Goal: Communication & Community: Share content

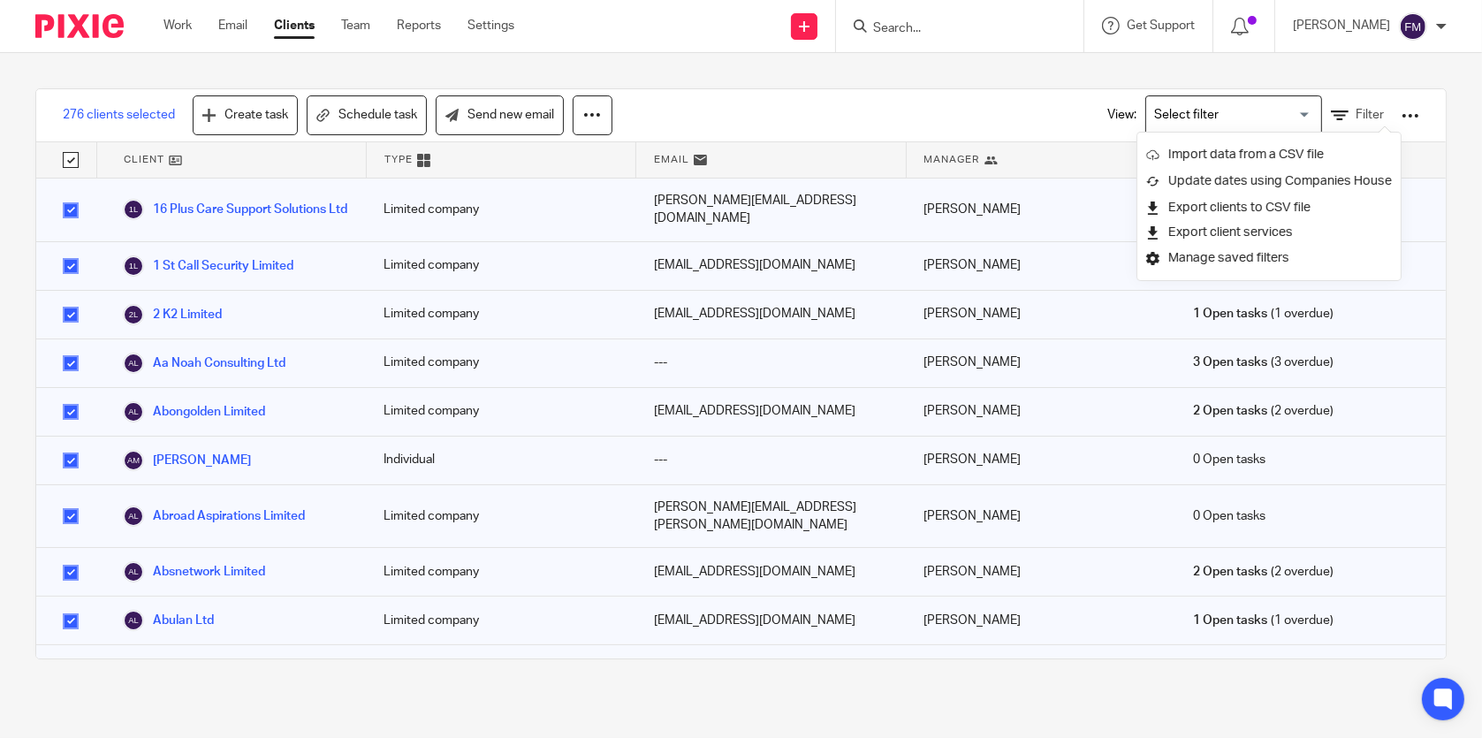
click at [940, 30] on input "Search" at bounding box center [951, 29] width 159 height 16
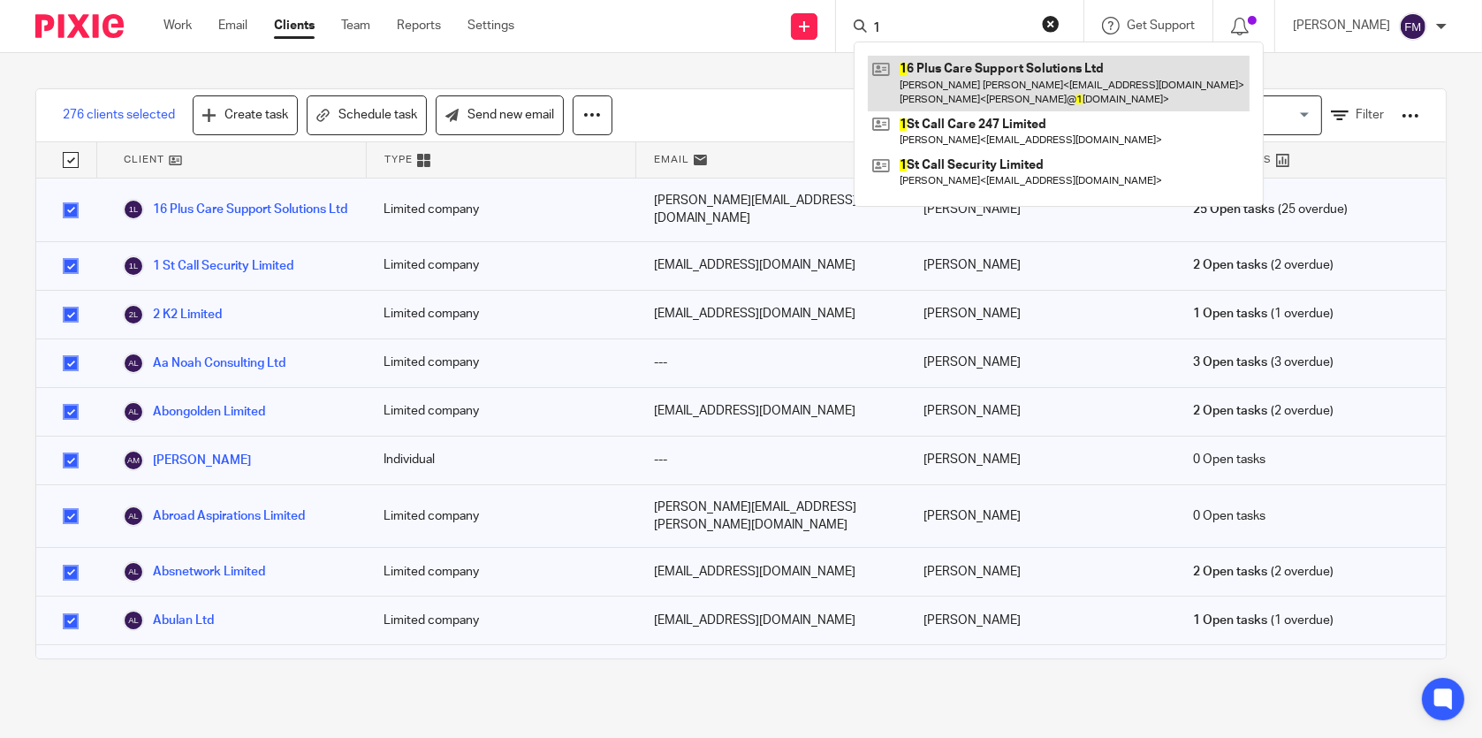
type input "1"
click at [950, 74] on link at bounding box center [1059, 83] width 382 height 55
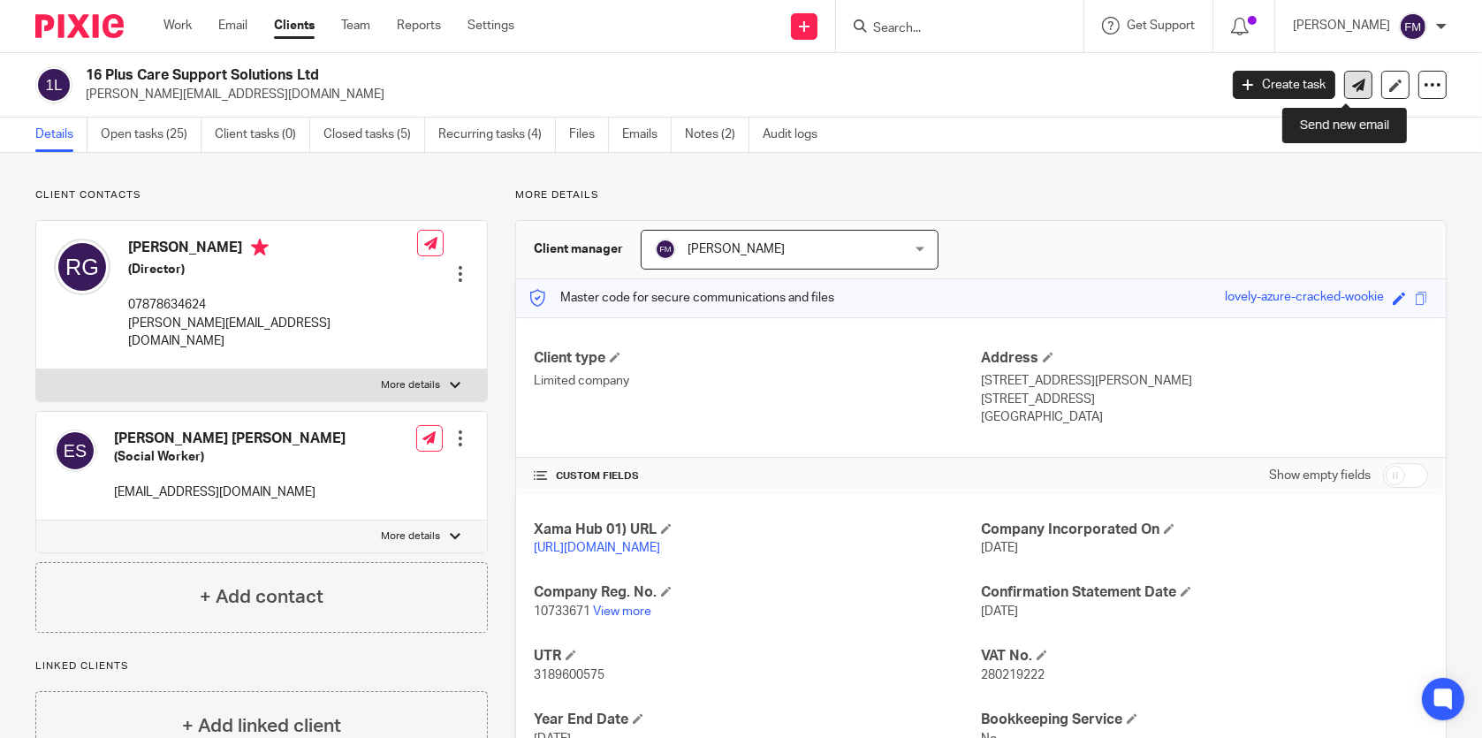
click at [1353, 88] on icon at bounding box center [1359, 85] width 13 height 13
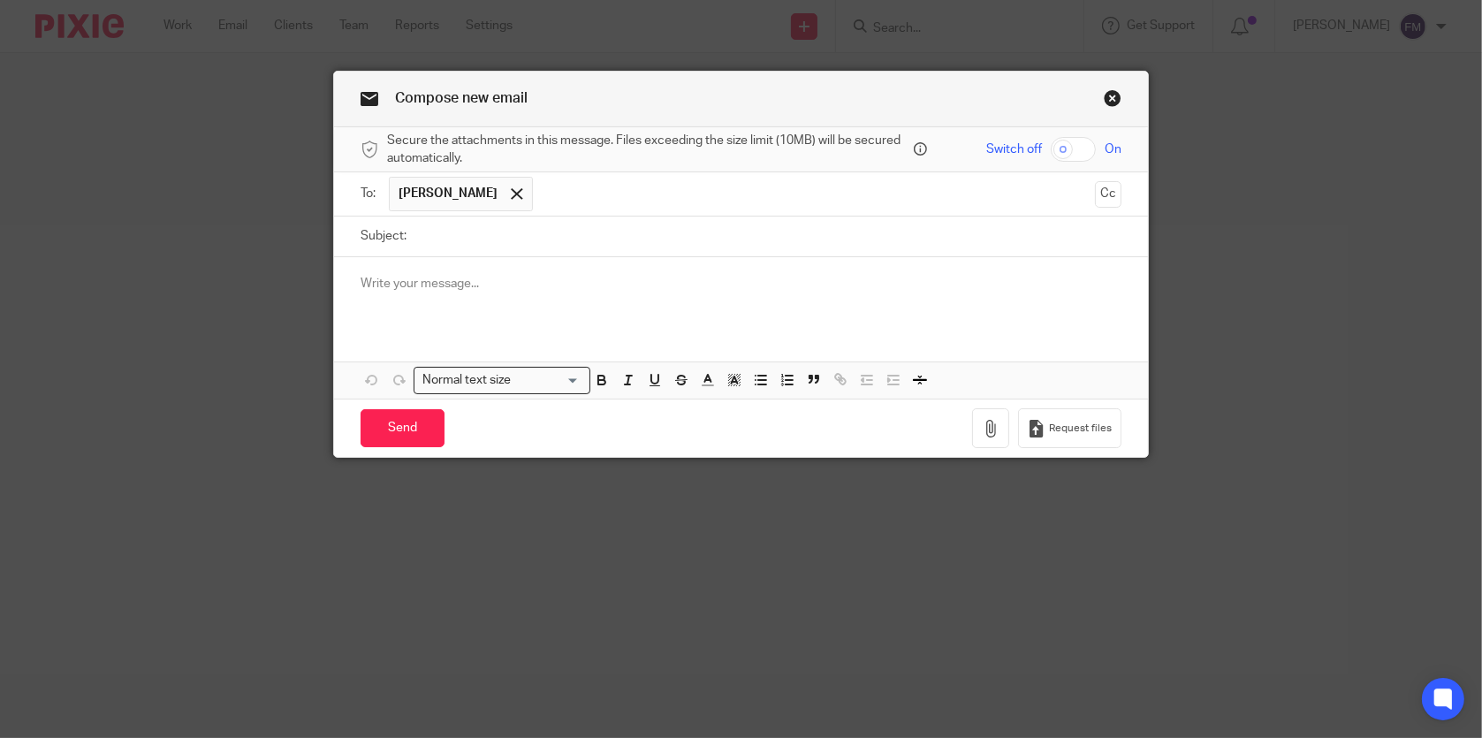
click at [413, 275] on p at bounding box center [741, 284] width 760 height 18
click at [1108, 98] on link "Close this dialog window" at bounding box center [1113, 101] width 18 height 24
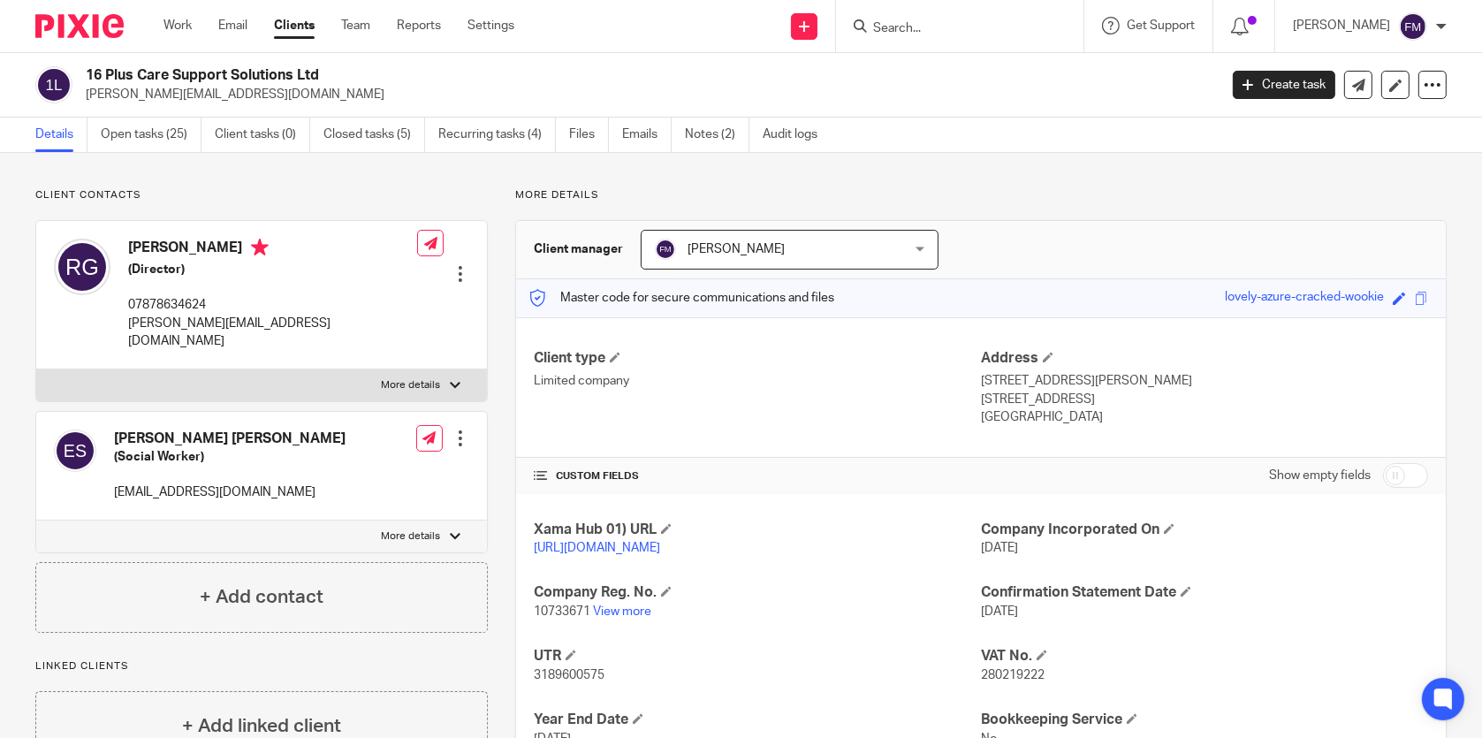
click at [873, 21] on input "Search" at bounding box center [951, 29] width 159 height 16
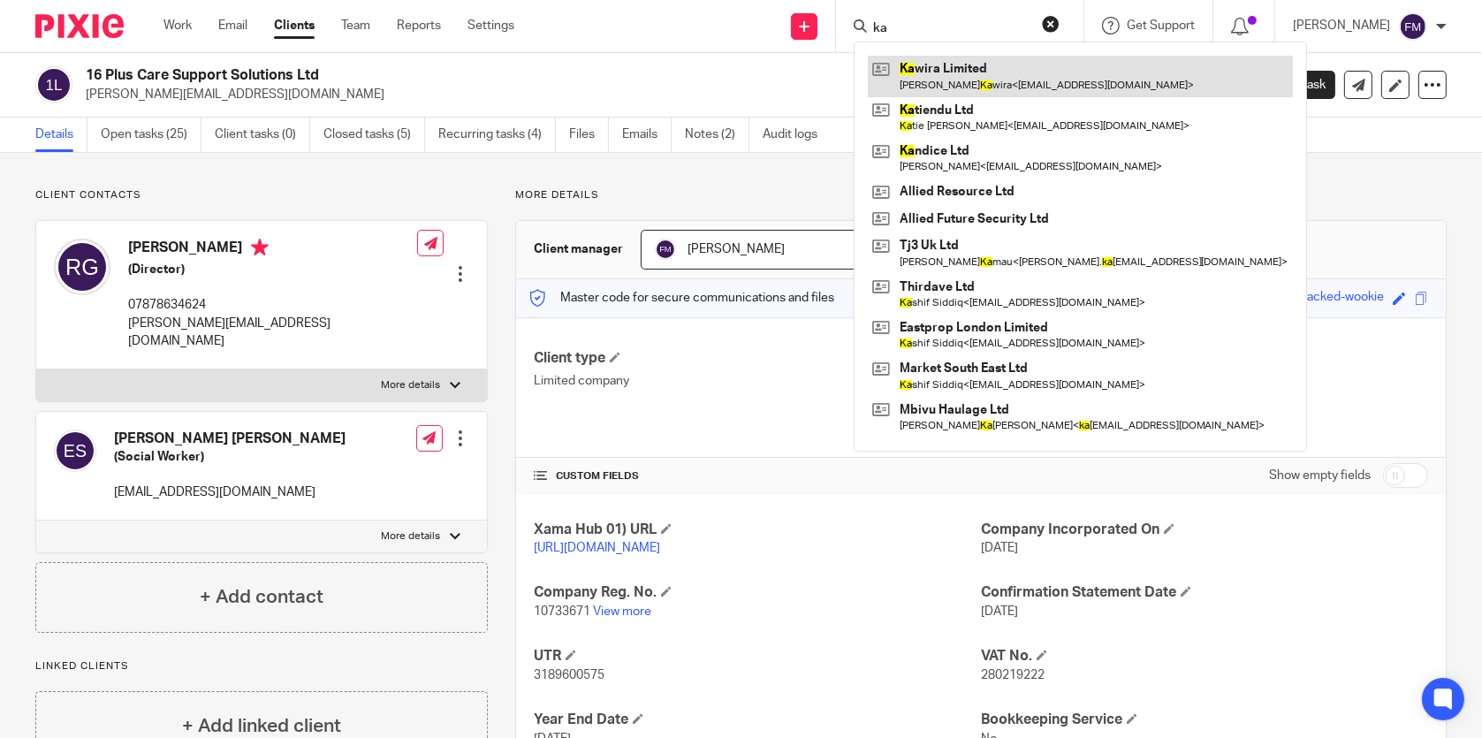
type input "ka"
click at [934, 66] on link at bounding box center [1080, 76] width 425 height 41
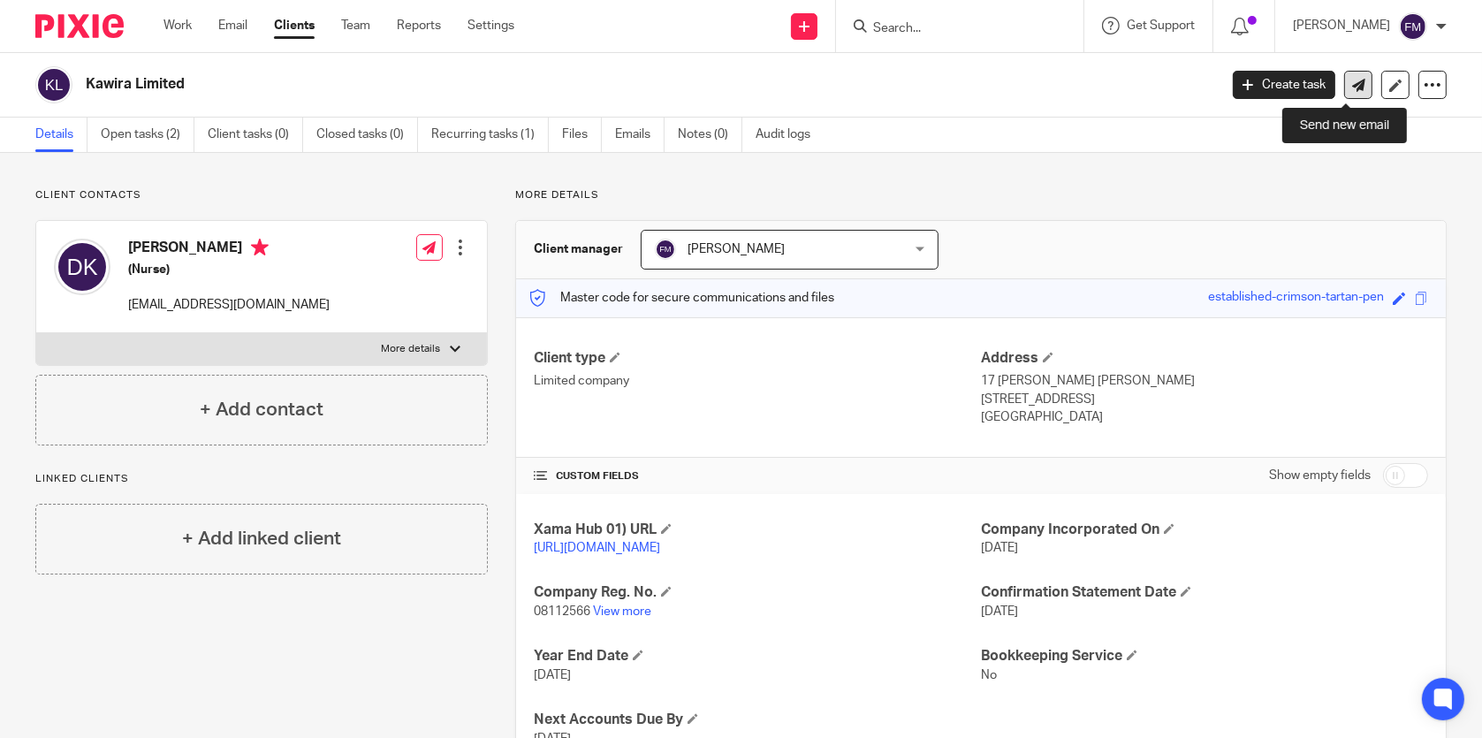
click at [1353, 87] on icon at bounding box center [1359, 85] width 13 height 13
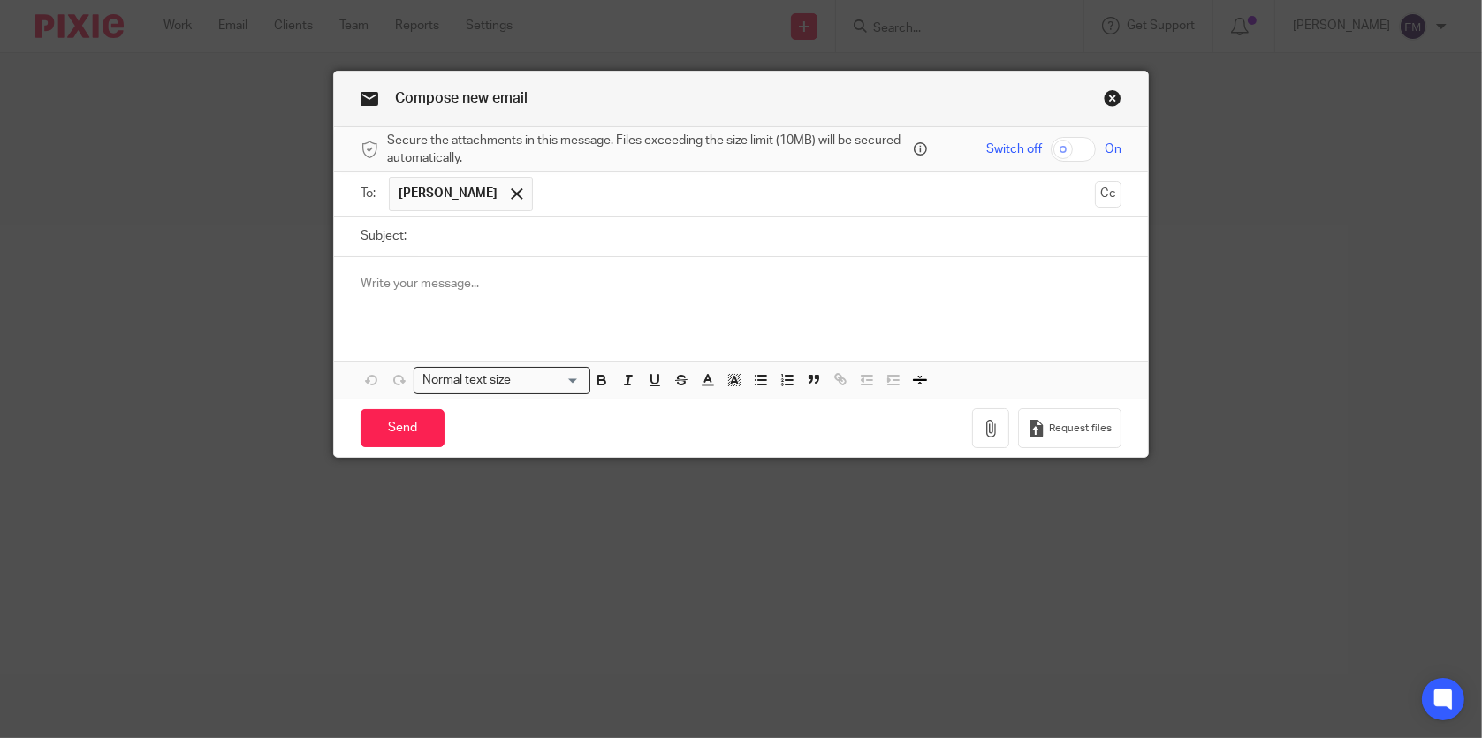
click at [911, 251] on input "Subject:" at bounding box center [767, 237] width 705 height 40
type input "Confirmation Statement"
click at [798, 307] on div at bounding box center [740, 291] width 813 height 69
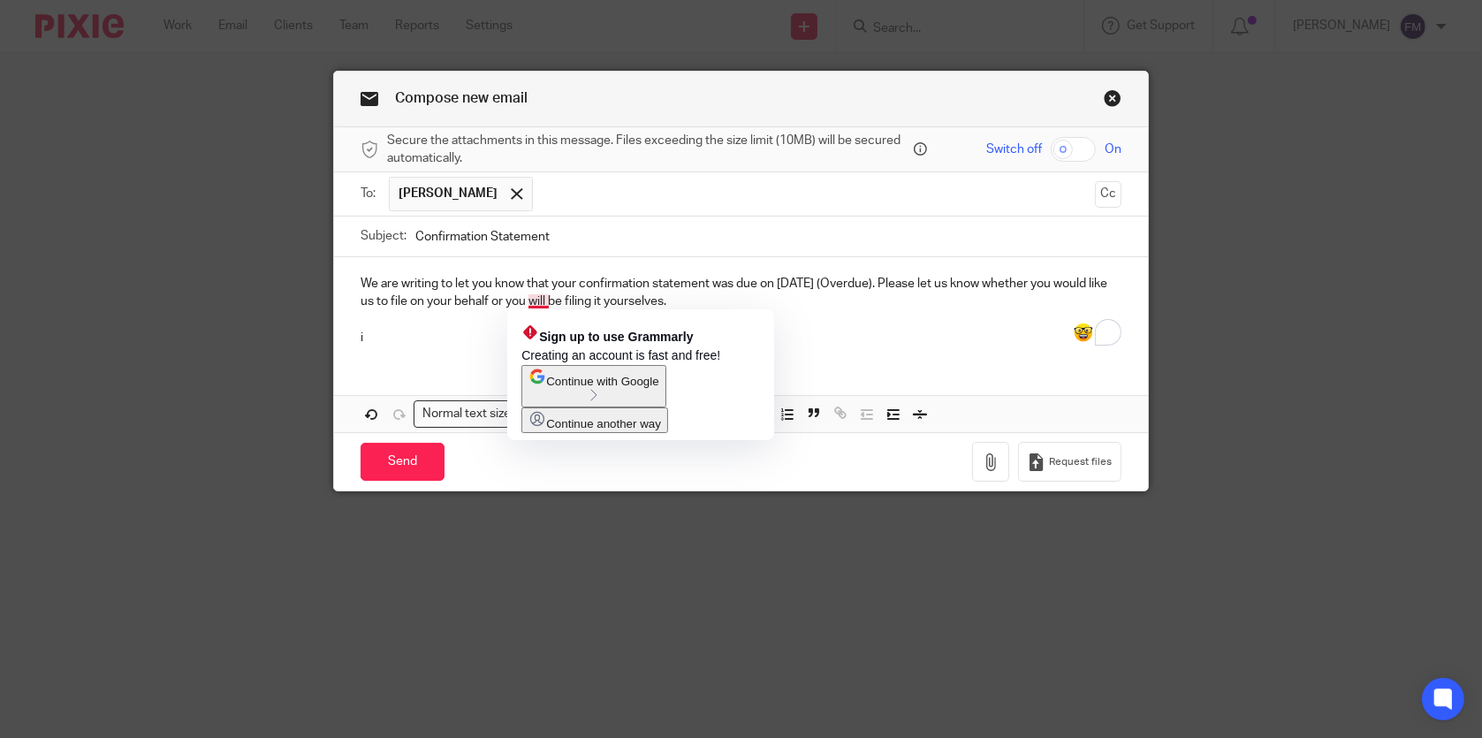
drag, startPoint x: 529, startPoint y: 301, endPoint x: 492, endPoint y: 352, distance: 63.3
click at [492, 352] on div "We are writing to let you know that your confirmation statement was due on [DAT…" at bounding box center [740, 308] width 813 height 103
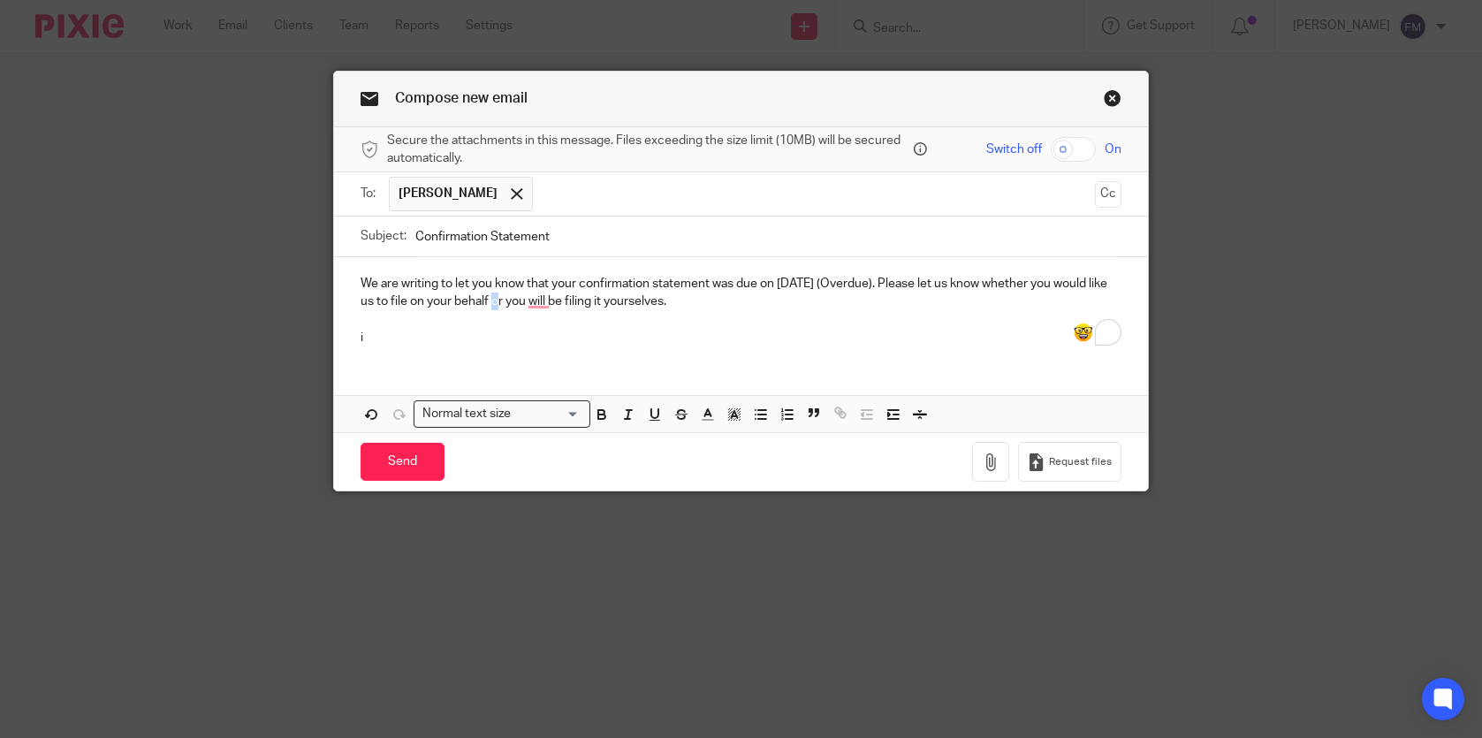
drag, startPoint x: 528, startPoint y: 303, endPoint x: 495, endPoint y: 309, distance: 33.3
click at [495, 309] on p "We are writing to let you know that your confirmation statement was due on [DAT…" at bounding box center [741, 293] width 760 height 36
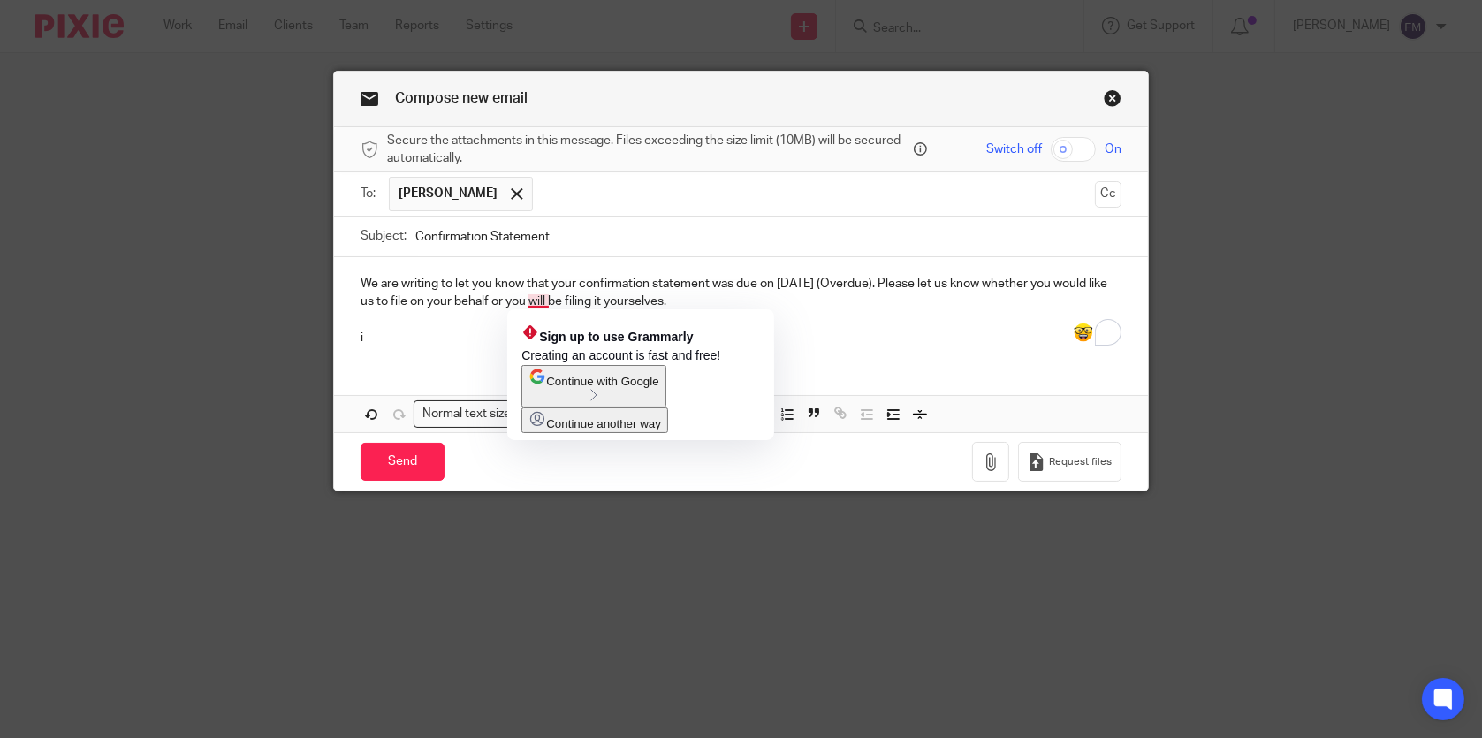
drag, startPoint x: 536, startPoint y: 305, endPoint x: 500, endPoint y: 313, distance: 36.2
click at [500, 313] on p "To enrich screen reader interactions, please activate Accessibility in Grammarl…" at bounding box center [741, 319] width 760 height 18
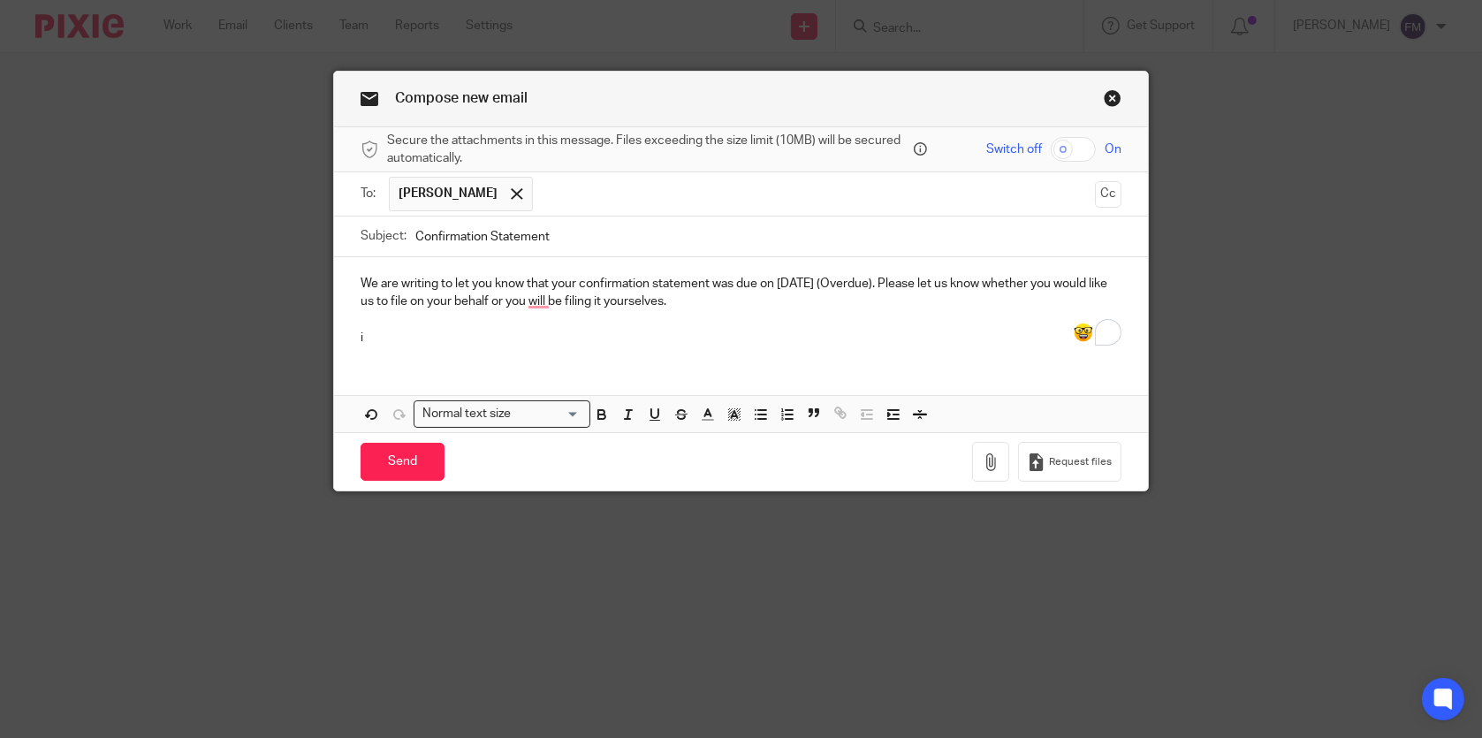
drag, startPoint x: 537, startPoint y: 304, endPoint x: 506, endPoint y: 324, distance: 36.5
click at [506, 324] on p "To enrich screen reader interactions, please activate Accessibility in Grammarl…" at bounding box center [741, 319] width 760 height 18
click at [435, 333] on p "i" at bounding box center [741, 338] width 760 height 18
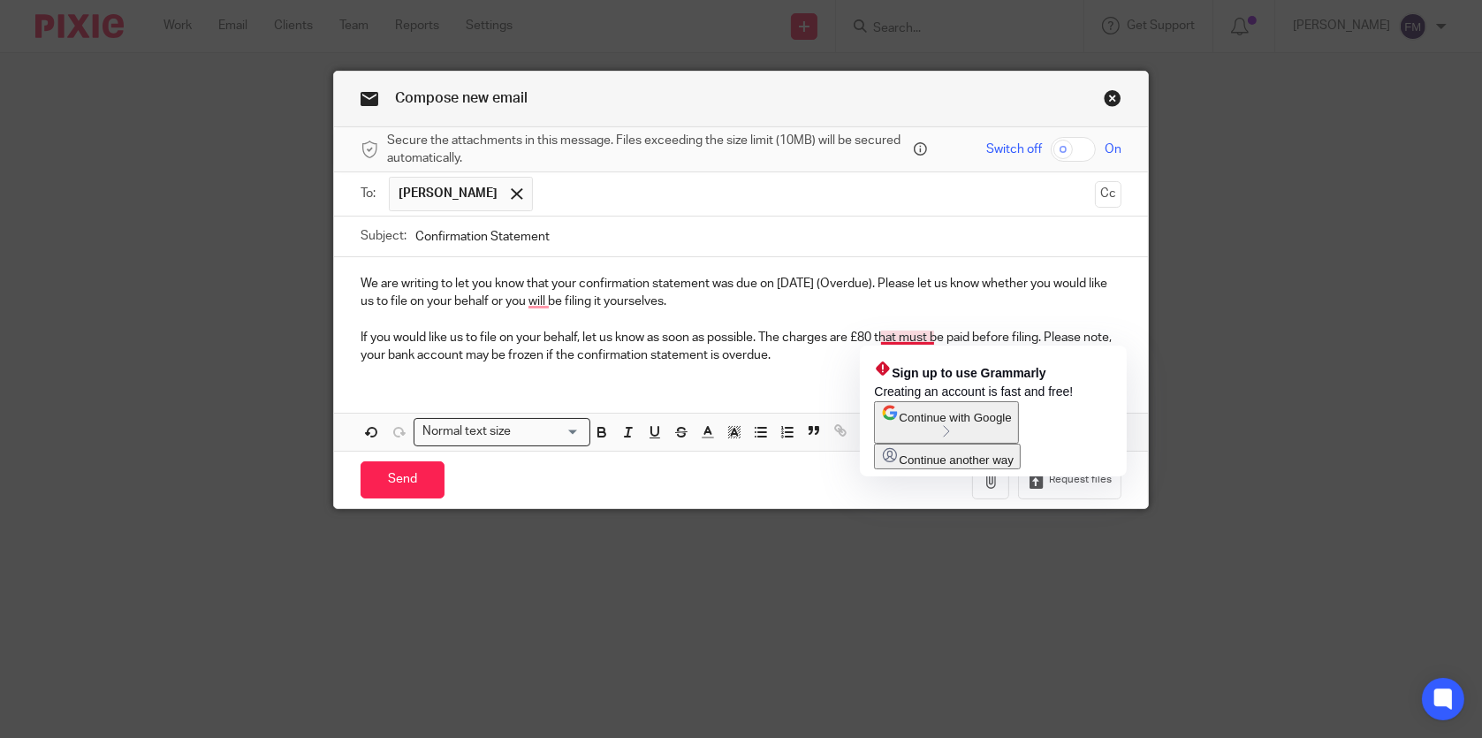
drag, startPoint x: 910, startPoint y: 339, endPoint x: 773, endPoint y: 387, distance: 145.1
click at [773, 387] on div "We are writing to let you know that your confirmation statement was due on 20/0…" at bounding box center [740, 354] width 813 height 194
click at [742, 378] on div "We are writing to let you know that your confirmation statement was due on 20/0…" at bounding box center [740, 354] width 813 height 194
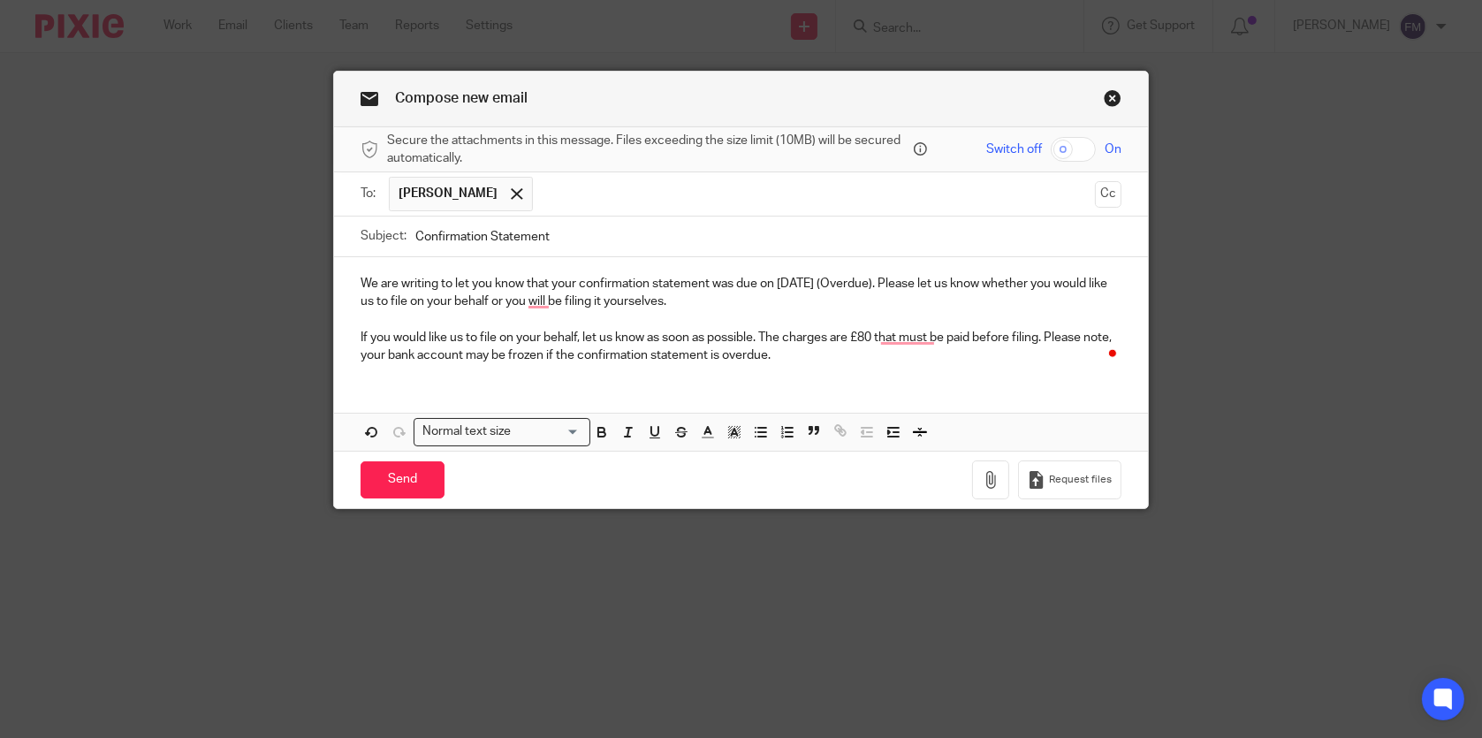
click at [788, 363] on p "If you would like us to file on your behalf, let us know as soon as possible. T…" at bounding box center [741, 347] width 760 height 36
click at [349, 280] on div "We are writing to let you know that your confirmation statement was due on 20/0…" at bounding box center [740, 317] width 813 height 120
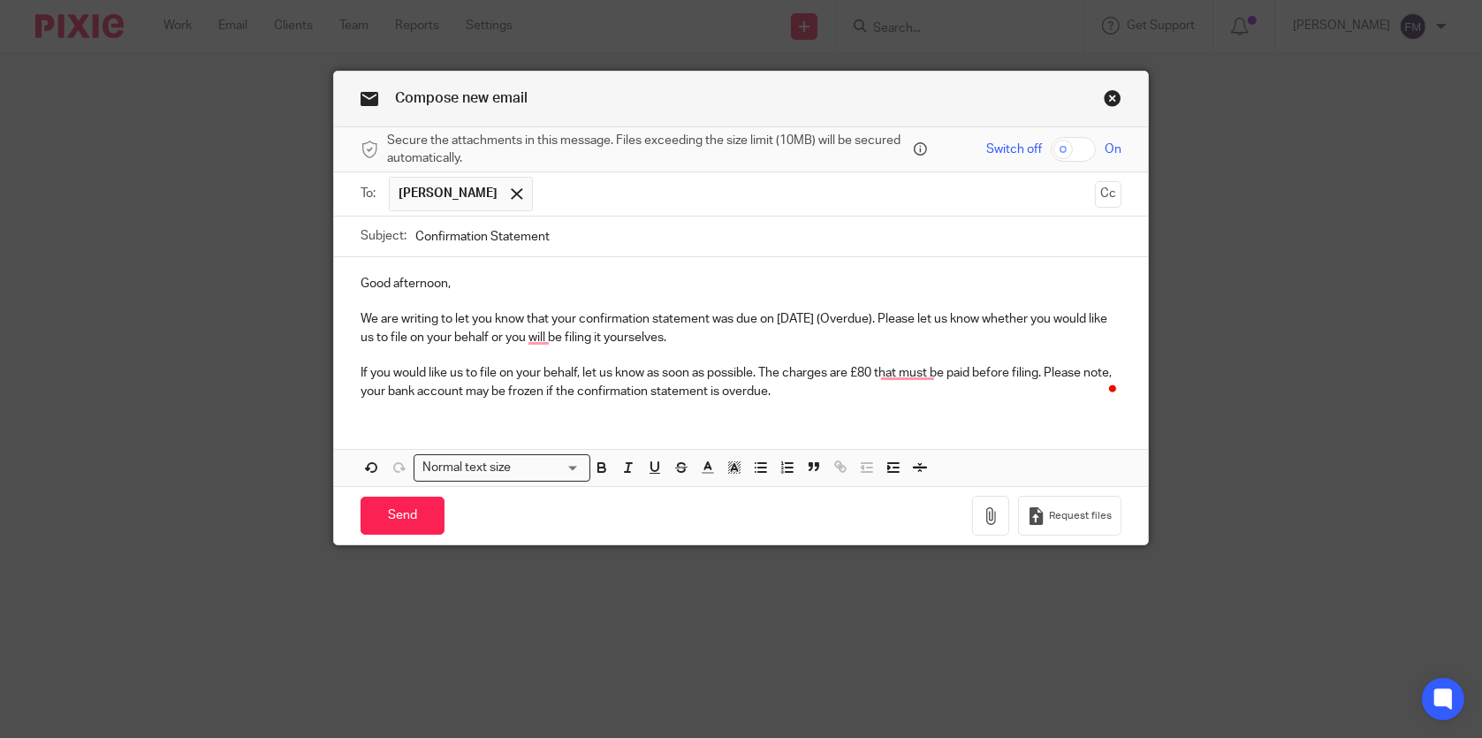
click at [644, 432] on div "Good afternoon, We are writing to let you know that your confirmation statement…" at bounding box center [740, 371] width 813 height 229
click at [684, 421] on div "Good afternoon, We are writing to let you know that your confirmation statement…" at bounding box center [740, 371] width 813 height 229
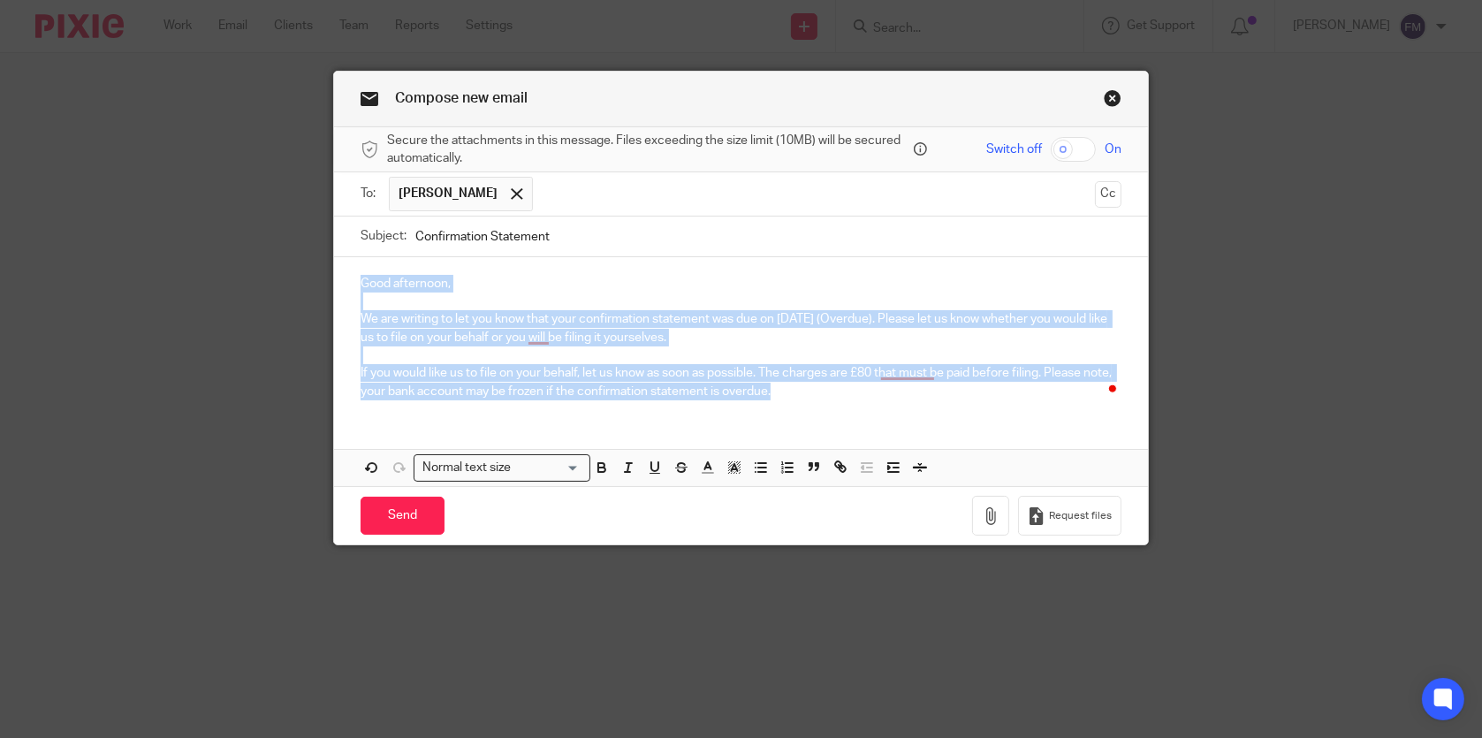
drag, startPoint x: 354, startPoint y: 281, endPoint x: 778, endPoint y: 389, distance: 437.8
click at [778, 389] on div "Good afternoon, We are writing to let you know that your confirmation statement…" at bounding box center [740, 335] width 813 height 156
copy div "Good afternoon, We are writing to let you know that your confirmation statement…"
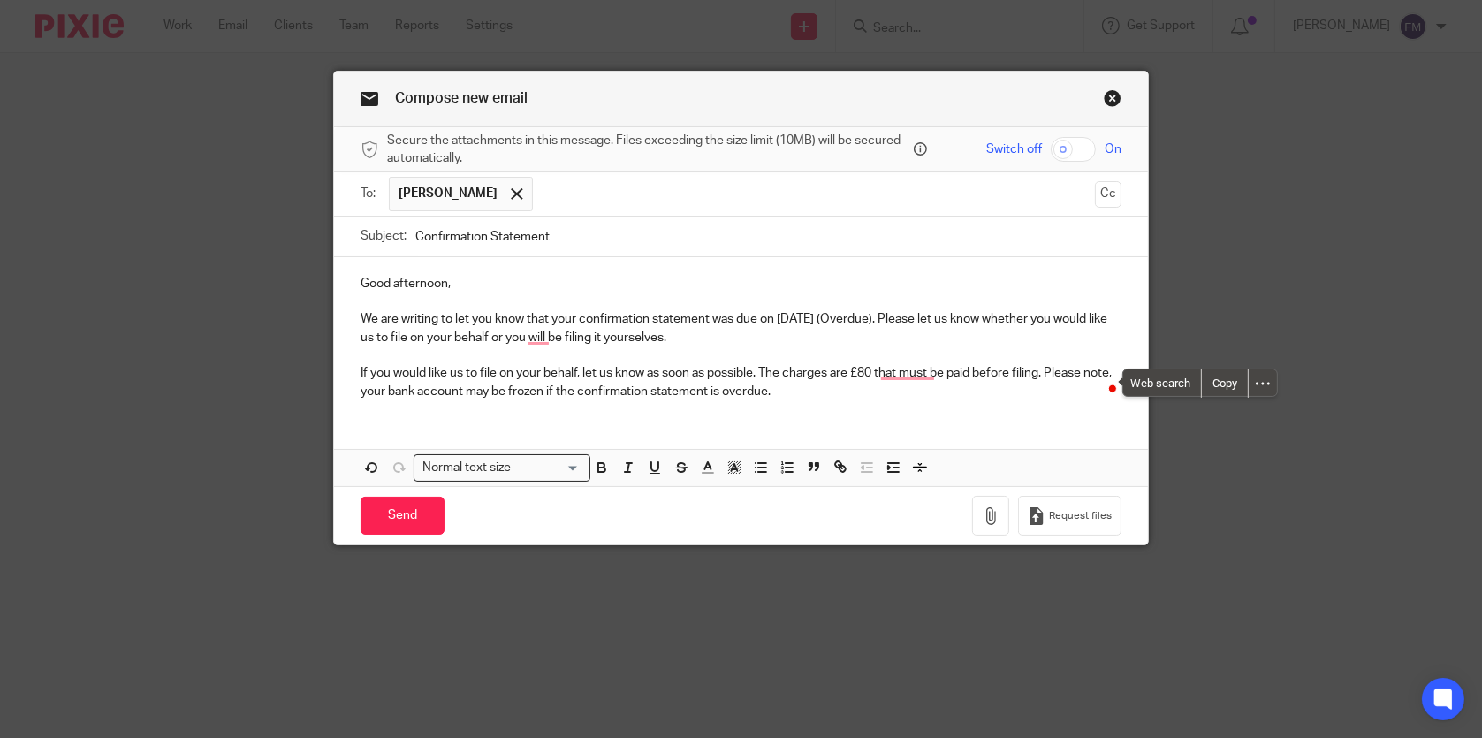
click at [583, 425] on div "Good afternoon, We are writing to let you know that your confirmation statement…" at bounding box center [740, 371] width 813 height 229
click at [361, 277] on p "Good afternoon," at bounding box center [741, 284] width 760 height 18
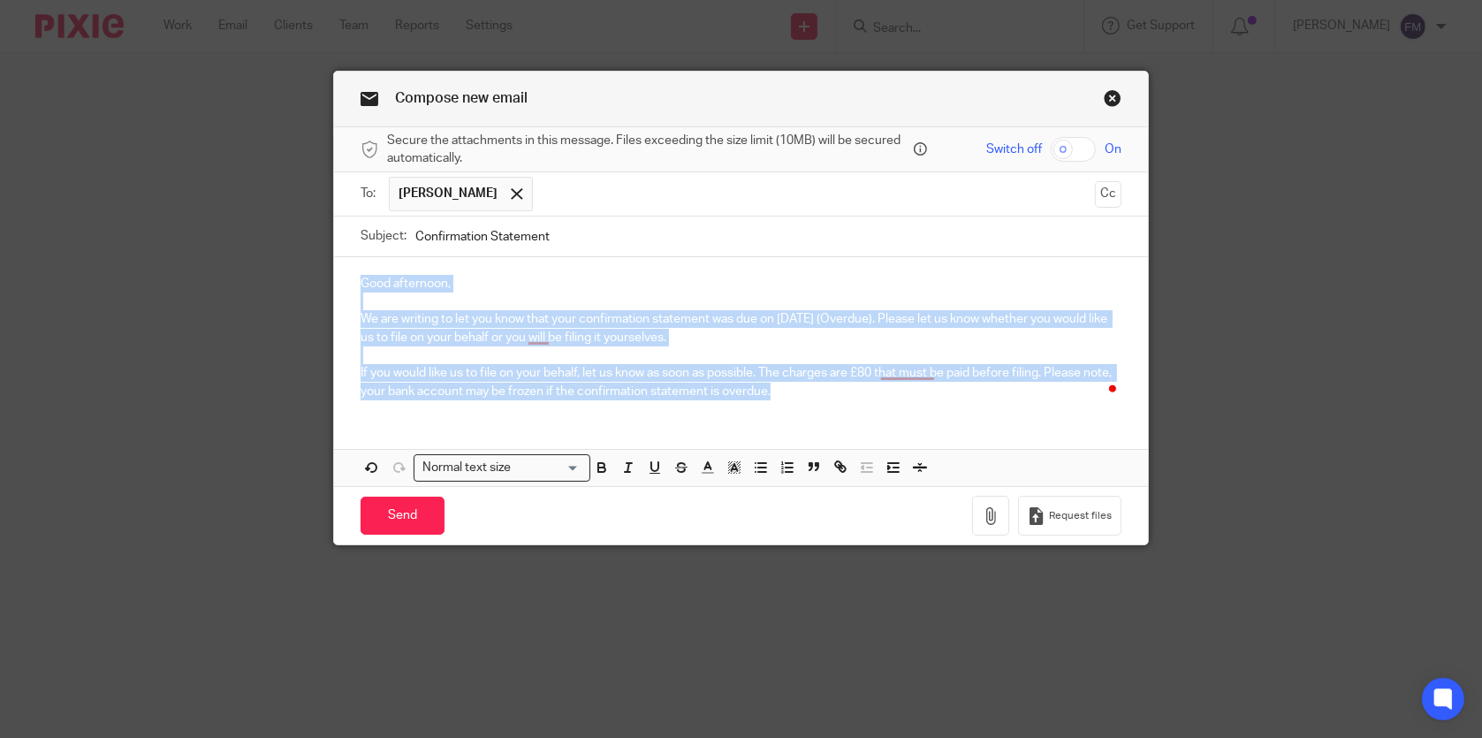
drag, startPoint x: 356, startPoint y: 281, endPoint x: 779, endPoint y: 401, distance: 439.3
click at [779, 401] on div "Good afternoon, We are writing to let you know that your confirmation statement…" at bounding box center [740, 335] width 813 height 156
copy div "Good afternoon, We are writing to let you know that your confirmation statement…"
click at [408, 516] on input "Send" at bounding box center [403, 516] width 84 height 38
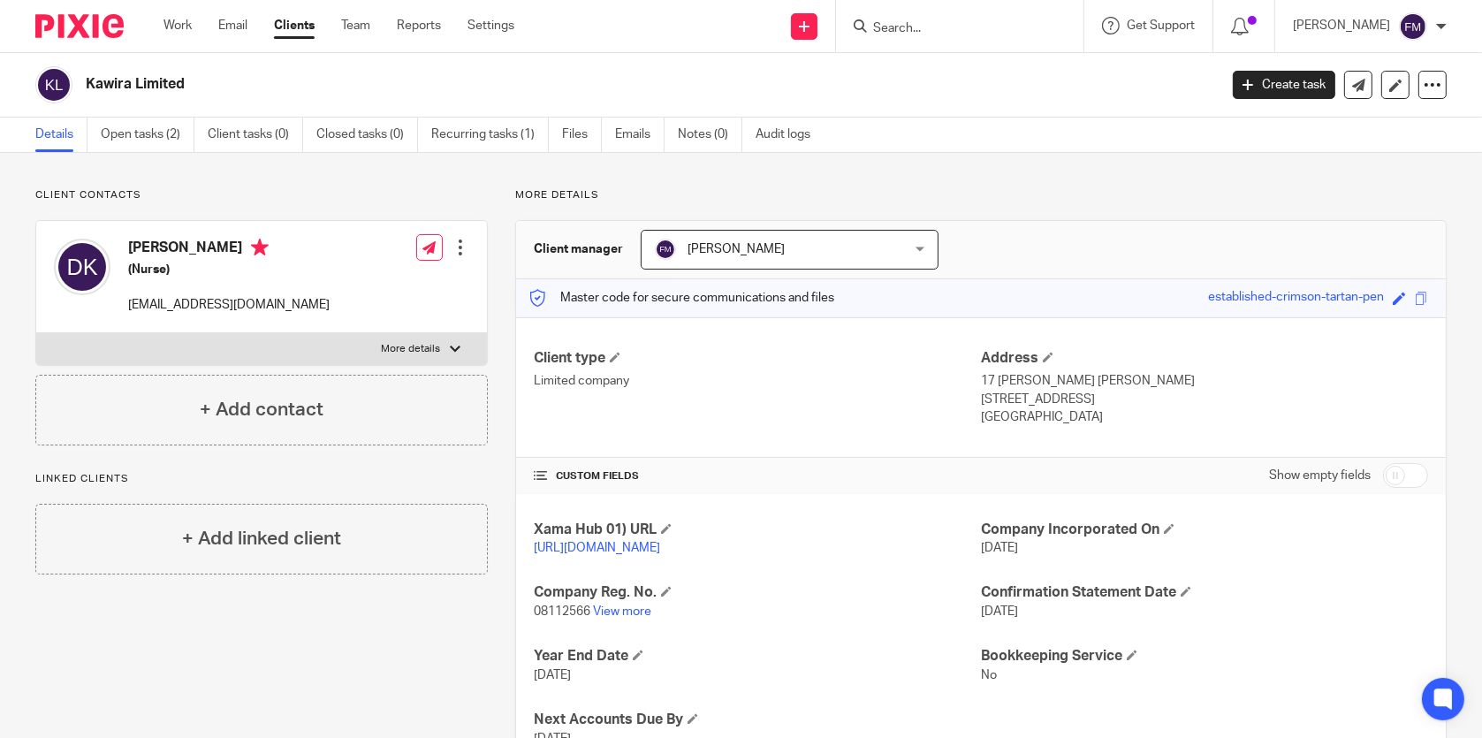
click at [968, 1] on div at bounding box center [960, 26] width 248 height 52
click at [910, 30] on input "Search" at bounding box center [951, 29] width 159 height 16
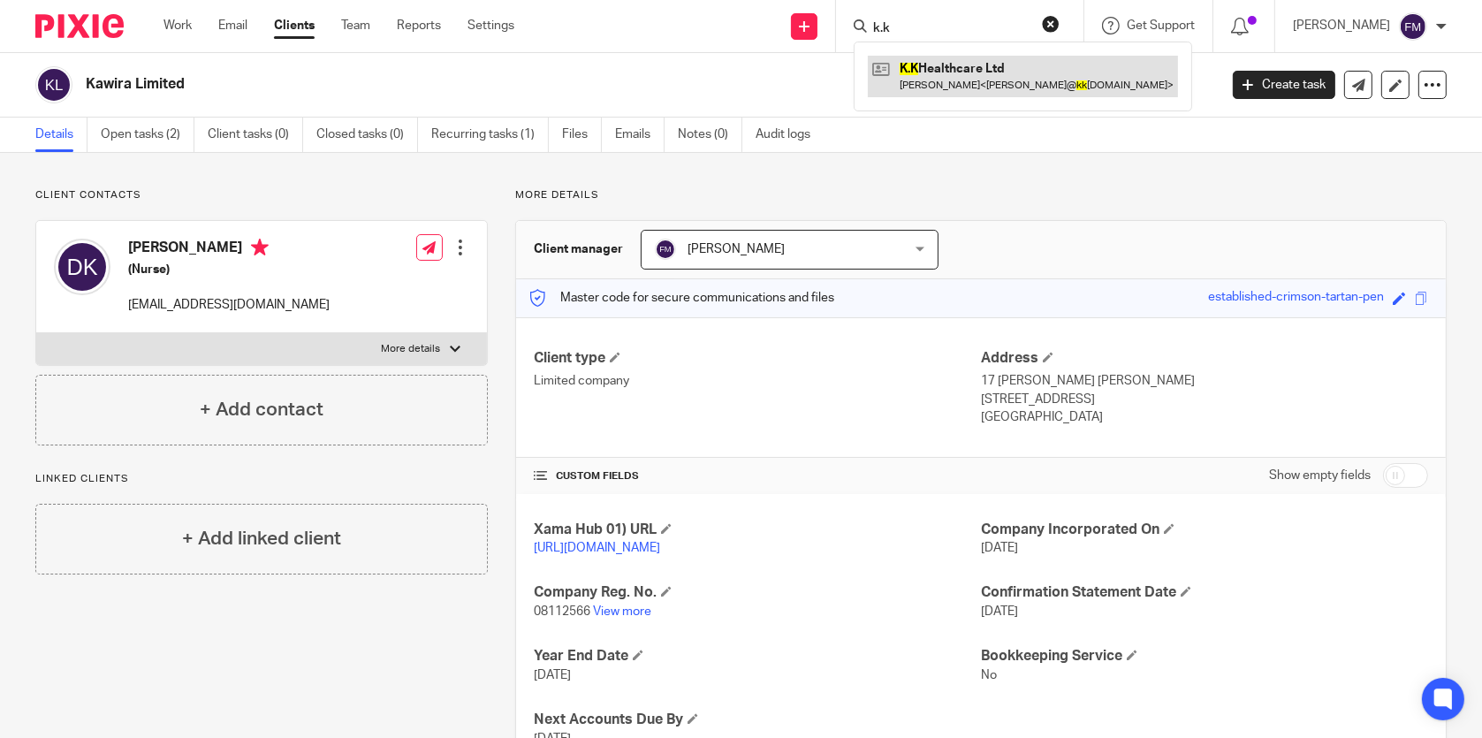
type input "k.k"
click at [912, 73] on link at bounding box center [1023, 76] width 310 height 41
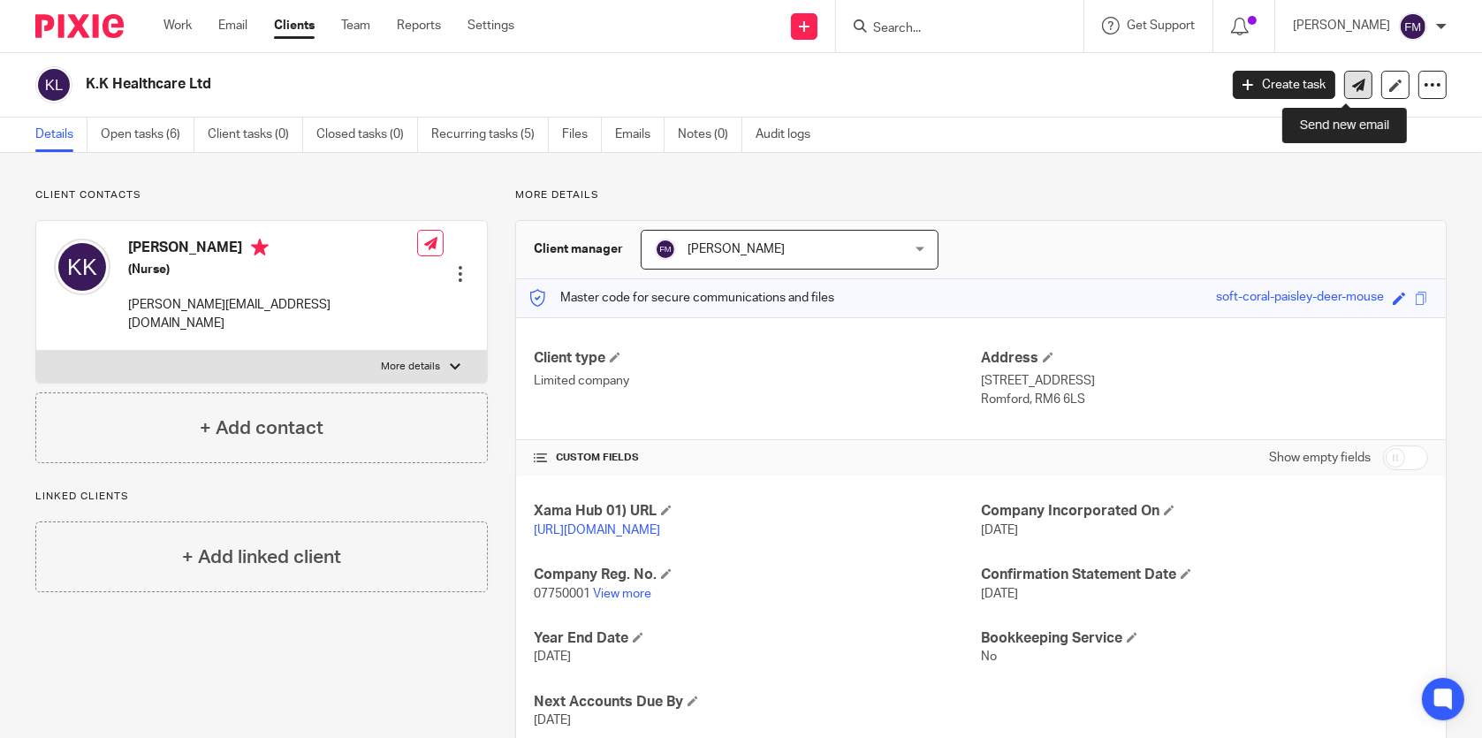
click at [1353, 88] on icon at bounding box center [1359, 85] width 13 height 13
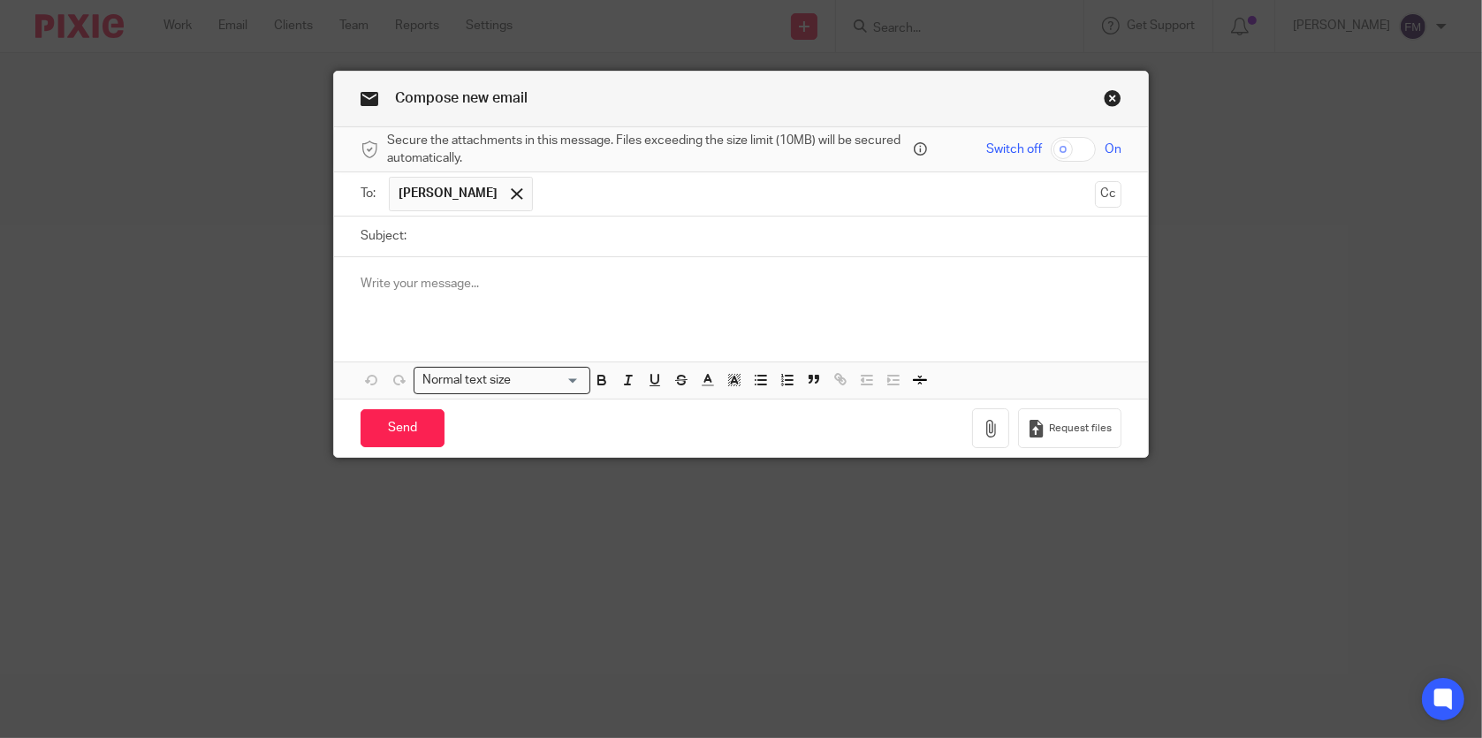
click at [696, 302] on div at bounding box center [740, 291] width 813 height 69
click at [705, 248] on input "Subject:" at bounding box center [767, 237] width 705 height 40
type input "Confirmation Statement"
click at [583, 281] on p "To enrich screen reader interactions, please activate Accessibility in Grammarl…" at bounding box center [741, 284] width 760 height 18
click at [580, 287] on p "To enrich screen reader interactions, please activate Accessibility in Grammarl…" at bounding box center [741, 284] width 760 height 18
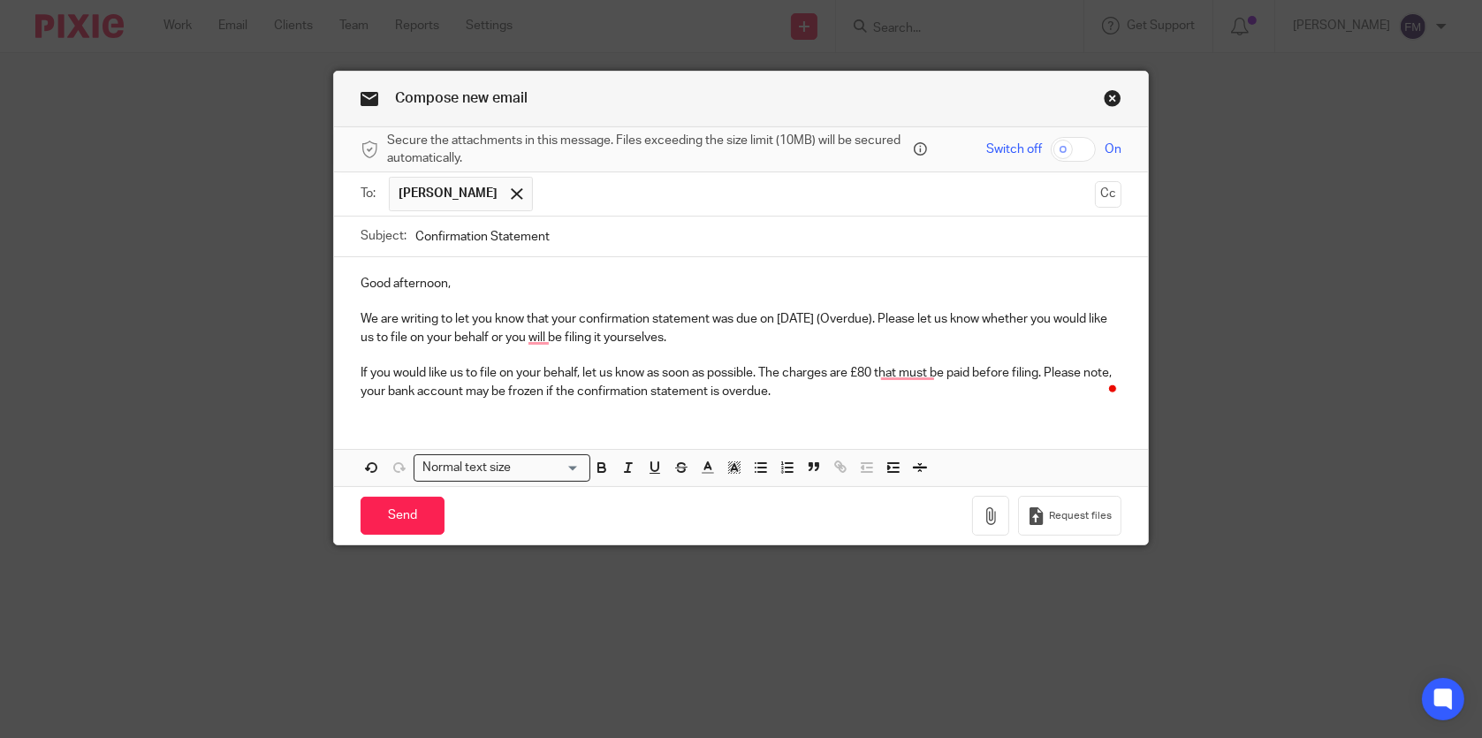
click at [804, 319] on p "We are writing to let you know that your confirmation statement was due on [DAT…" at bounding box center [741, 328] width 760 height 36
click at [396, 508] on input "Send" at bounding box center [403, 516] width 84 height 38
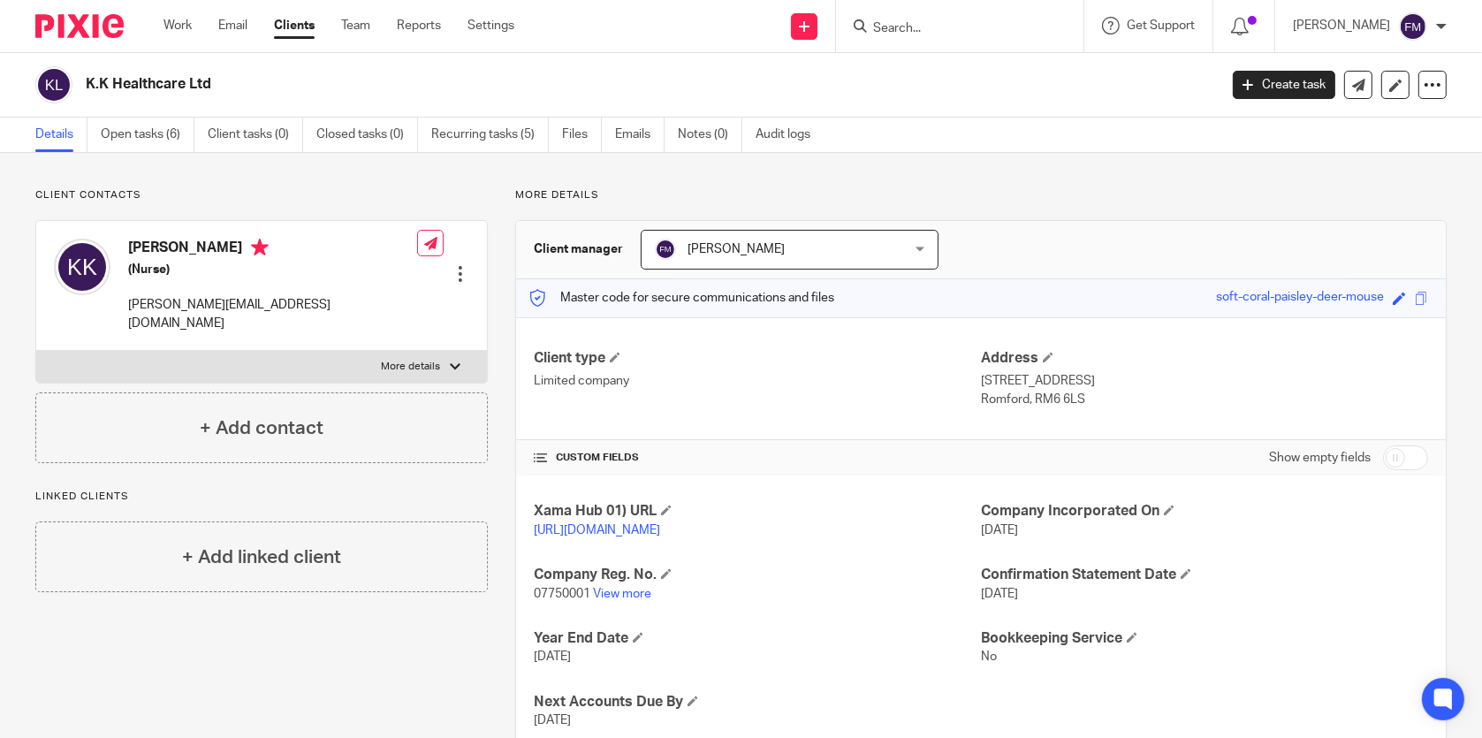
click at [950, 23] on input "Search" at bounding box center [951, 29] width 159 height 16
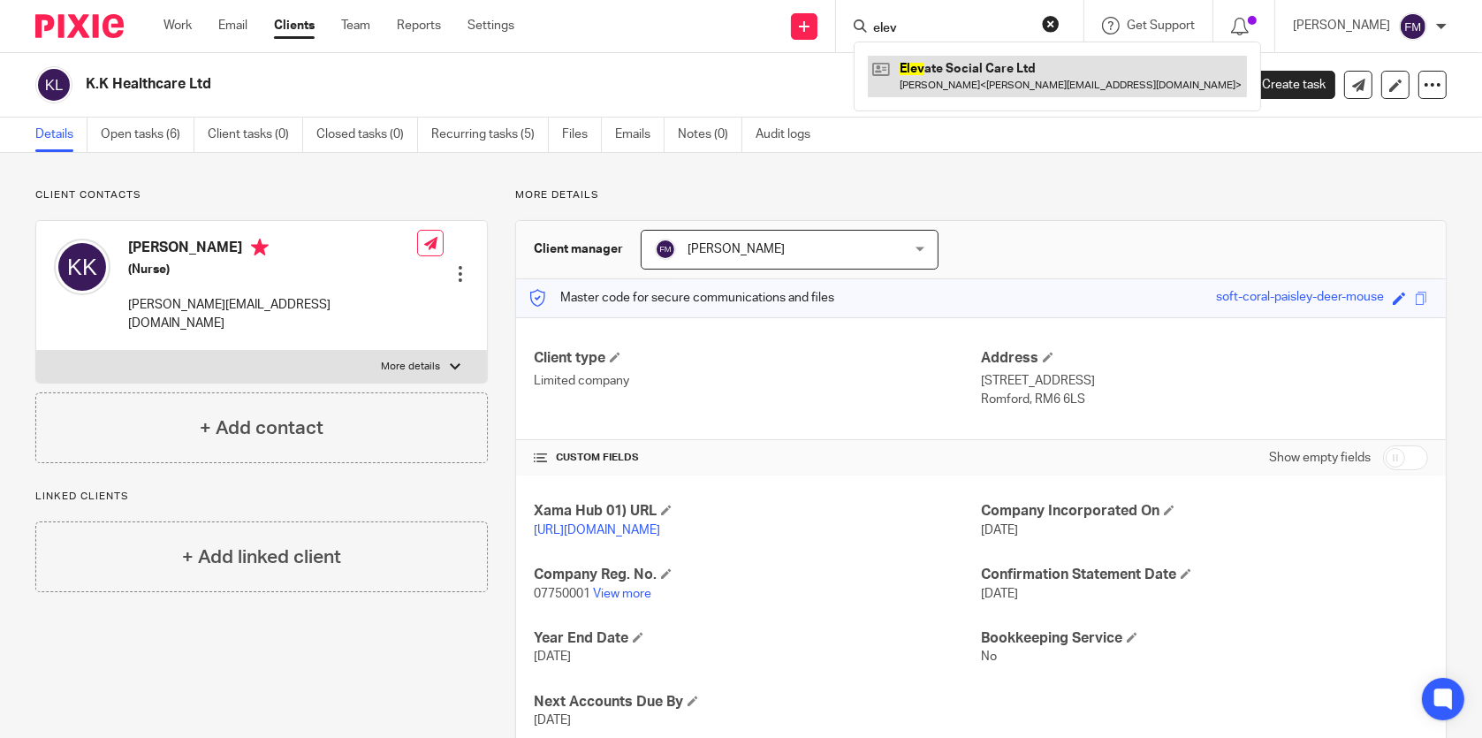
type input "elev"
click at [950, 69] on link at bounding box center [1057, 76] width 379 height 41
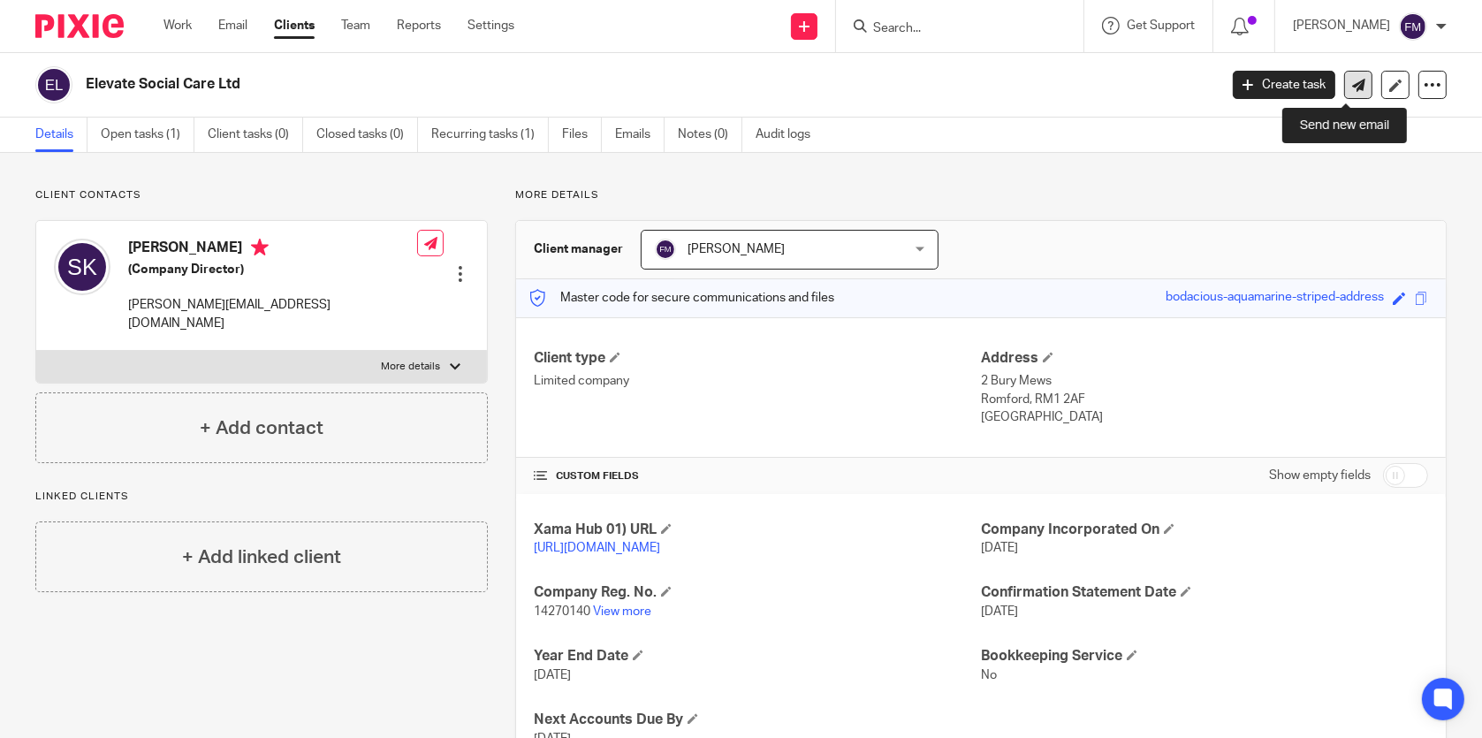
click at [1353, 87] on icon at bounding box center [1359, 85] width 13 height 13
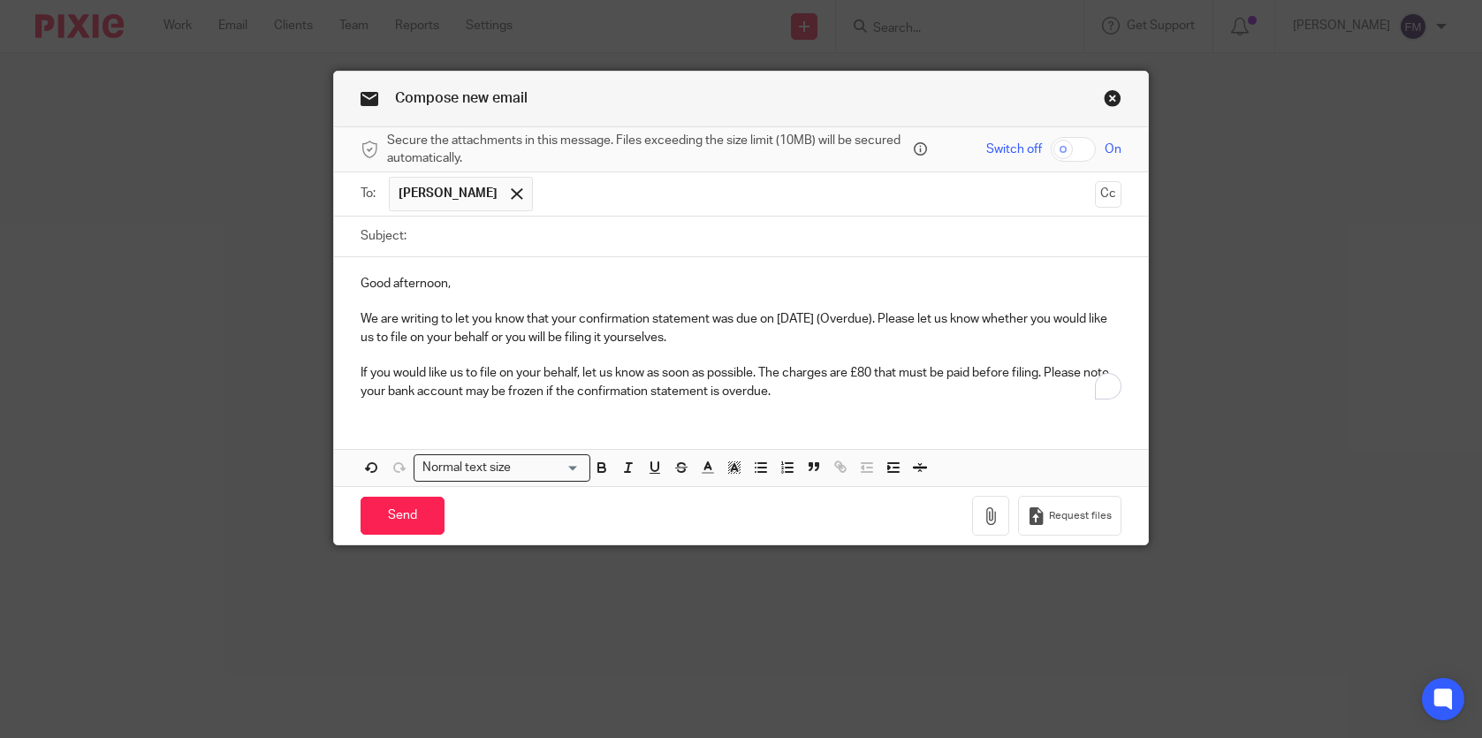
click at [620, 233] on input "Subject:" at bounding box center [767, 237] width 705 height 40
type input "C"
type input "Confirmation Statement"
click at [805, 315] on p "We are writing to let you know that your confirmation statement was due on [DAT…" at bounding box center [741, 328] width 760 height 36
click at [416, 506] on input "Send" at bounding box center [403, 516] width 84 height 38
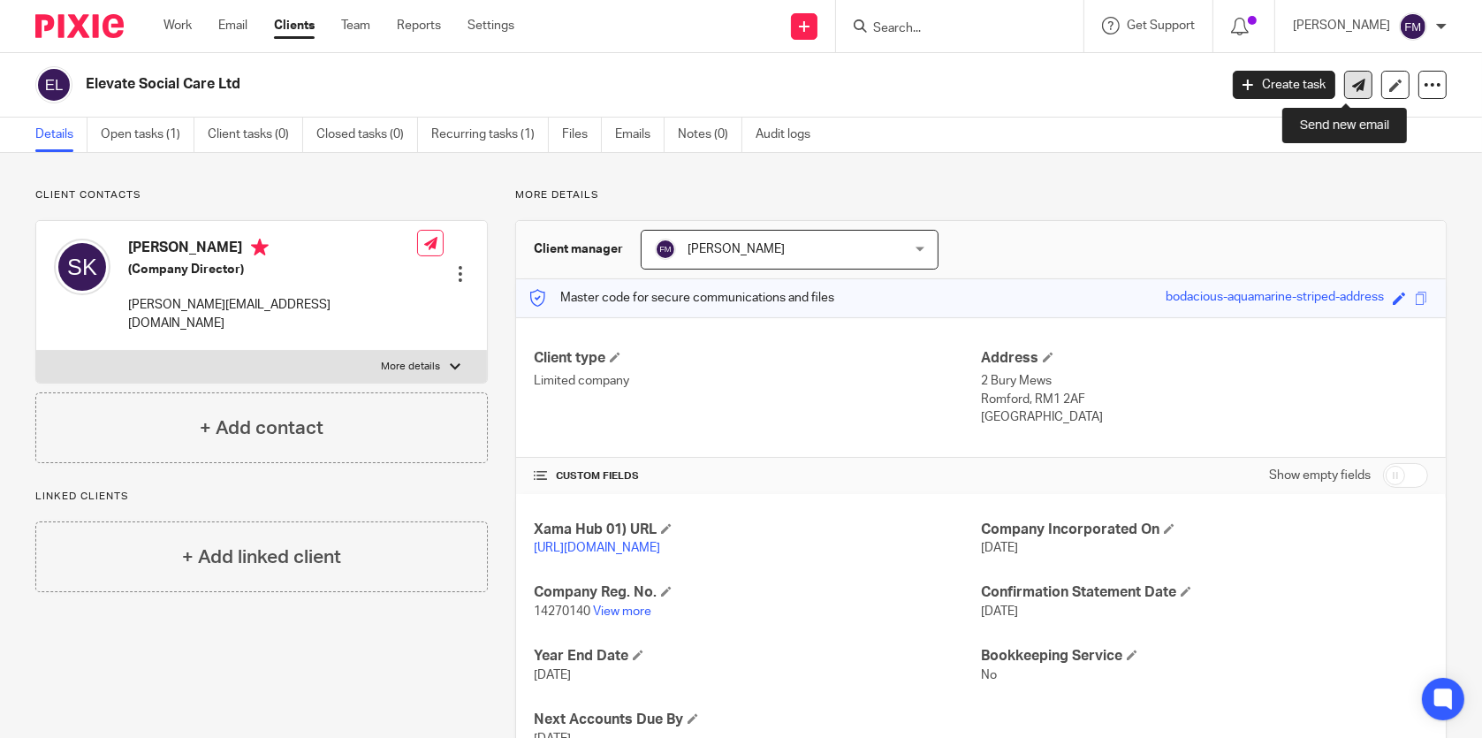
click at [1353, 80] on icon at bounding box center [1359, 85] width 13 height 13
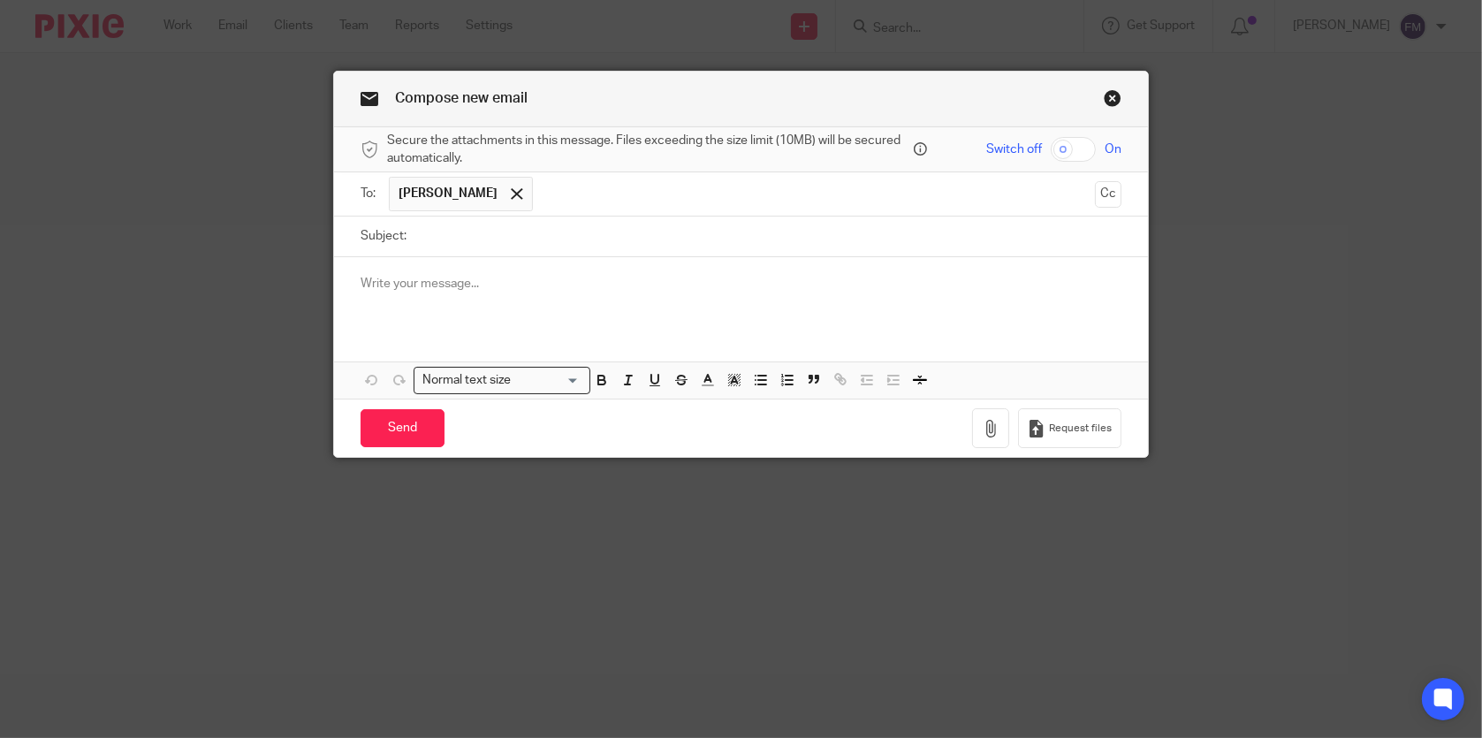
click at [1108, 102] on link "Close this dialog window" at bounding box center [1113, 101] width 18 height 24
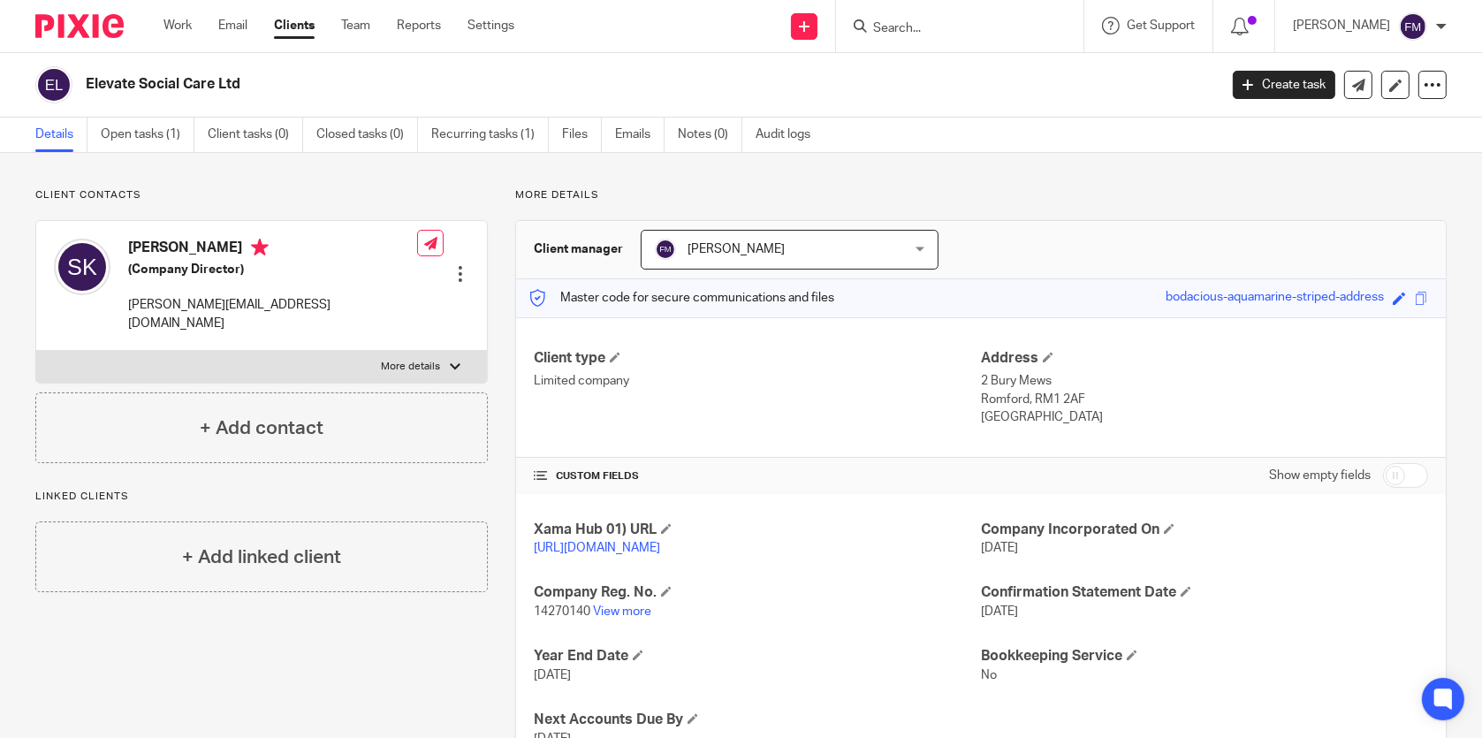
click at [964, 15] on form at bounding box center [966, 26] width 188 height 22
click at [956, 27] on input "Search" at bounding box center [951, 29] width 159 height 16
type input "big"
click at [913, 61] on link at bounding box center [977, 69] width 219 height 27
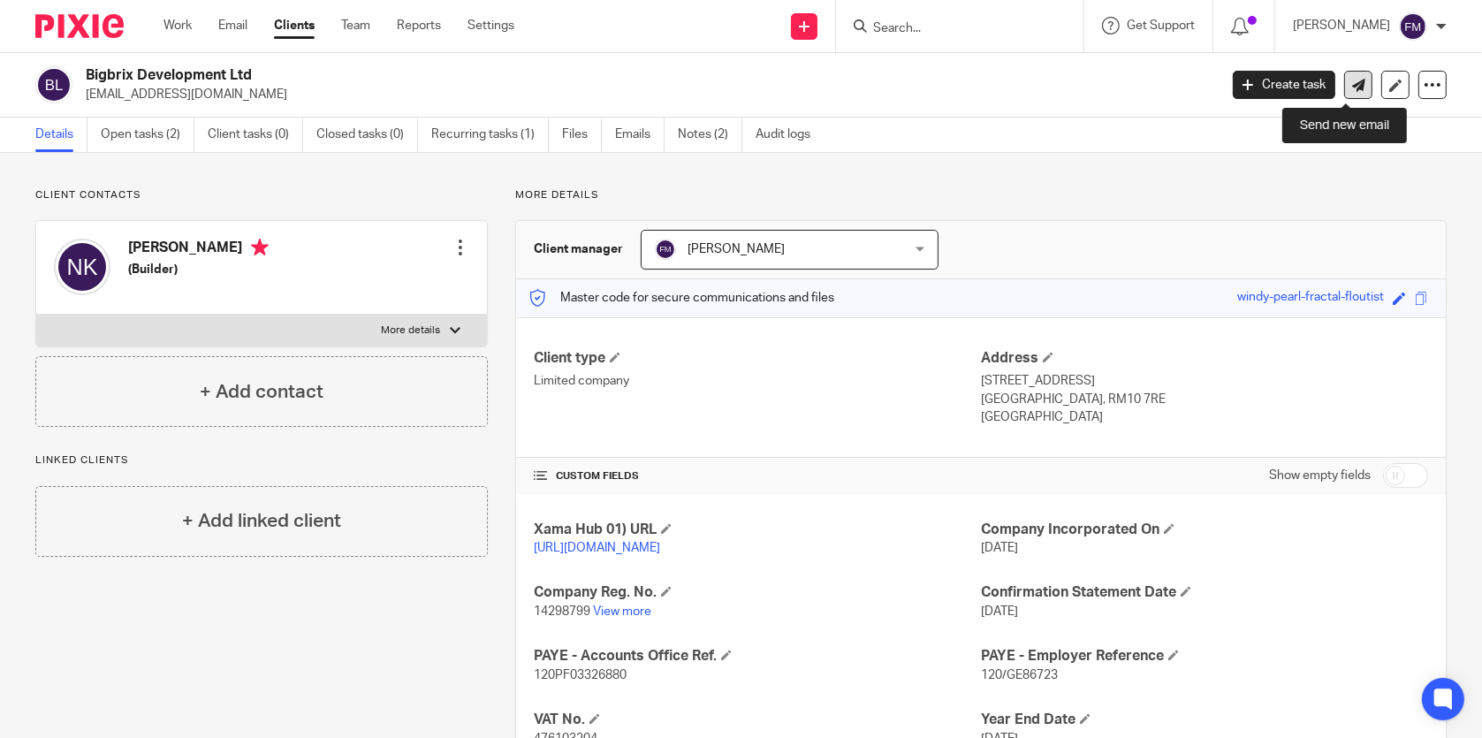
click at [1353, 79] on icon at bounding box center [1359, 85] width 13 height 13
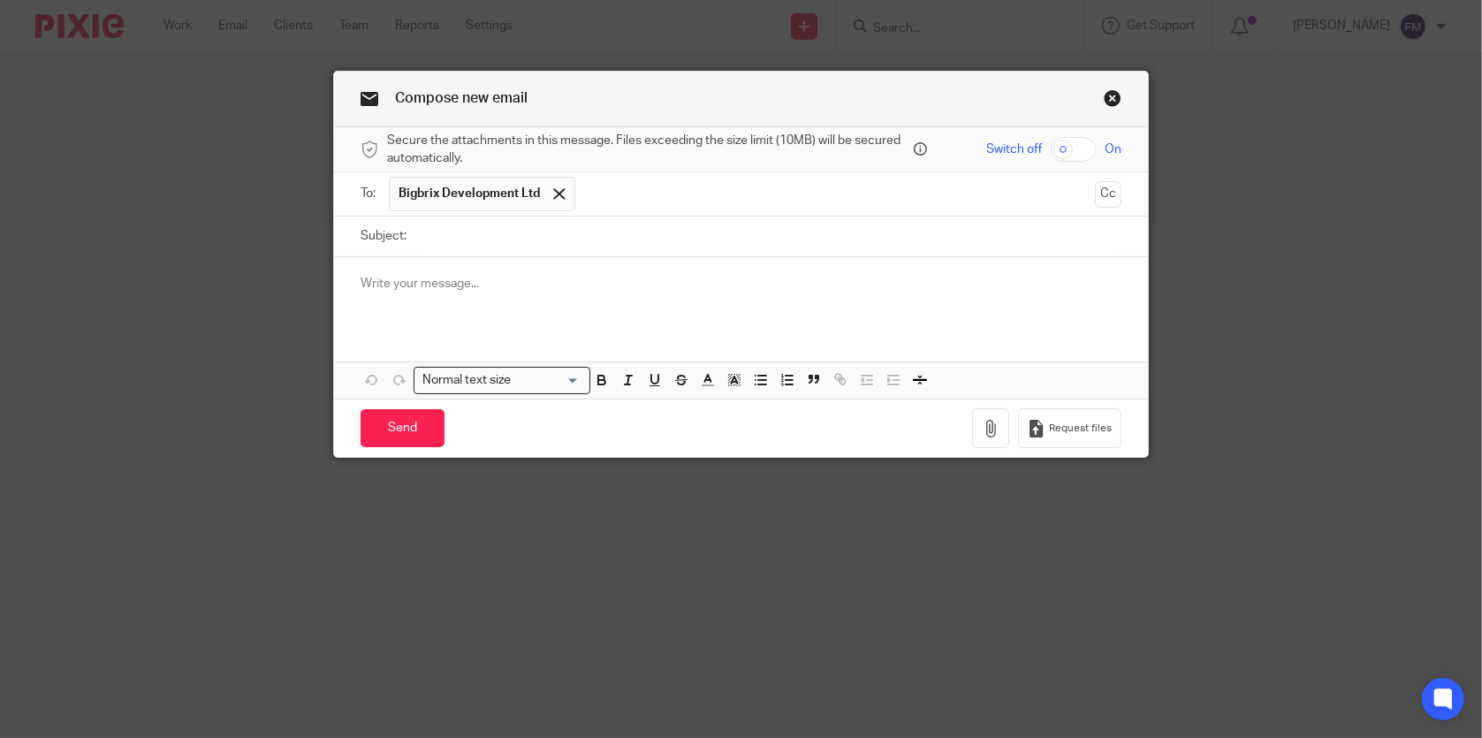
click at [770, 237] on input "Subject:" at bounding box center [767, 237] width 705 height 40
type input "Confirmation Statement"
click at [643, 359] on div "Attachments Normal text size Loading... Remove Edit" at bounding box center [740, 327] width 813 height 141
click at [612, 249] on input "Confirmation Statement" at bounding box center [767, 237] width 705 height 40
click at [598, 297] on div at bounding box center [740, 291] width 813 height 69
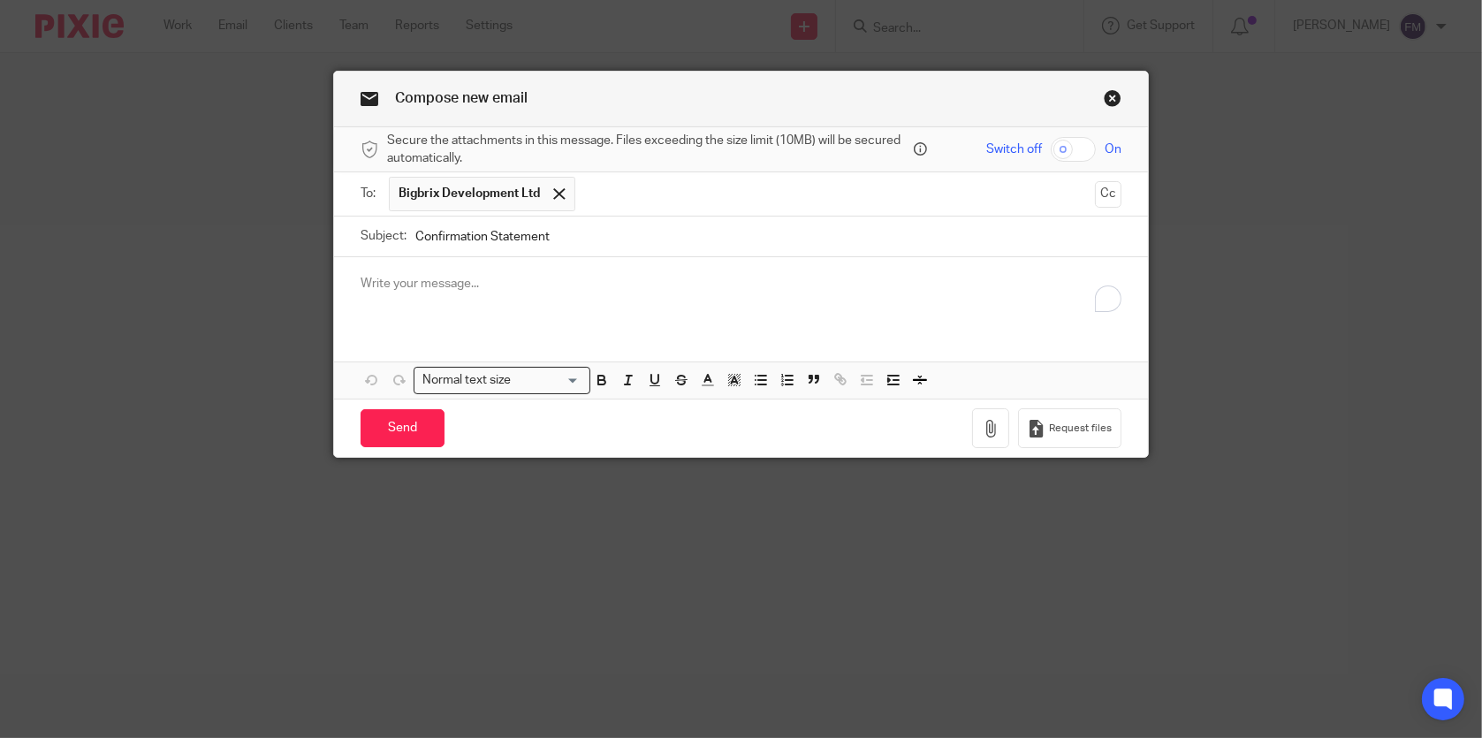
paste div "To enrich screen reader interactions, please activate Accessibility in Grammarl…"
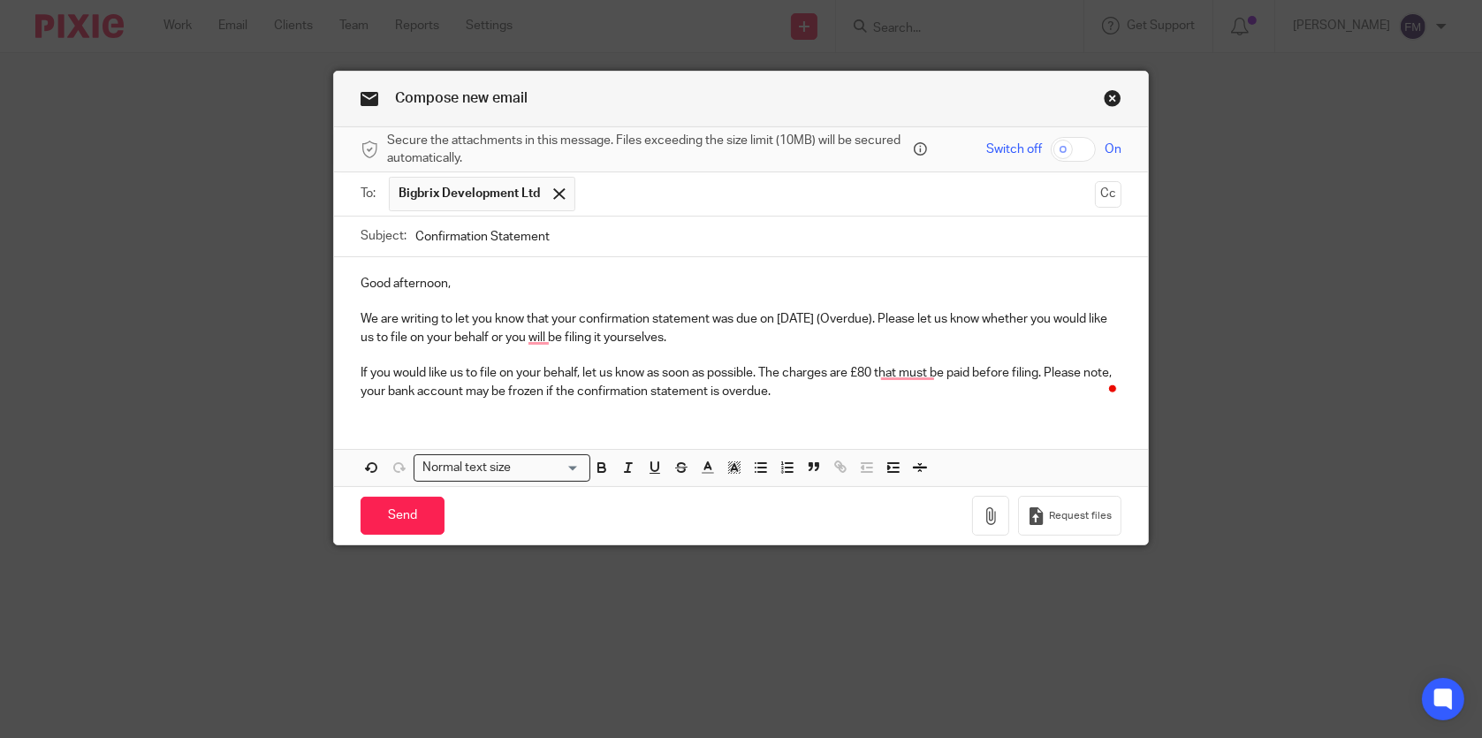
click at [807, 316] on p "We are writing to let you know that your confirmation statement was due on 20/0…" at bounding box center [741, 328] width 760 height 36
click at [429, 510] on input "Send" at bounding box center [403, 516] width 84 height 38
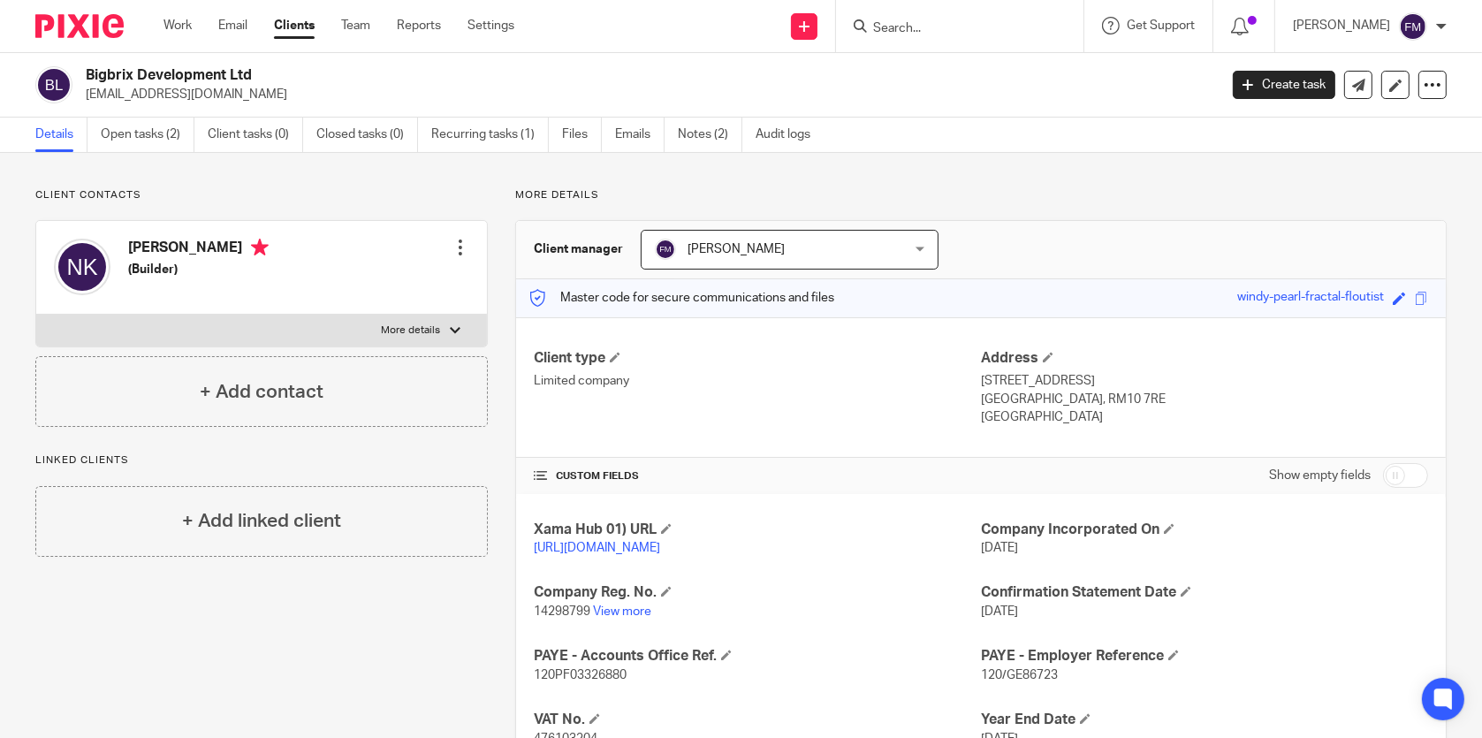
click at [997, 23] on input "Search" at bounding box center [951, 29] width 159 height 16
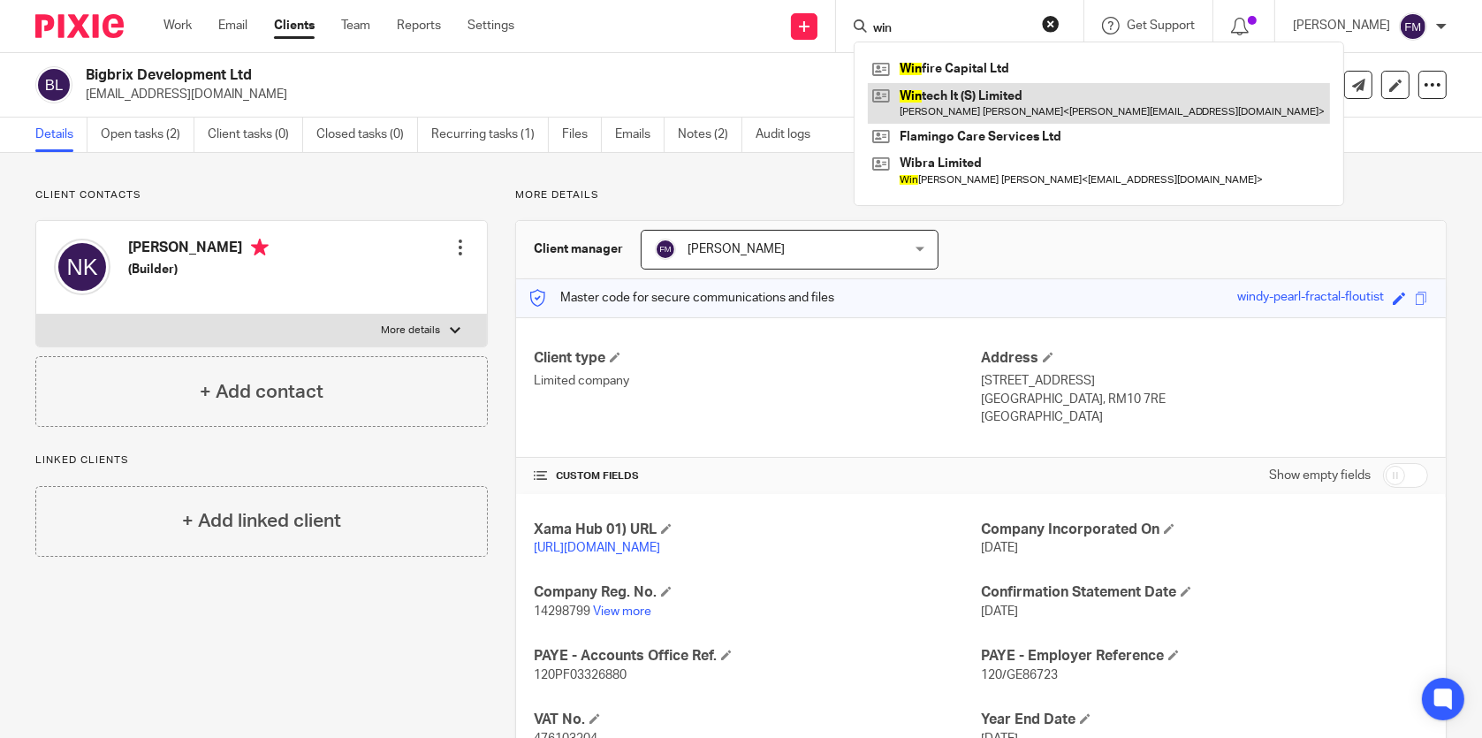
type input "win"
click at [1016, 95] on link at bounding box center [1099, 103] width 462 height 41
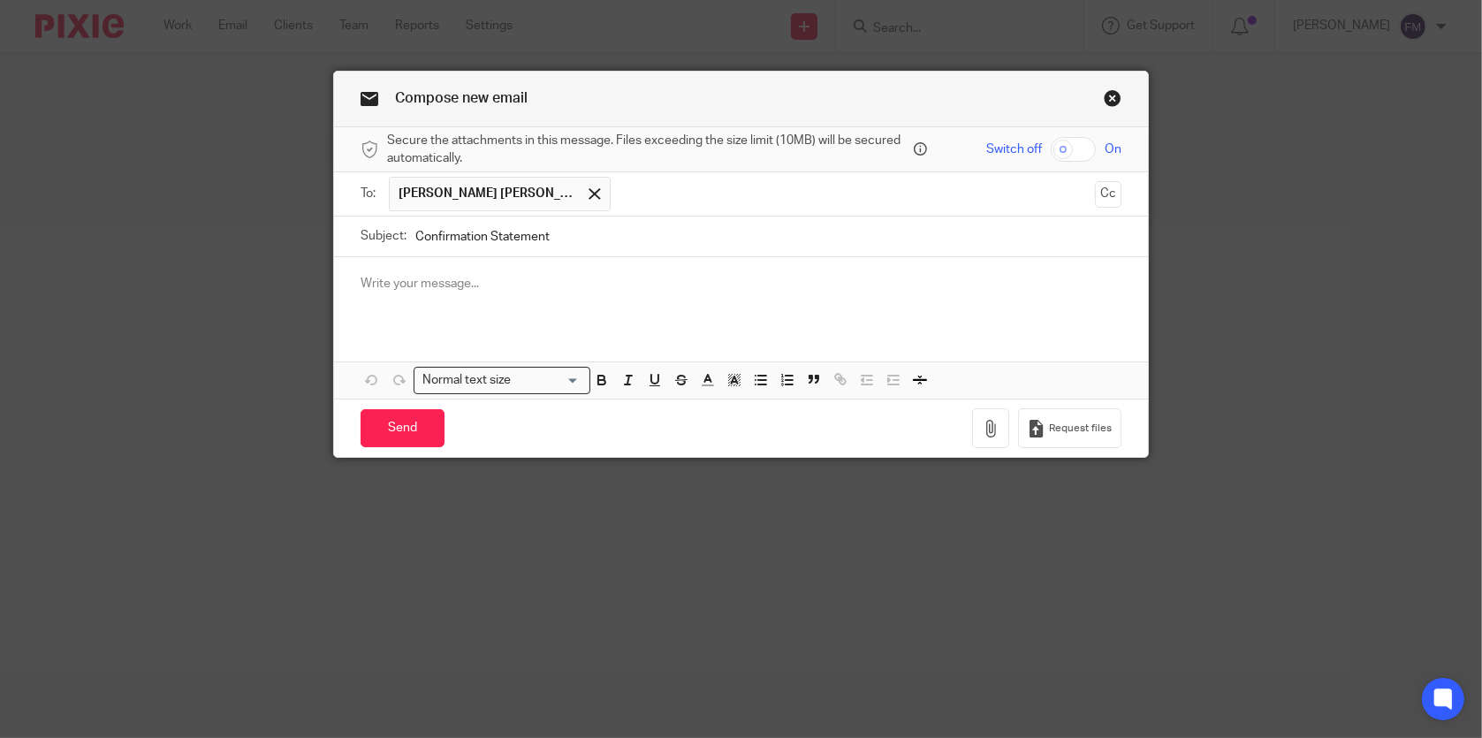
click at [491, 273] on div at bounding box center [740, 291] width 813 height 69
click at [581, 234] on input "Confirmation Statement" at bounding box center [767, 237] width 705 height 40
click at [571, 286] on p "To enrich screen reader interactions, please activate Accessibility in Grammarl…" at bounding box center [741, 284] width 760 height 18
click at [568, 240] on input "Confirmation Statemente" at bounding box center [767, 237] width 705 height 40
type input "Confirmation Statement"
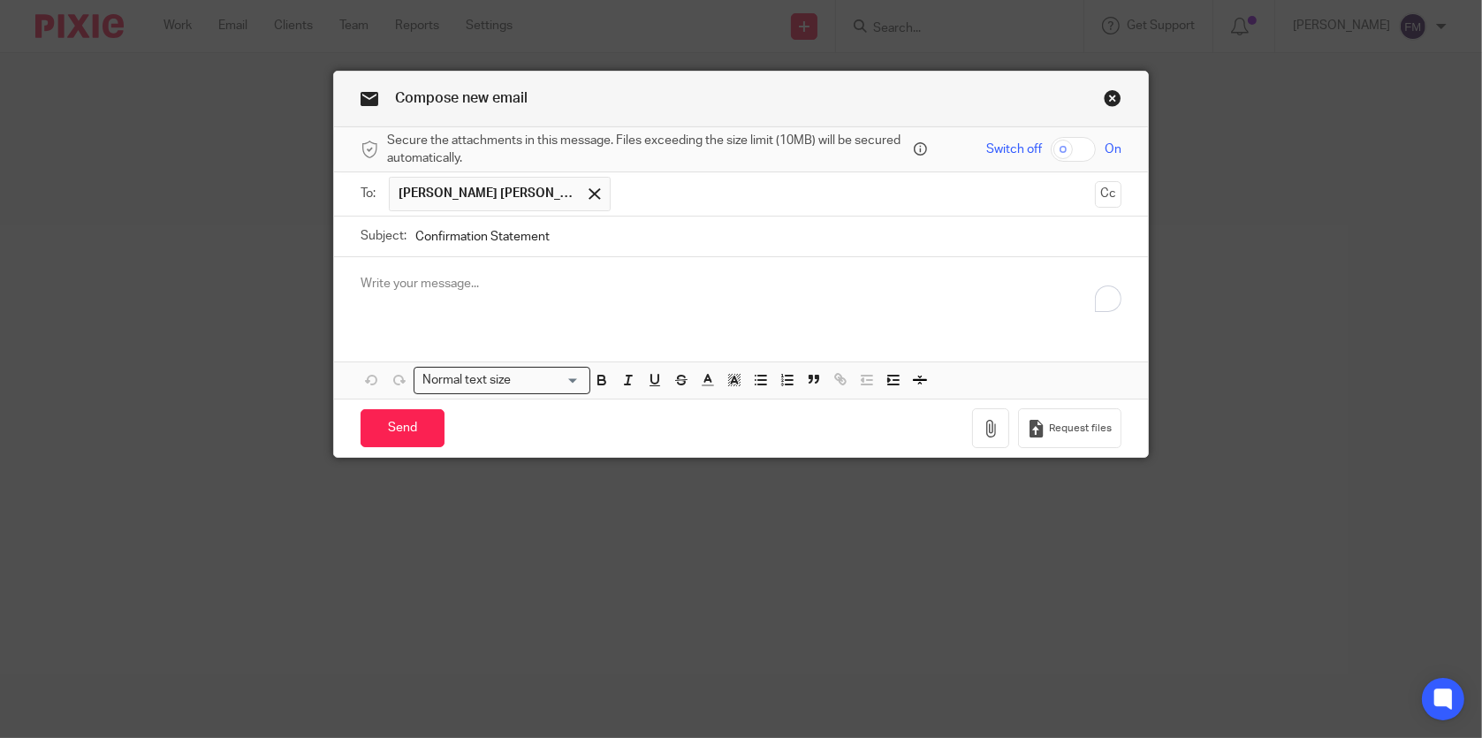
click at [539, 270] on div "To enrich screen reader interactions, please activate Accessibility in Grammarl…" at bounding box center [740, 291] width 813 height 69
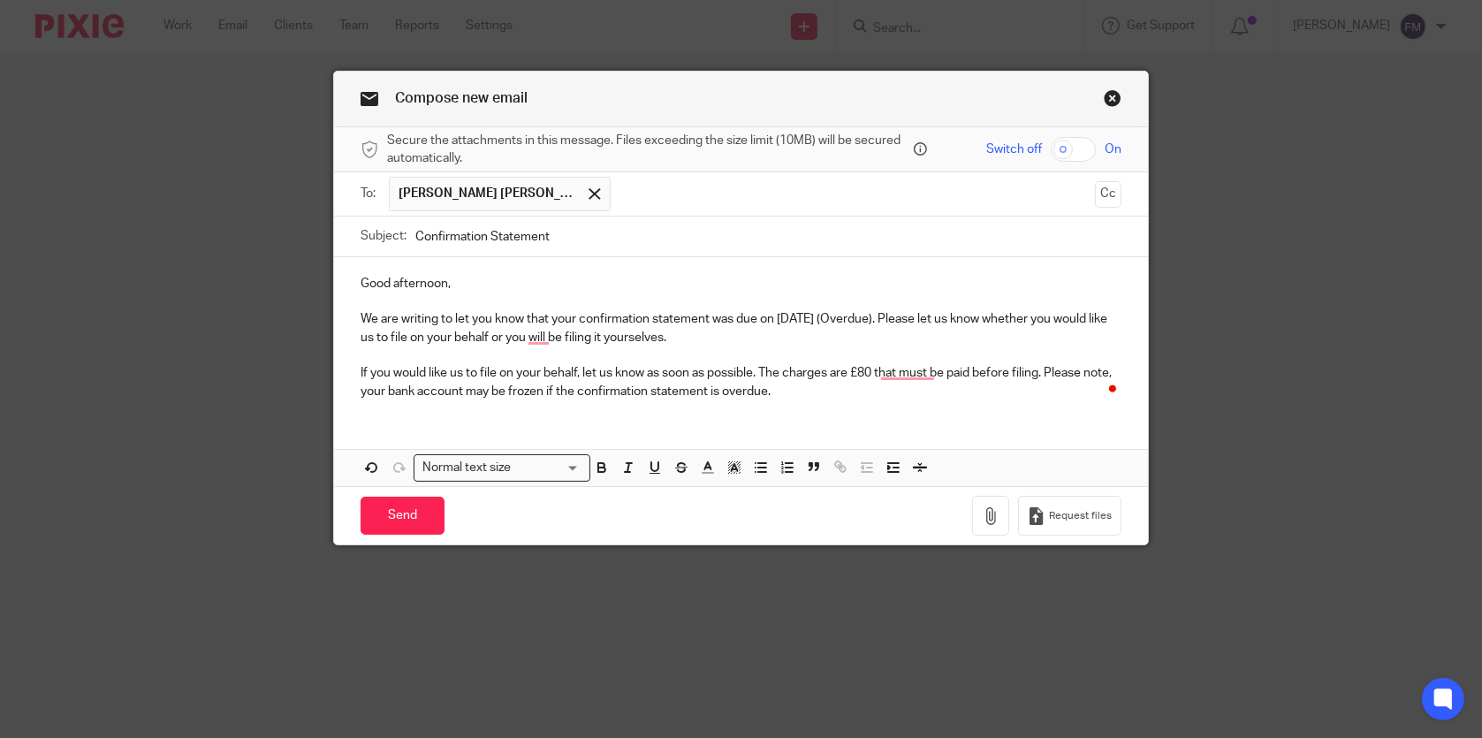
click at [807, 317] on p "We are writing to let you know that your confirmation statement was due on [DAT…" at bounding box center [741, 328] width 760 height 36
click at [785, 318] on p "We are writing to let you know that your confirmation statement was due on [DAT…" at bounding box center [741, 328] width 760 height 36
click at [418, 497] on input "Send" at bounding box center [403, 516] width 84 height 38
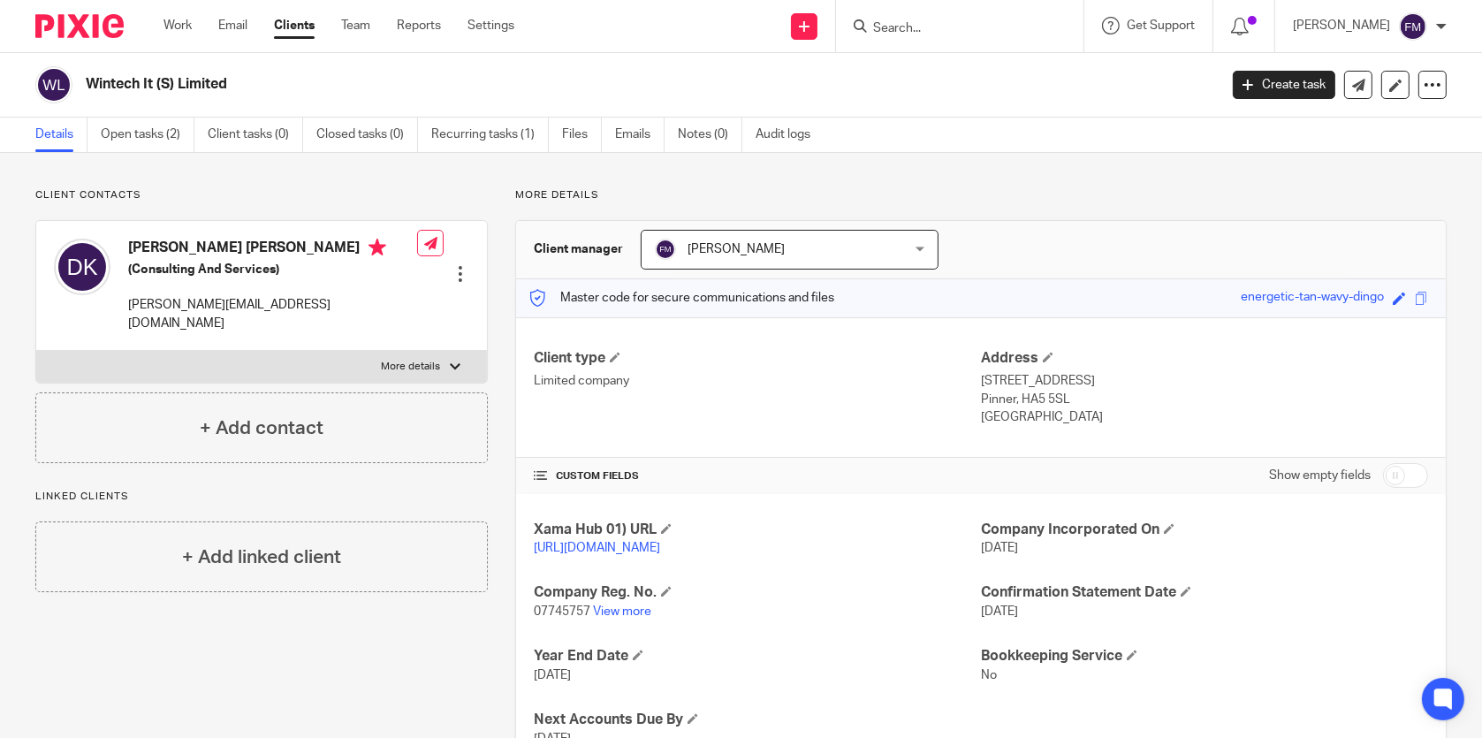
click at [955, 4] on div at bounding box center [960, 26] width 248 height 52
click at [941, 21] on input "Search" at bounding box center [951, 29] width 159 height 16
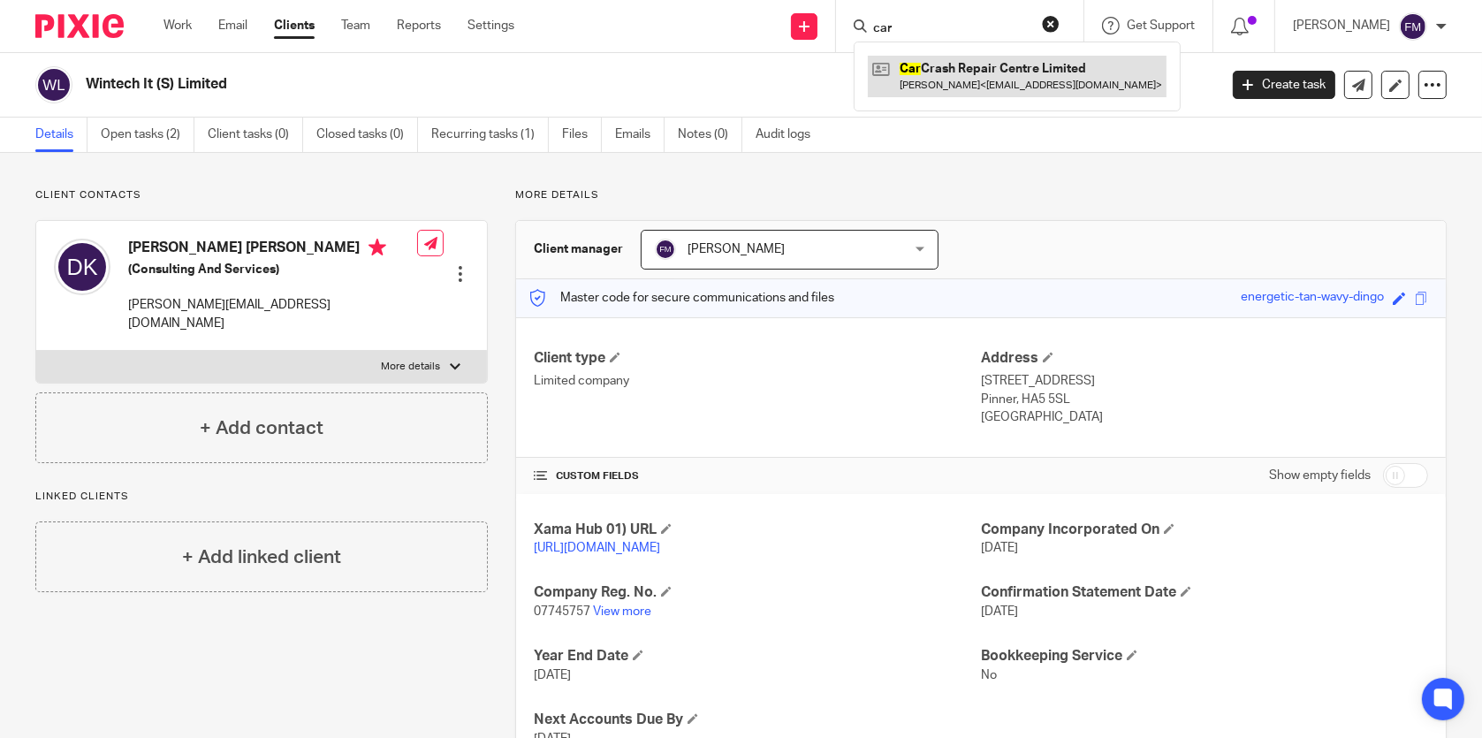
type input "car"
click at [938, 72] on link at bounding box center [1017, 76] width 299 height 41
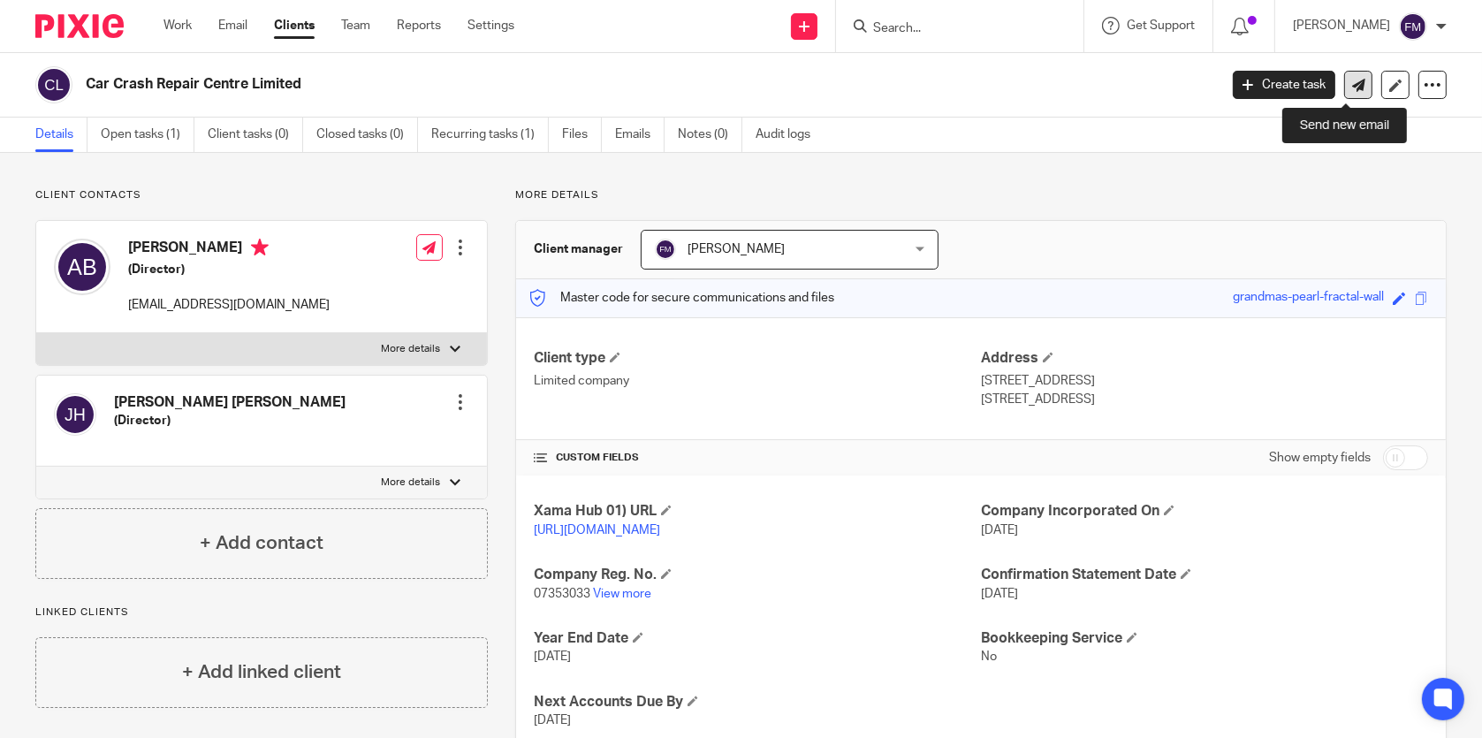
click at [1348, 95] on link at bounding box center [1359, 85] width 28 height 28
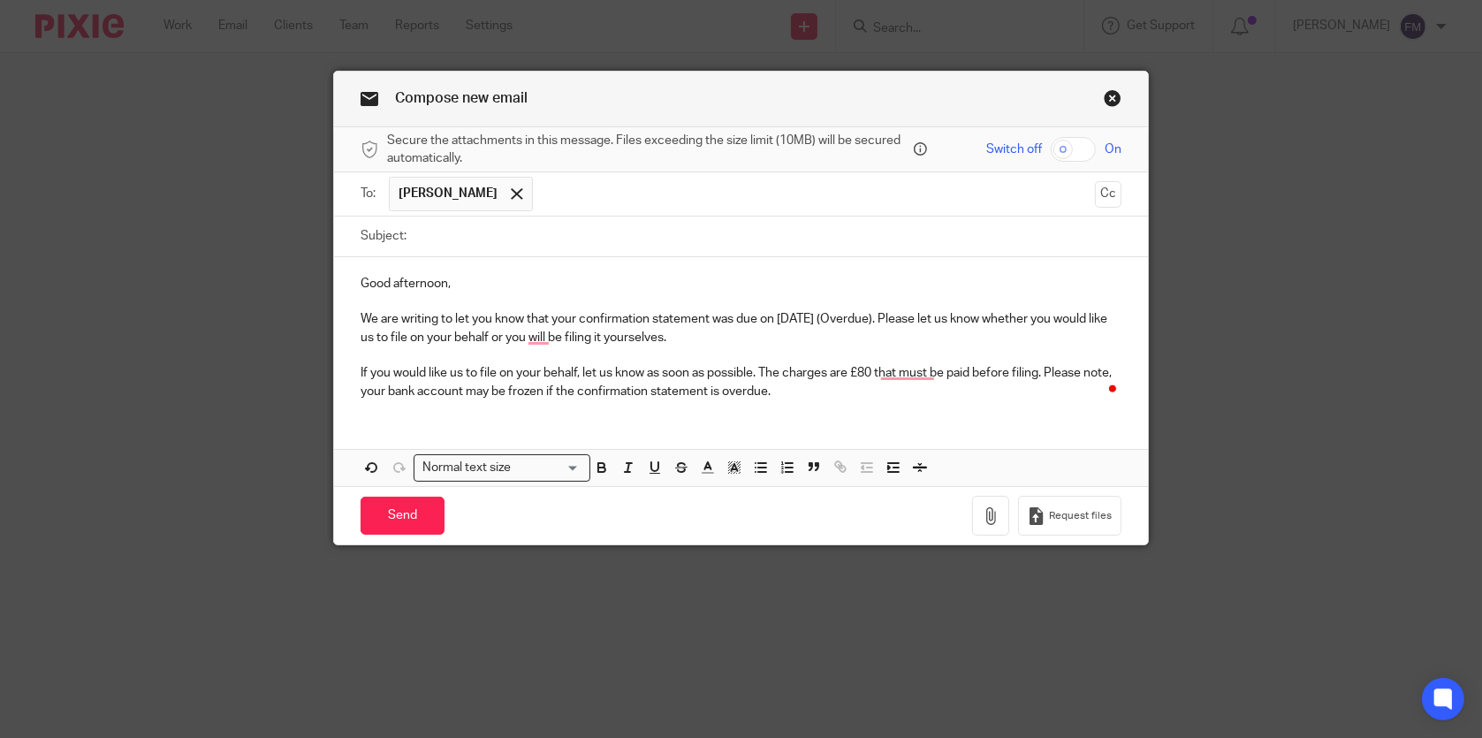
click at [686, 239] on input "Subject:" at bounding box center [767, 237] width 705 height 40
type input "Confirmation Statement"
click at [803, 316] on p "We are writing to let you know that your confirmation statement was due on 20/0…" at bounding box center [741, 328] width 760 height 36
click at [416, 499] on input "Send" at bounding box center [403, 516] width 84 height 38
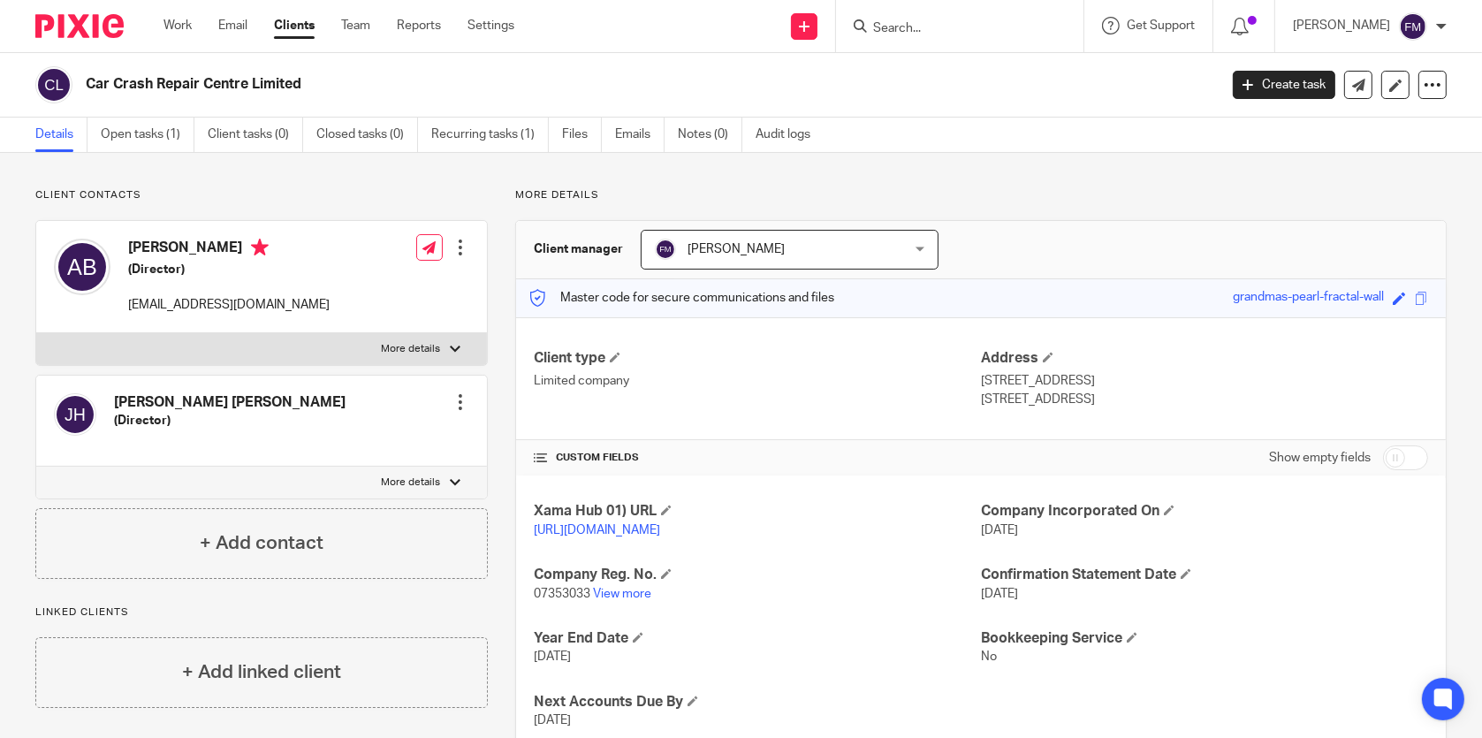
click at [905, 34] on input "Search" at bounding box center [951, 29] width 159 height 16
click at [911, 42] on div at bounding box center [960, 26] width 248 height 52
click at [912, 28] on input "Search" at bounding box center [951, 29] width 159 height 16
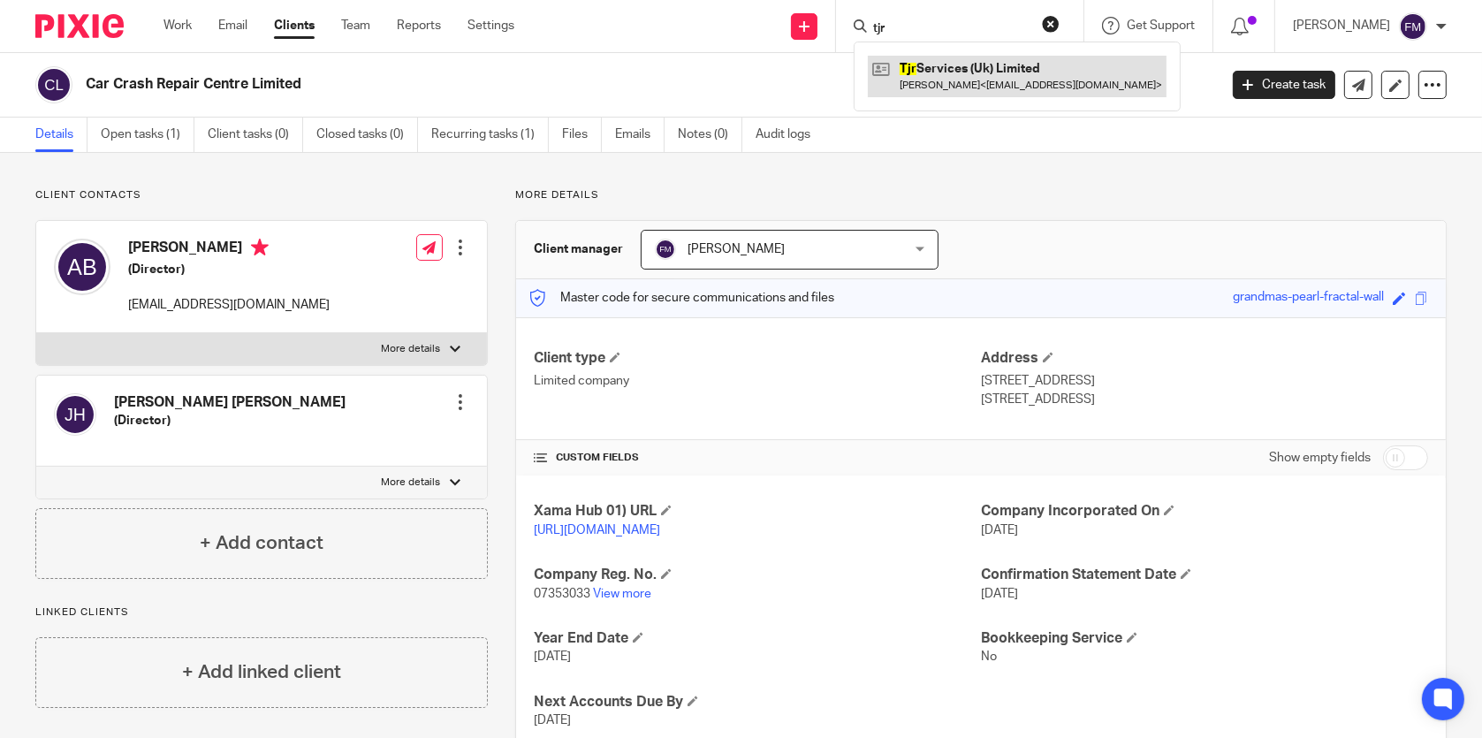
type input "tjr"
click at [928, 59] on link at bounding box center [1017, 76] width 299 height 41
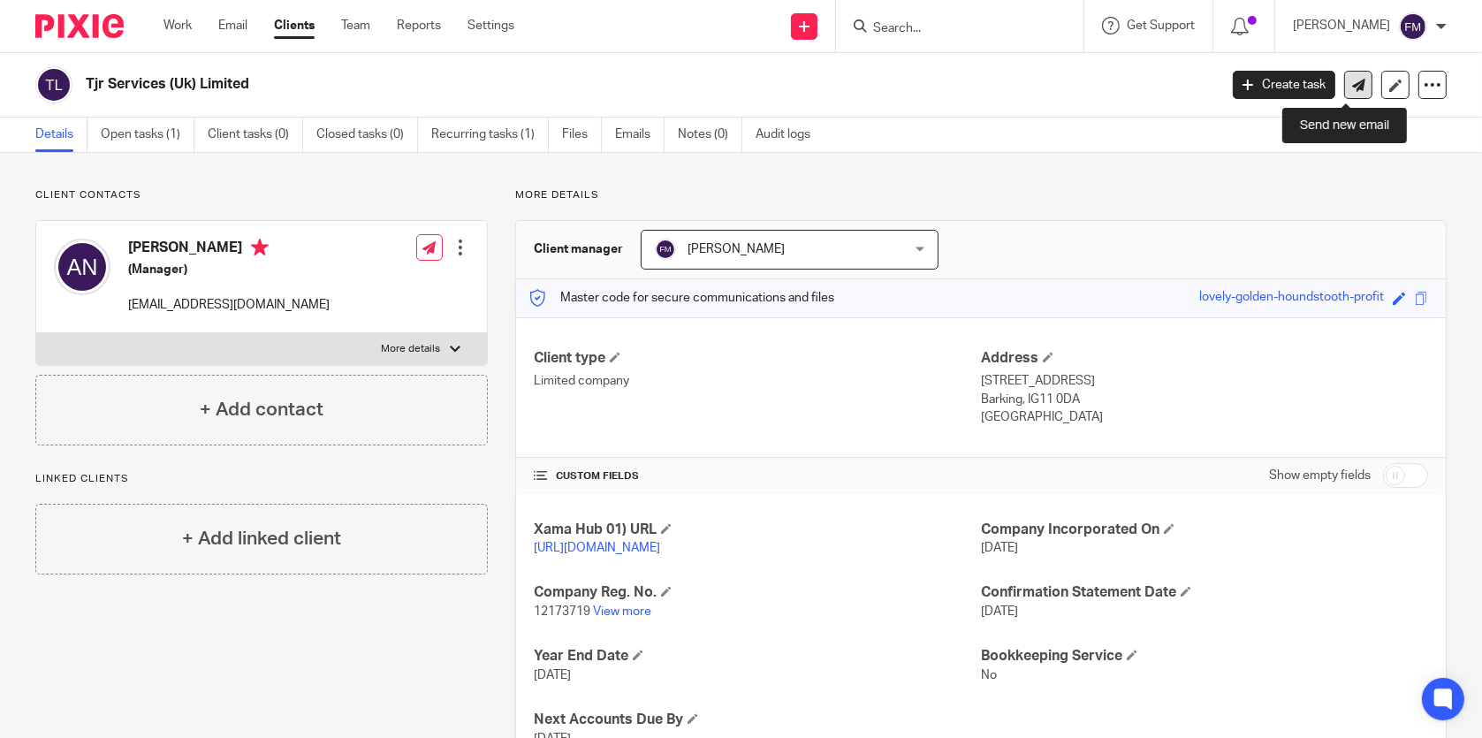
click at [1353, 80] on icon at bounding box center [1359, 85] width 13 height 13
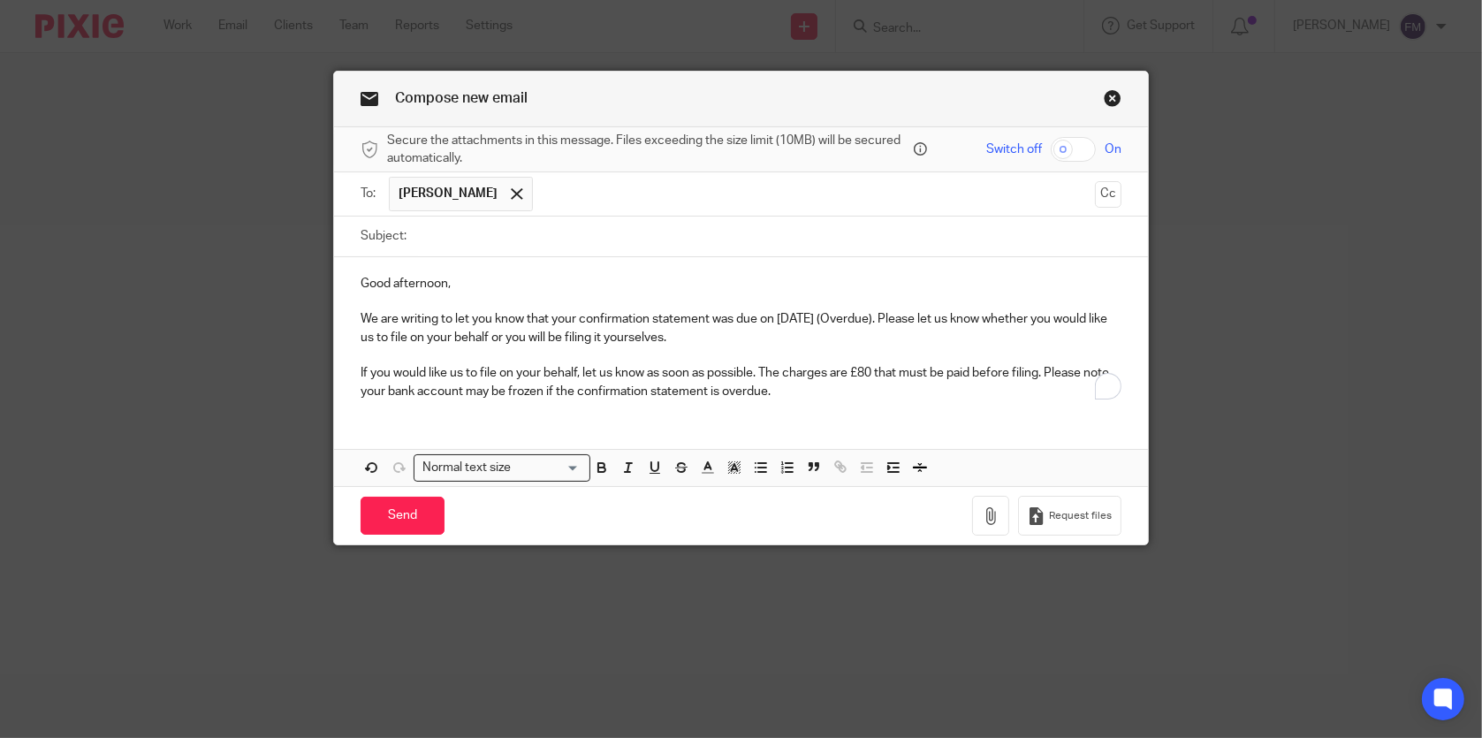
click at [571, 241] on input "Subject:" at bounding box center [767, 237] width 705 height 40
type input "Confirmation Statement"
click at [785, 317] on p "We are writing to let you know that your confirmation statement was due on [DAT…" at bounding box center [741, 328] width 760 height 36
click at [825, 415] on div "Good afternoon, We are writing to let you know that your confirmation statement…" at bounding box center [740, 371] width 813 height 229
click at [416, 510] on input "Send" at bounding box center [403, 516] width 84 height 38
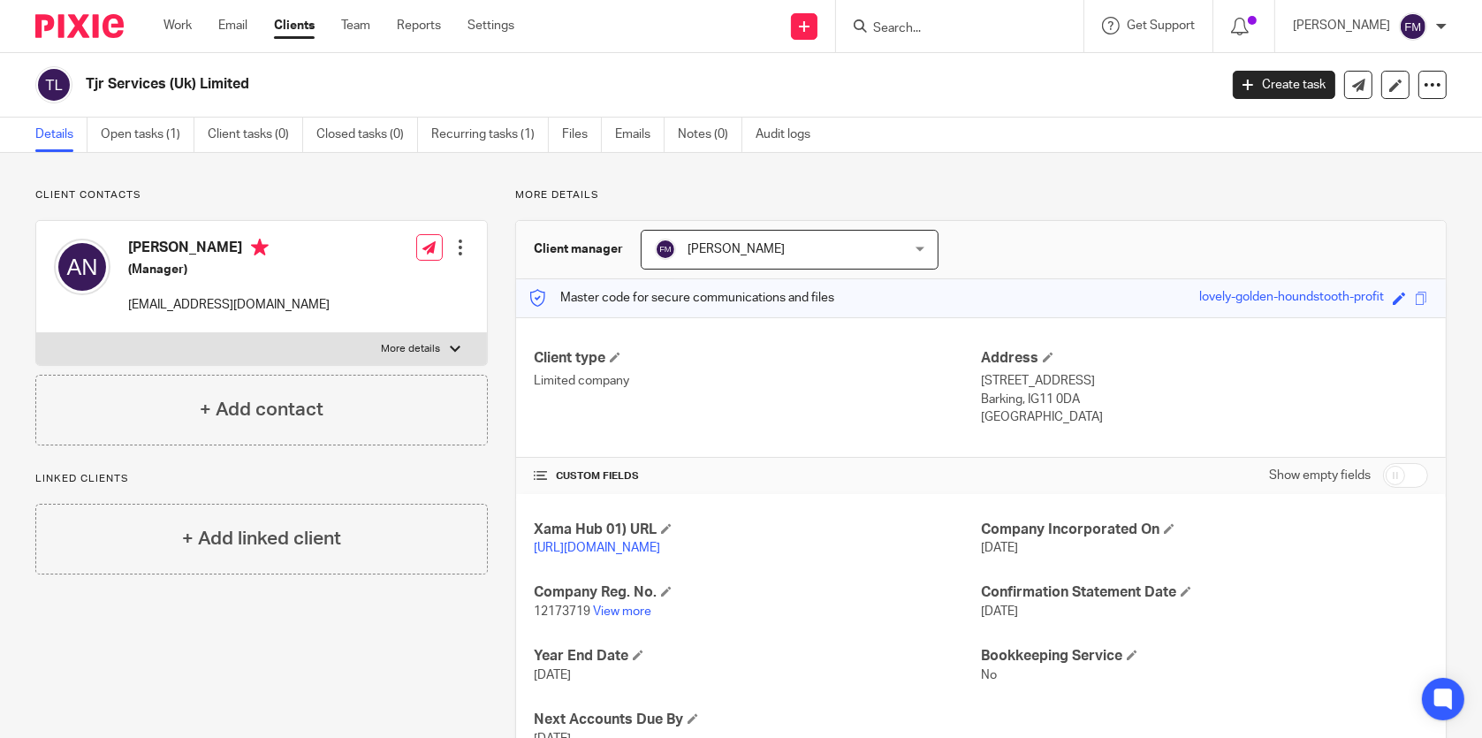
click at [949, 36] on form at bounding box center [966, 26] width 188 height 22
click at [950, 29] on input "Search" at bounding box center [951, 29] width 159 height 16
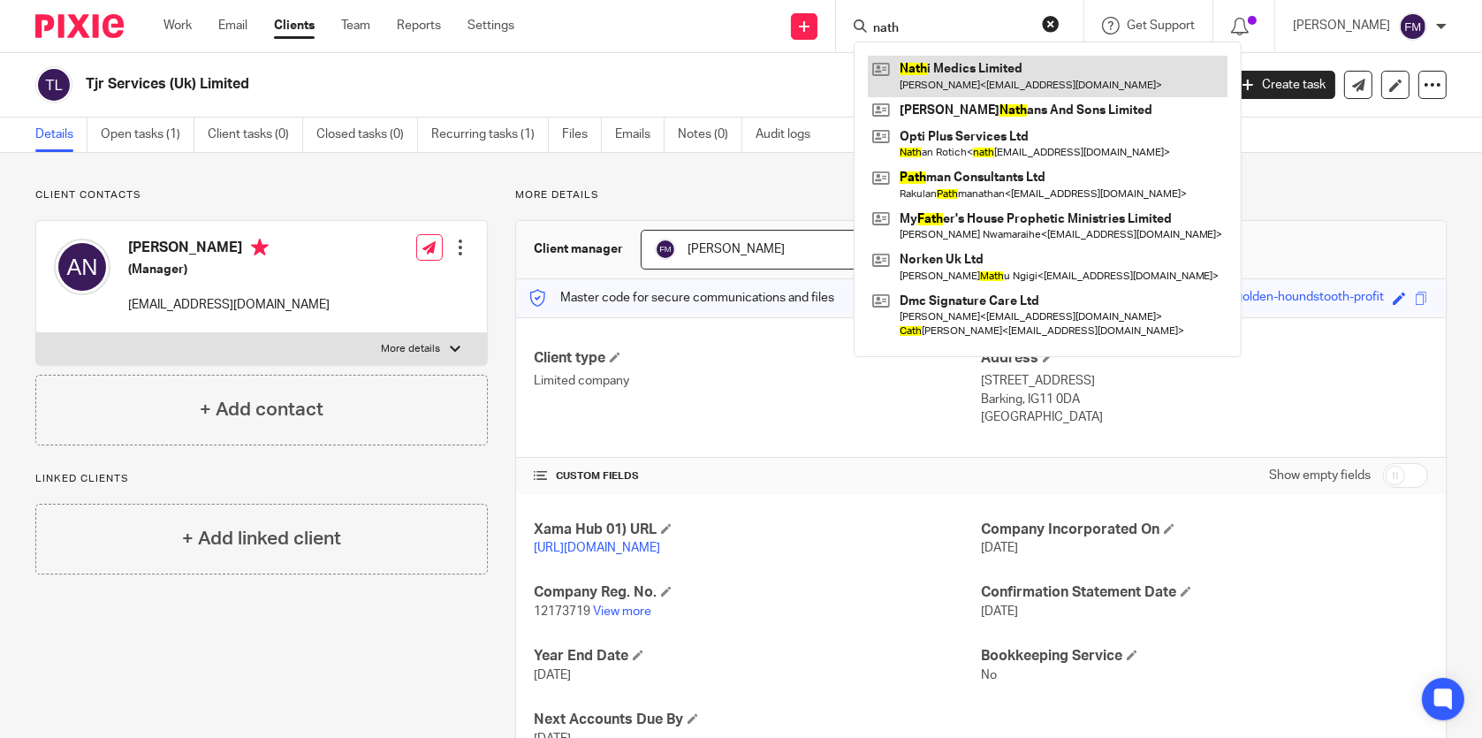
type input "nath"
click at [974, 72] on link at bounding box center [1048, 76] width 360 height 41
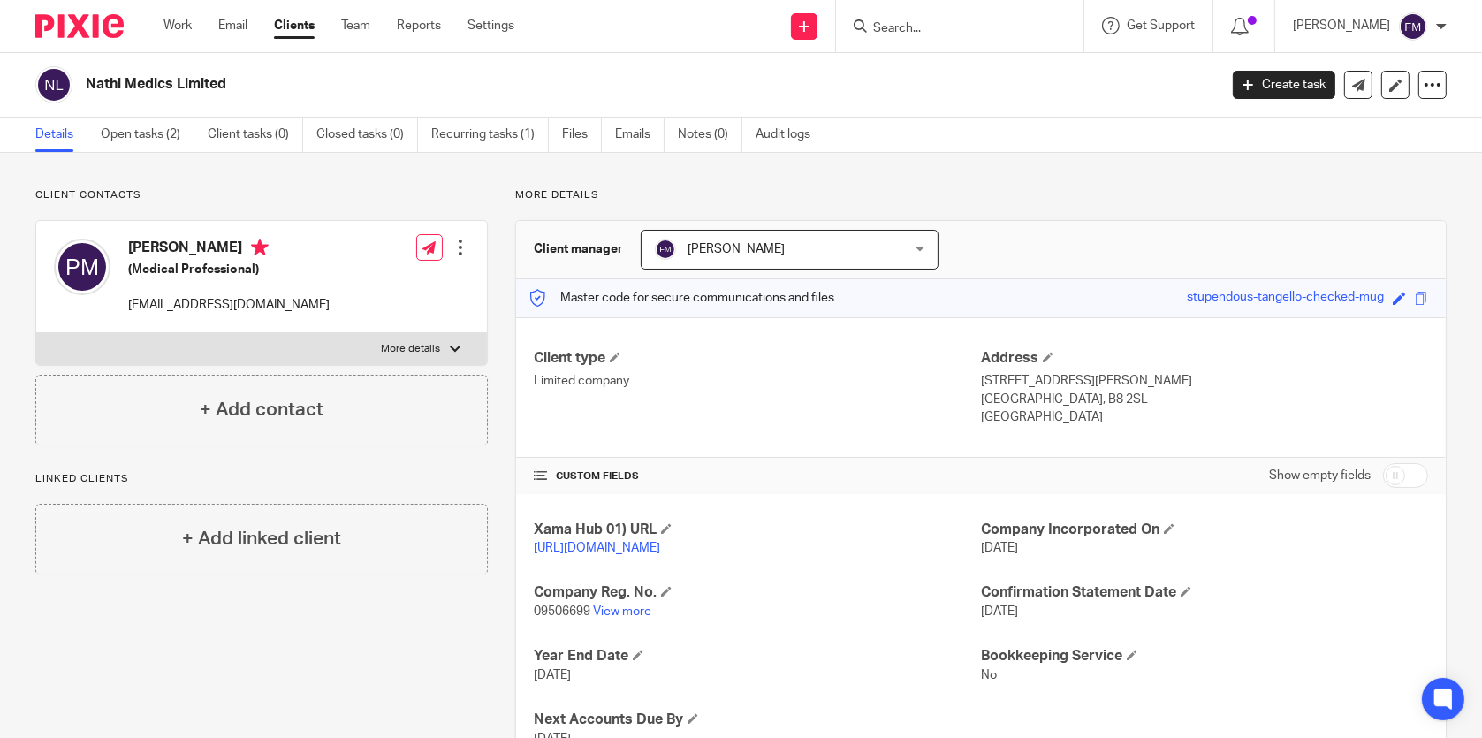
drag, startPoint x: 880, startPoint y: 362, endPoint x: 911, endPoint y: 199, distance: 166.6
click at [911, 199] on p "More details" at bounding box center [981, 195] width 932 height 14
click at [1353, 88] on icon at bounding box center [1359, 85] width 13 height 13
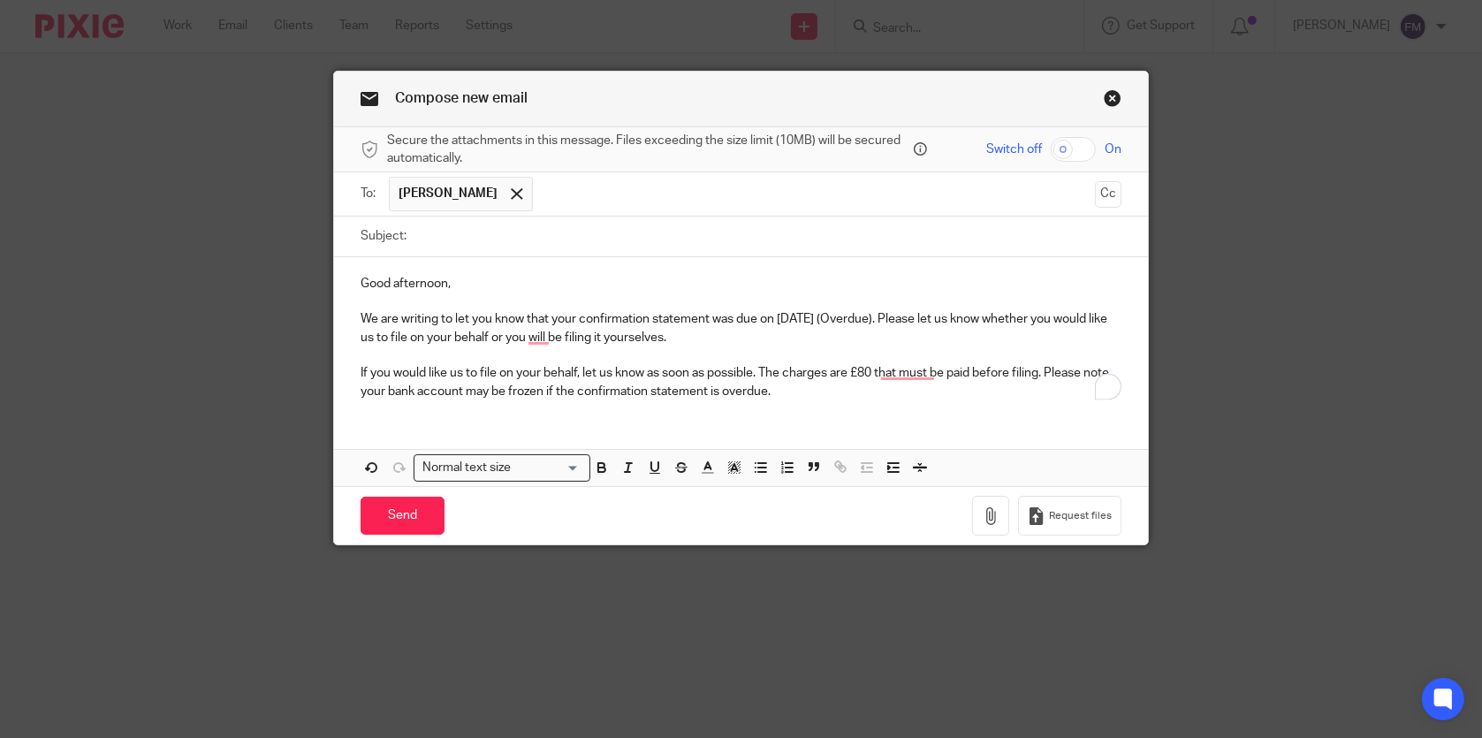
click at [604, 232] on input "Subject:" at bounding box center [767, 237] width 705 height 40
type input "Confirmation Statement"
drag, startPoint x: 896, startPoint y: 312, endPoint x: 842, endPoint y: 313, distance: 54.8
click at [842, 313] on p "We are writing to let you know that your confirmation statement was due on [DAT…" at bounding box center [741, 328] width 760 height 36
click at [787, 316] on p "We are writing to let you know that your confirmation statement was due on [DAT…" at bounding box center [741, 328] width 760 height 36
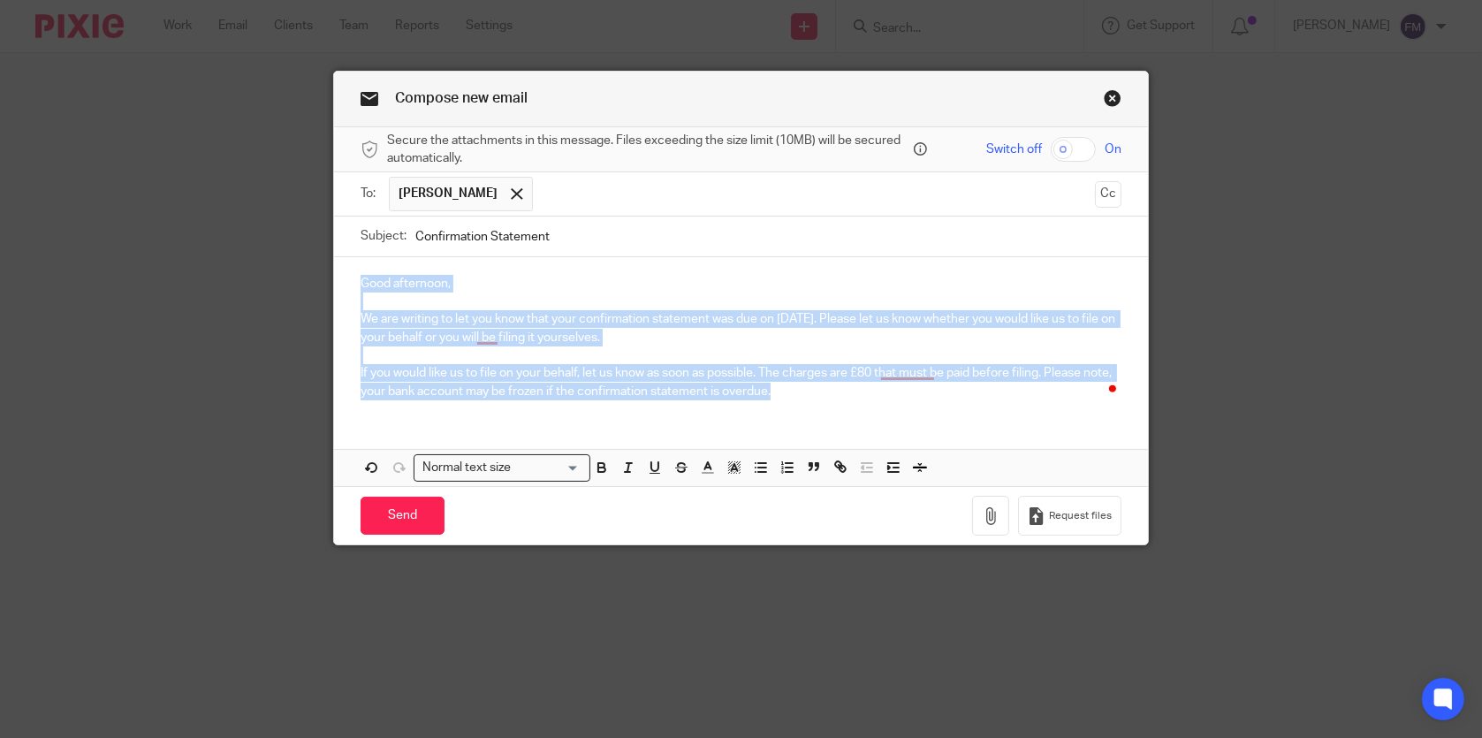
drag, startPoint x: 347, startPoint y: 276, endPoint x: 766, endPoint y: 395, distance: 436.5
click at [766, 395] on div "Good afternoon, We are writing to let you know that your confirmation statement…" at bounding box center [740, 335] width 813 height 156
copy div "Good afternoon, We are writing to let you know that your confirmation statement…"
click at [785, 398] on p "If you would like us to file on your behalf, let us know as soon as possible. T…" at bounding box center [741, 382] width 760 height 36
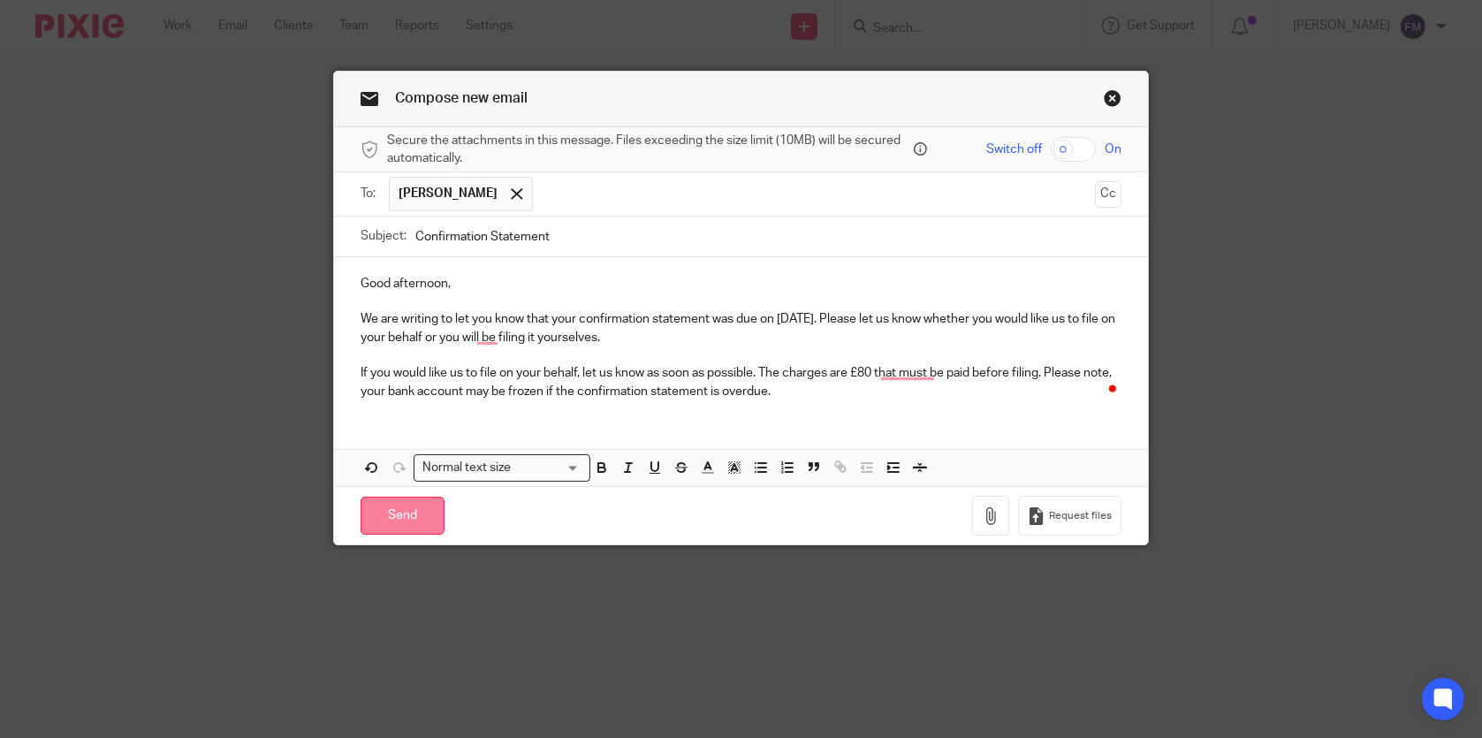
click at [408, 511] on input "Send" at bounding box center [403, 516] width 84 height 38
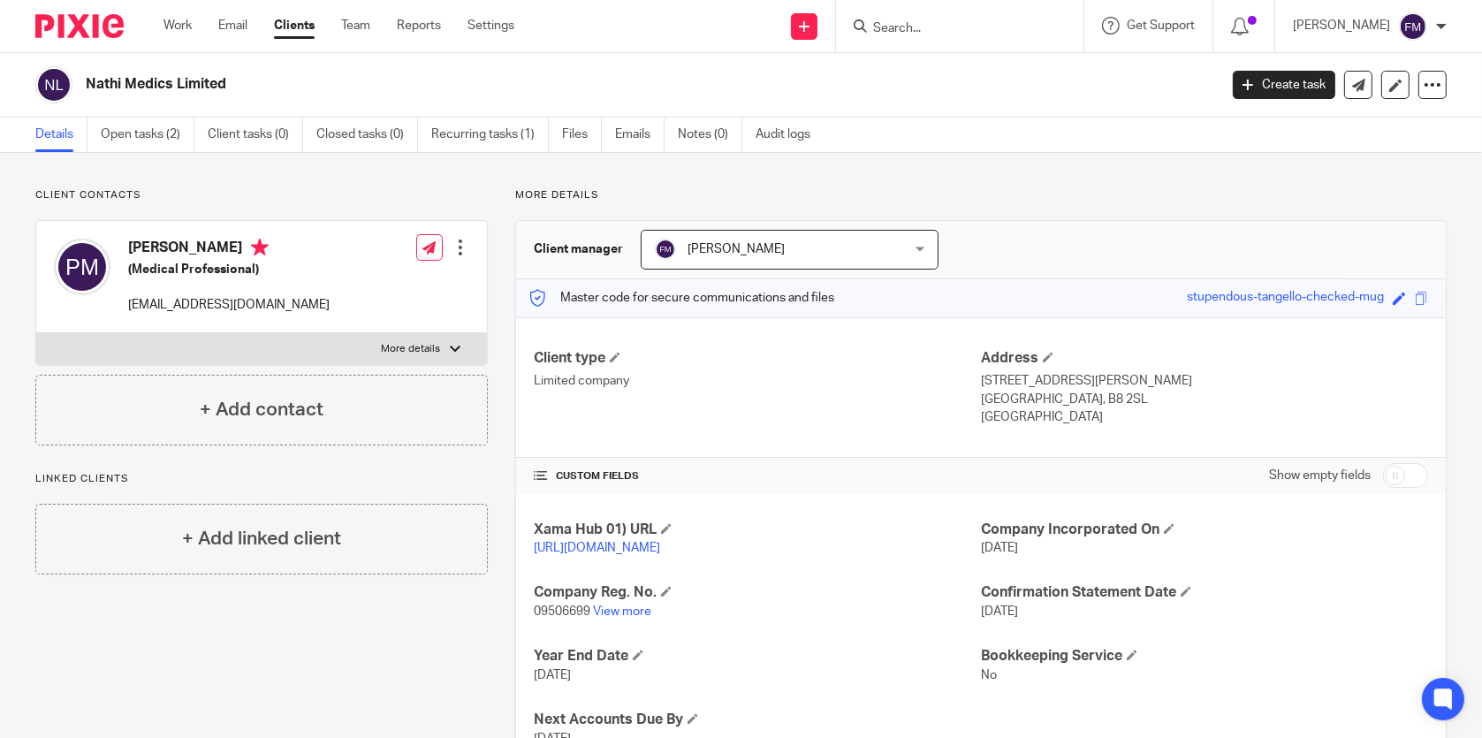
click at [960, 29] on input "Search" at bounding box center [951, 29] width 159 height 16
type input "cab"
click at [975, 56] on link at bounding box center [986, 69] width 236 height 27
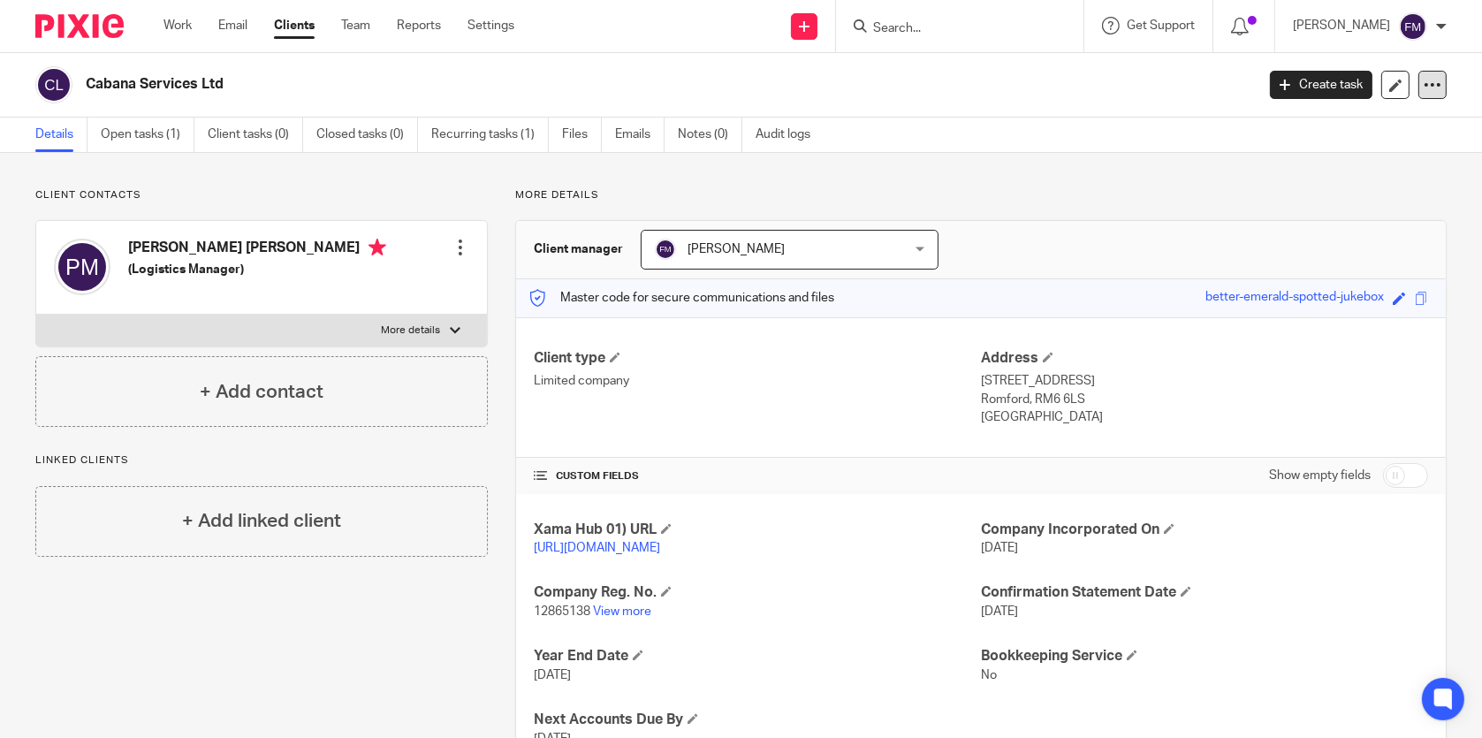
click at [1424, 84] on icon at bounding box center [1433, 85] width 18 height 18
click at [1114, 133] on div "Details Open tasks (1) Client tasks (0) Closed tasks (0) Recurring tasks (1) Fi…" at bounding box center [741, 135] width 1482 height 35
click at [636, 124] on link "Emails" at bounding box center [640, 135] width 50 height 34
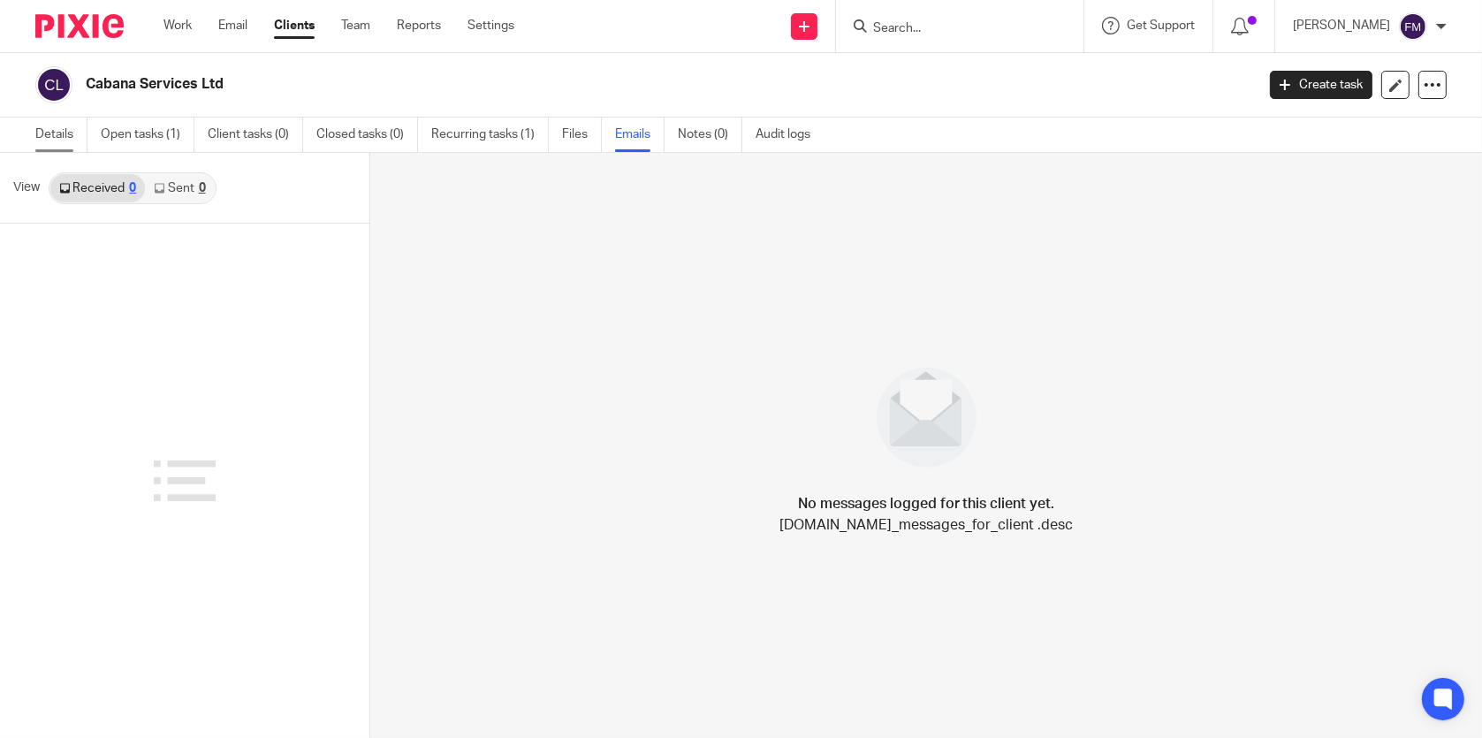
click at [47, 125] on link "Details" at bounding box center [61, 135] width 52 height 34
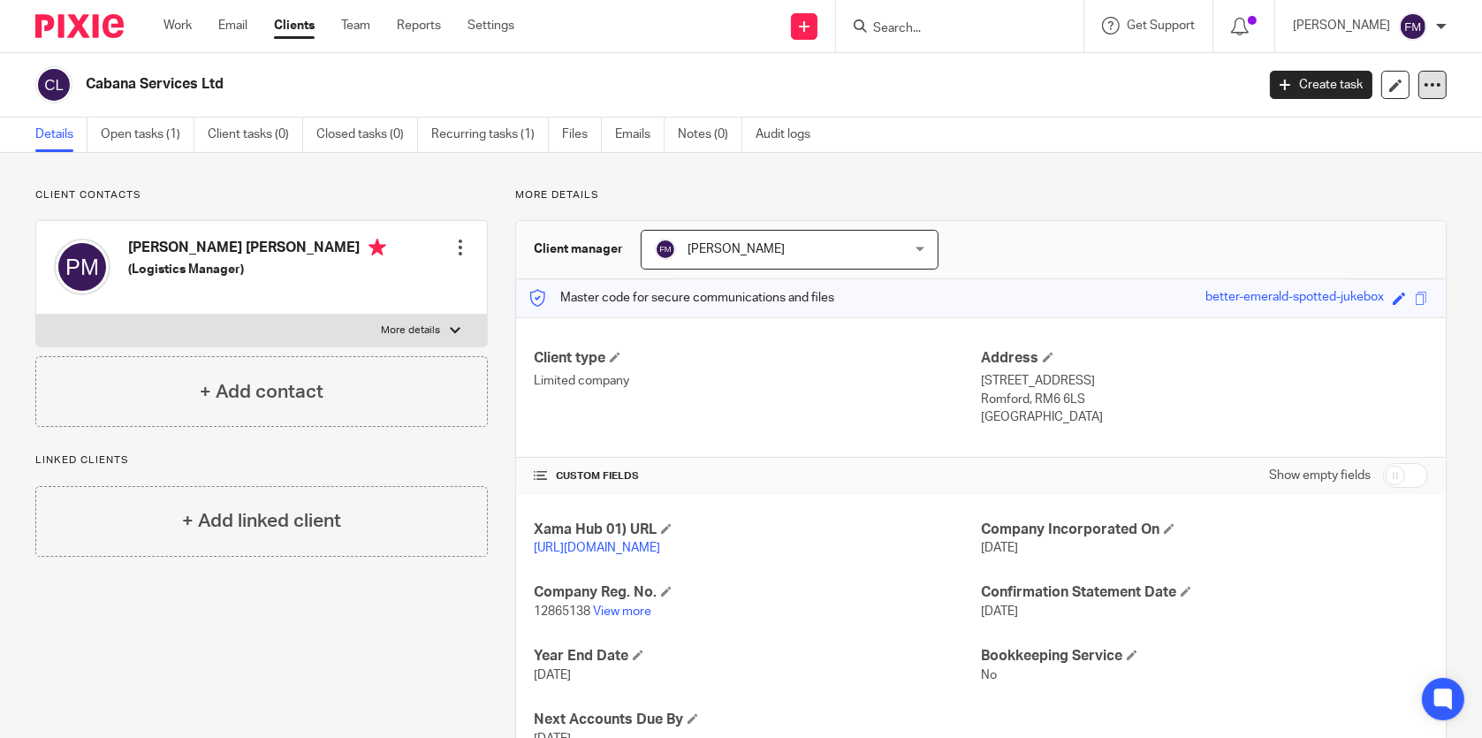
click at [1424, 79] on icon at bounding box center [1433, 85] width 18 height 18
click at [1454, 104] on div "Cabana Services Ltd Create task Update from Companies House Export data Merge A…" at bounding box center [741, 85] width 1482 height 65
click at [1424, 80] on icon at bounding box center [1433, 85] width 18 height 18
click at [1419, 86] on div at bounding box center [1433, 85] width 28 height 28
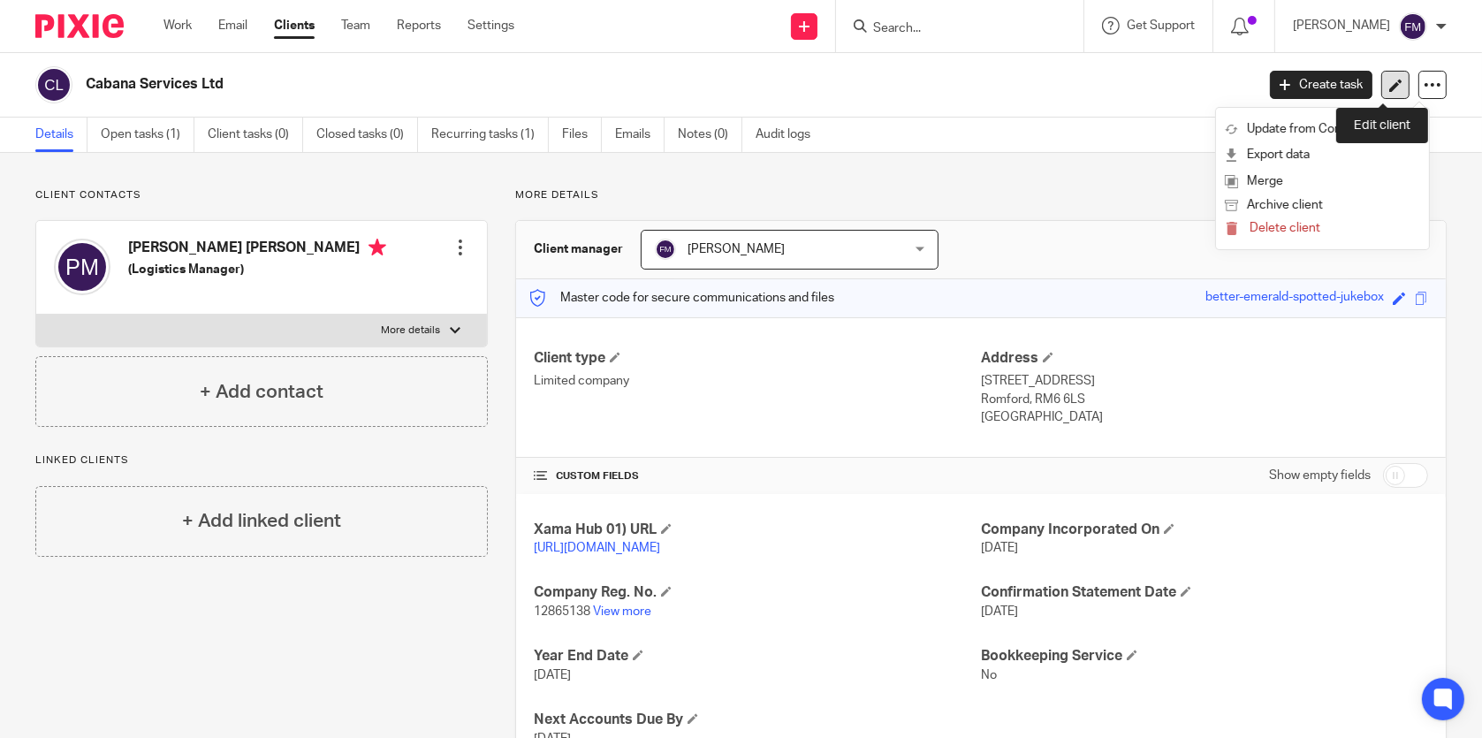
click at [1382, 83] on link at bounding box center [1396, 85] width 28 height 28
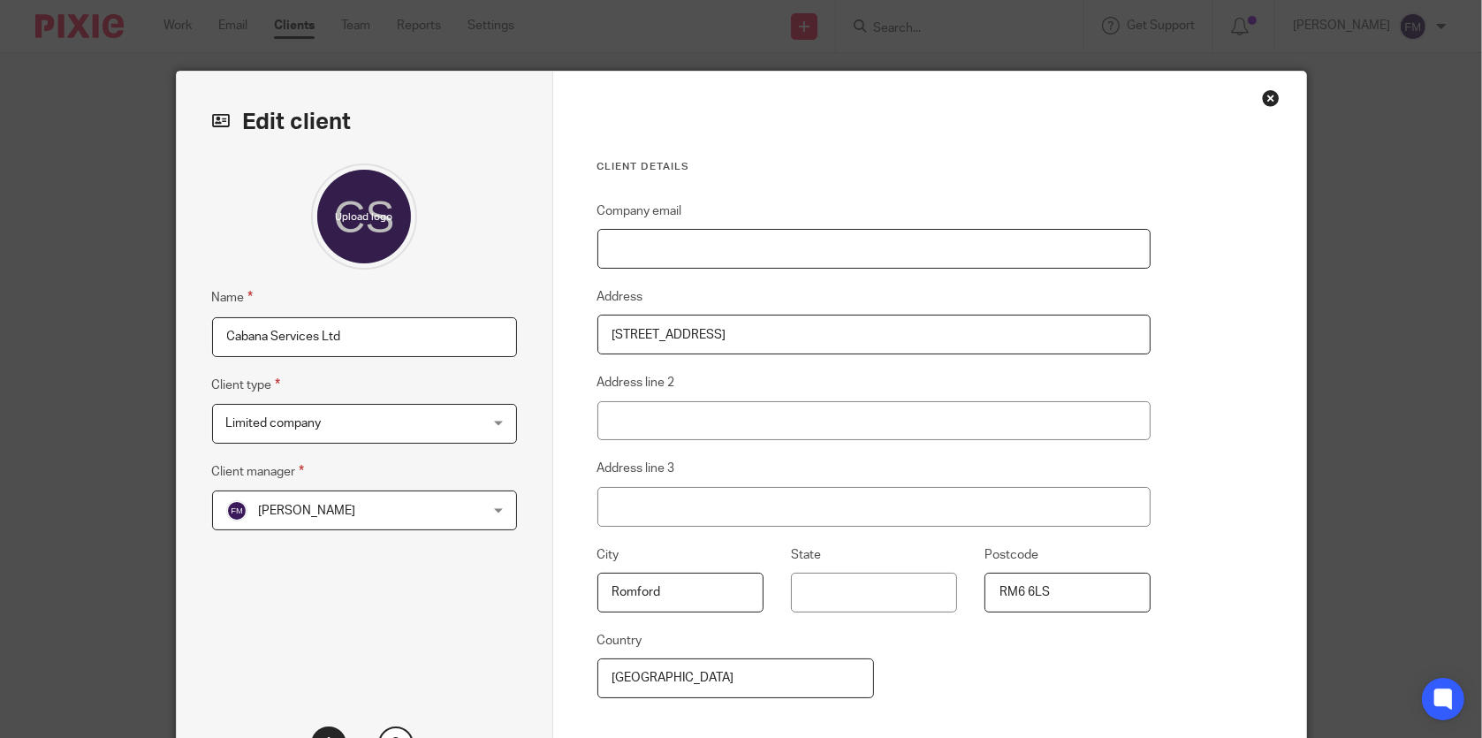
click at [728, 244] on input "Company email" at bounding box center [875, 249] width 554 height 40
paste input ""paul Njenga" <pnjenga16@yahoo.es>"
drag, startPoint x: 690, startPoint y: 247, endPoint x: 598, endPoint y: 248, distance: 91.9
click at [598, 248] on input ""paul Njenga" <pnjenga16@yahoo.es>" at bounding box center [875, 249] width 554 height 40
click at [790, 251] on input "pnjenga16@yahoo.es>" at bounding box center [875, 249] width 554 height 40
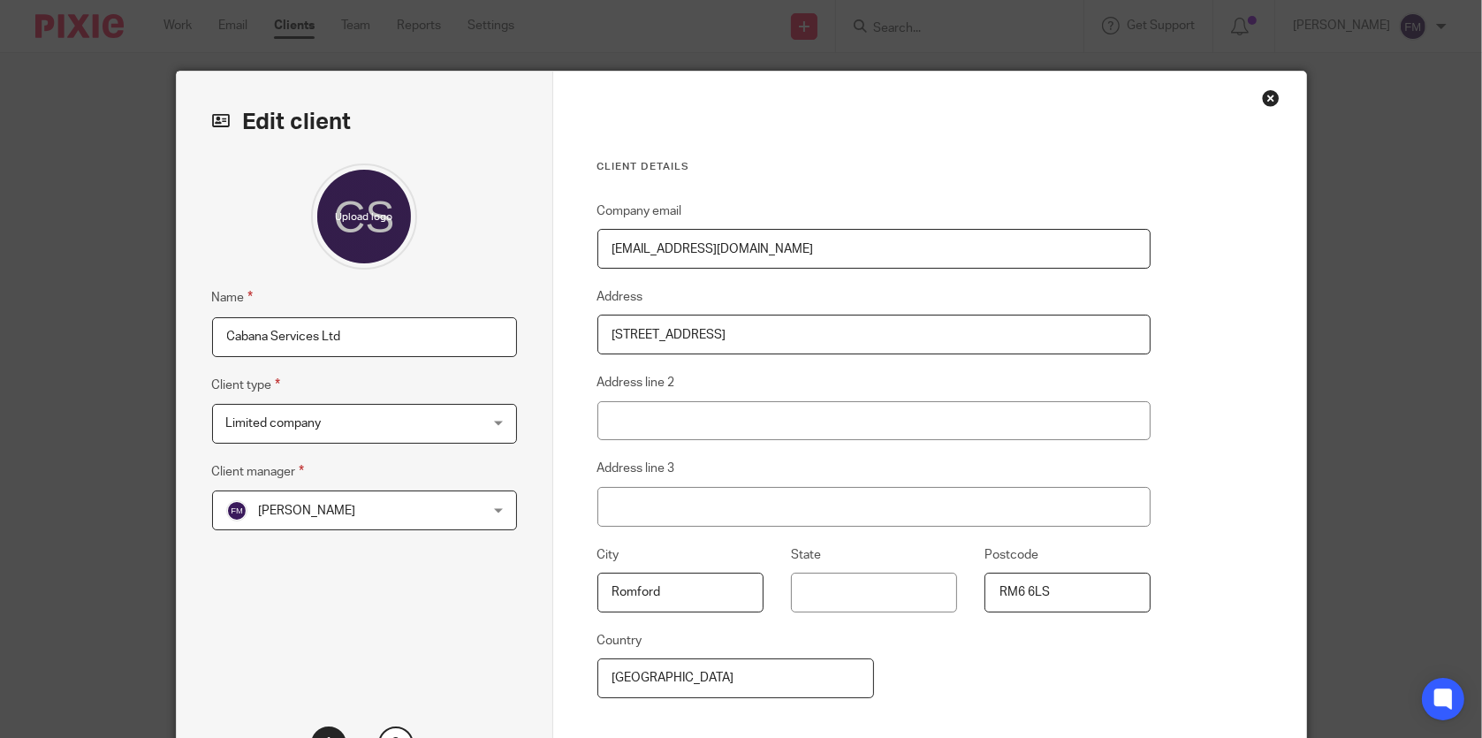
type input "pnjenga16@yahoo.es"
click at [785, 196] on div "Client details Company email pnjenga16@yahoo.es Address 216 High Road Address l…" at bounding box center [875, 460] width 554 height 600
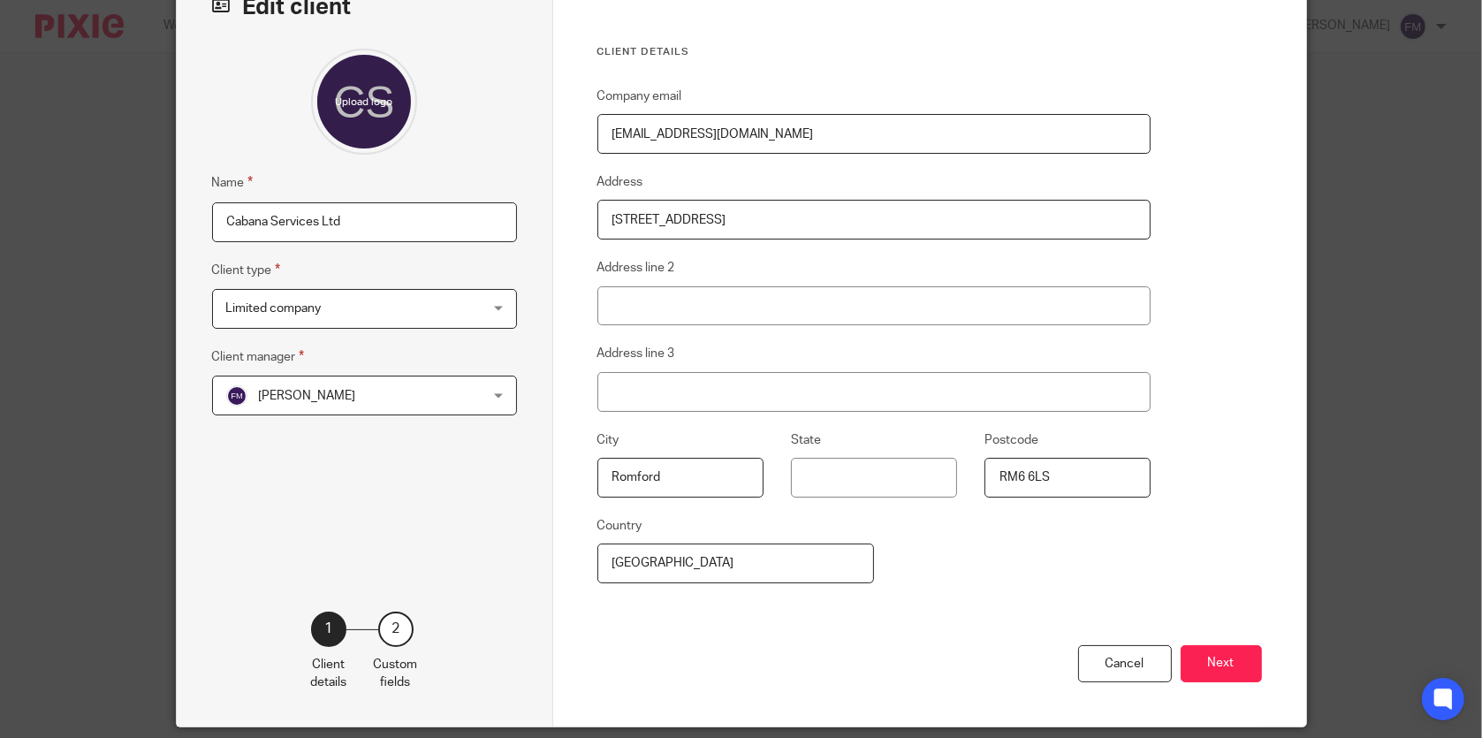
scroll to position [173, 0]
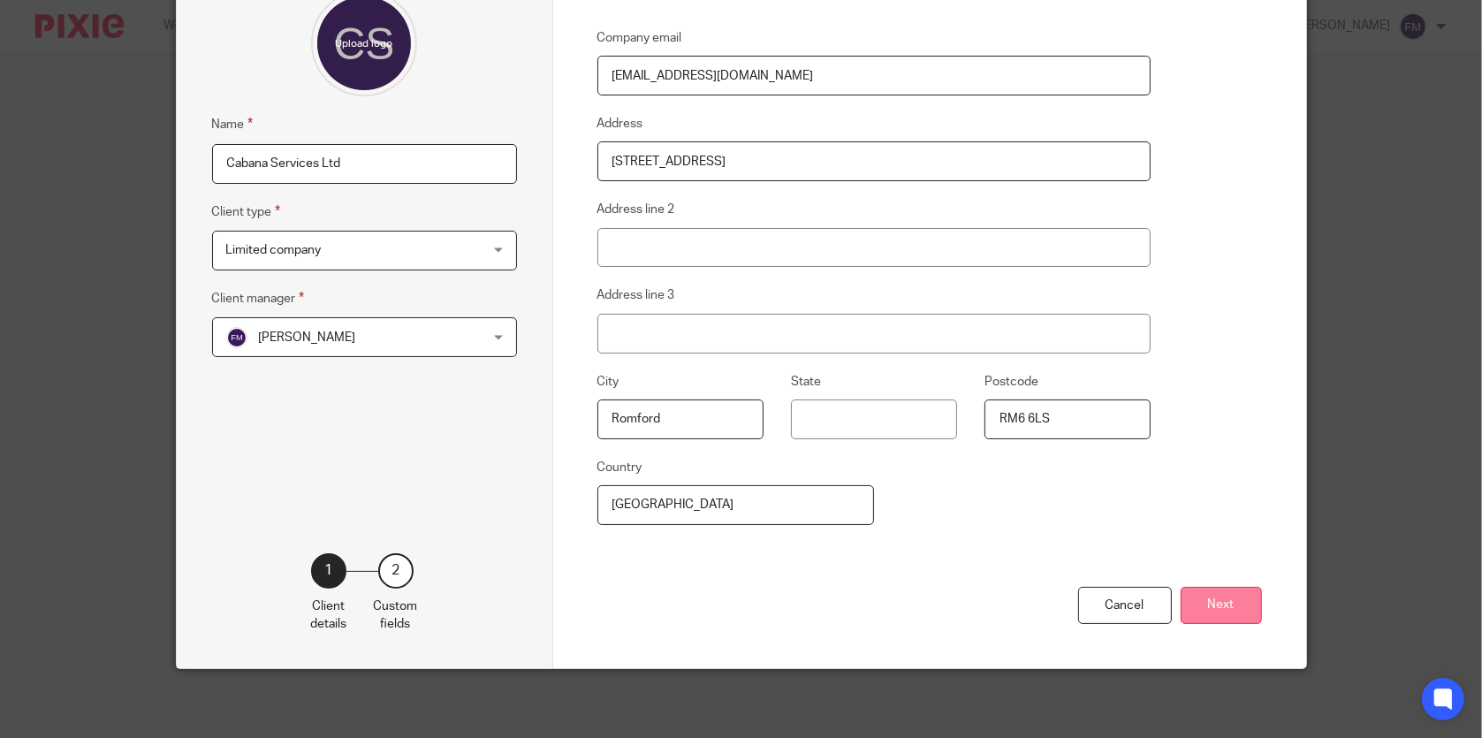
click at [1215, 598] on button "Next" at bounding box center [1221, 606] width 81 height 38
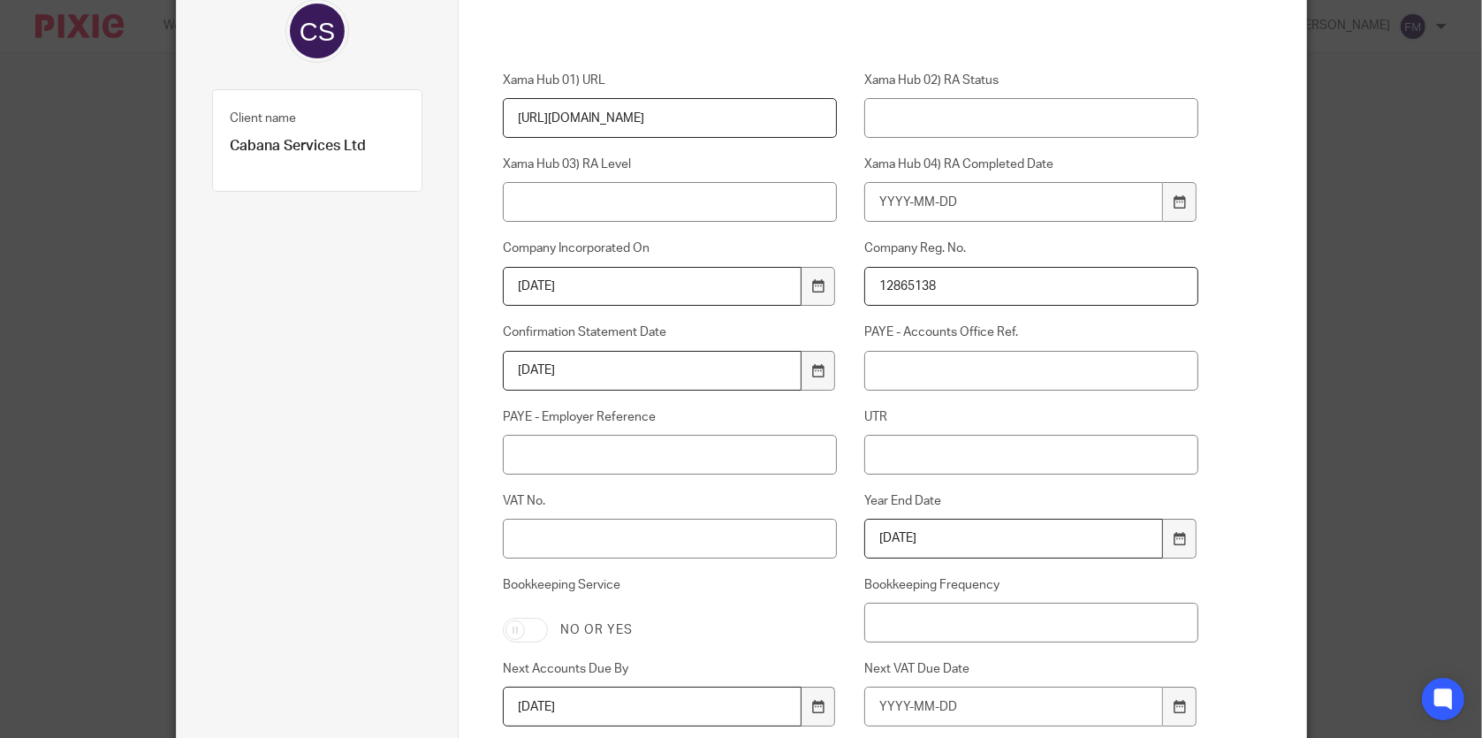
scroll to position [438, 0]
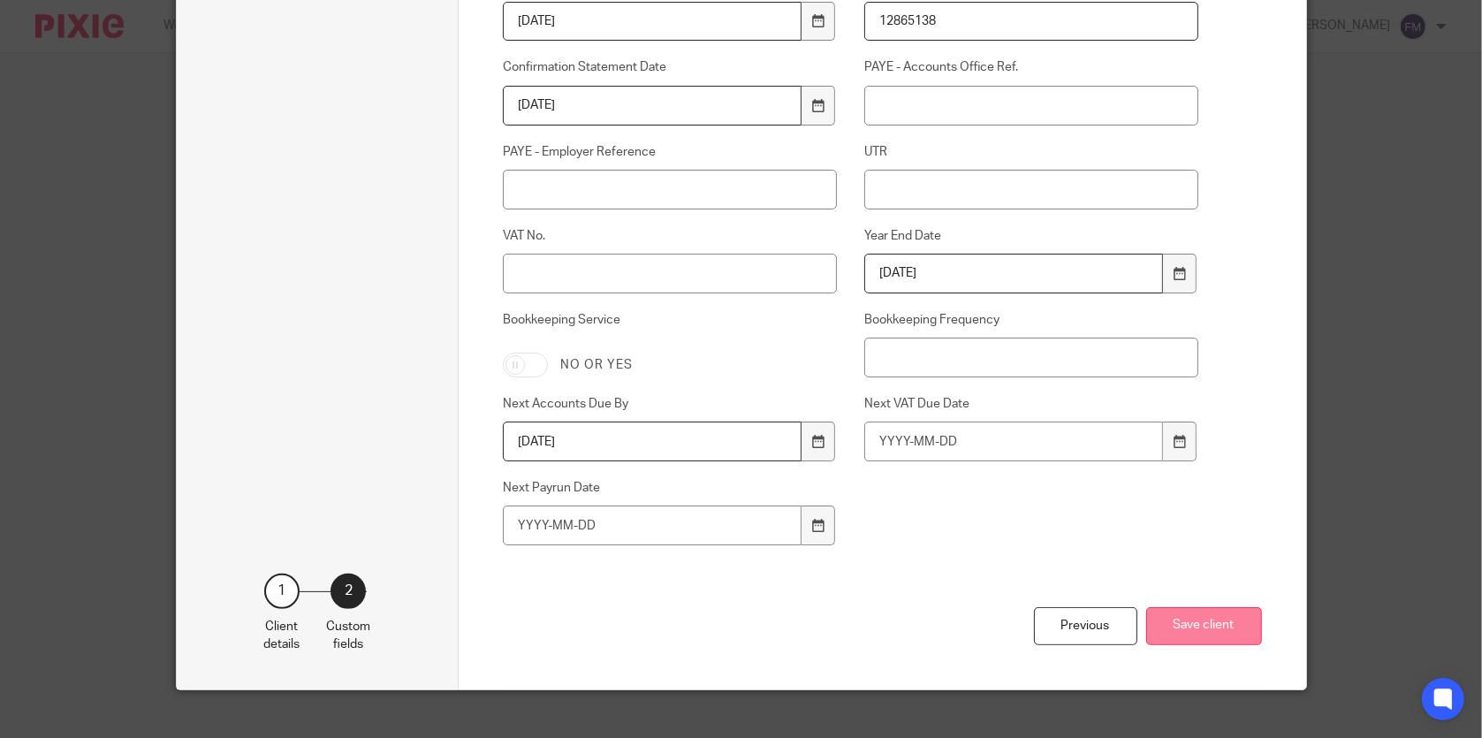
click at [1205, 628] on button "Save client" at bounding box center [1205, 626] width 116 height 38
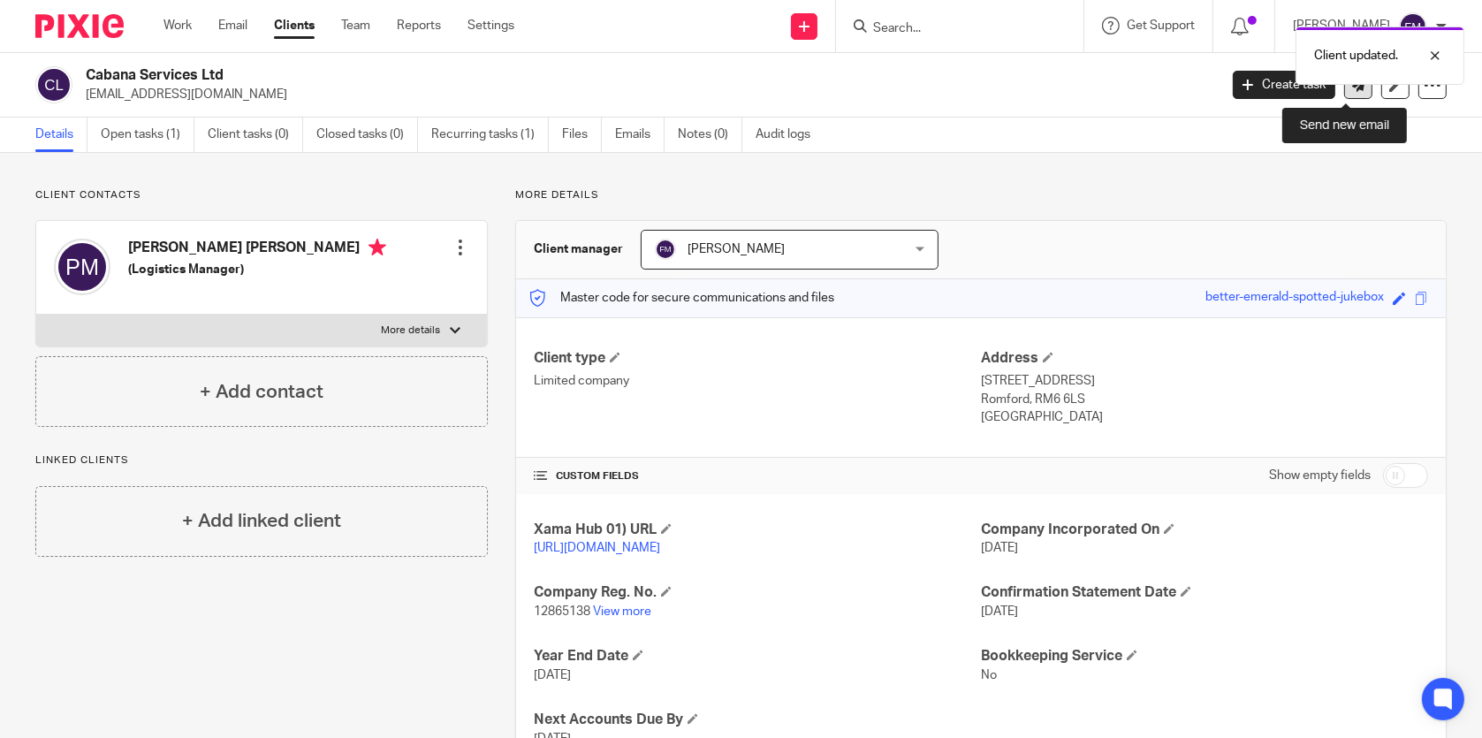
click at [1352, 93] on link at bounding box center [1359, 85] width 28 height 28
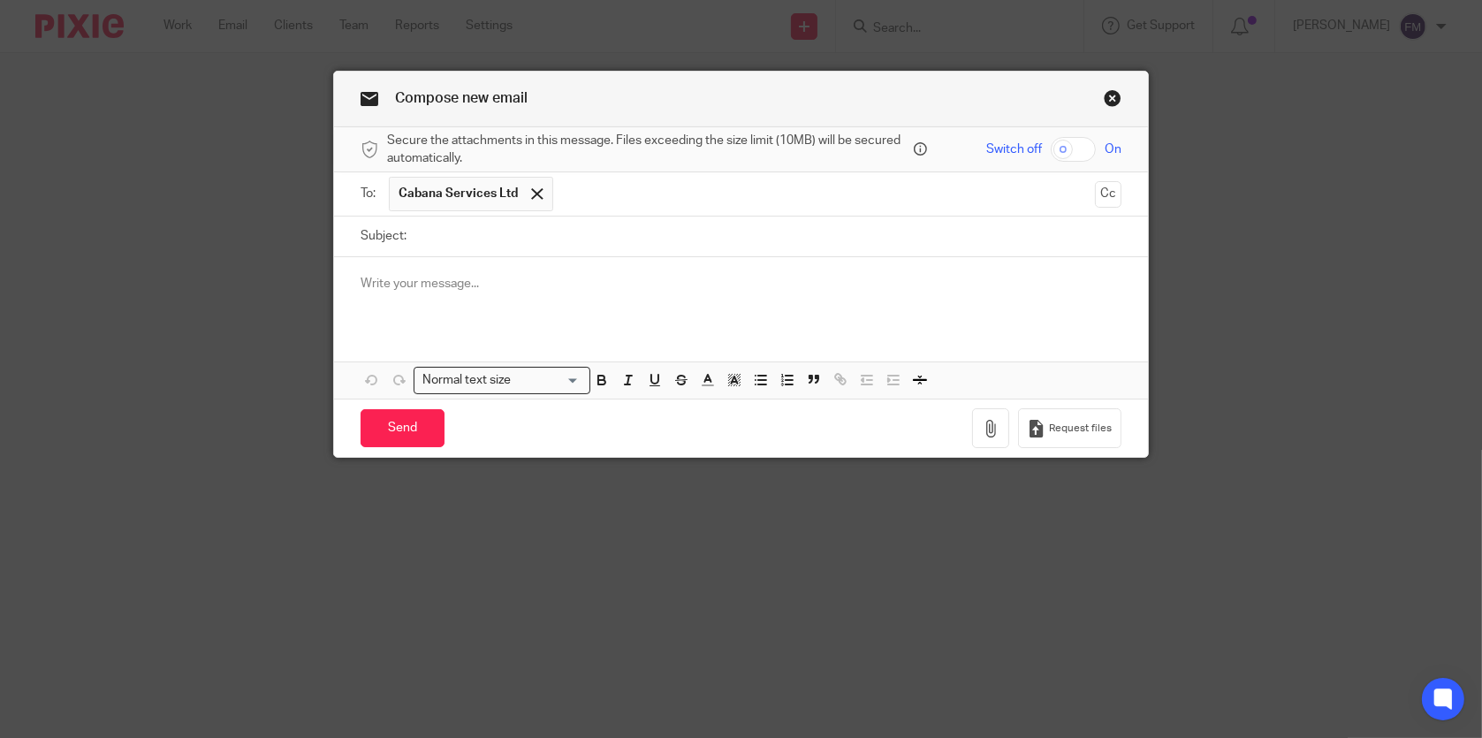
click at [415, 190] on span "Cabana Services Ltd" at bounding box center [458, 194] width 119 height 18
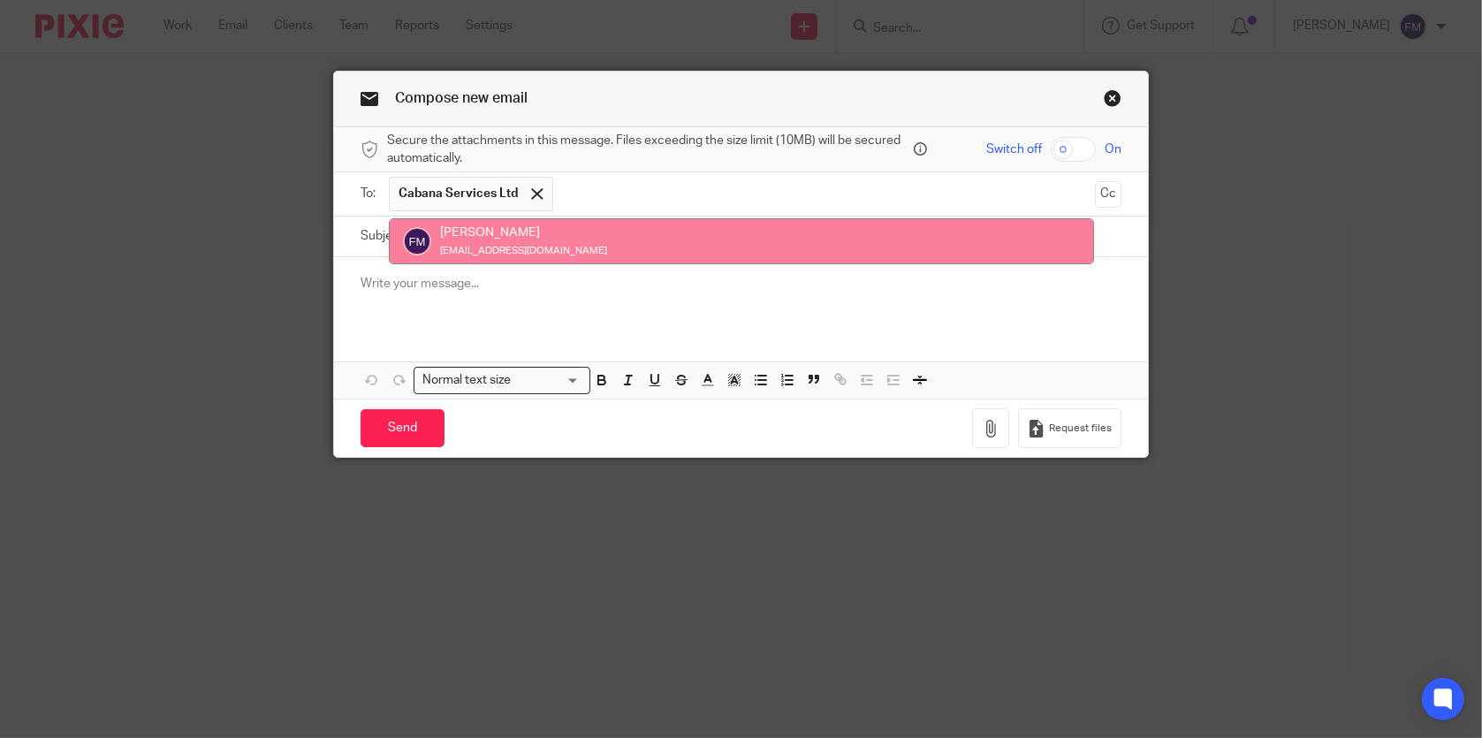
click at [555, 295] on div at bounding box center [740, 291] width 813 height 69
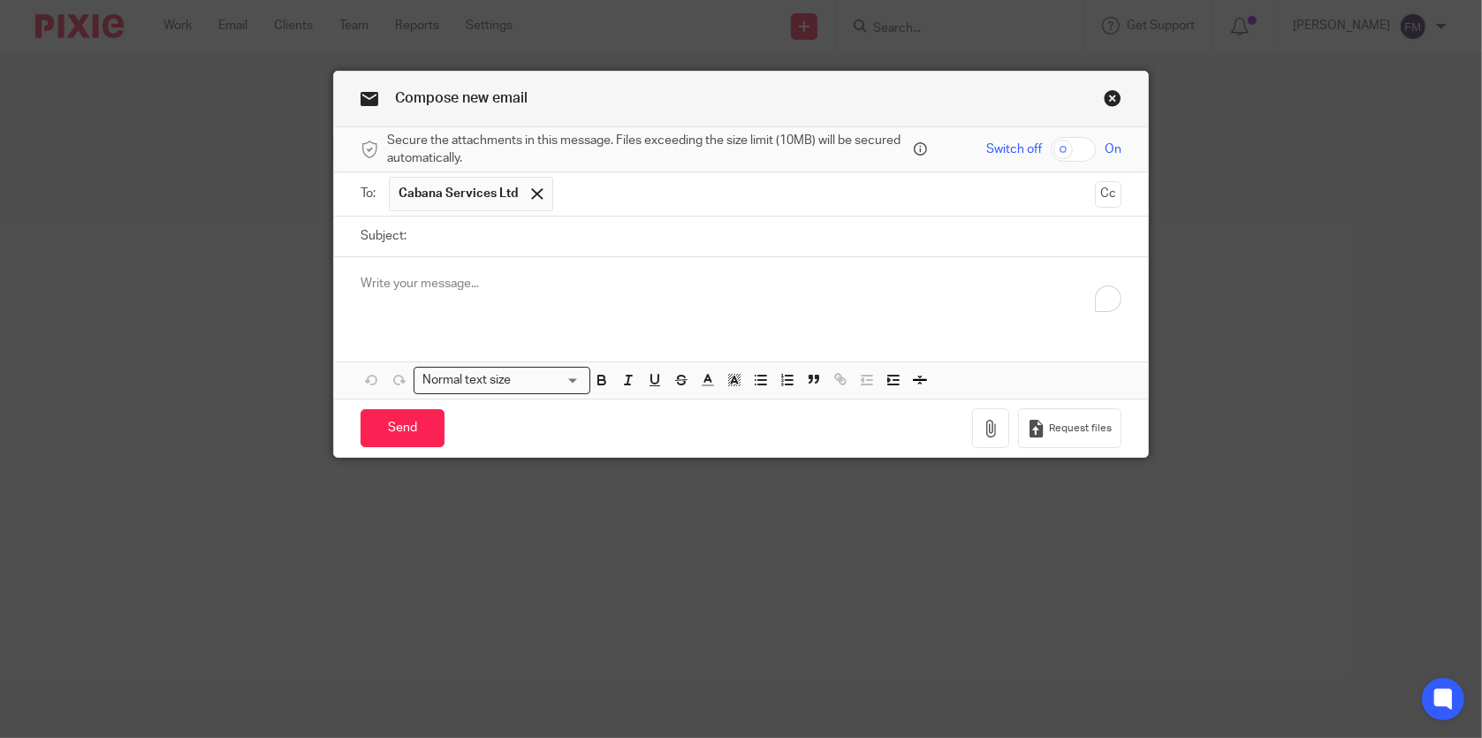
click at [451, 185] on span "Cabana Services Ltd" at bounding box center [458, 194] width 119 height 18
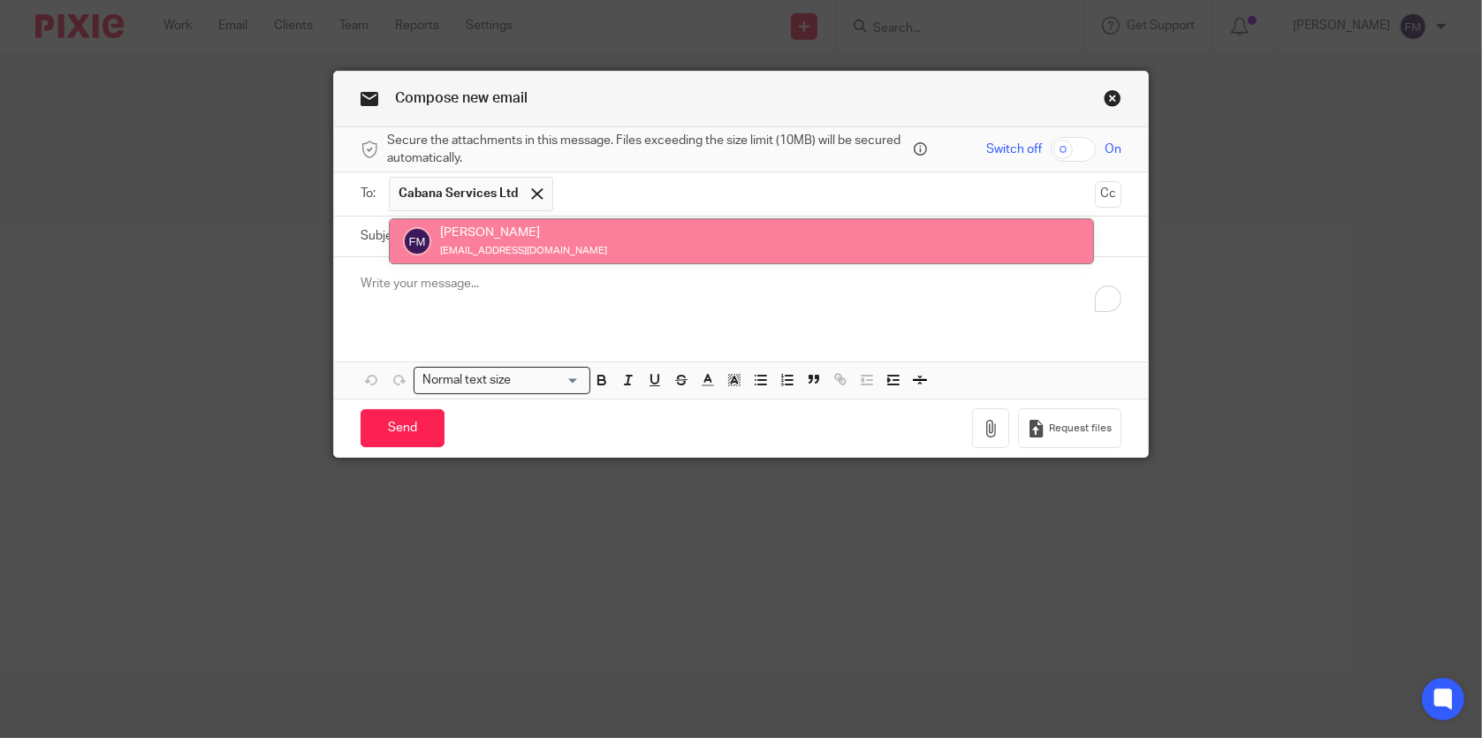
click at [731, 308] on div "To enrich screen reader interactions, please activate Accessibility in Grammarl…" at bounding box center [740, 291] width 813 height 69
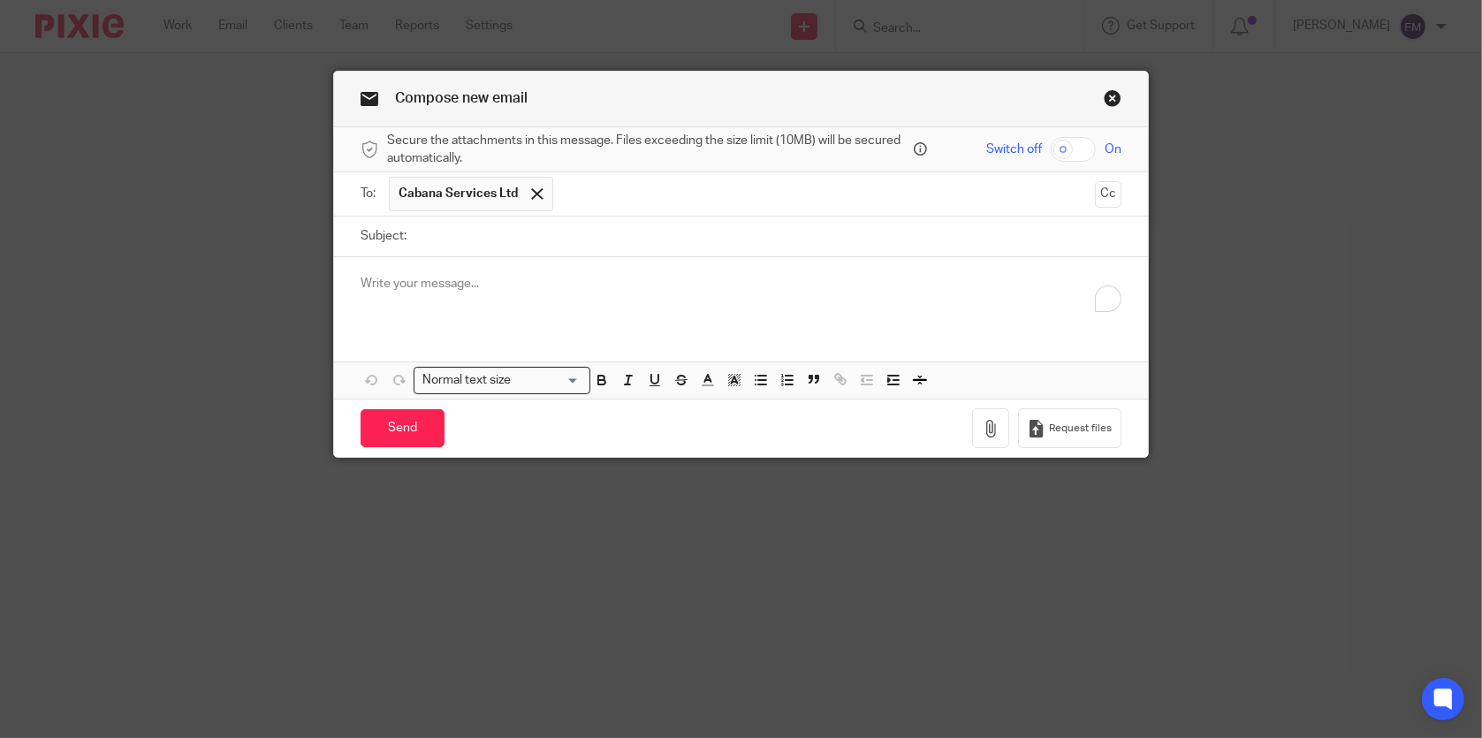
click at [1104, 95] on link "Close this dialog window" at bounding box center [1113, 101] width 18 height 24
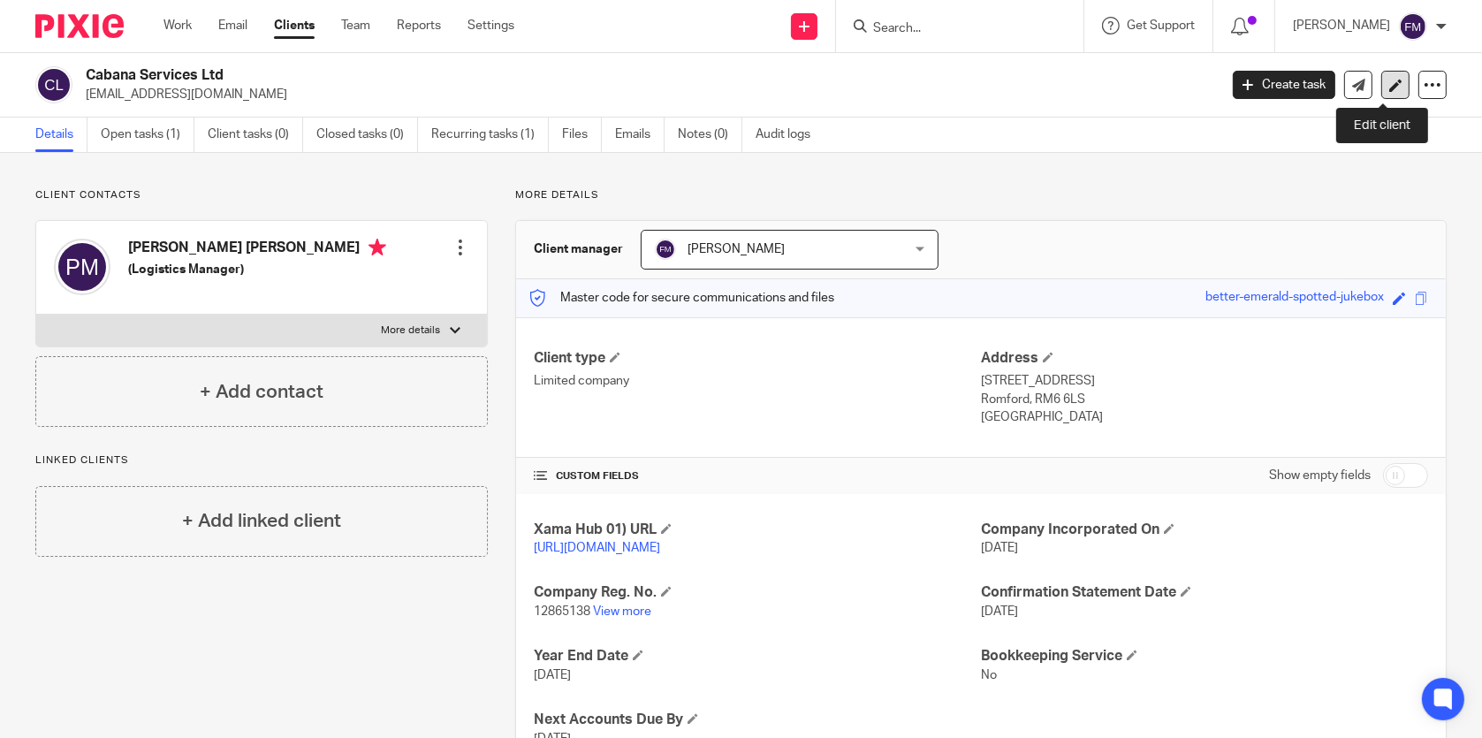
click at [1390, 84] on icon at bounding box center [1396, 85] width 13 height 13
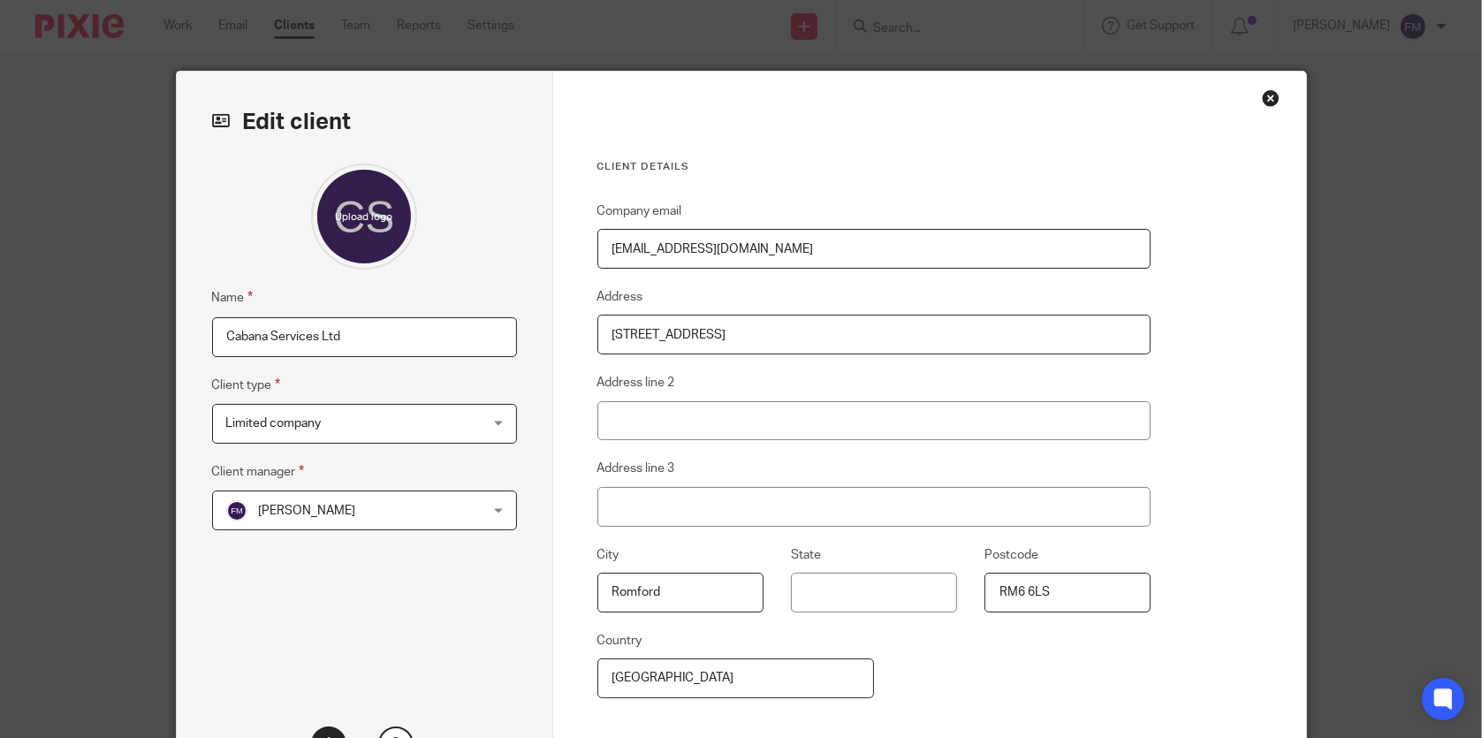
click at [1262, 102] on div "Close this dialog window" at bounding box center [1271, 98] width 18 height 18
click at [1266, 105] on div "Close this dialog window" at bounding box center [1271, 98] width 18 height 18
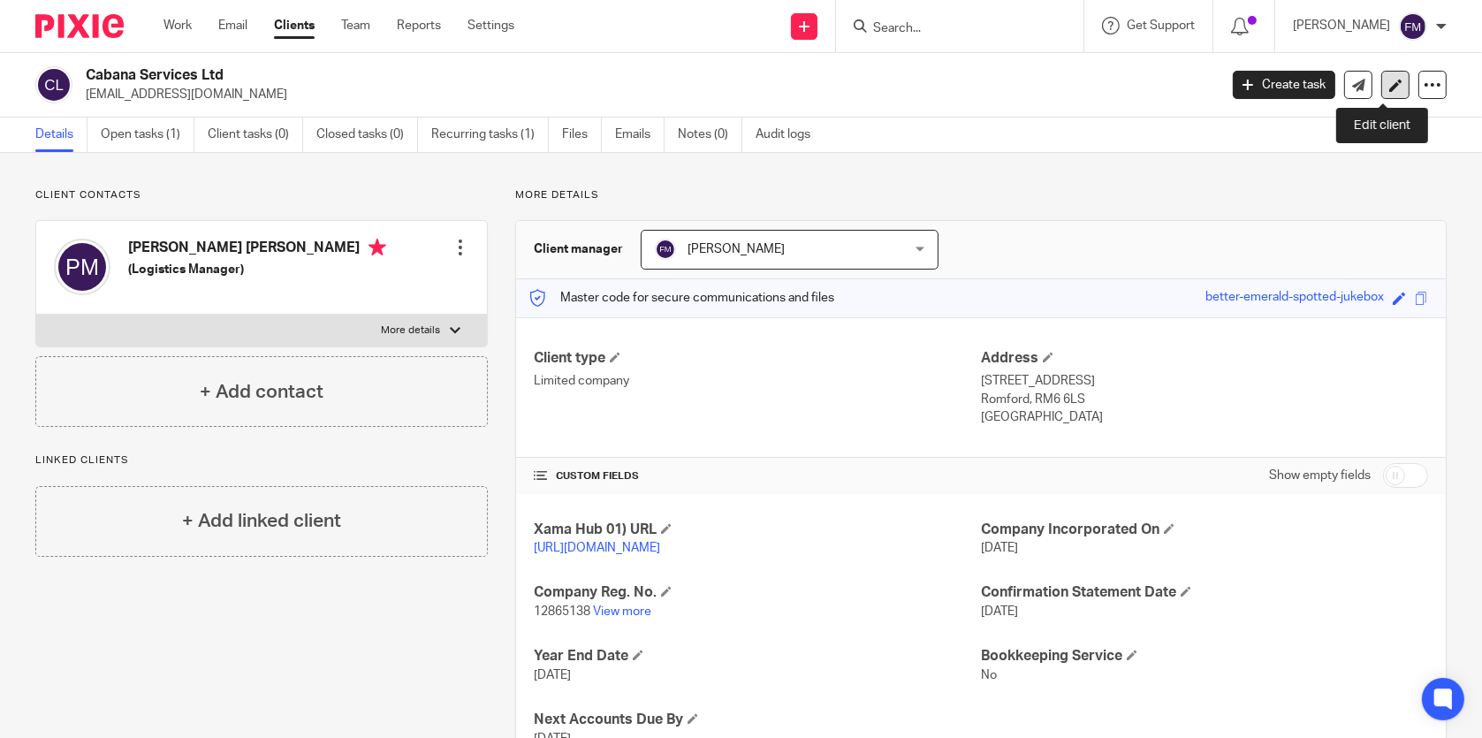
click at [1390, 84] on icon at bounding box center [1396, 85] width 13 height 13
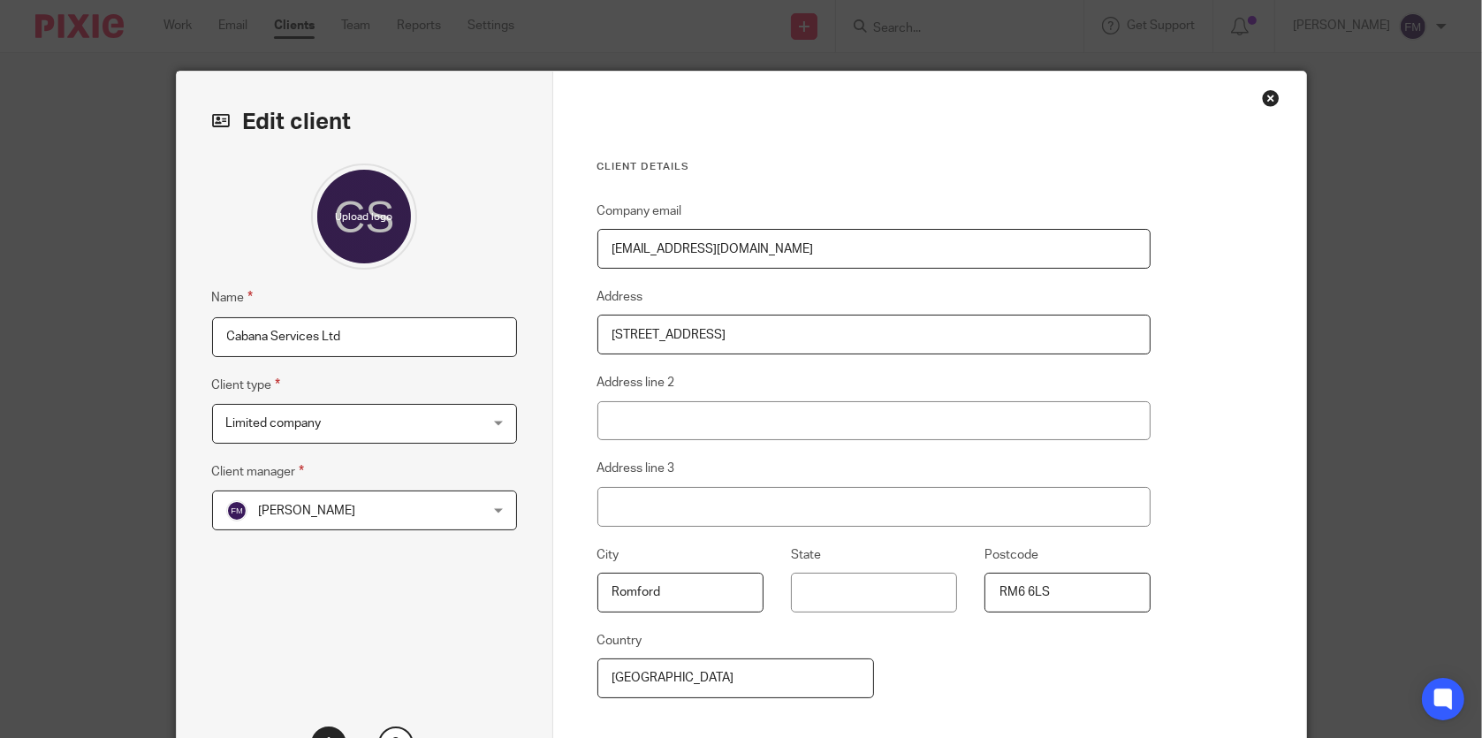
click at [1262, 90] on div "Close this dialog window" at bounding box center [1271, 98] width 18 height 18
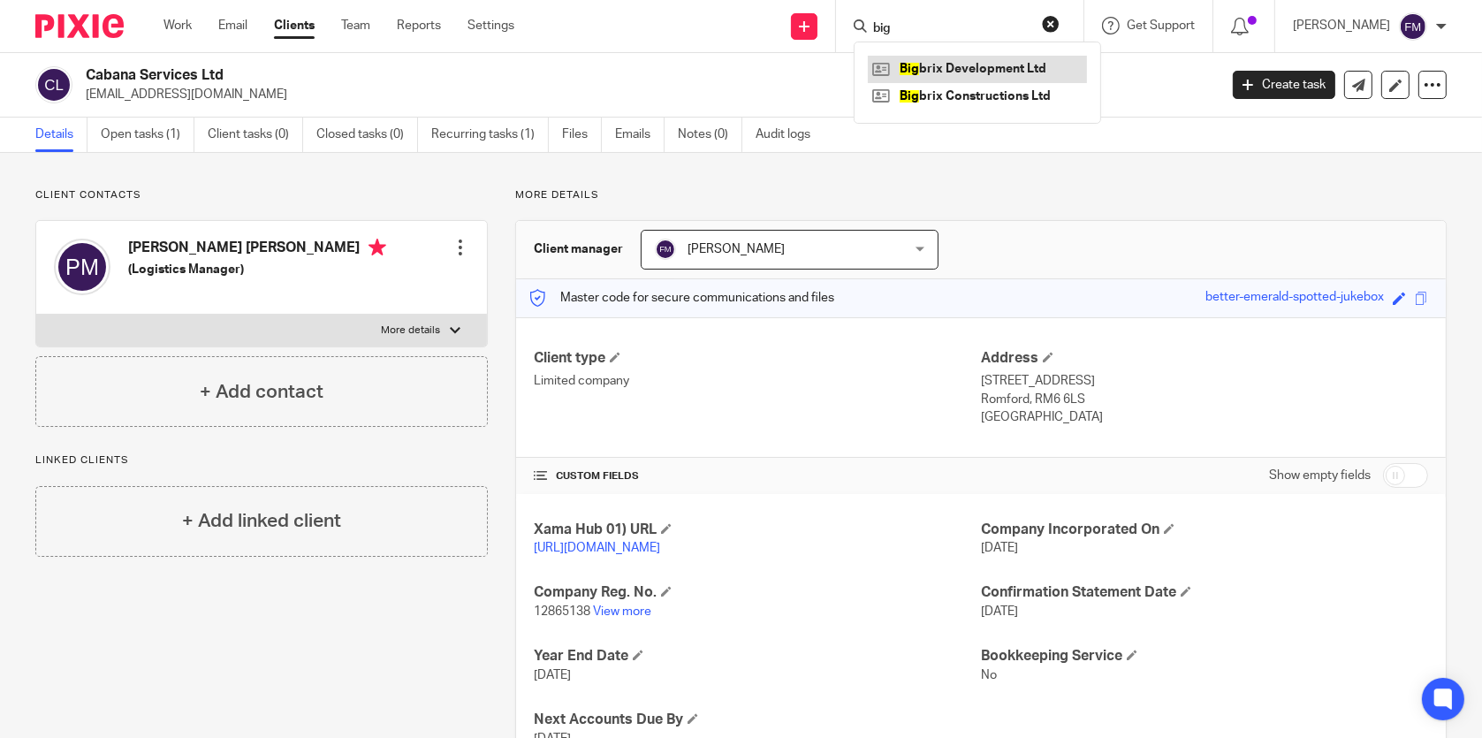
type input "big"
click at [897, 71] on link at bounding box center [977, 69] width 219 height 27
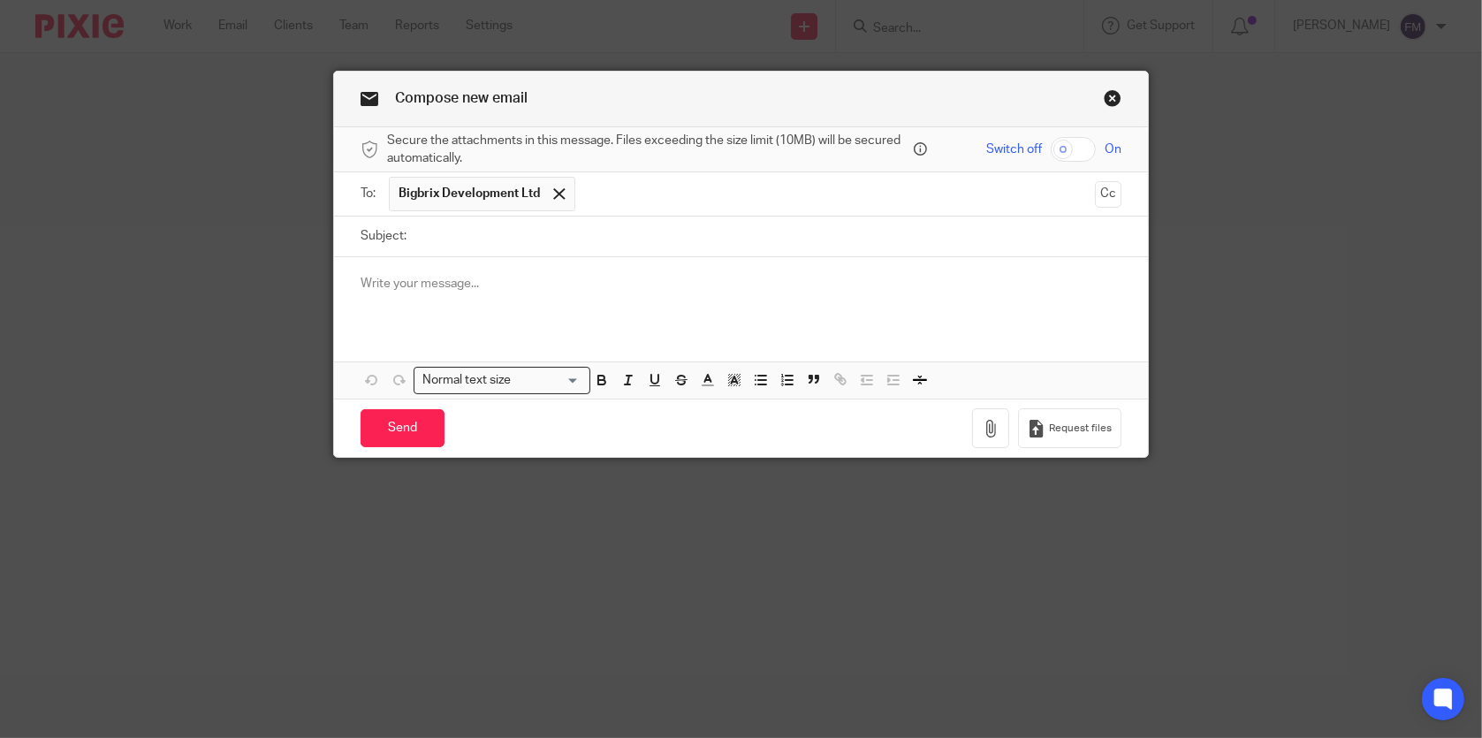
click at [480, 186] on span "Bigbrix Development Ltd" at bounding box center [469, 194] width 141 height 18
click at [1104, 99] on link "Close this dialog window" at bounding box center [1113, 101] width 18 height 24
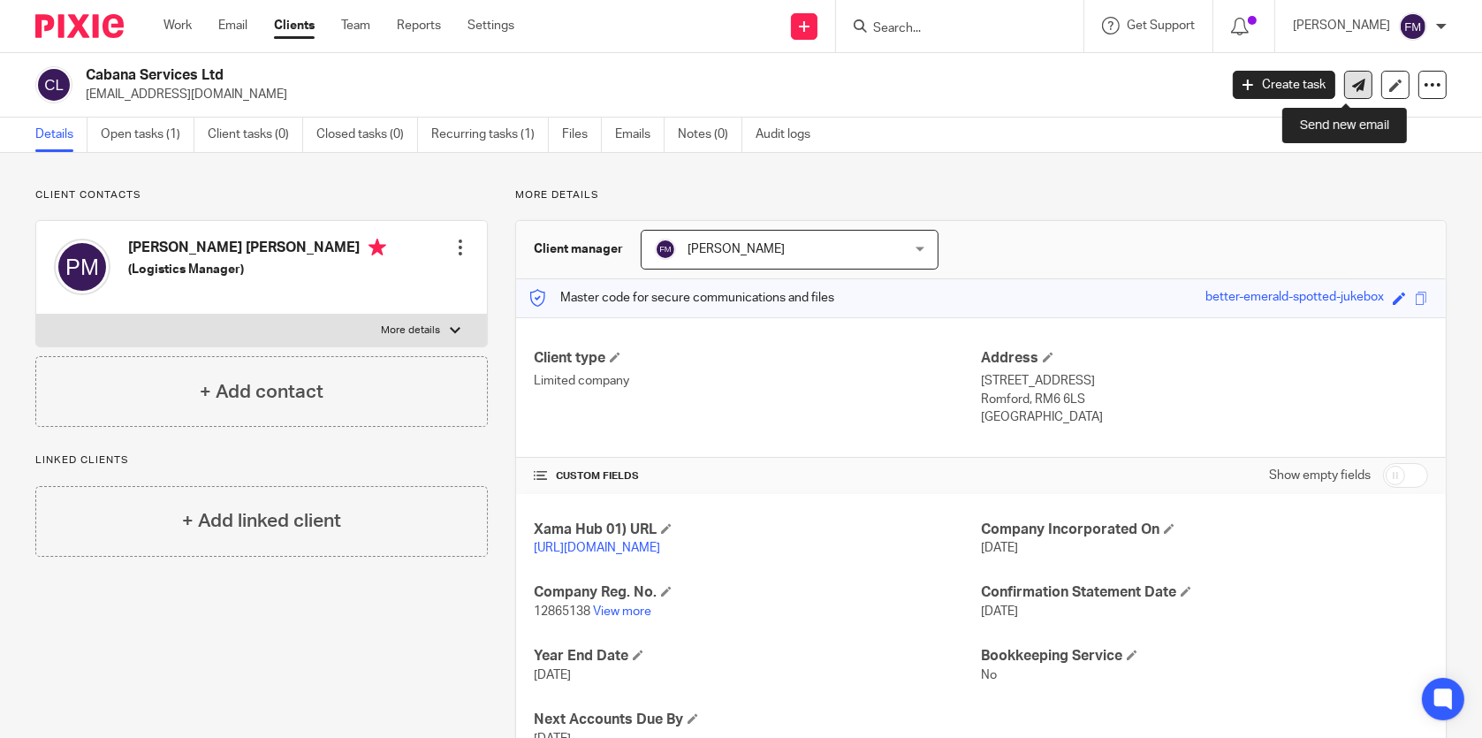
click at [1353, 89] on icon at bounding box center [1359, 85] width 13 height 13
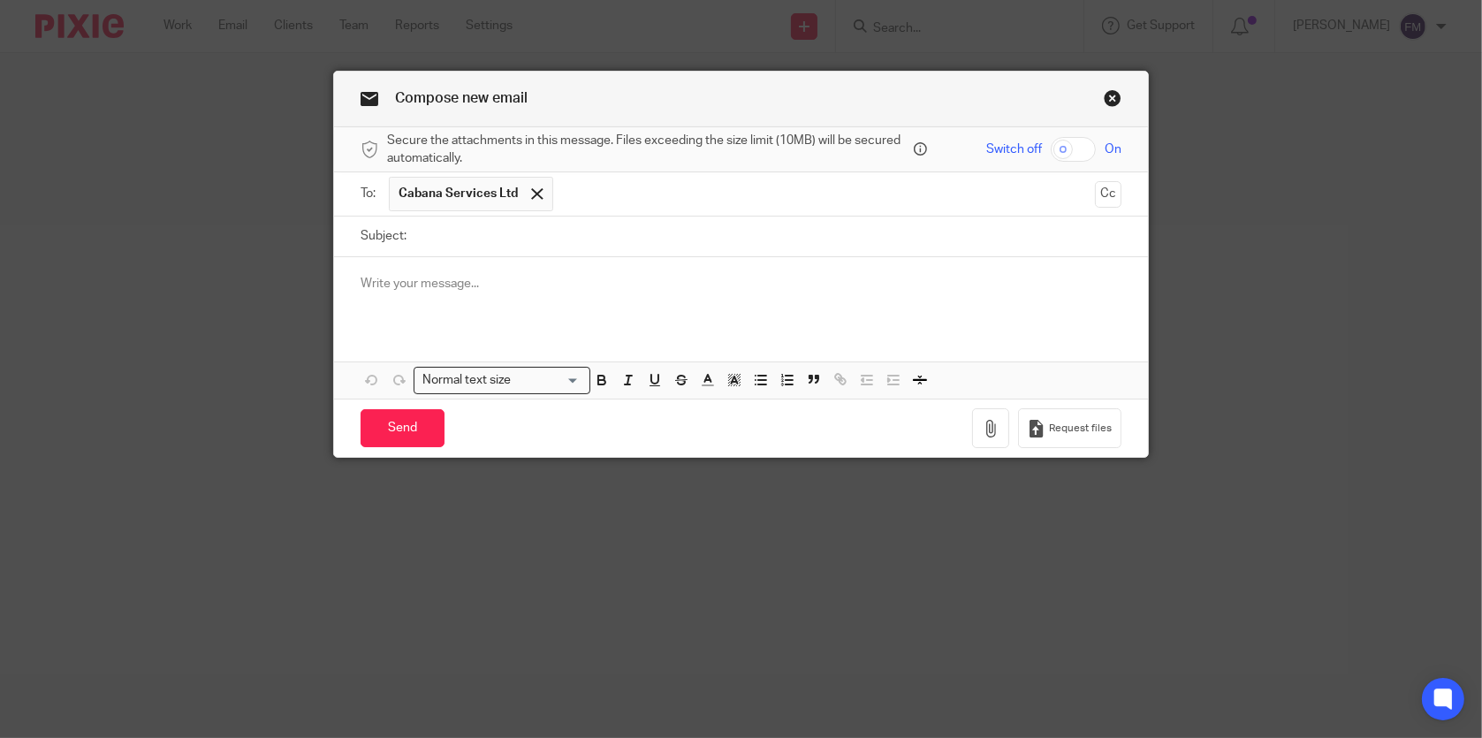
click at [892, 229] on input "Subject:" at bounding box center [767, 237] width 705 height 40
type input "Confirmation Statement"
click at [701, 281] on p at bounding box center [741, 284] width 760 height 18
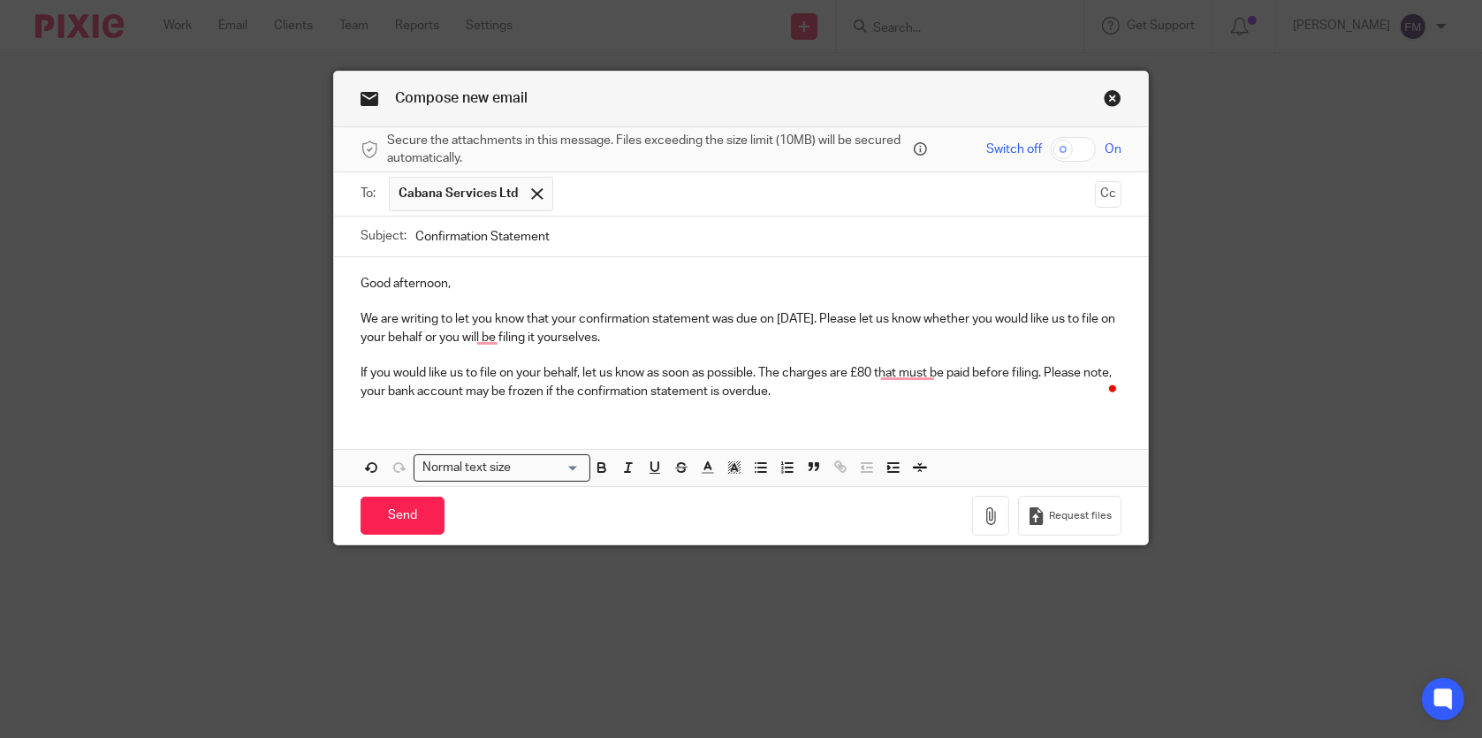
click at [790, 316] on p "We are writing to let you know that your confirmation statement was due on 05/0…" at bounding box center [741, 328] width 760 height 36
click at [781, 357] on p "To enrich screen reader interactions, please activate Accessibility in Grammarl…" at bounding box center [741, 356] width 760 height 18
click at [403, 522] on input "Send" at bounding box center [403, 516] width 84 height 38
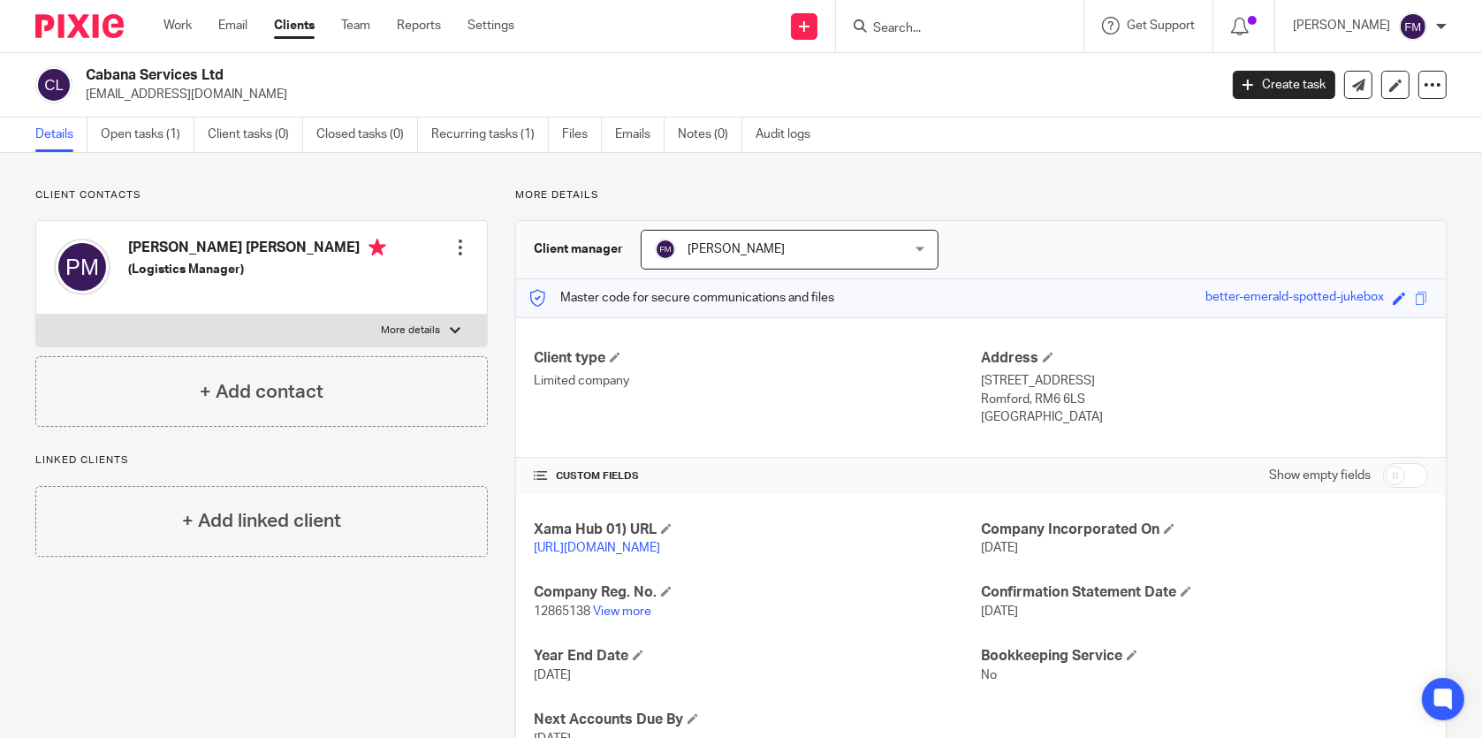
click at [966, 24] on input "Search" at bounding box center [951, 29] width 159 height 16
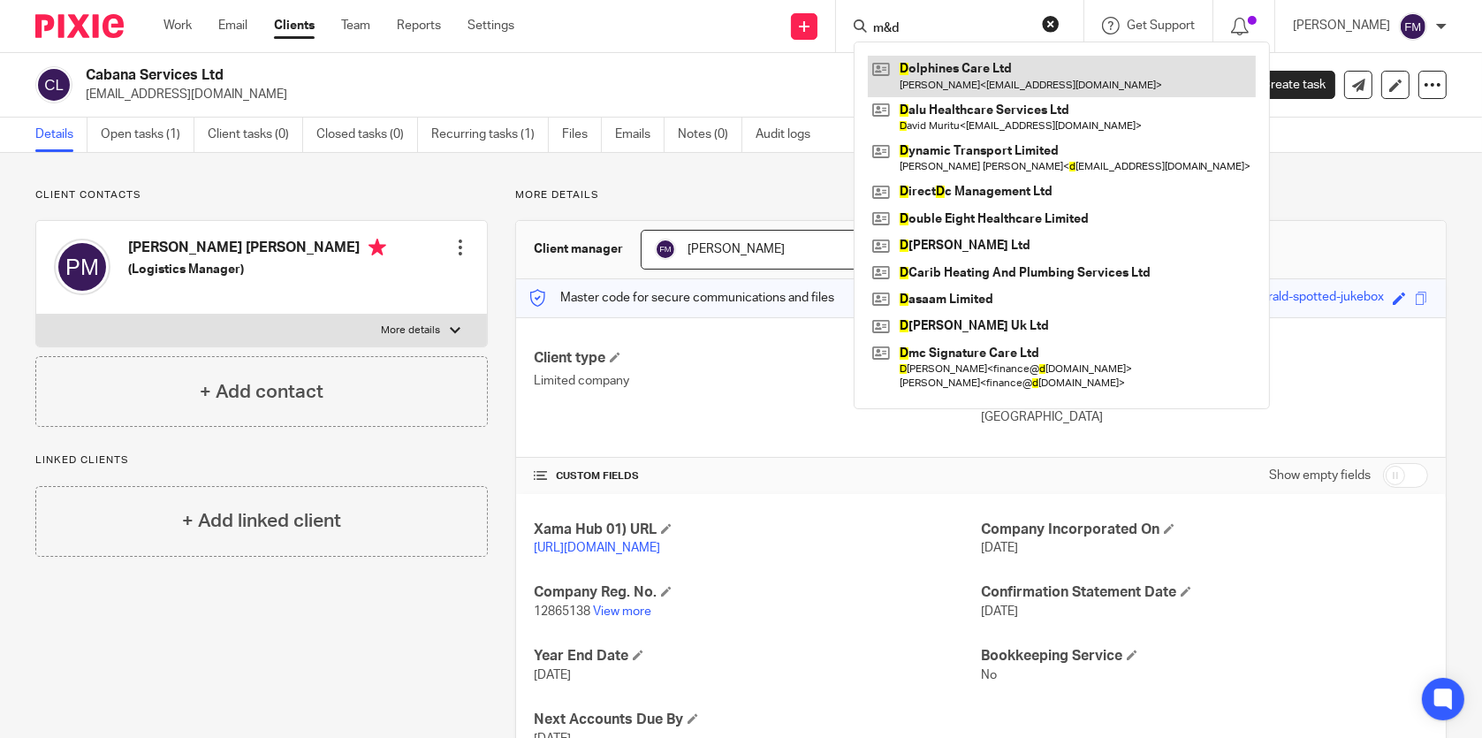
type input "m&d"
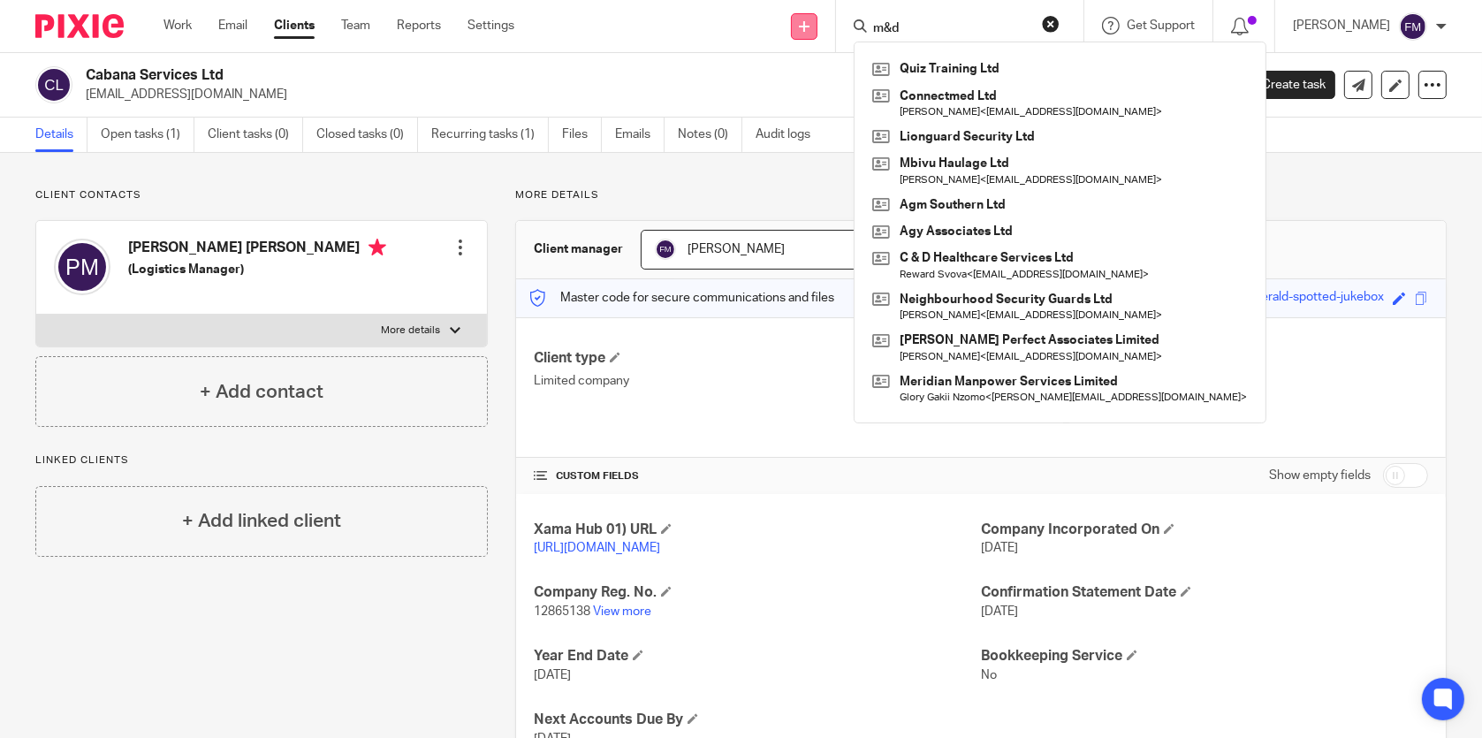
drag, startPoint x: 955, startPoint y: 29, endPoint x: 819, endPoint y: 29, distance: 136.1
click at [819, 29] on div "Send new email Create task Add client Request signature m&d Quiz Training Ltd C…" at bounding box center [1011, 26] width 941 height 52
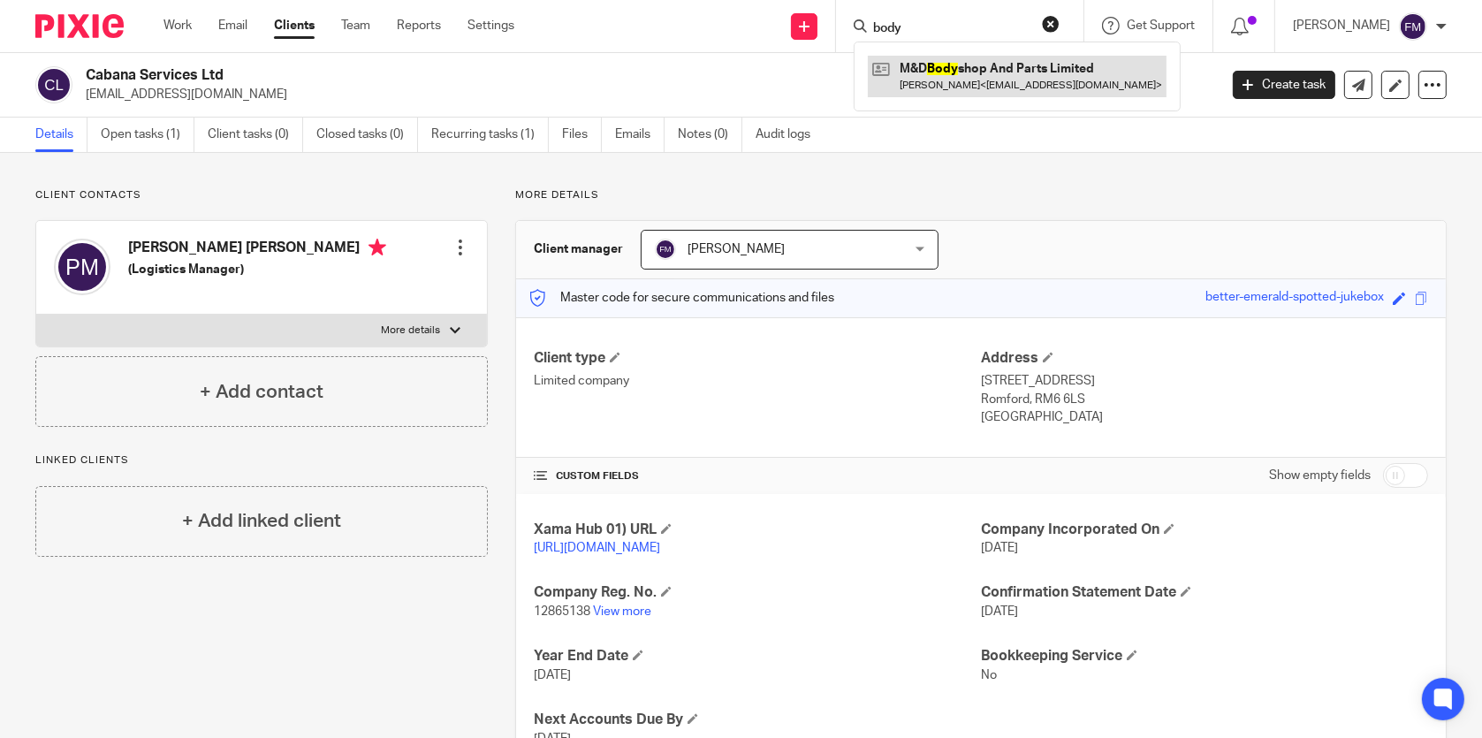
type input "body"
click at [939, 85] on link at bounding box center [1017, 76] width 299 height 41
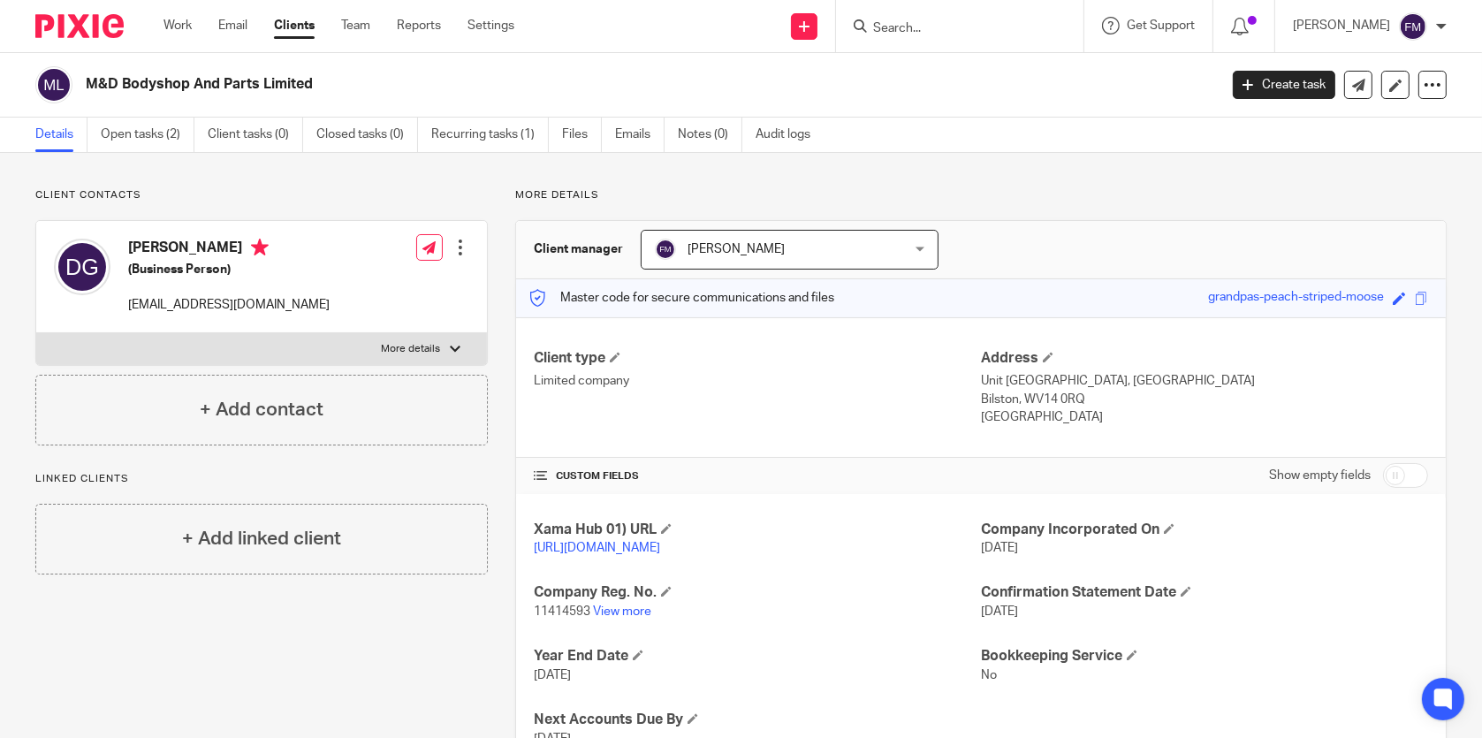
drag, startPoint x: 0, startPoint y: 0, endPoint x: 855, endPoint y: 184, distance: 874.4
click at [855, 184] on div "Client contacts Dalia Galdikiene (Business Person) globereach@hotmail.co.uk Edi…" at bounding box center [741, 482] width 1482 height 658
click at [1353, 92] on link at bounding box center [1359, 85] width 28 height 28
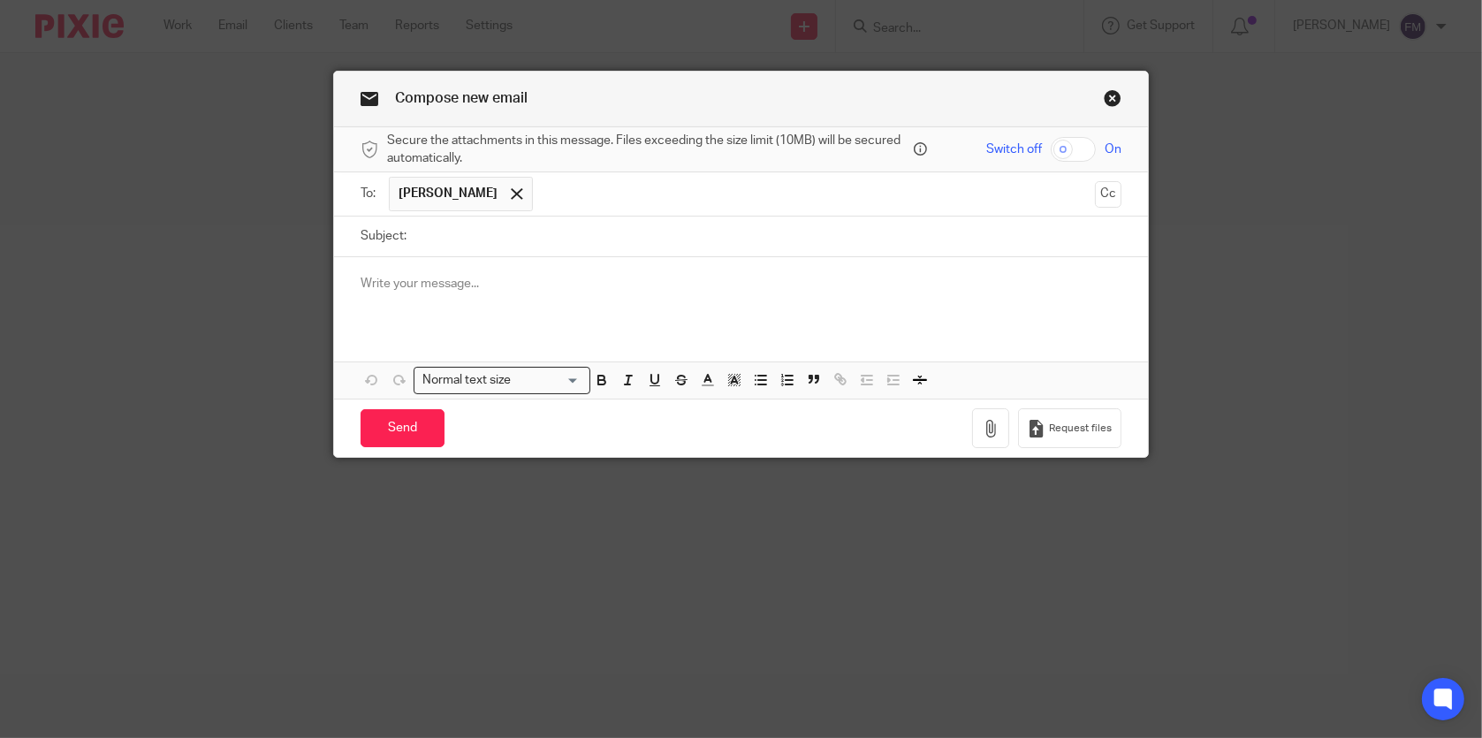
click at [1104, 102] on link "Close this dialog window" at bounding box center [1113, 101] width 18 height 24
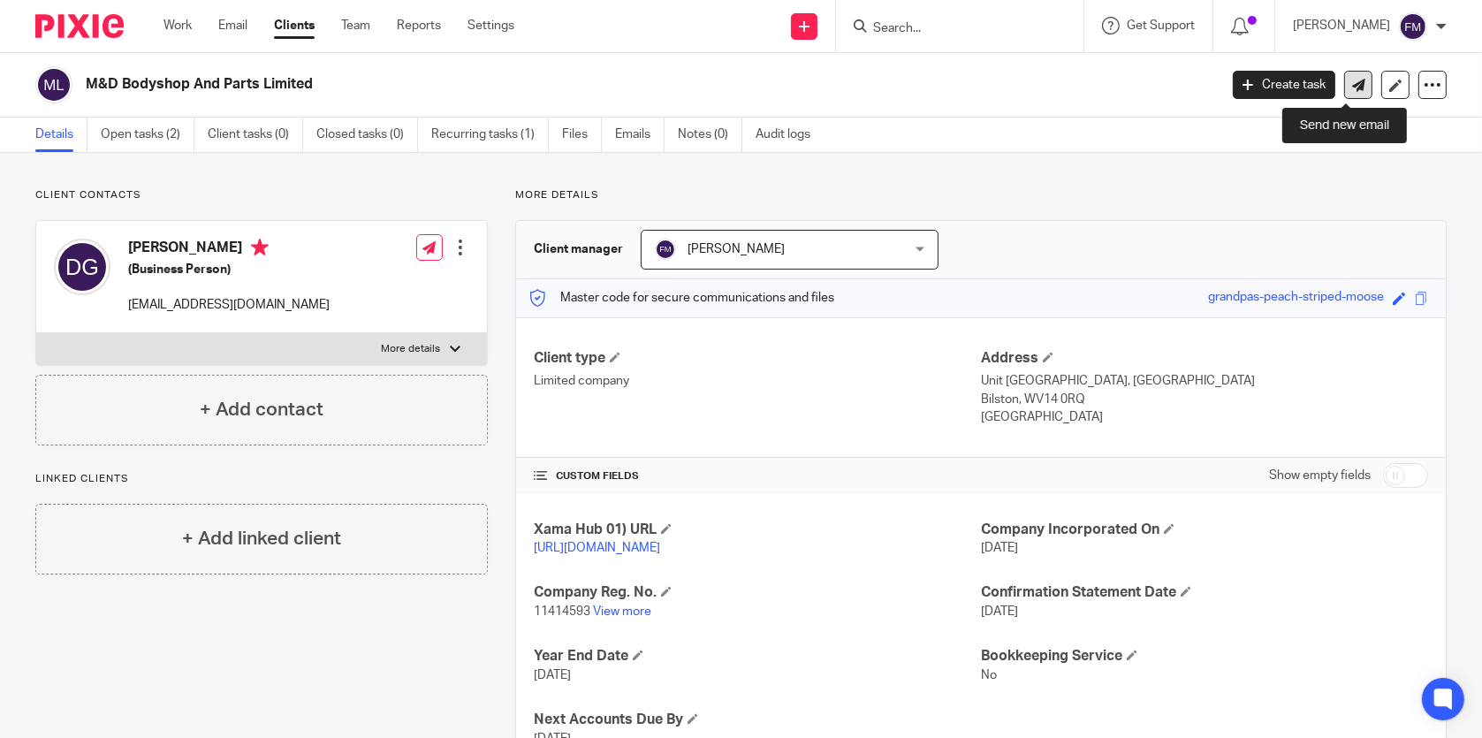
click at [1353, 91] on icon at bounding box center [1359, 85] width 13 height 13
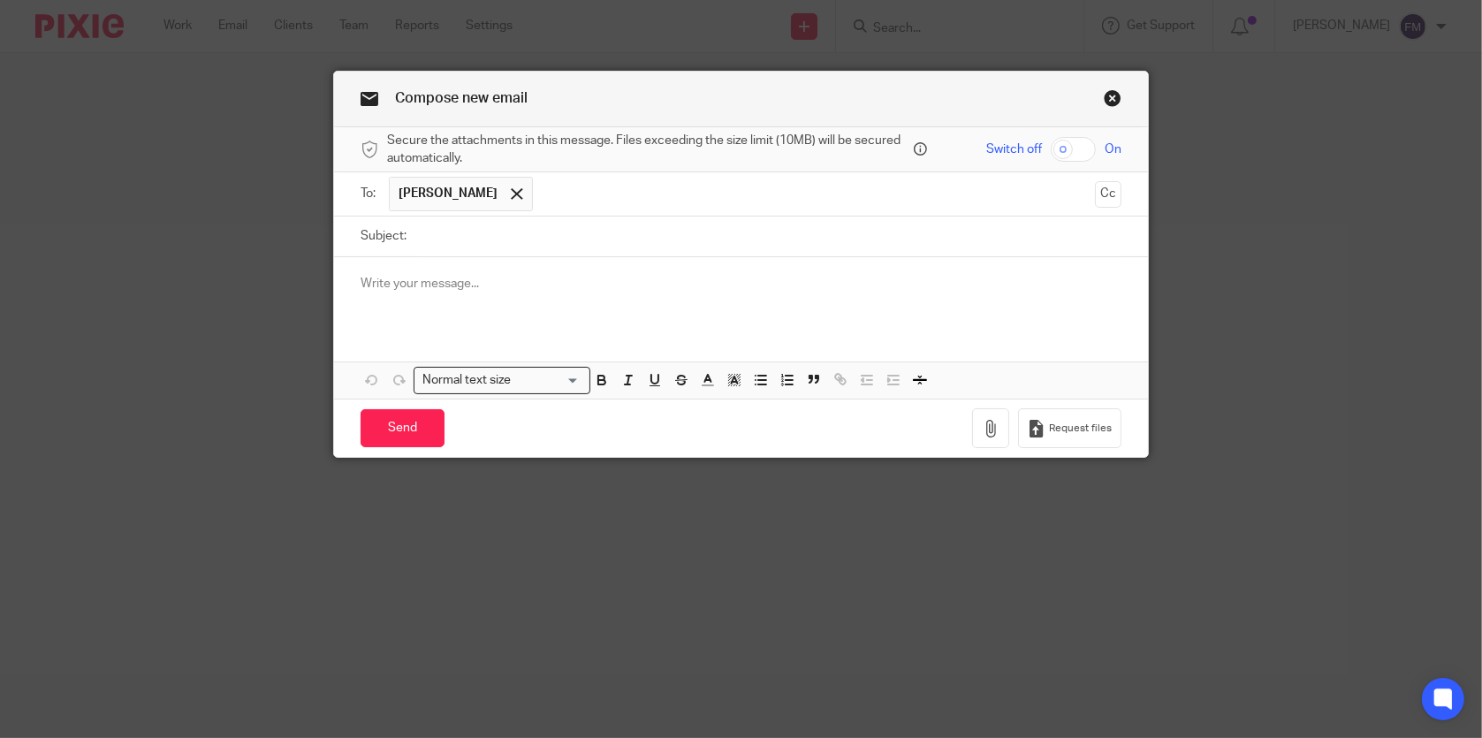
click at [704, 243] on input "Subject:" at bounding box center [767, 237] width 705 height 40
click at [704, 331] on div "Attachments Normal text size Loading... Remove Edit" at bounding box center [740, 327] width 813 height 141
click at [668, 297] on div at bounding box center [740, 291] width 813 height 69
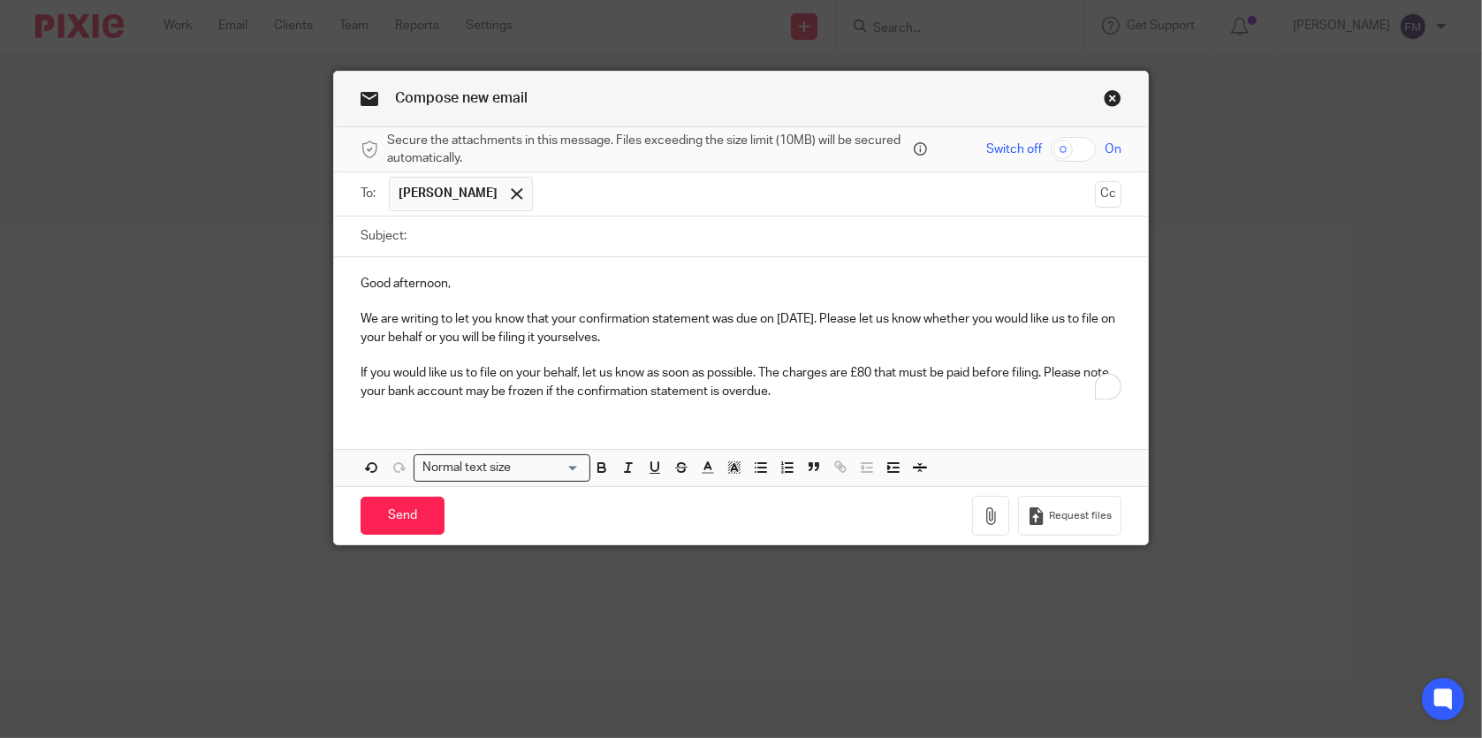
click at [663, 255] on input "Subject:" at bounding box center [767, 237] width 705 height 40
type input "Confirmation Statement"
click at [789, 316] on p "We are writing to let you know that your confirmation statement was due on 05/0…" at bounding box center [741, 328] width 760 height 36
click at [789, 404] on div "Good afternoon, We are writing to let you know that your confirmation statement…" at bounding box center [740, 335] width 813 height 156
click at [415, 513] on input "Send" at bounding box center [403, 516] width 84 height 38
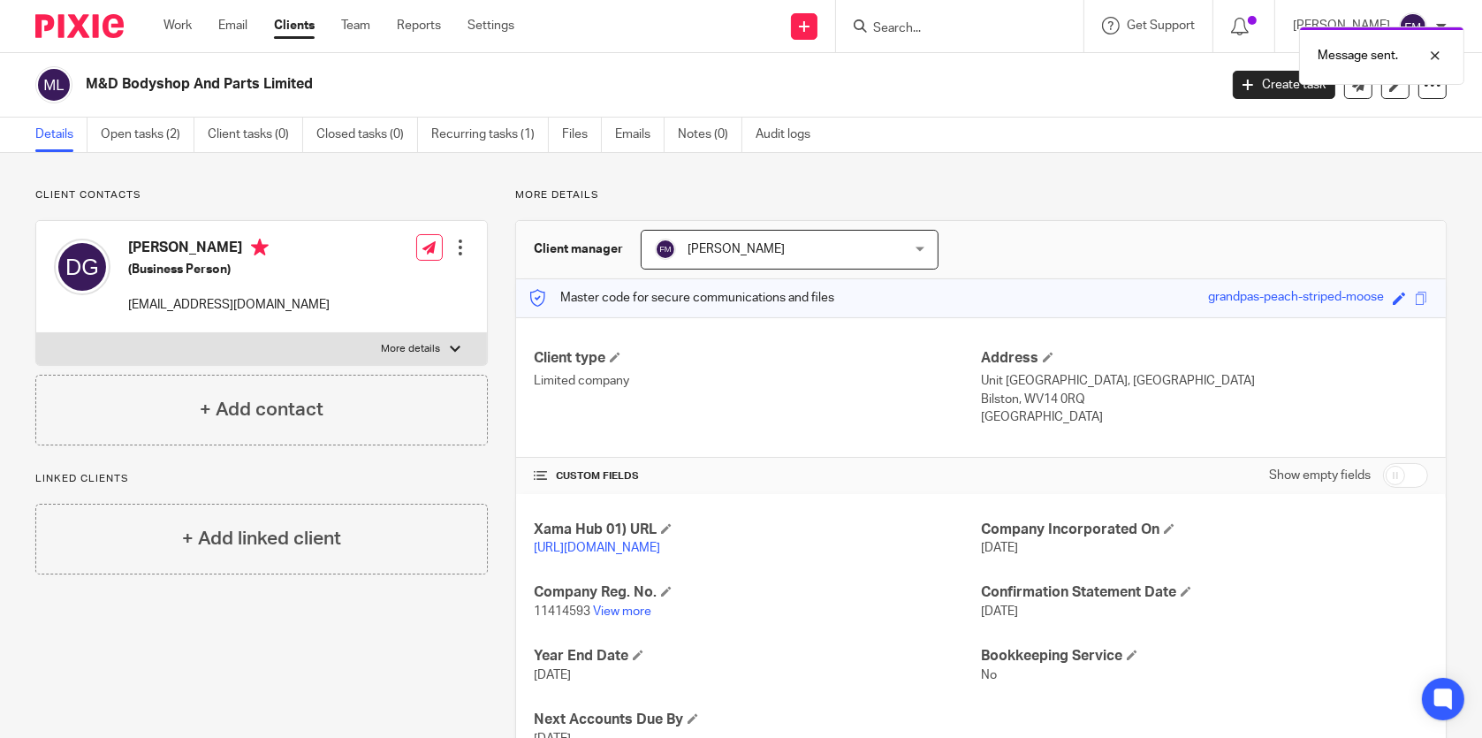
click at [902, 22] on div "Message sent." at bounding box center [1104, 51] width 724 height 67
click at [903, 32] on div "Message sent." at bounding box center [1104, 51] width 724 height 67
click at [911, 26] on div "Message sent." at bounding box center [1104, 51] width 724 height 67
click at [882, 33] on div "Message sent." at bounding box center [1104, 51] width 724 height 67
drag, startPoint x: 868, startPoint y: 24, endPoint x: 889, endPoint y: 23, distance: 21.2
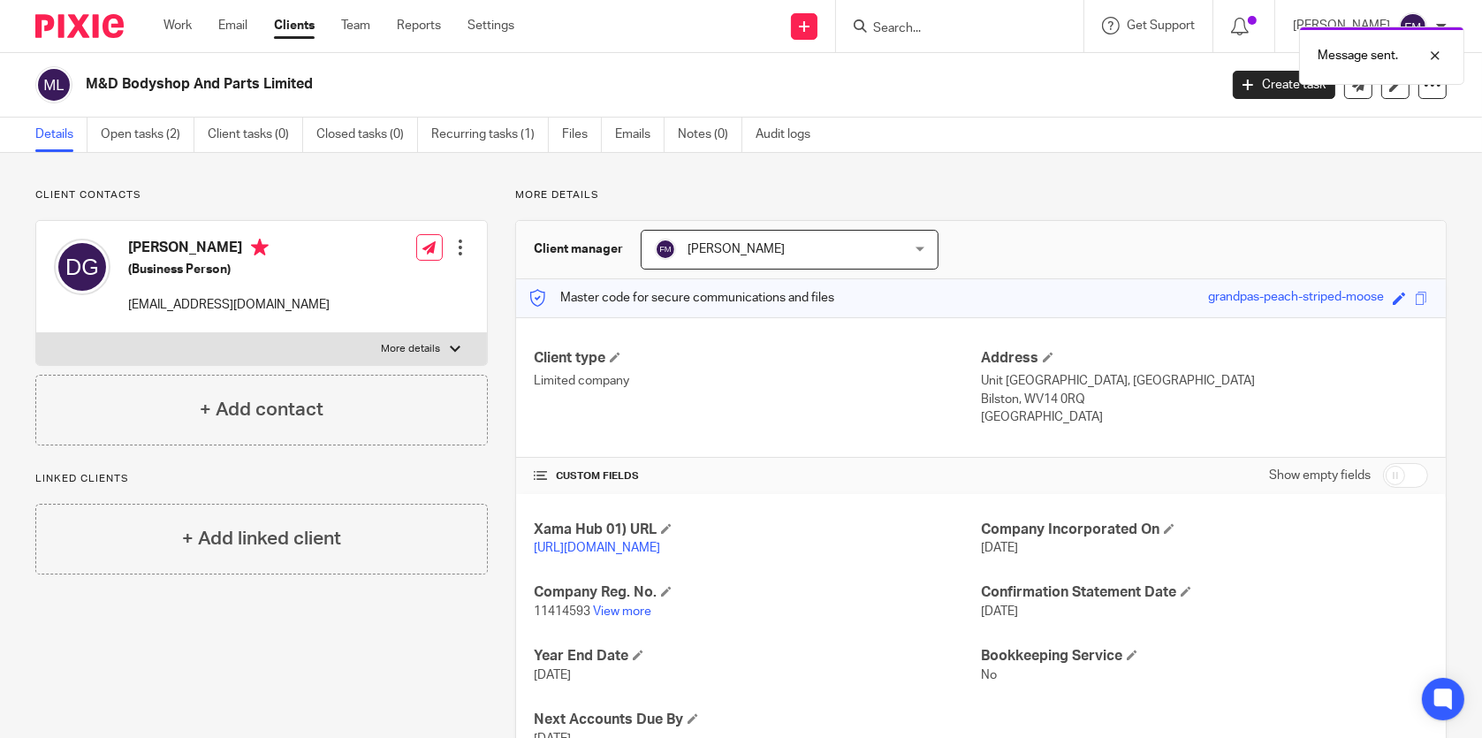
click at [867, 24] on div "Message sent." at bounding box center [1104, 51] width 724 height 67
drag, startPoint x: 937, startPoint y: 23, endPoint x: 948, endPoint y: 23, distance: 10.6
click at [948, 23] on div "Message sent." at bounding box center [1104, 51] width 724 height 67
click at [1023, 24] on div "Message sent." at bounding box center [1104, 51] width 724 height 67
drag, startPoint x: 1030, startPoint y: 25, endPoint x: 1084, endPoint y: 29, distance: 54.1
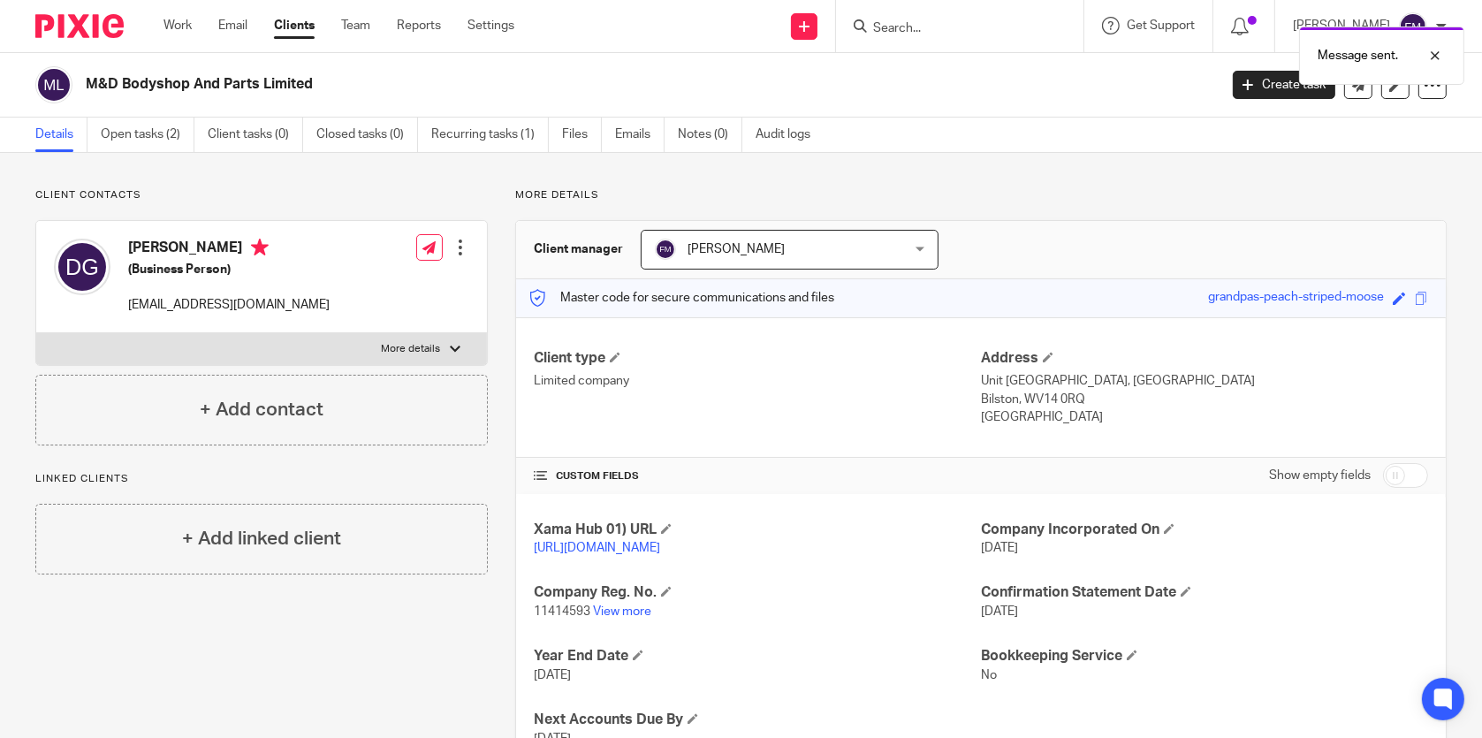
click at [1035, 25] on div "Message sent." at bounding box center [1104, 51] width 724 height 67
click at [955, 19] on form at bounding box center [966, 26] width 188 height 22
click at [911, 27] on input "Search" at bounding box center [951, 29] width 159 height 16
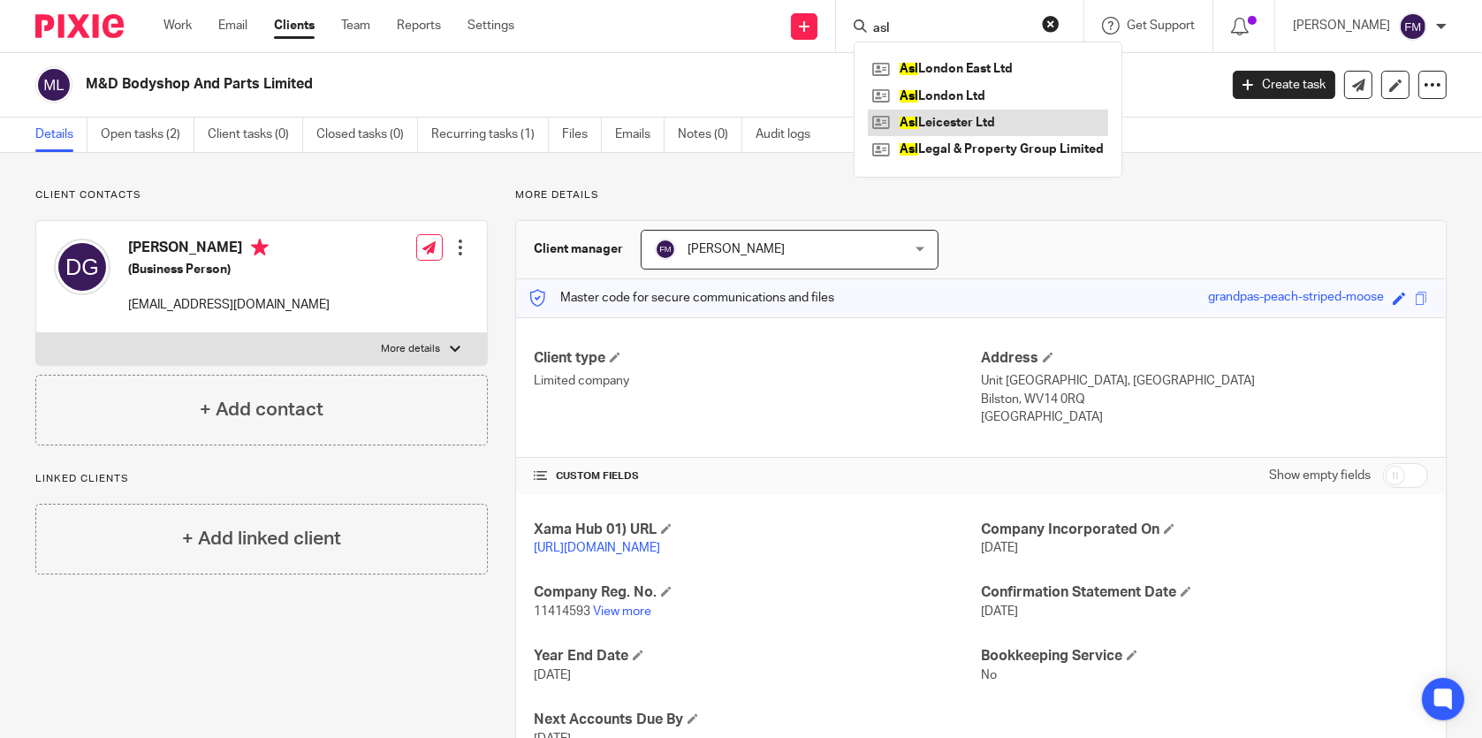
type input "asl"
click at [1003, 115] on link at bounding box center [988, 123] width 240 height 27
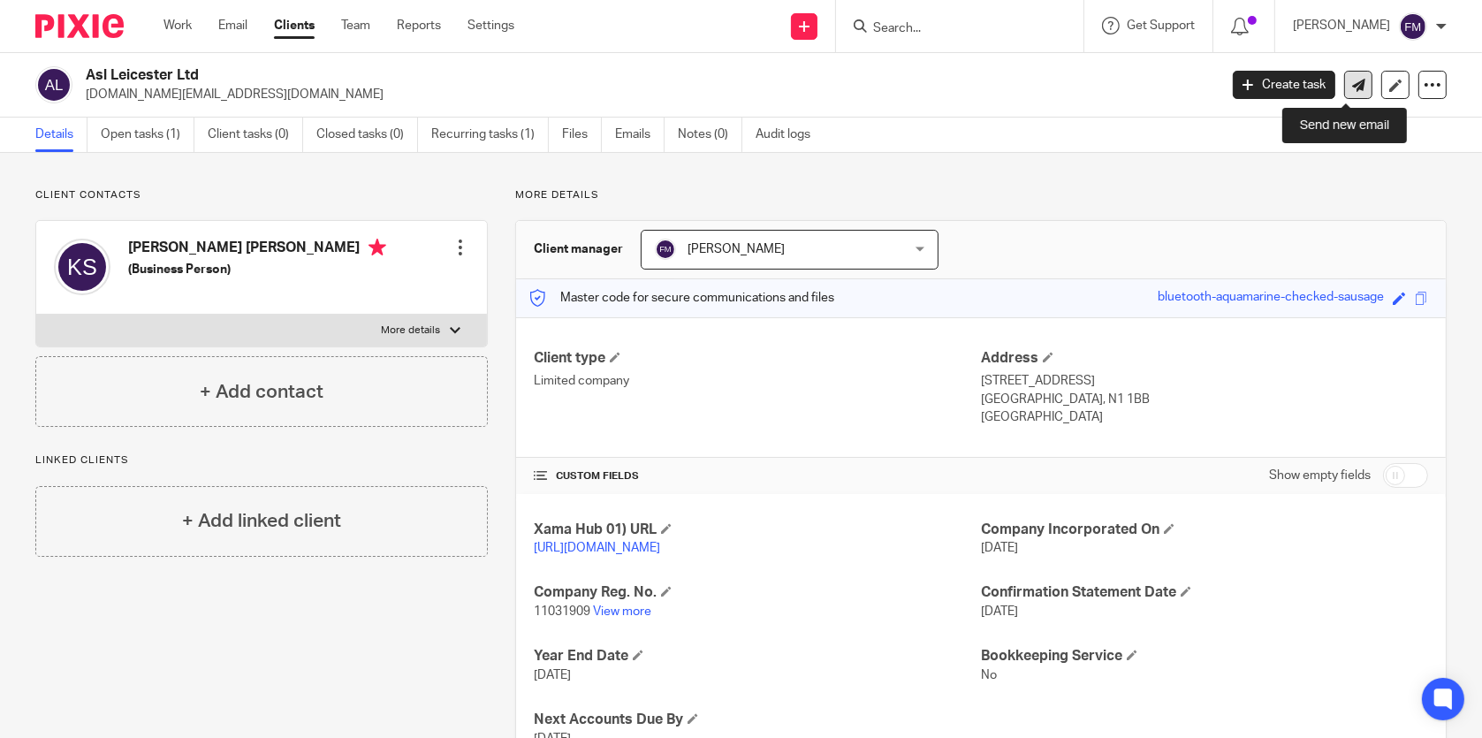
click at [1353, 90] on icon at bounding box center [1359, 85] width 13 height 13
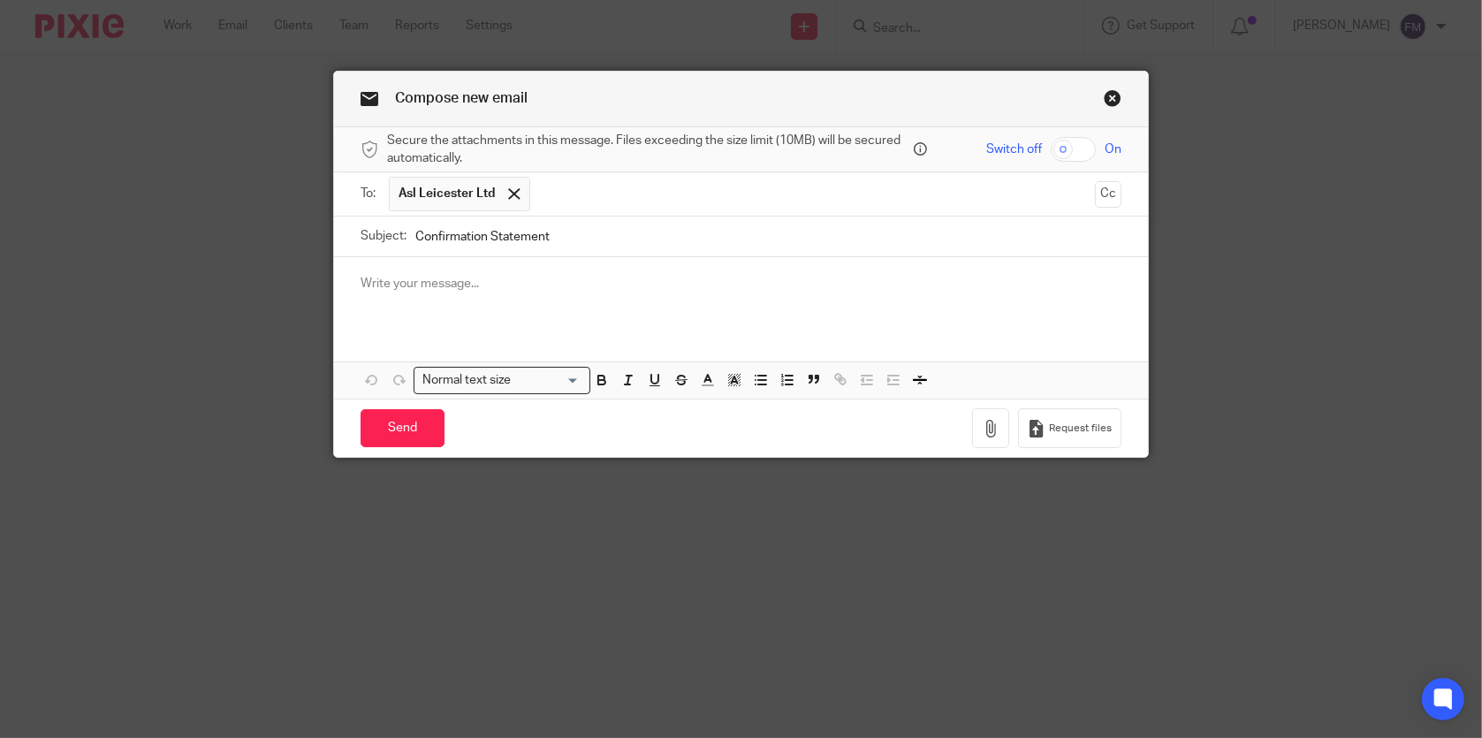
type input "Confirmation Statement"
click at [649, 294] on div at bounding box center [740, 291] width 813 height 69
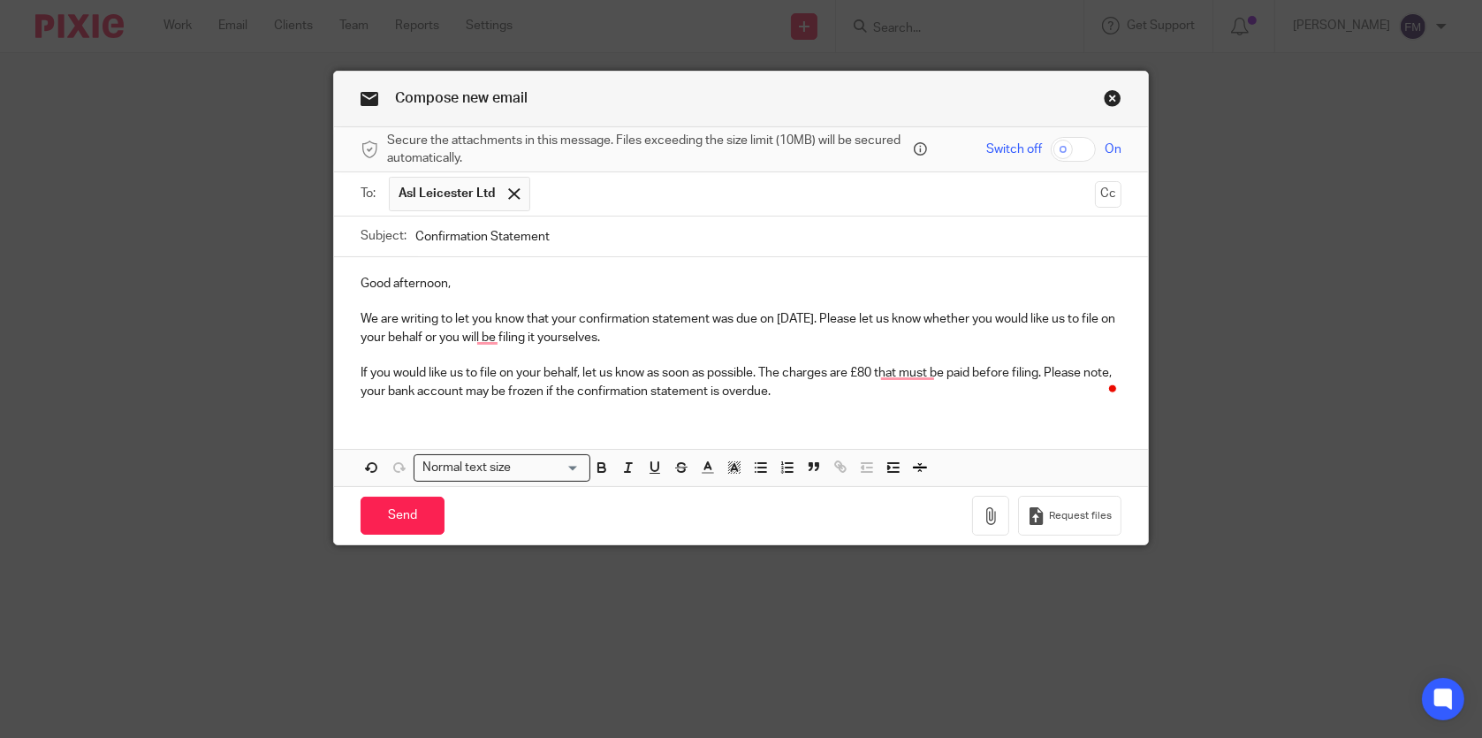
click at [789, 317] on p "We are writing to let you know that your confirmation statement was due on [DAT…" at bounding box center [741, 328] width 760 height 36
click at [665, 356] on p "To enrich screen reader interactions, please activate Accessibility in Grammarl…" at bounding box center [741, 356] width 760 height 18
click at [417, 512] on input "Send" at bounding box center [403, 516] width 84 height 38
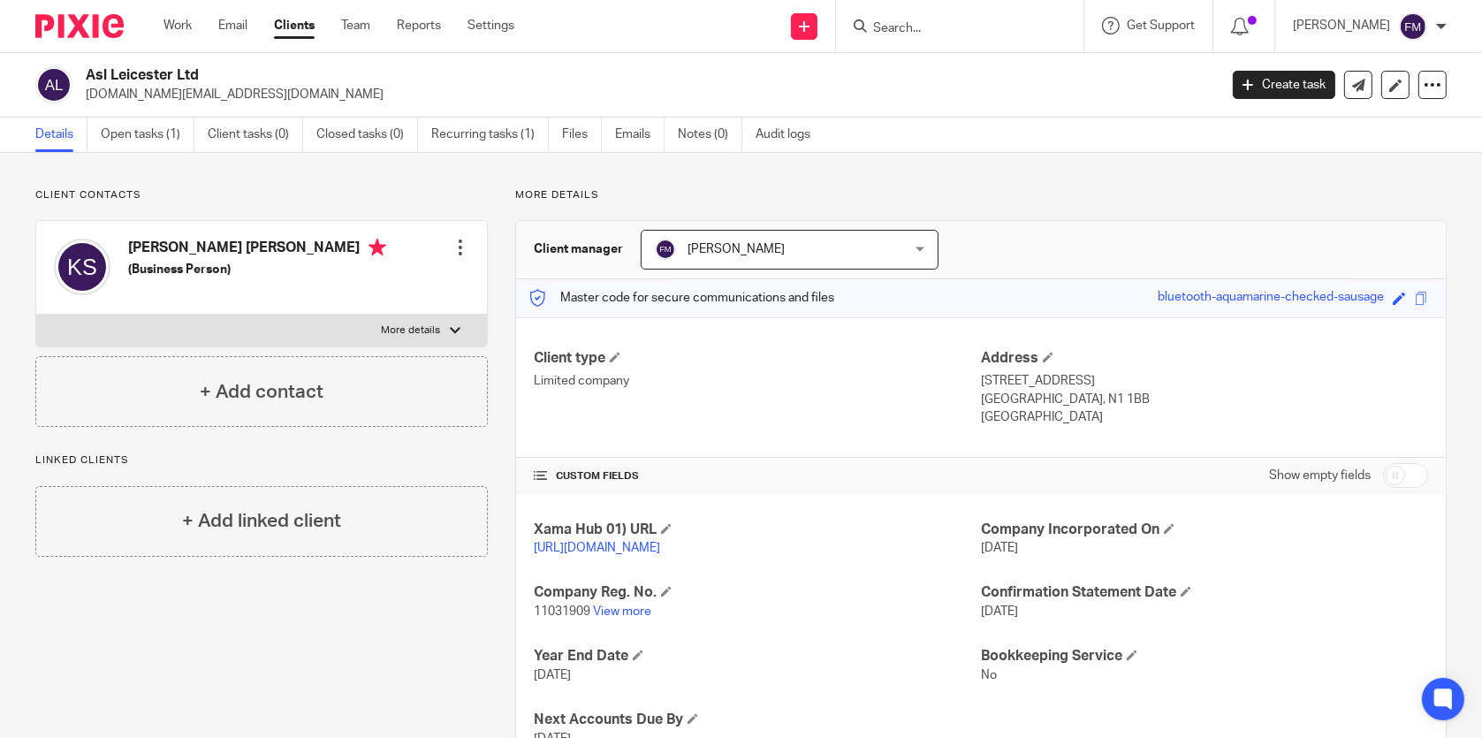
click at [898, 27] on input "Search" at bounding box center [951, 29] width 159 height 16
type input "w"
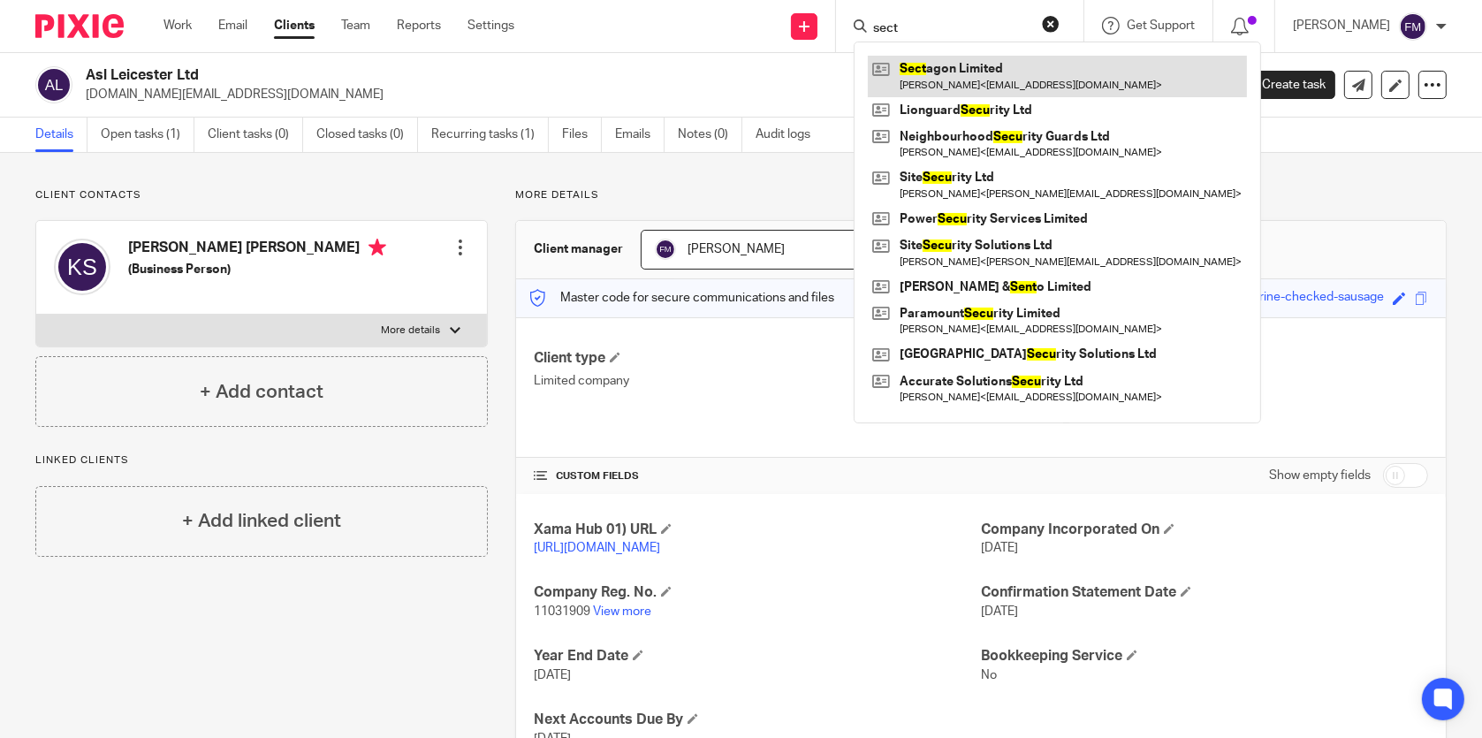
type input "sect"
click at [963, 82] on link at bounding box center [1057, 76] width 379 height 41
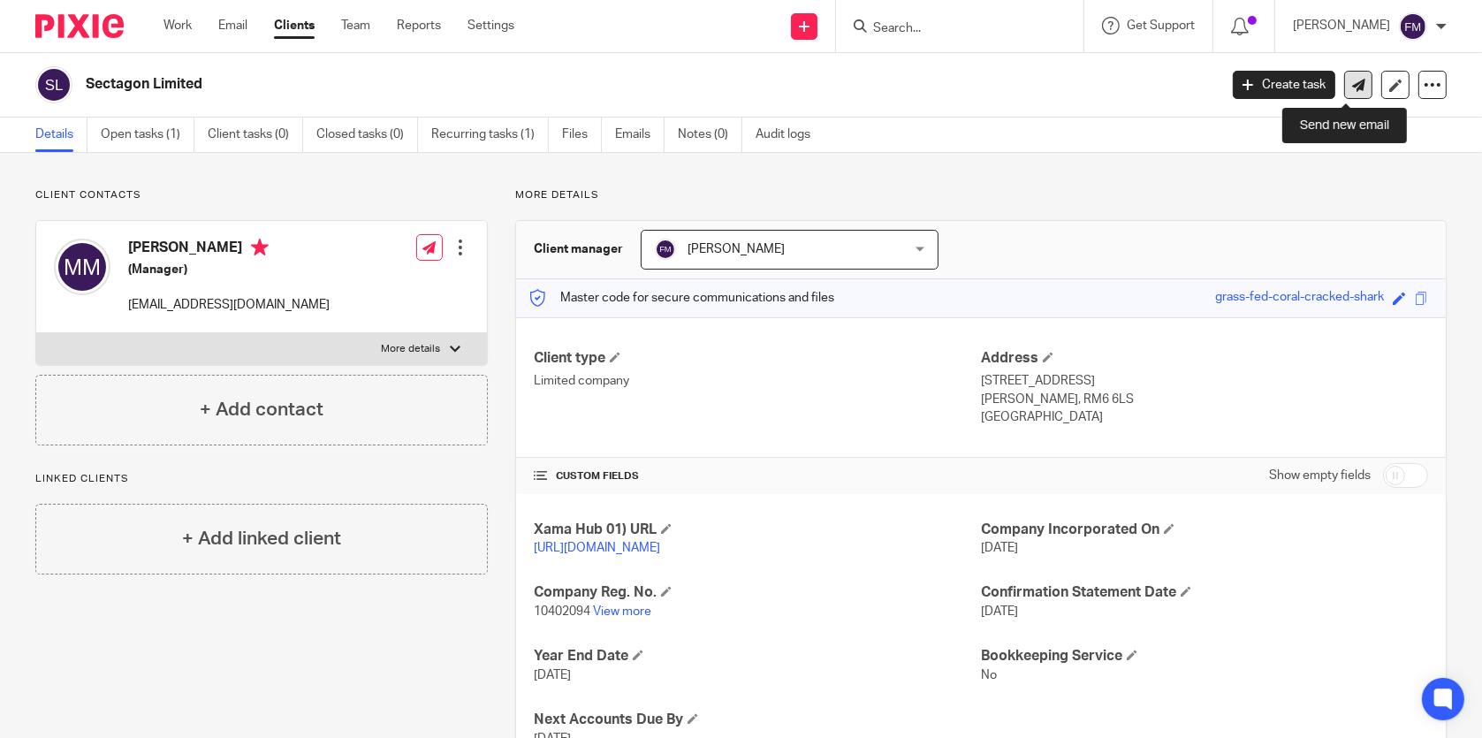
click at [1353, 88] on icon at bounding box center [1359, 85] width 13 height 13
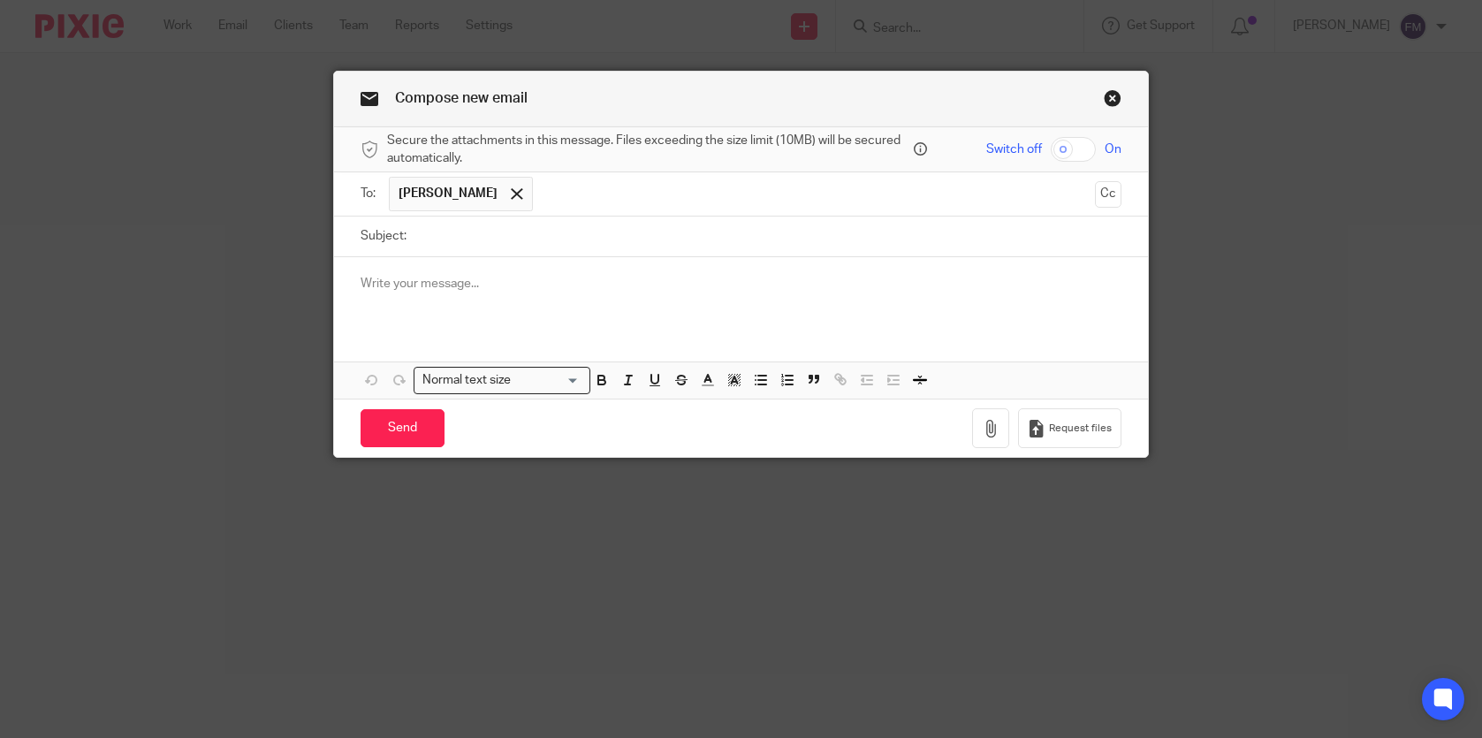
click at [758, 302] on div at bounding box center [740, 291] width 813 height 69
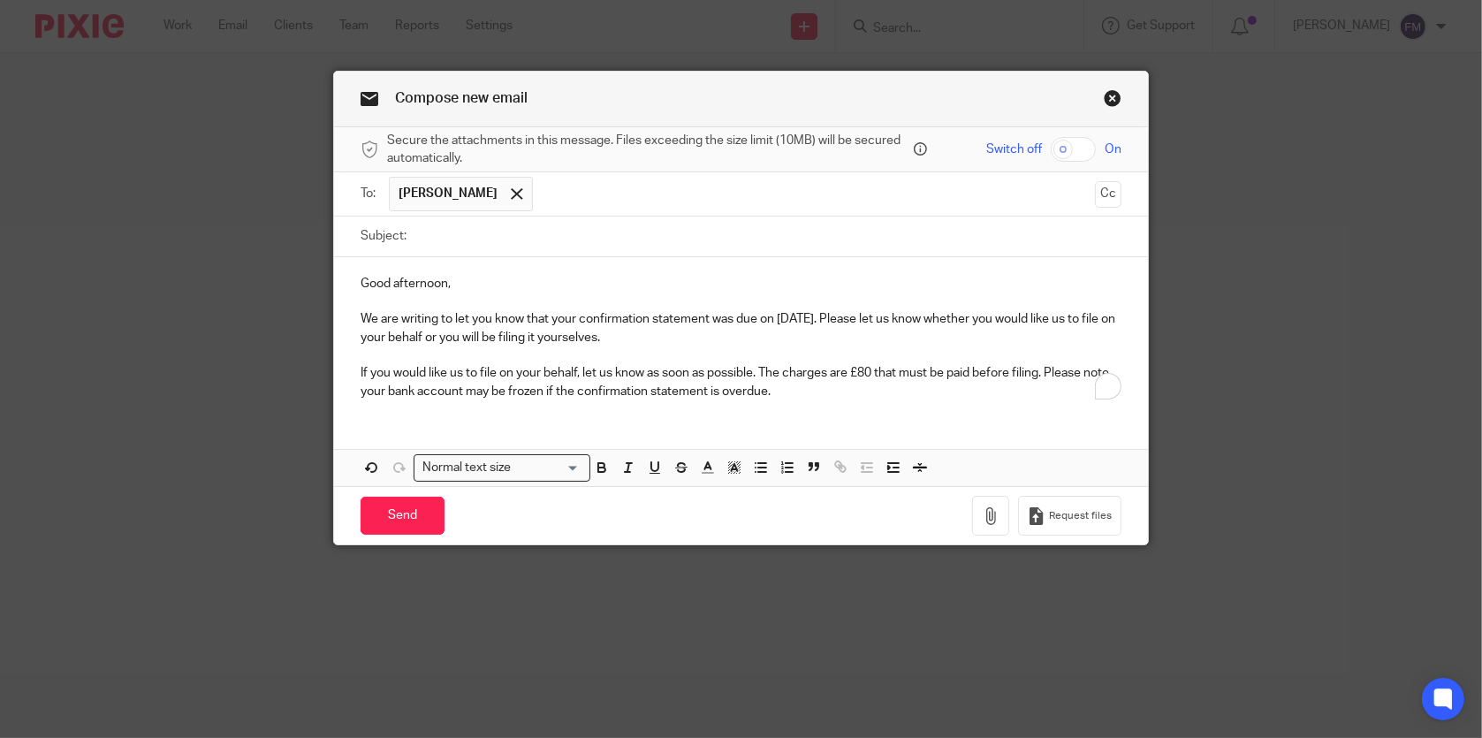
click at [730, 247] on input "Subject:" at bounding box center [767, 237] width 705 height 40
type input "Confirmation Statement"
click at [789, 316] on p "We are writing to let you know that your confirmation statement was due on [DAT…" at bounding box center [741, 328] width 760 height 36
click at [796, 332] on p "We are writing to let you know that your confirmation statement was due on [DAT…" at bounding box center [741, 328] width 760 height 36
click at [791, 341] on p "We are writing to let you know that your confirmation statement was due on [DAT…" at bounding box center [741, 328] width 760 height 36
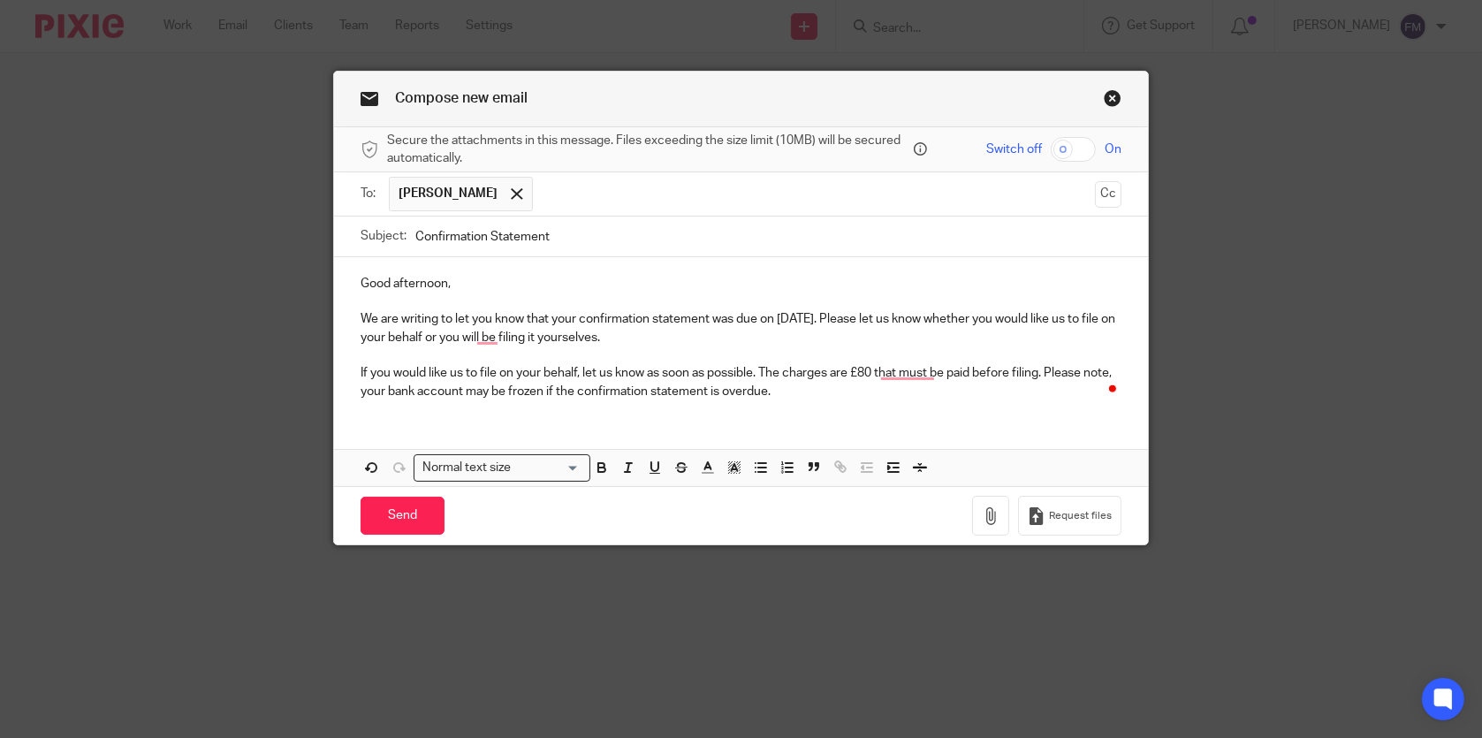
click at [789, 344] on p "We are writing to let you know that your confirmation statement was due on [DAT…" at bounding box center [741, 328] width 760 height 36
click at [763, 342] on p "We are writing to let you know that your confirmation statement was due on [DAT…" at bounding box center [741, 328] width 760 height 36
click at [763, 340] on p "We are writing to let you know that your confirmation statement was due on [DAT…" at bounding box center [741, 328] width 760 height 36
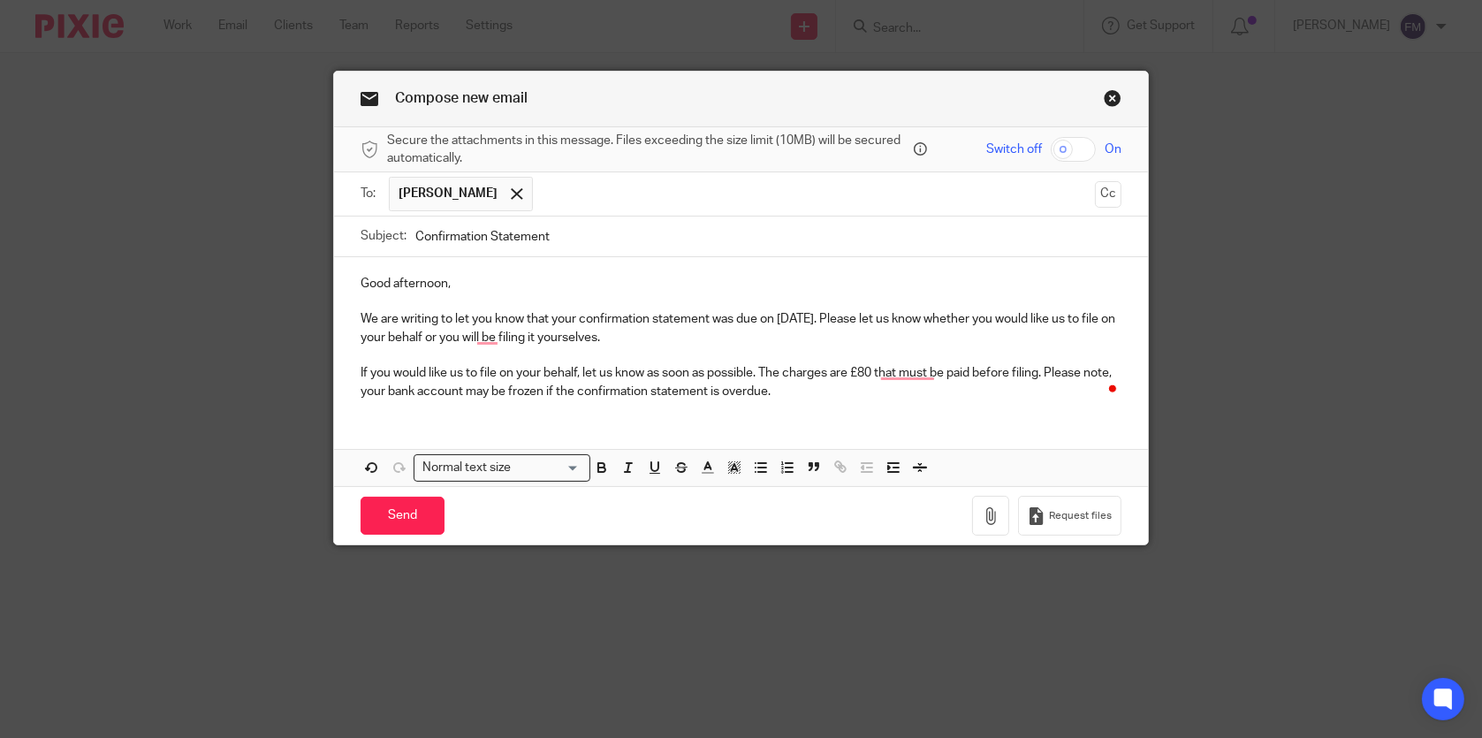
click at [755, 332] on p "We are writing to let you know that your confirmation statement was due on [DAT…" at bounding box center [741, 328] width 760 height 36
click at [1104, 98] on link "Close this dialog window" at bounding box center [1113, 101] width 18 height 24
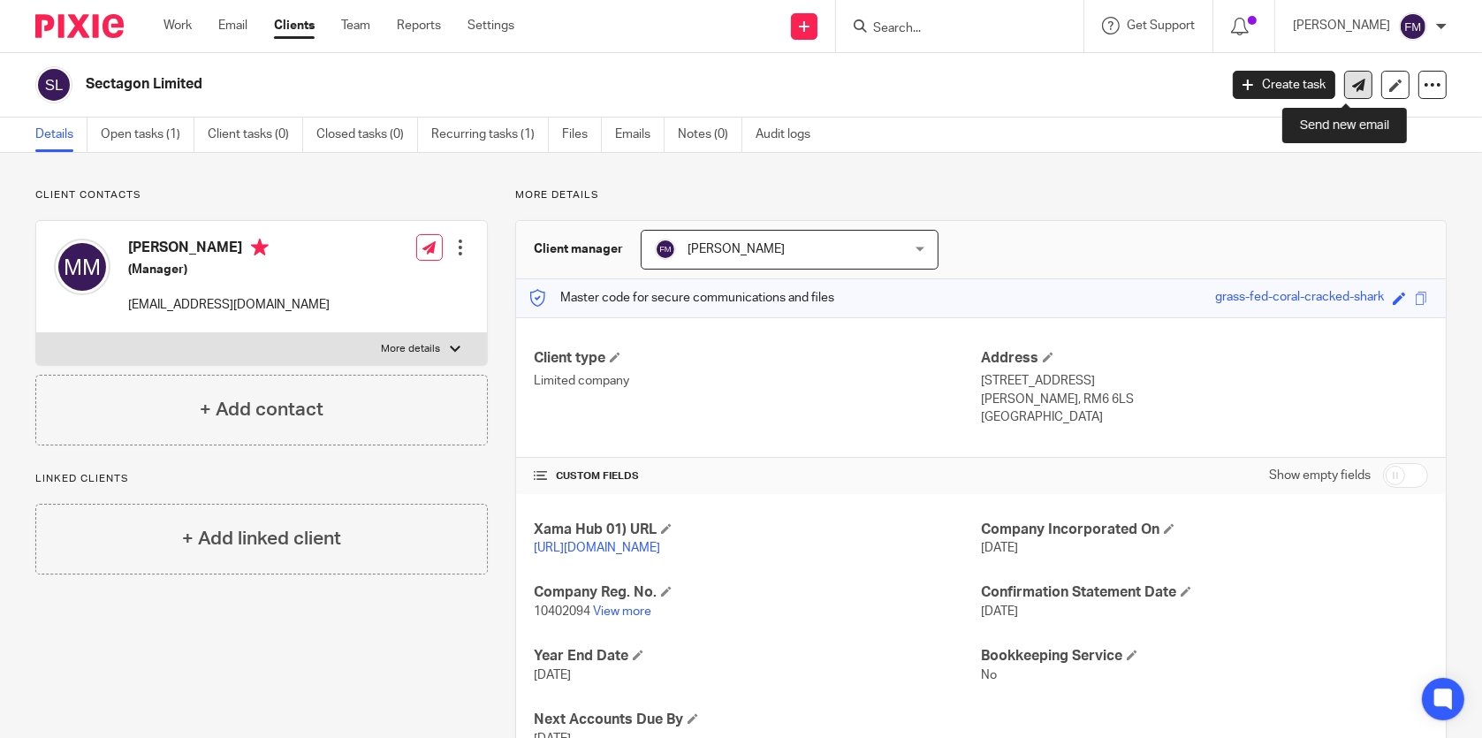
click at [1353, 80] on icon at bounding box center [1359, 85] width 13 height 13
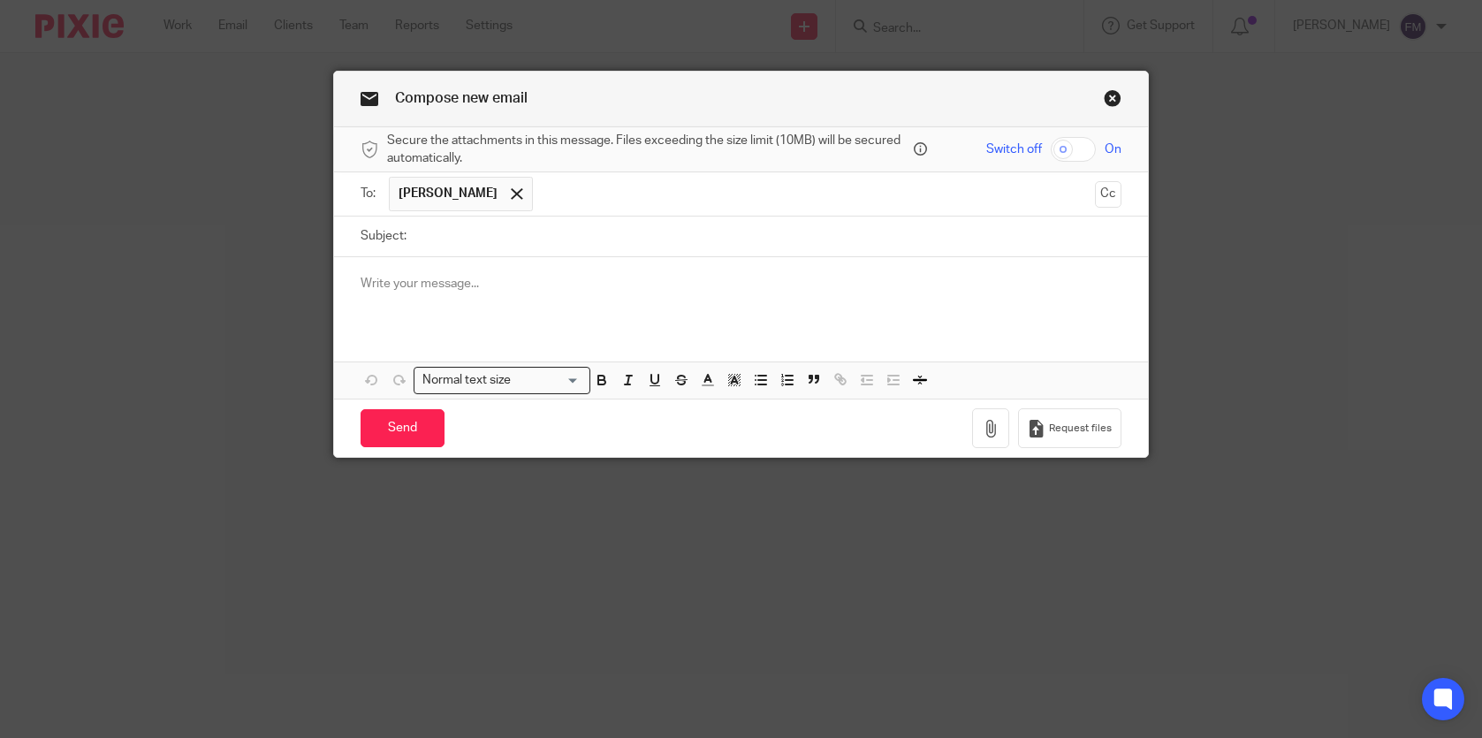
click at [745, 226] on input "Subject:" at bounding box center [767, 237] width 705 height 40
type input "Confirmation Statement"
click at [661, 292] on p at bounding box center [741, 284] width 760 height 18
paste div "To enrich screen reader interactions, please activate Accessibility in Grammarl…"
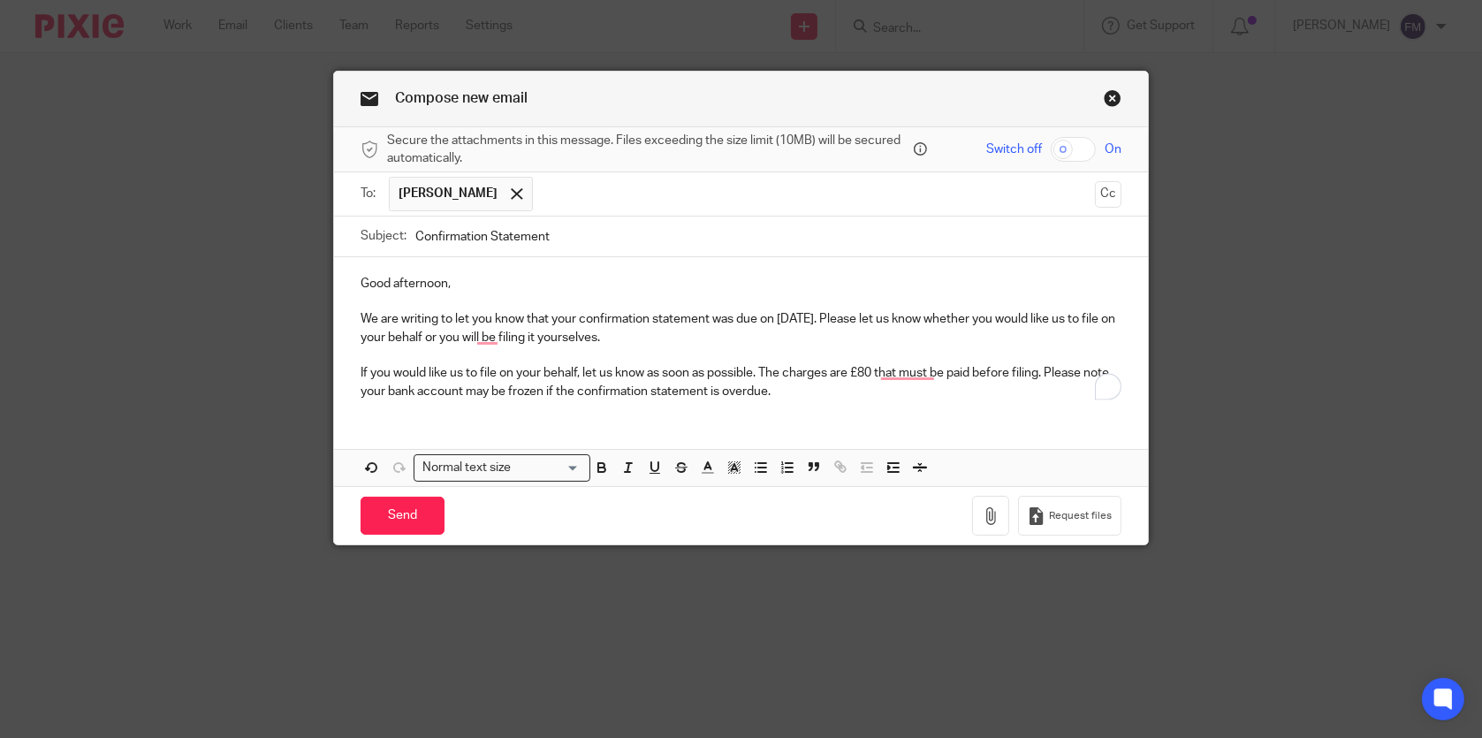
click at [788, 316] on p "We are writing to let you know that your confirmation statement was due on 05/0…" at bounding box center [741, 328] width 760 height 36
click at [418, 502] on input "Send" at bounding box center [403, 516] width 84 height 38
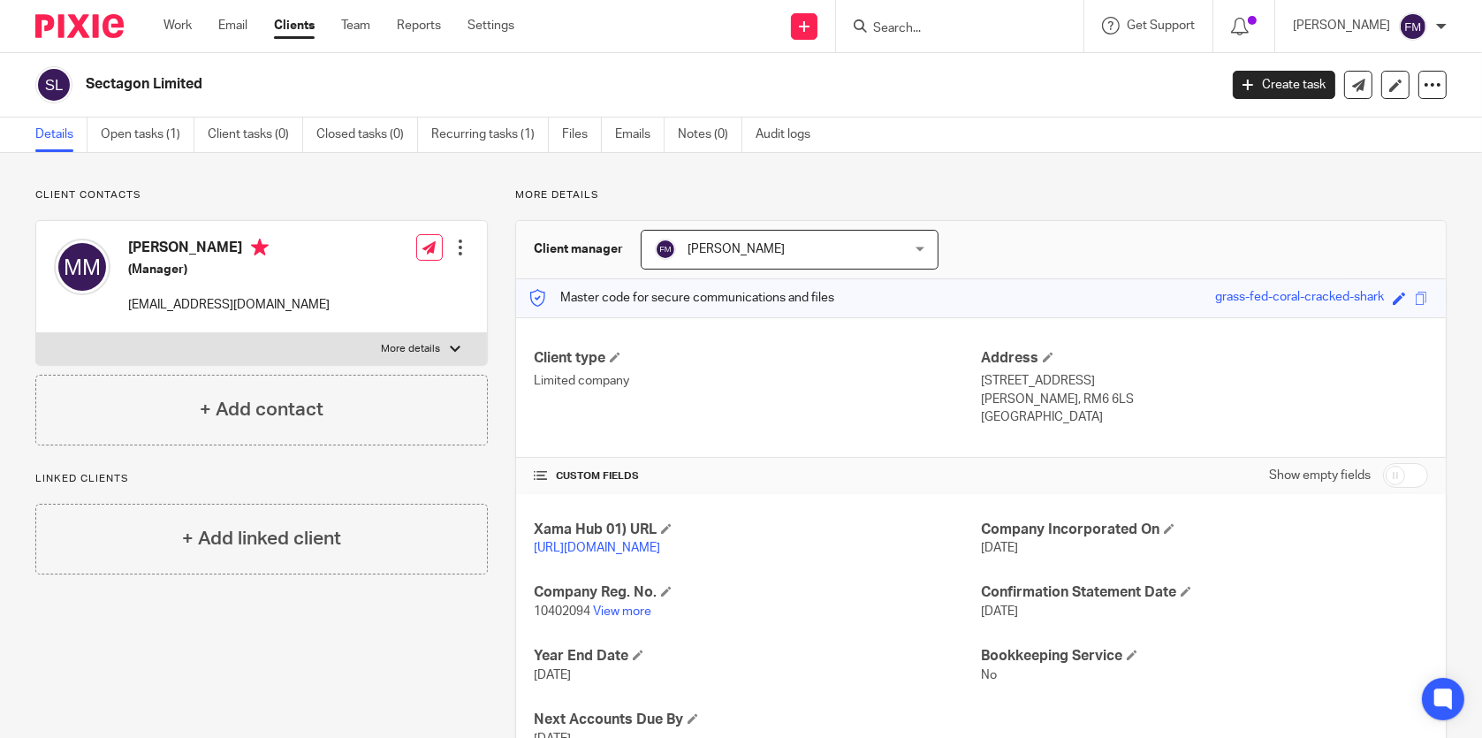
click at [987, 18] on form at bounding box center [966, 26] width 188 height 22
click at [939, 21] on input "Search" at bounding box center [951, 29] width 159 height 16
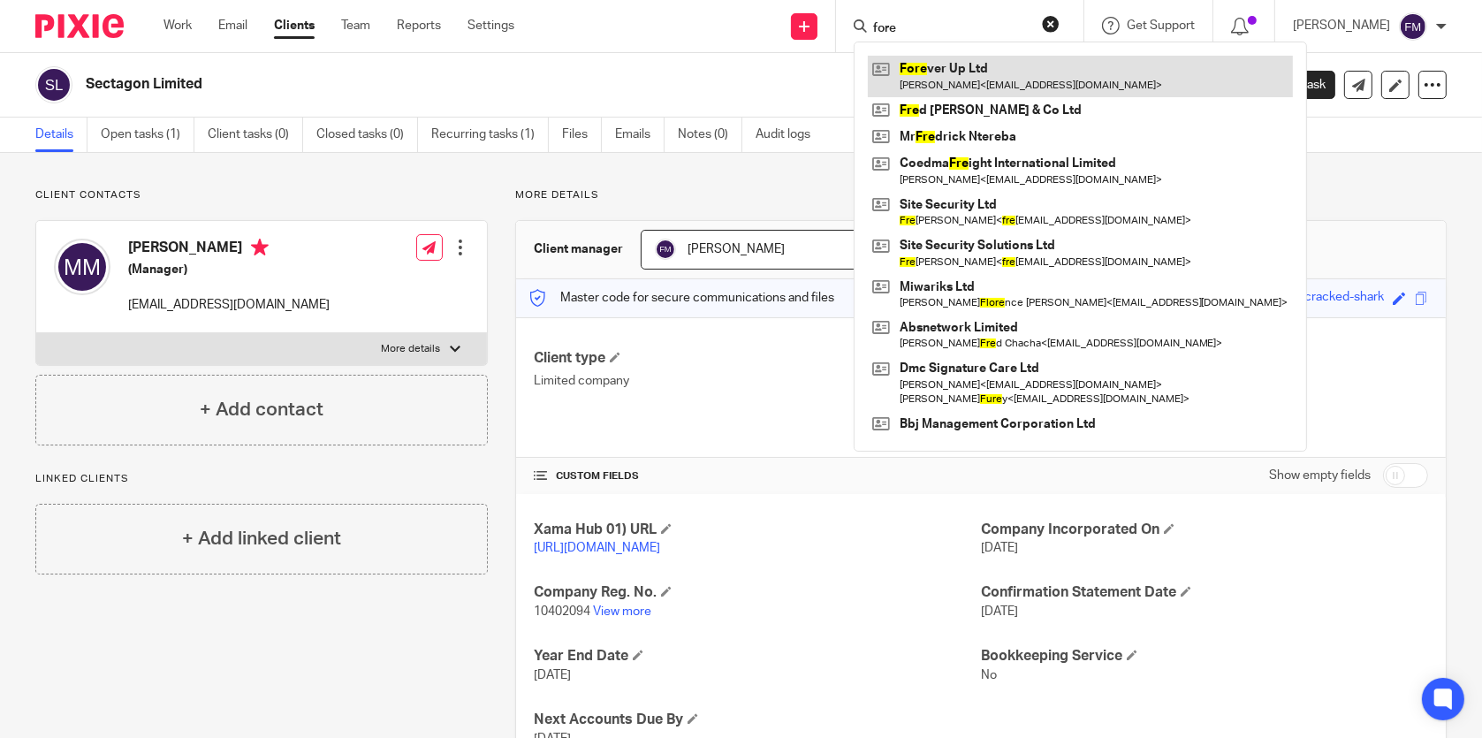
type input "fore"
click at [961, 77] on link at bounding box center [1080, 76] width 425 height 41
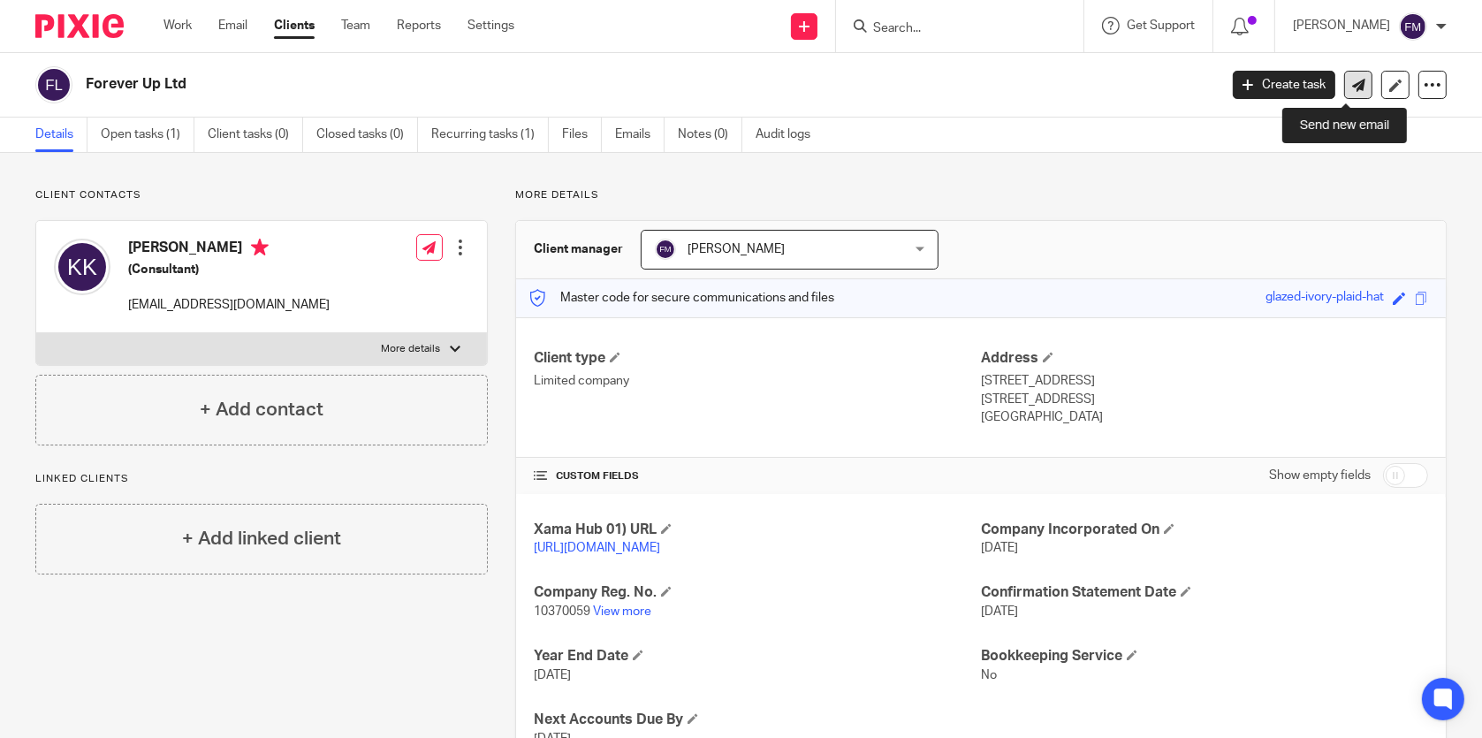
click at [1353, 79] on link at bounding box center [1359, 85] width 28 height 28
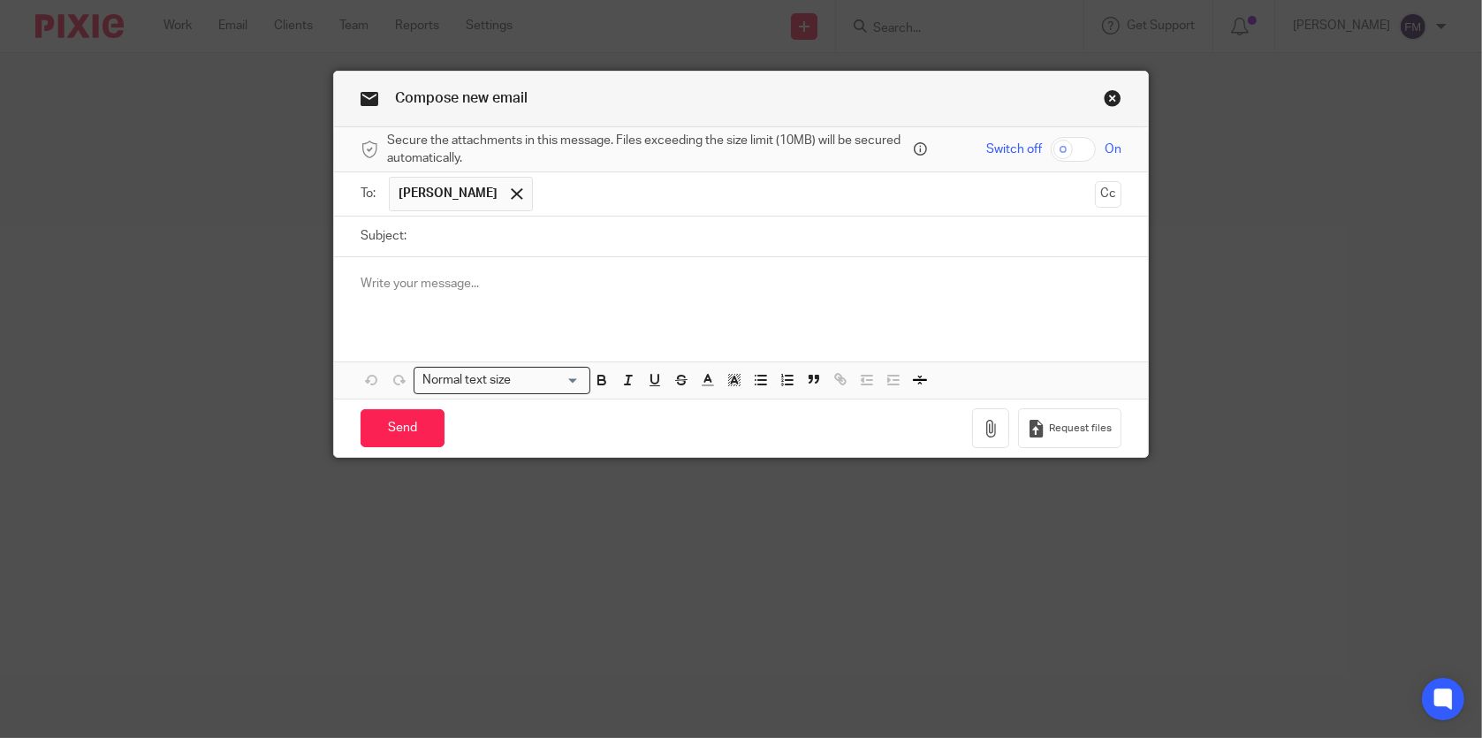
click at [697, 317] on div at bounding box center [740, 291] width 813 height 69
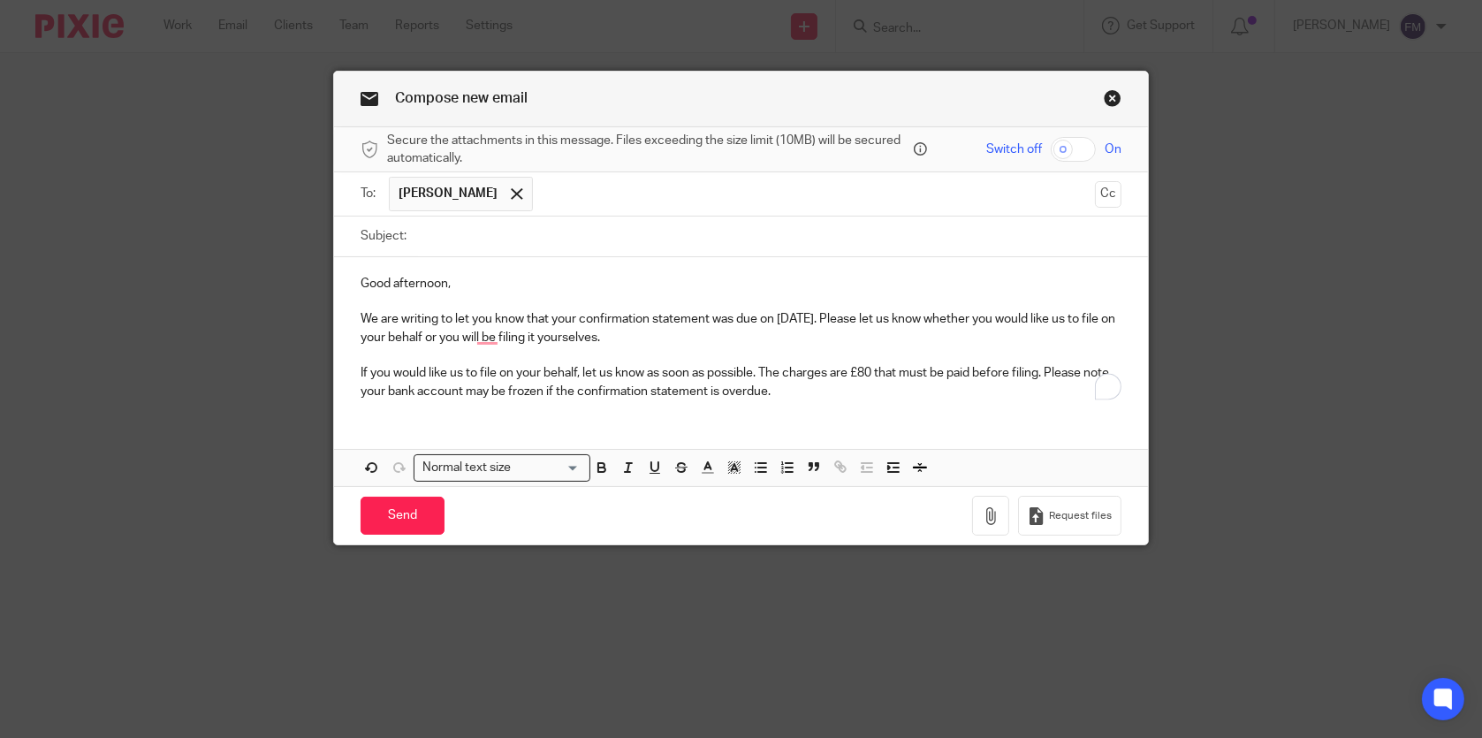
click at [690, 239] on input "Subject:" at bounding box center [767, 237] width 705 height 40
type input "Confirmation Statement"
click at [1104, 94] on link "Close this dialog window" at bounding box center [1113, 101] width 18 height 24
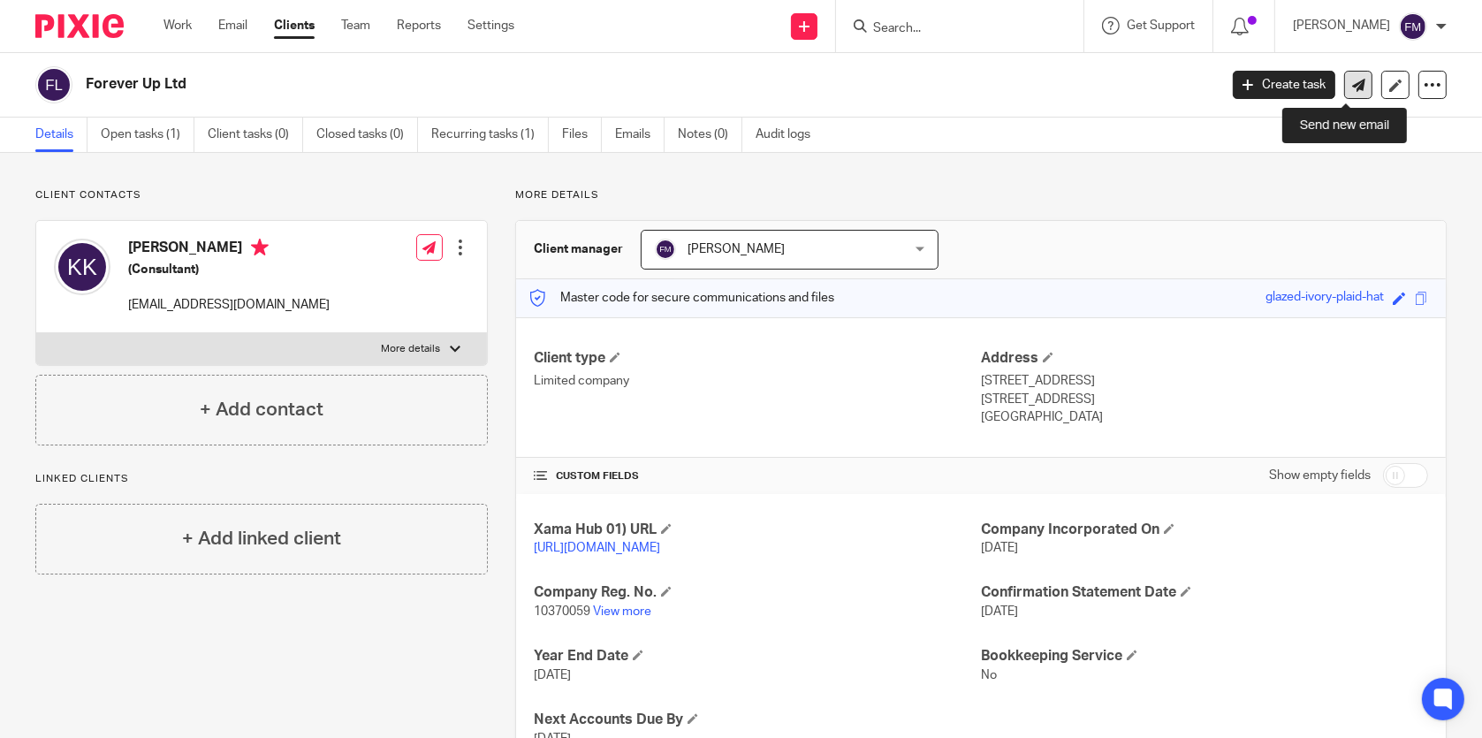
click at [1353, 88] on icon at bounding box center [1359, 85] width 13 height 13
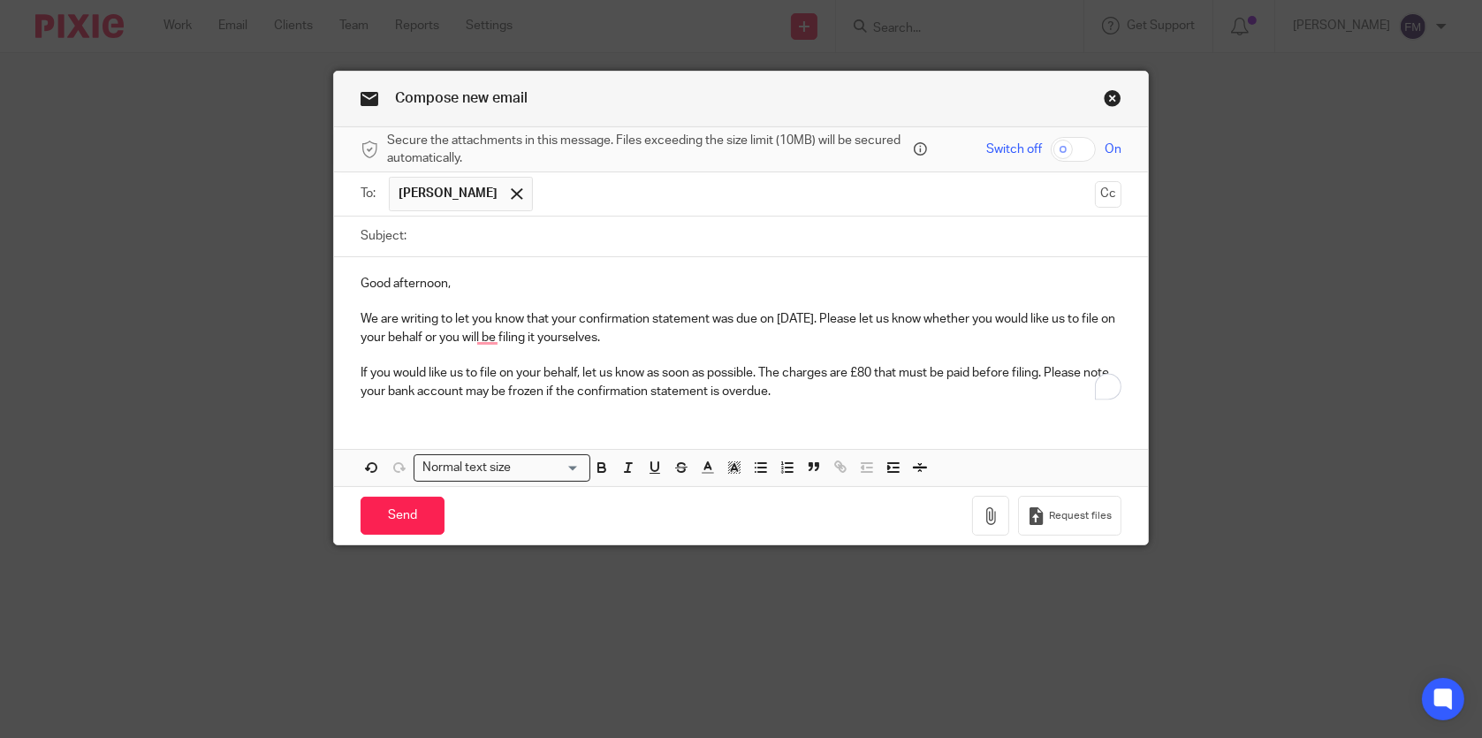
click at [666, 242] on input "Subject:" at bounding box center [767, 237] width 705 height 40
type input "Confirmation Statement"
click at [405, 509] on input "Send" at bounding box center [403, 516] width 84 height 38
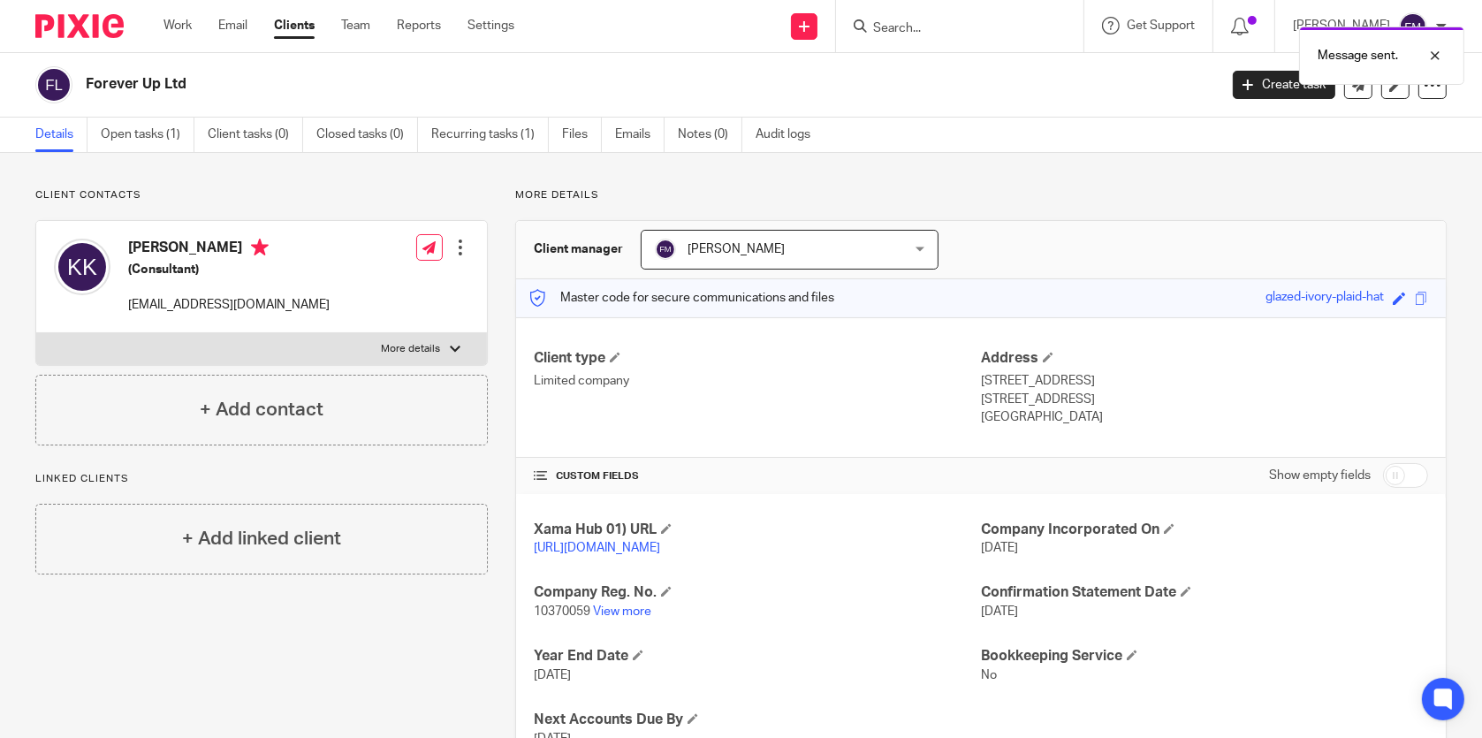
click at [949, 29] on div "Message sent." at bounding box center [1104, 51] width 724 height 67
click at [884, 29] on div "Message sent." at bounding box center [1104, 51] width 724 height 67
click at [992, 11] on div at bounding box center [960, 26] width 248 height 52
click at [981, 43] on div at bounding box center [960, 26] width 248 height 52
click at [949, 27] on input "Search" at bounding box center [951, 29] width 159 height 16
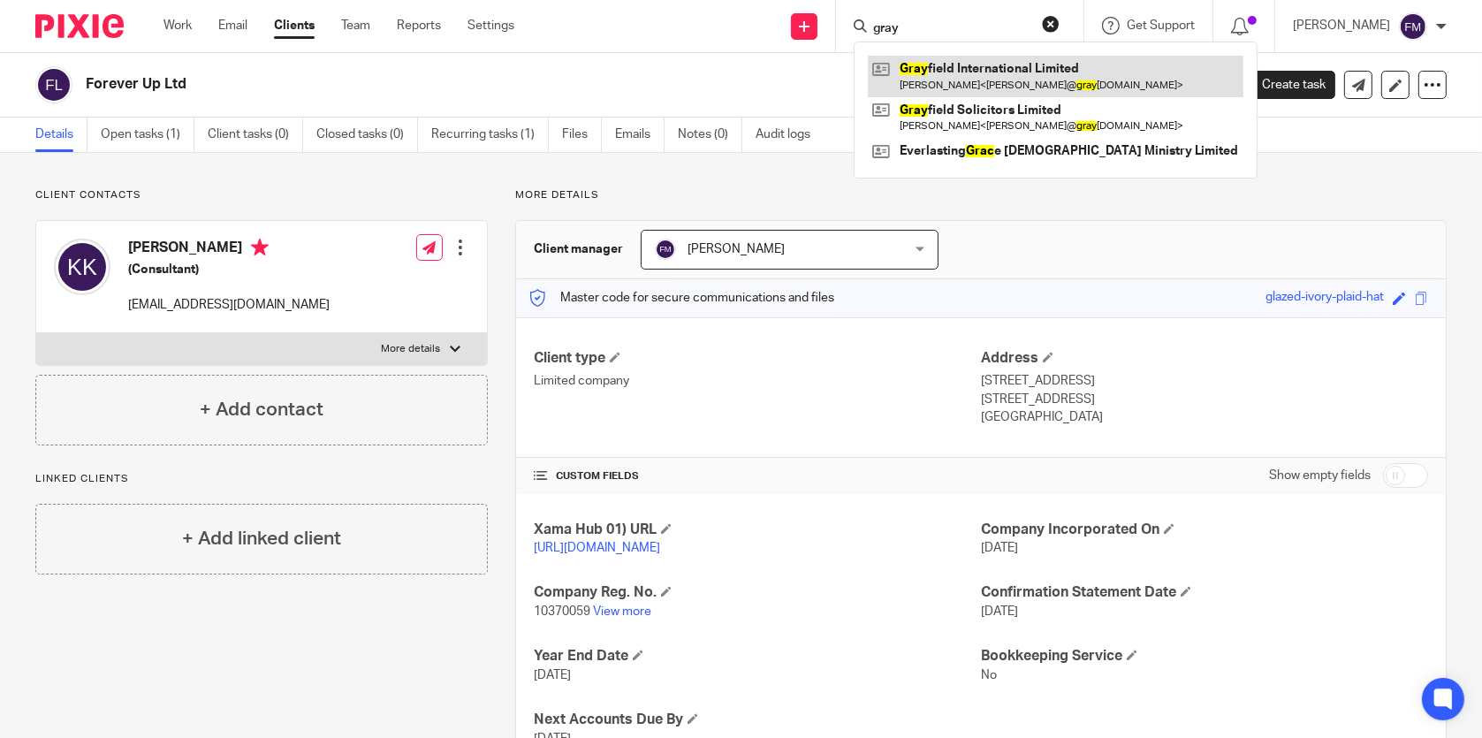
type input "gray"
click at [975, 82] on link at bounding box center [1056, 76] width 376 height 41
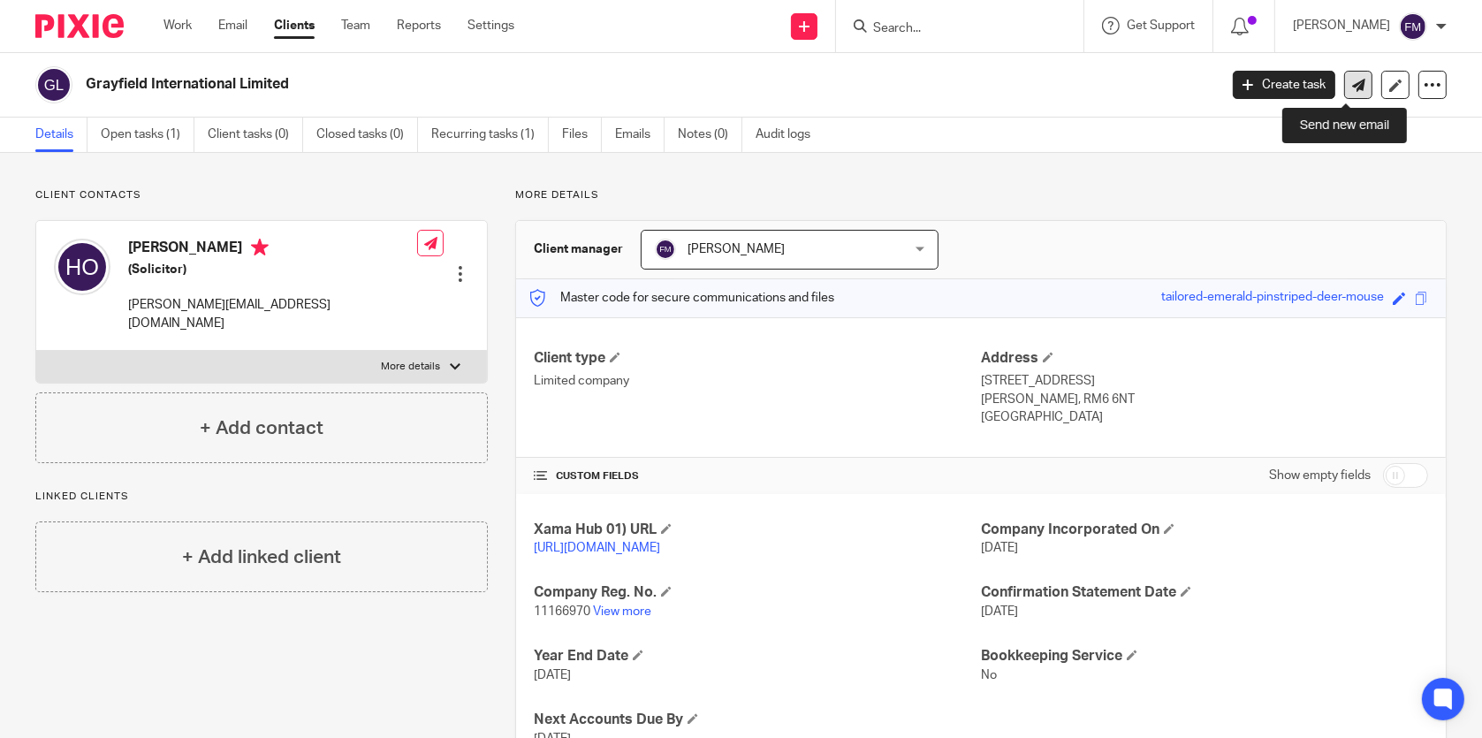
click at [1353, 90] on icon at bounding box center [1359, 85] width 13 height 13
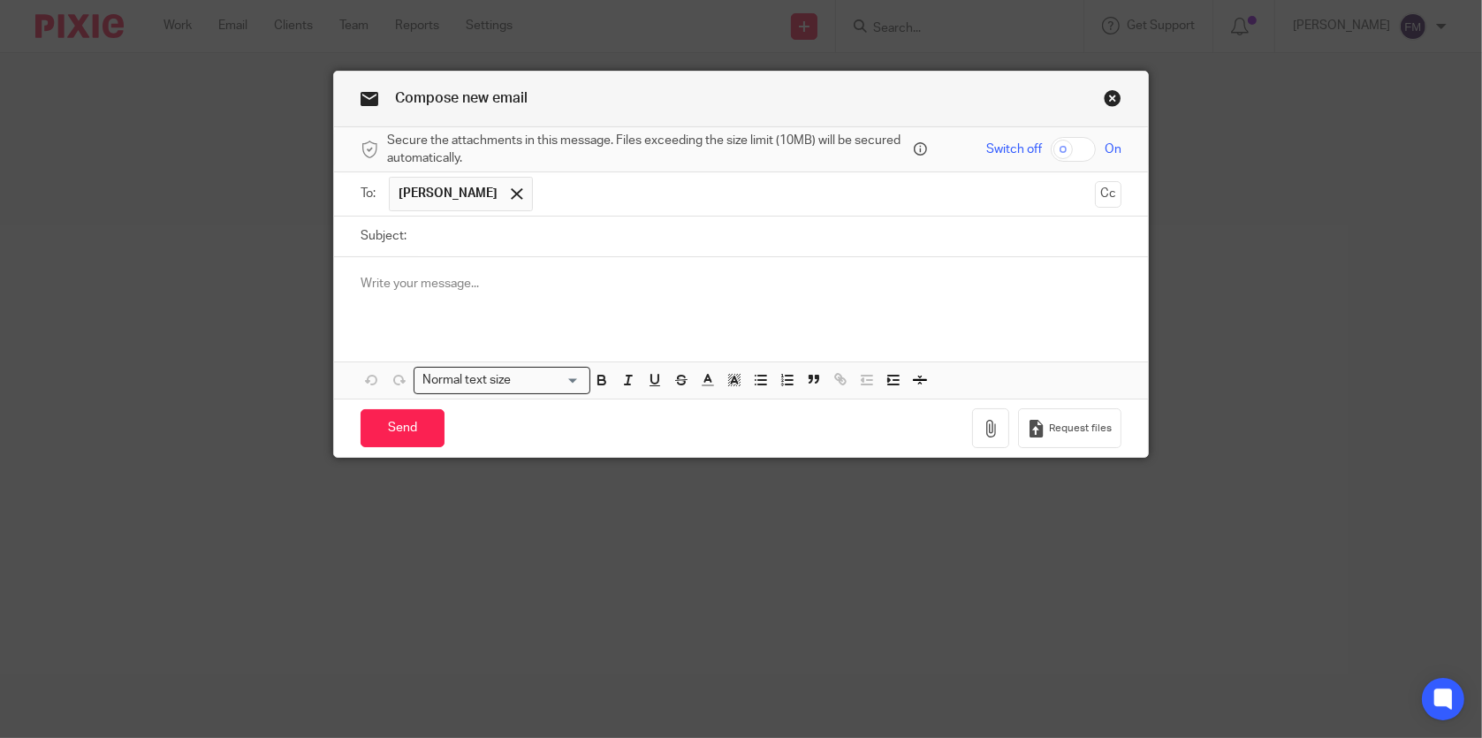
click at [596, 316] on div at bounding box center [740, 291] width 813 height 69
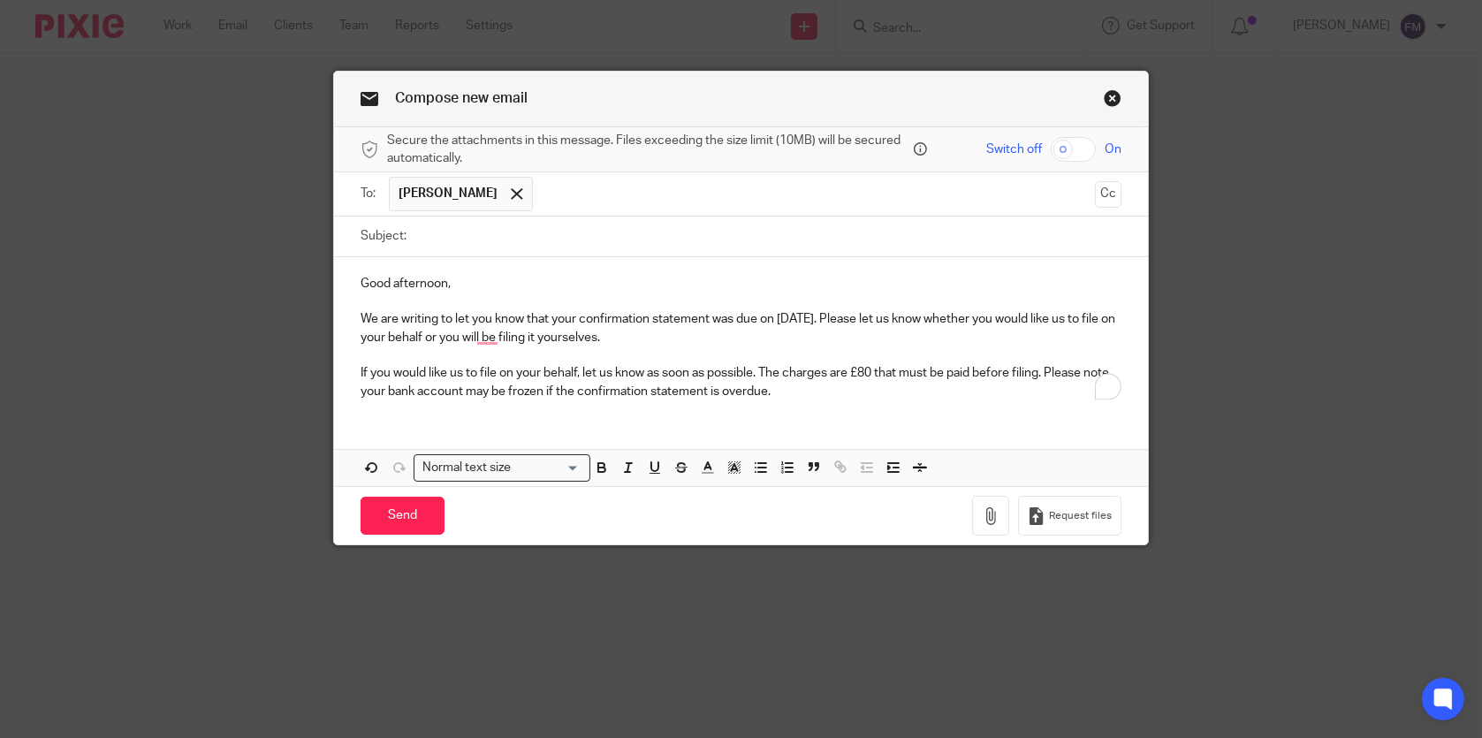
click at [662, 244] on input "Subject:" at bounding box center [767, 237] width 705 height 40
type input "Confirmation Statement"
click at [407, 513] on input "Send" at bounding box center [403, 516] width 84 height 38
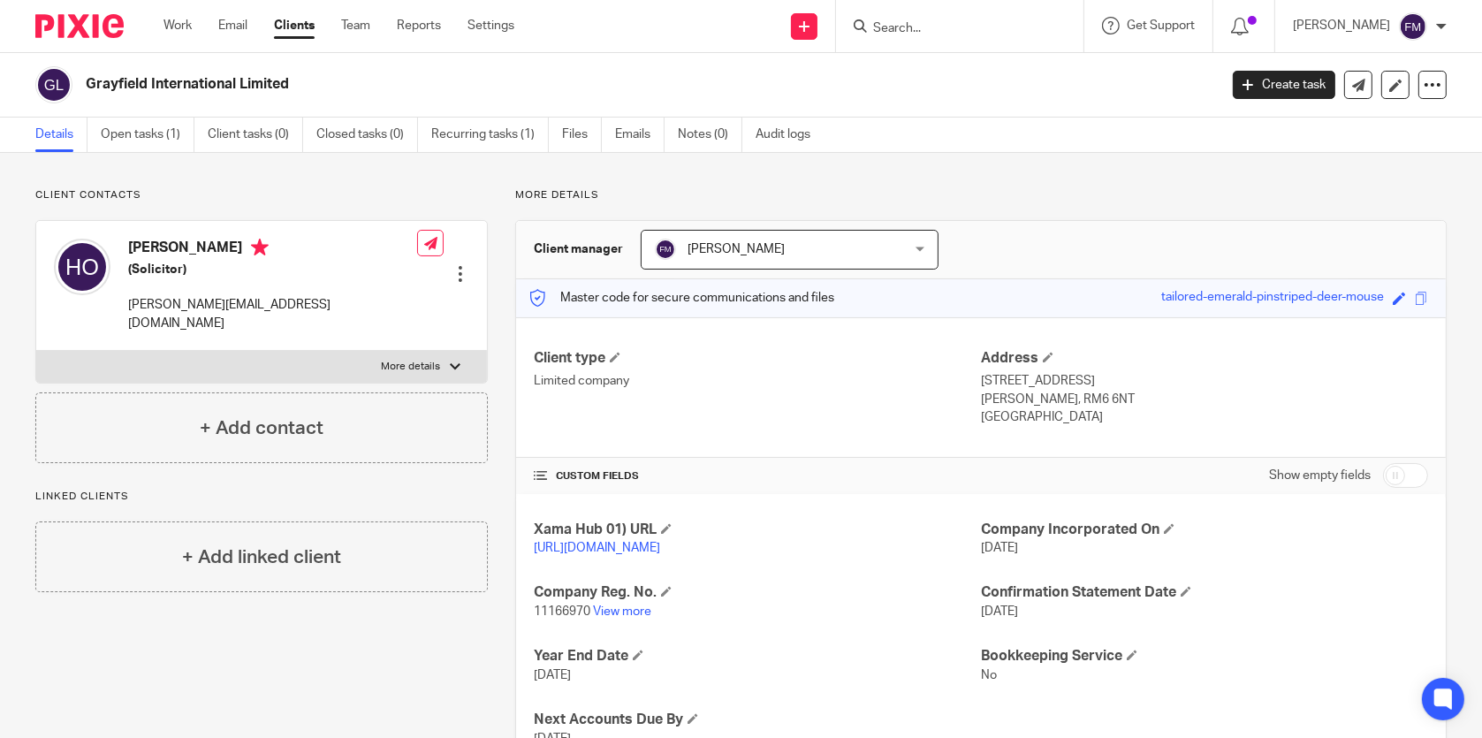
click at [977, 29] on input "Search" at bounding box center [951, 29] width 159 height 16
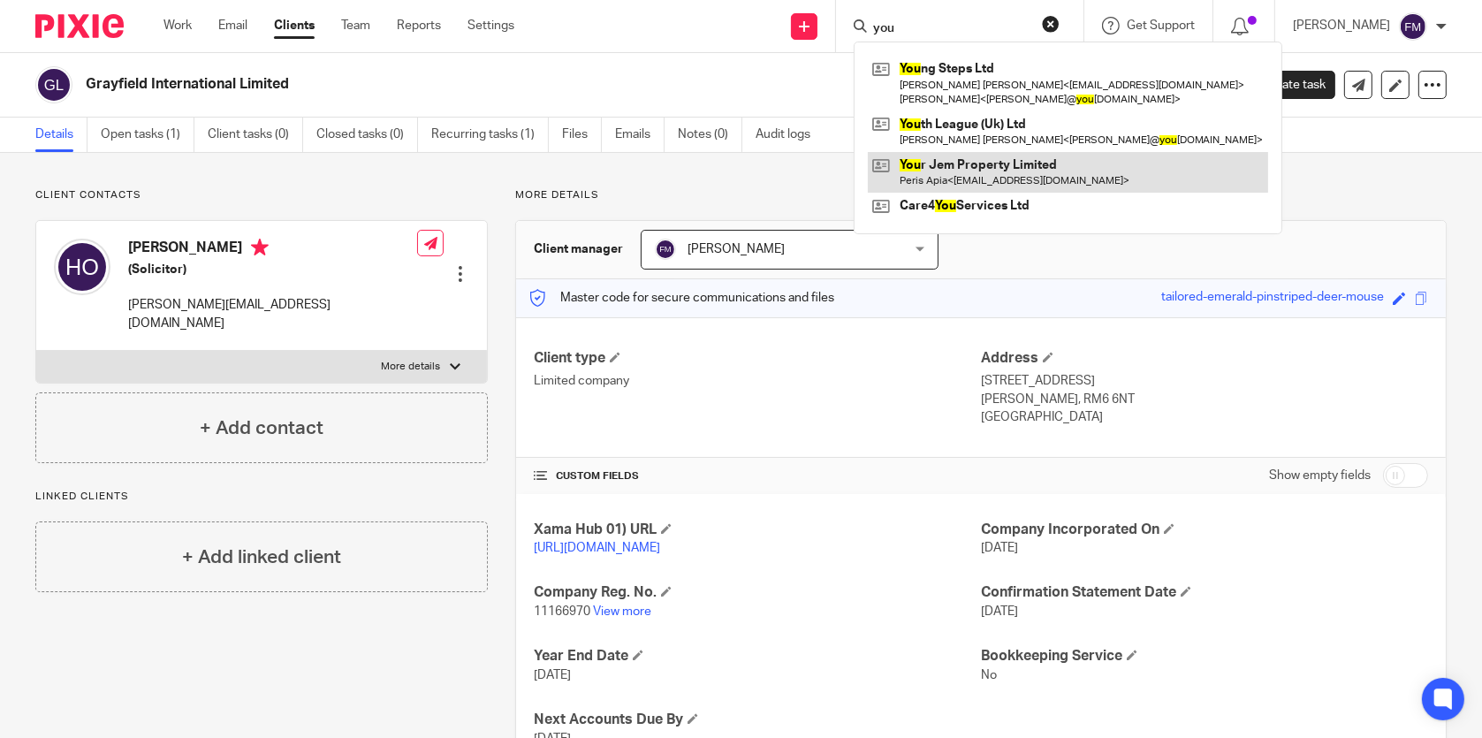
type input "you"
click at [981, 170] on link at bounding box center [1068, 172] width 400 height 41
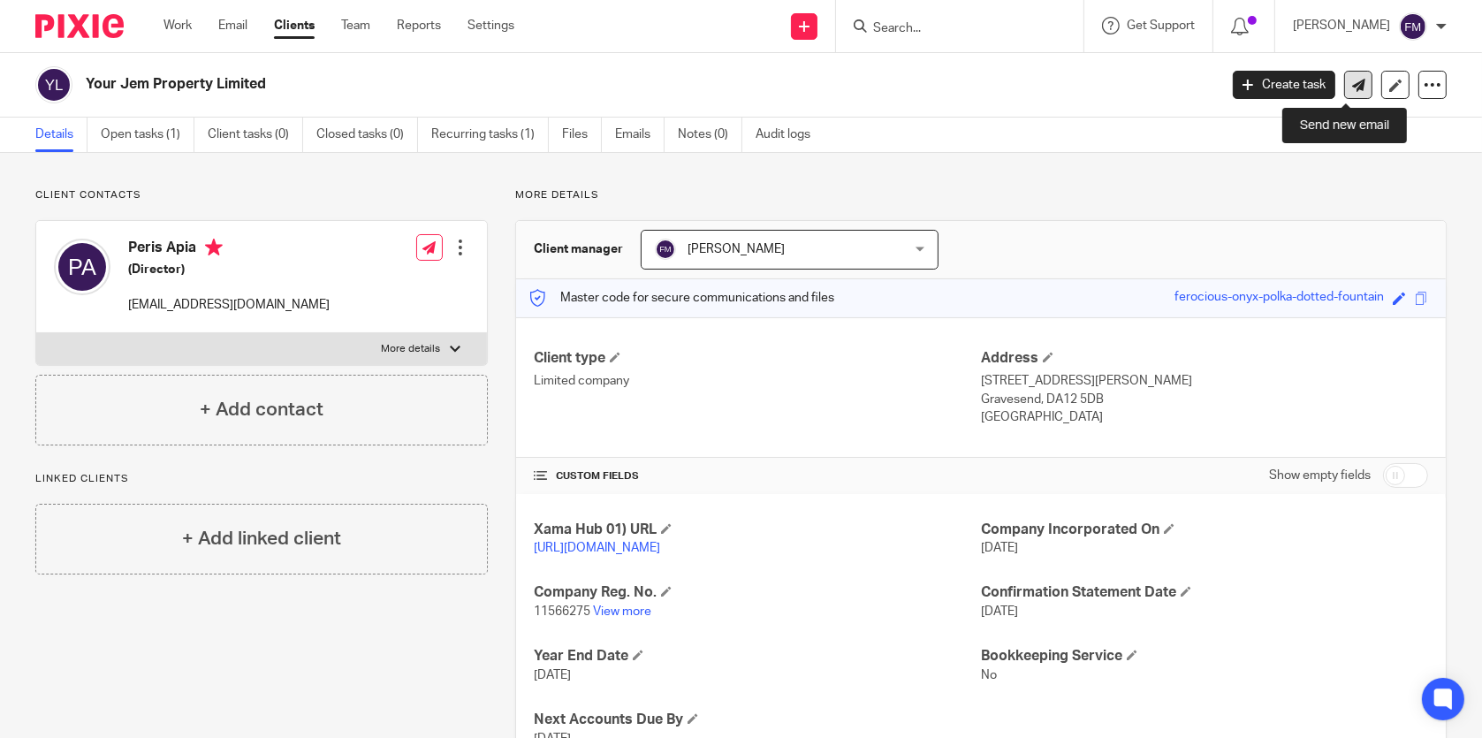
click at [1353, 79] on icon at bounding box center [1359, 85] width 13 height 13
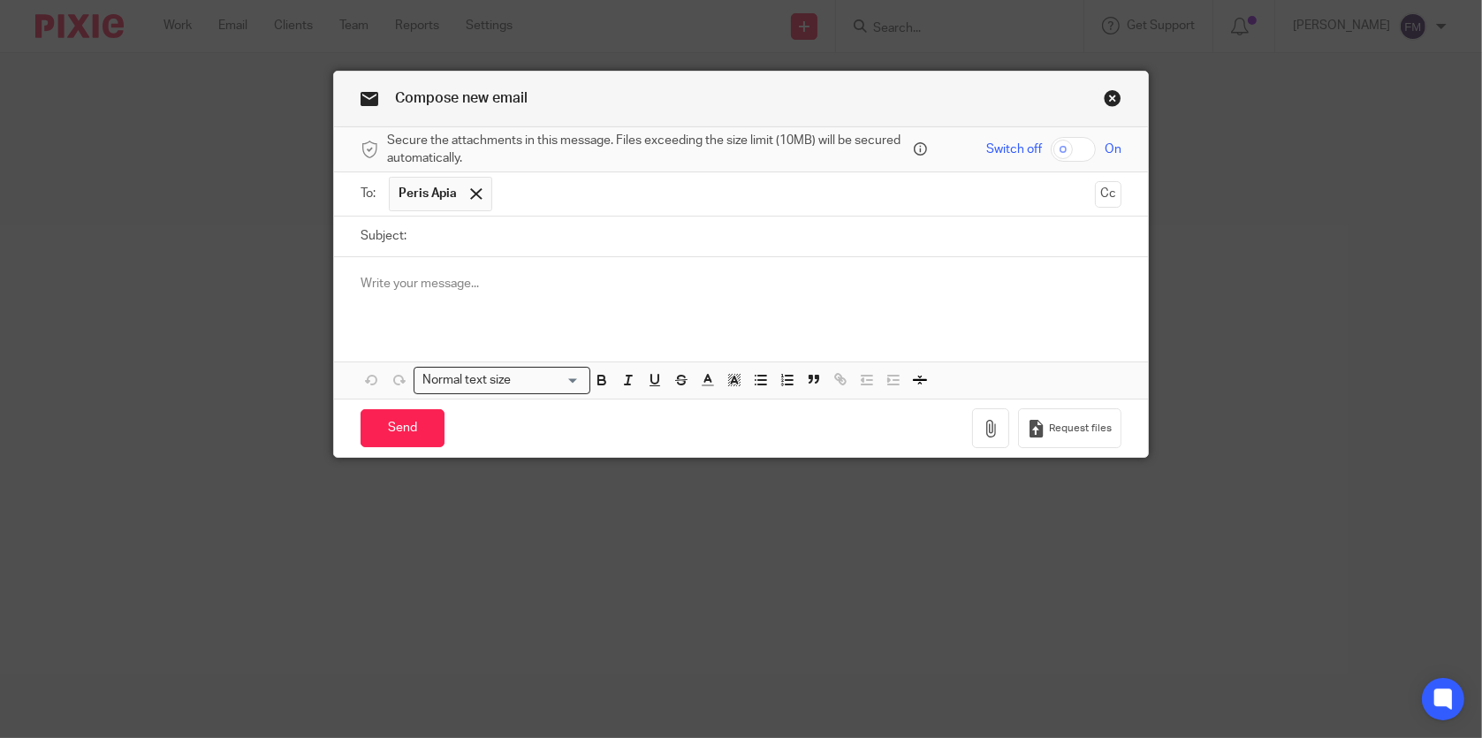
click at [621, 228] on input "Subject:" at bounding box center [767, 237] width 705 height 40
click at [568, 292] on p at bounding box center [741, 284] width 760 height 18
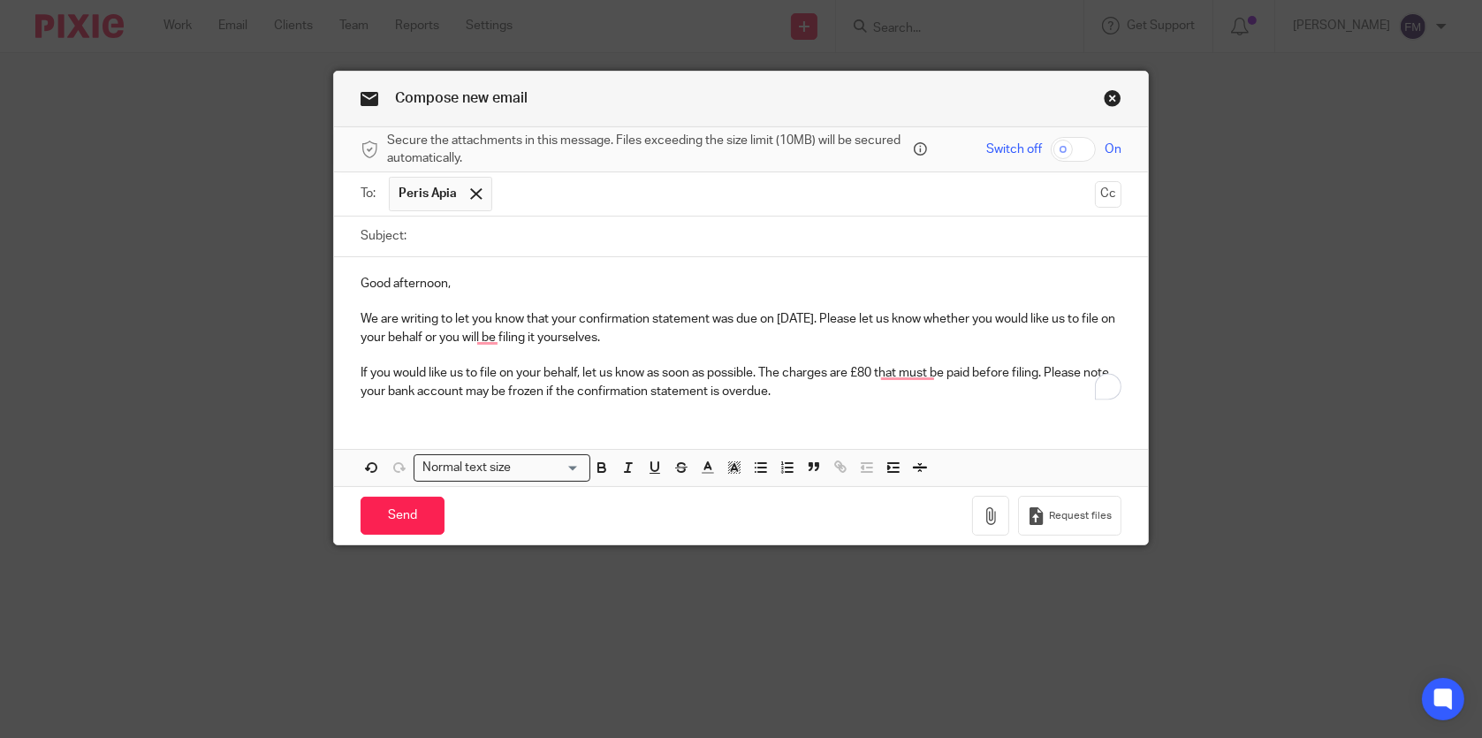
click at [476, 243] on input "Subject:" at bounding box center [767, 237] width 705 height 40
type input "Confirmation Statement"
click at [408, 512] on input "Send" at bounding box center [403, 516] width 84 height 38
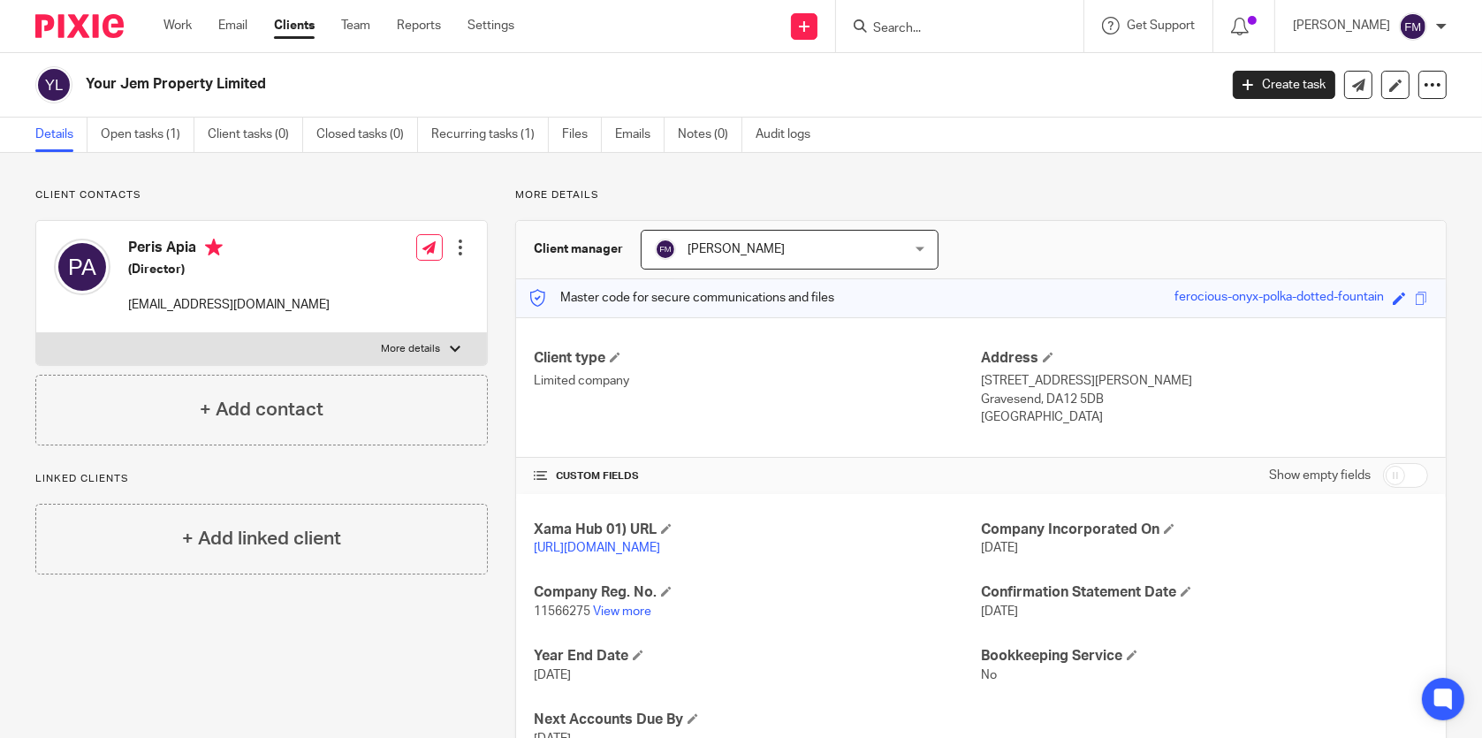
click at [949, 29] on input "Search" at bounding box center [951, 29] width 159 height 16
type input "agm"
click at [924, 72] on link at bounding box center [977, 69] width 219 height 27
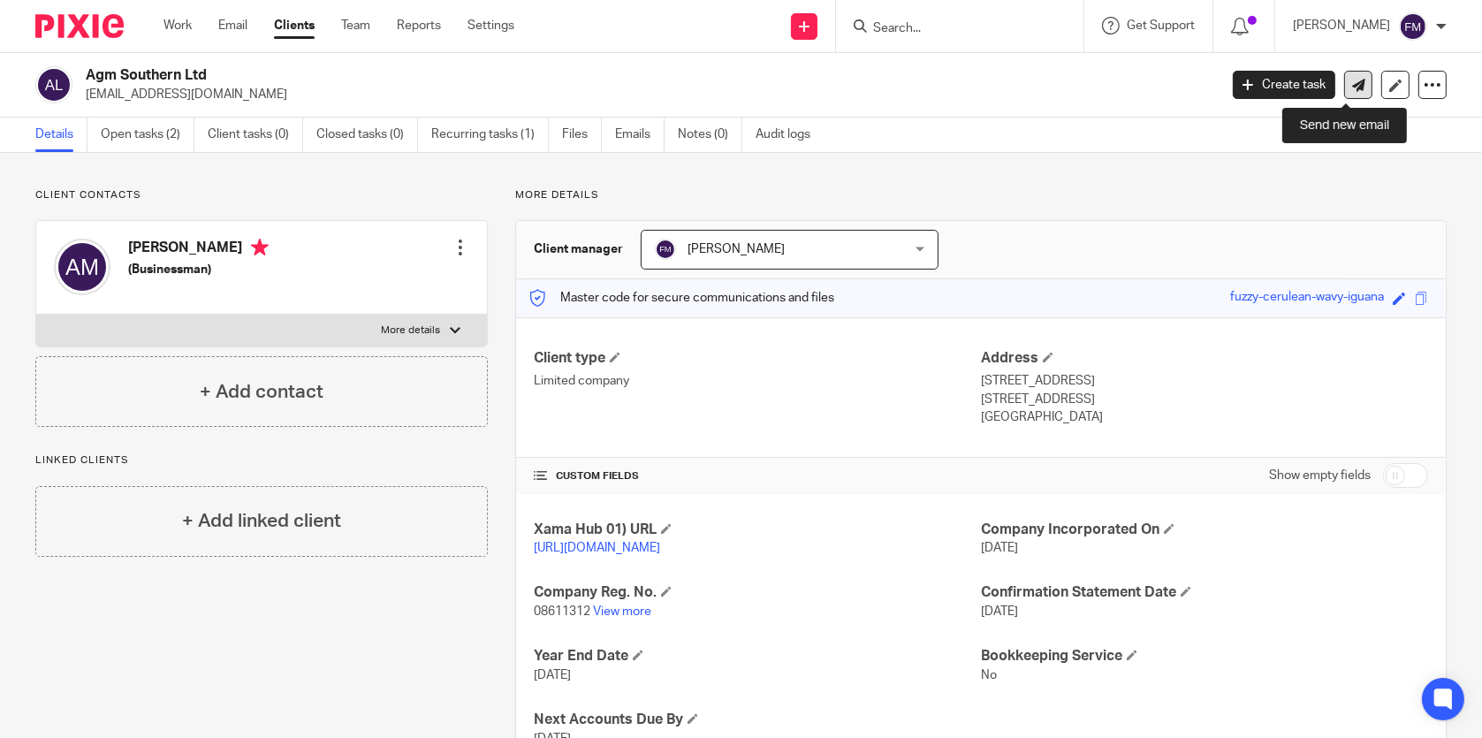
click at [1358, 78] on link at bounding box center [1359, 85] width 28 height 28
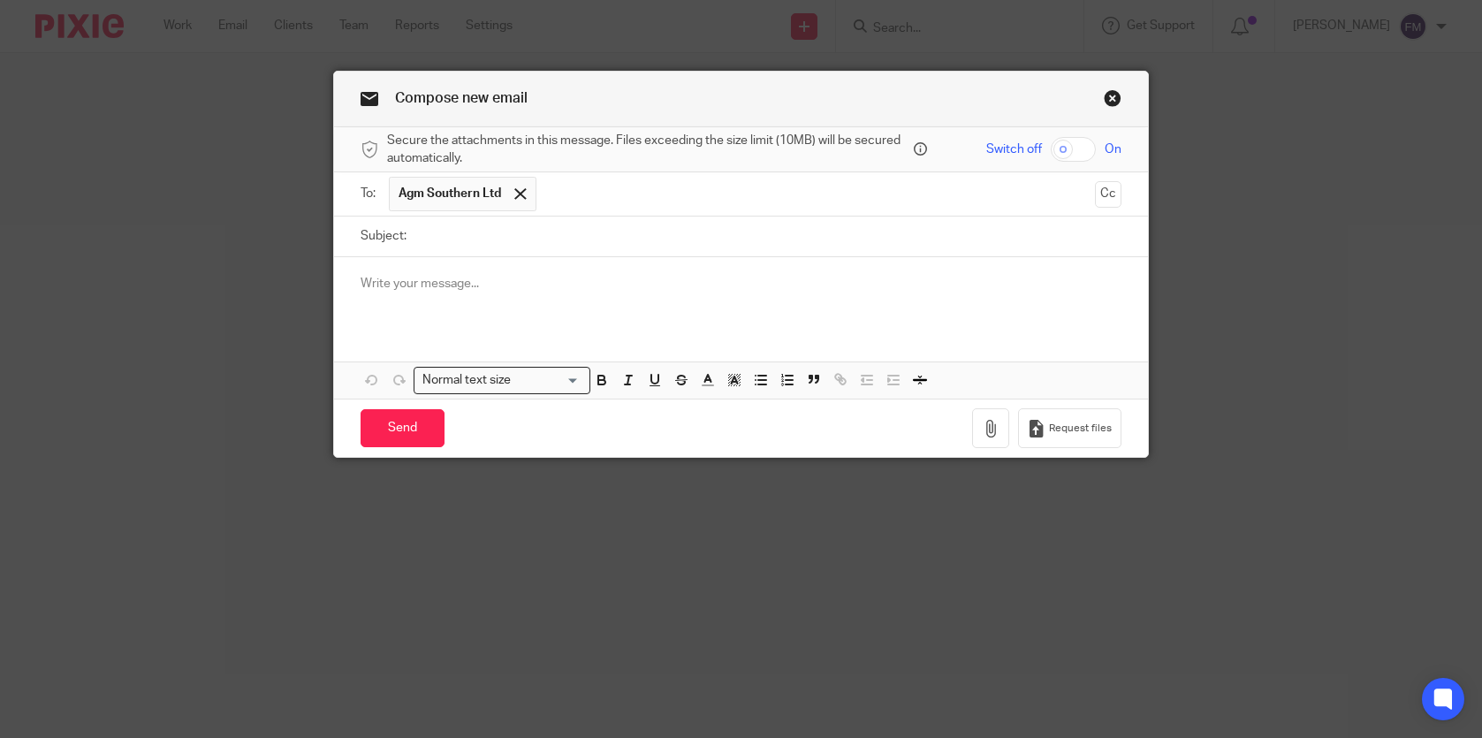
click at [502, 292] on p at bounding box center [741, 284] width 760 height 18
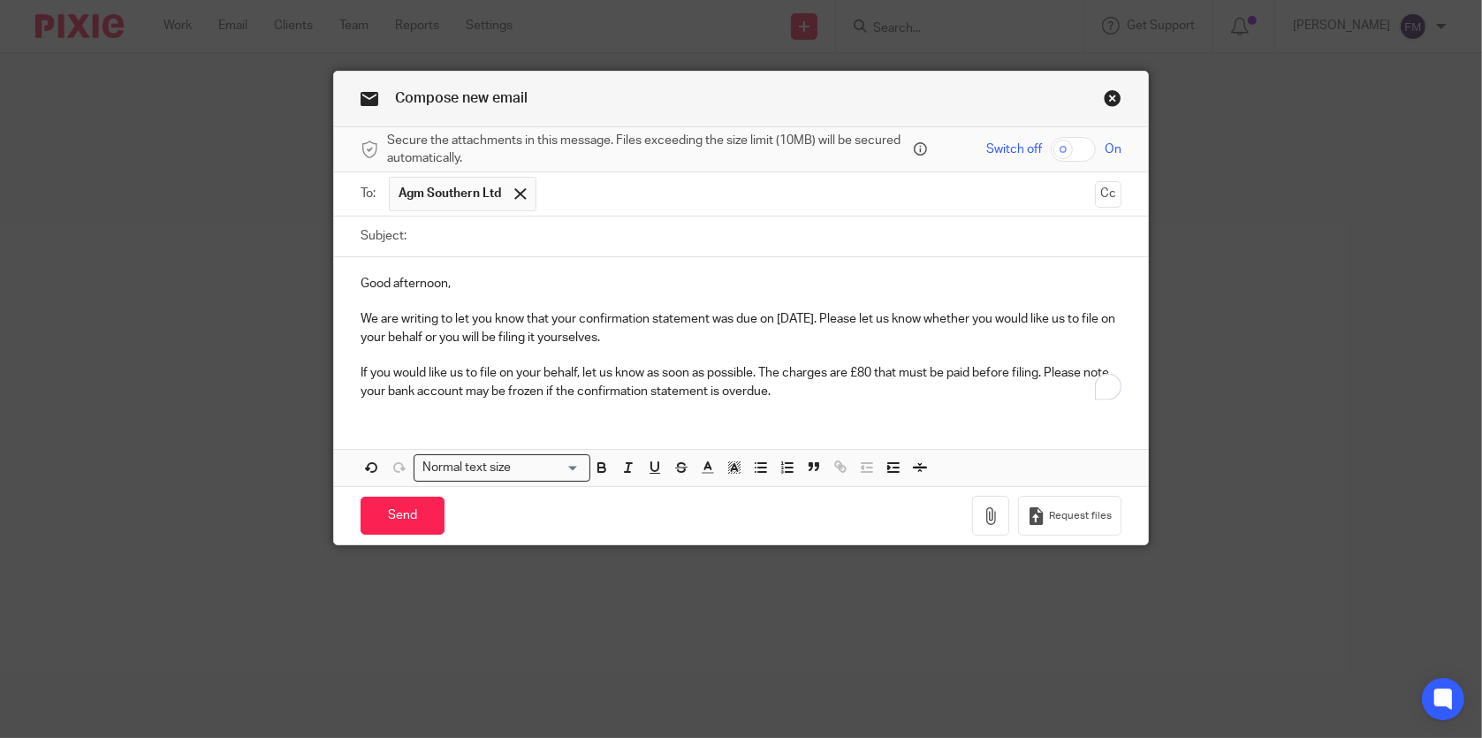
click at [640, 245] on input "Subject:" at bounding box center [767, 237] width 705 height 40
type input "Confirmation Statement"
click at [787, 317] on p "We are writing to let you know that your confirmation statement was due on 11/0…" at bounding box center [741, 328] width 760 height 36
click at [405, 504] on input "Send" at bounding box center [403, 516] width 84 height 38
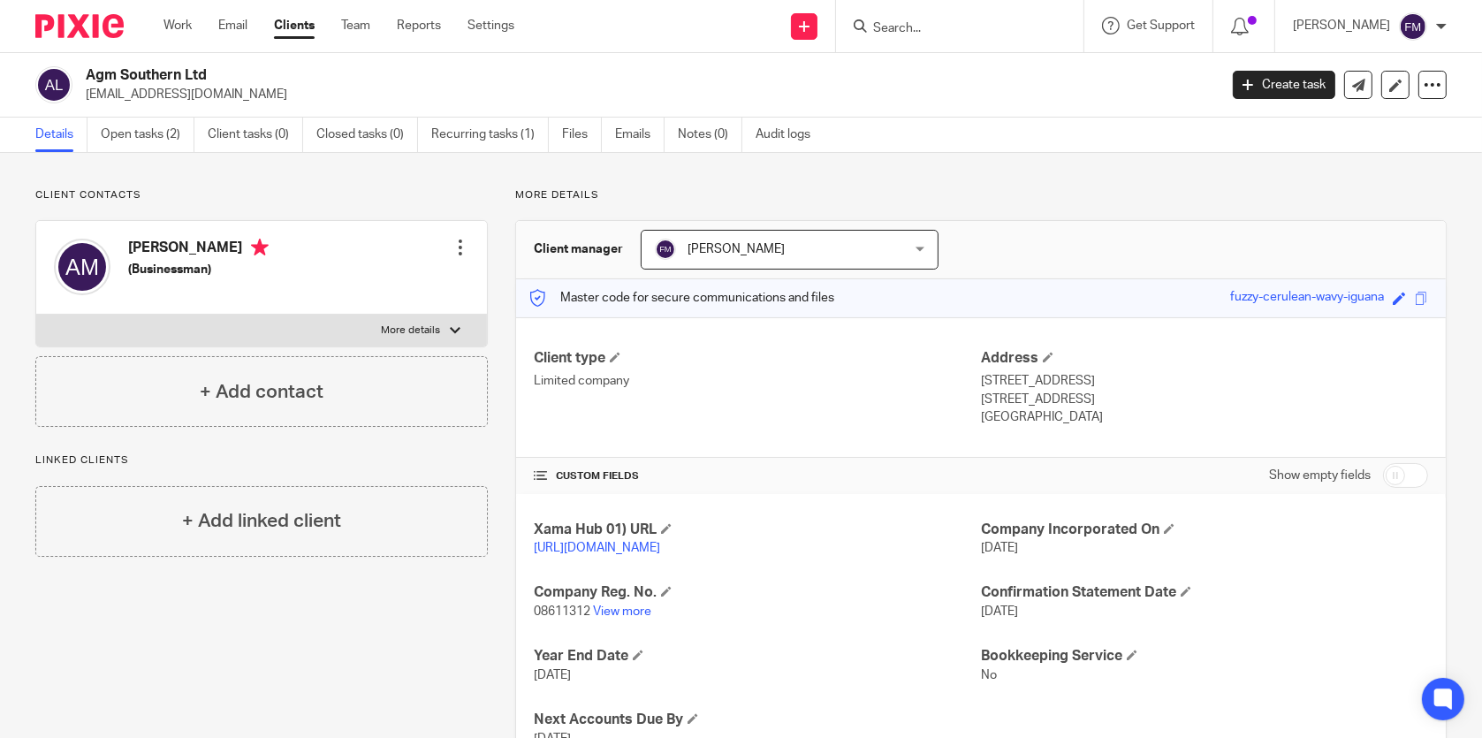
click at [887, 21] on input "Search" at bounding box center [951, 29] width 159 height 16
type input "allied"
click at [964, 69] on link at bounding box center [977, 69] width 219 height 27
click at [1353, 84] on icon at bounding box center [1359, 85] width 13 height 13
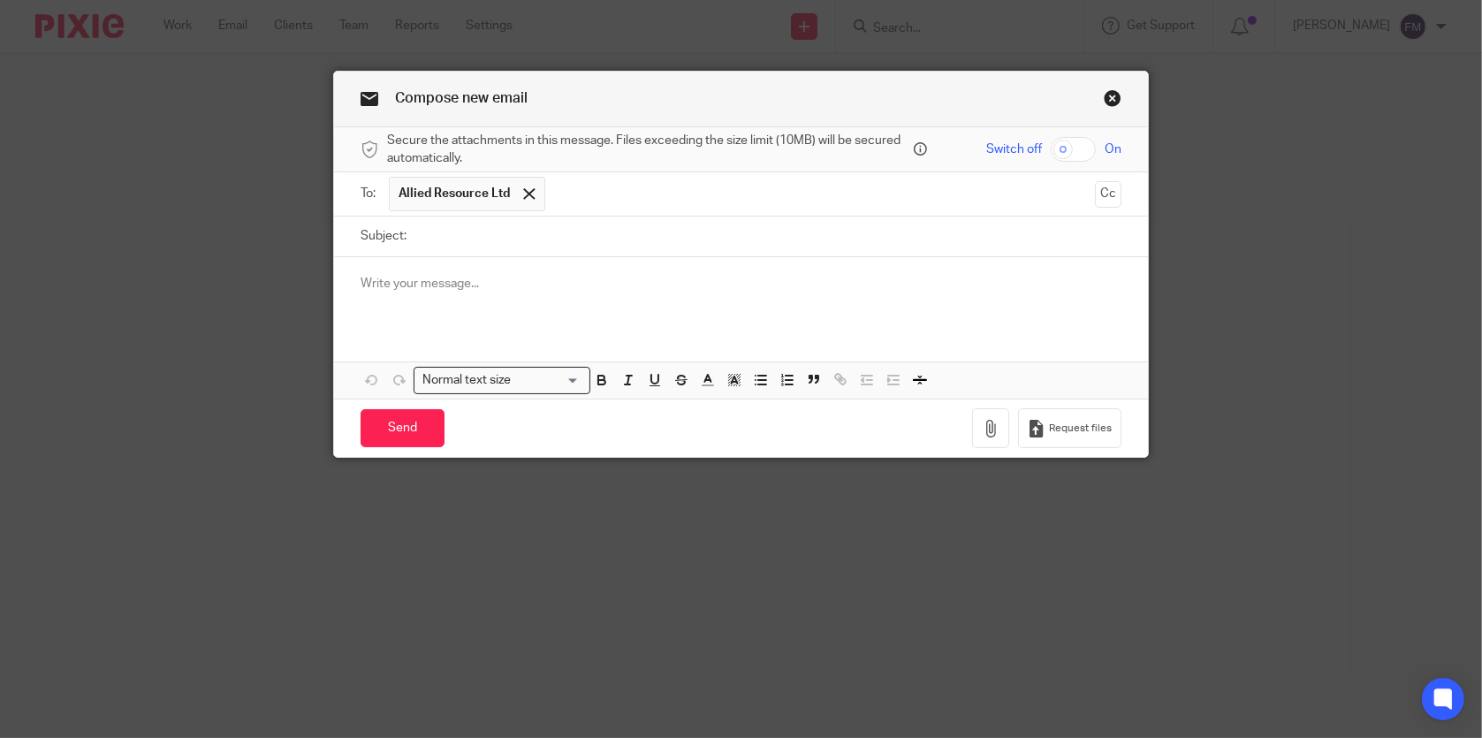
click at [804, 273] on div at bounding box center [740, 291] width 813 height 69
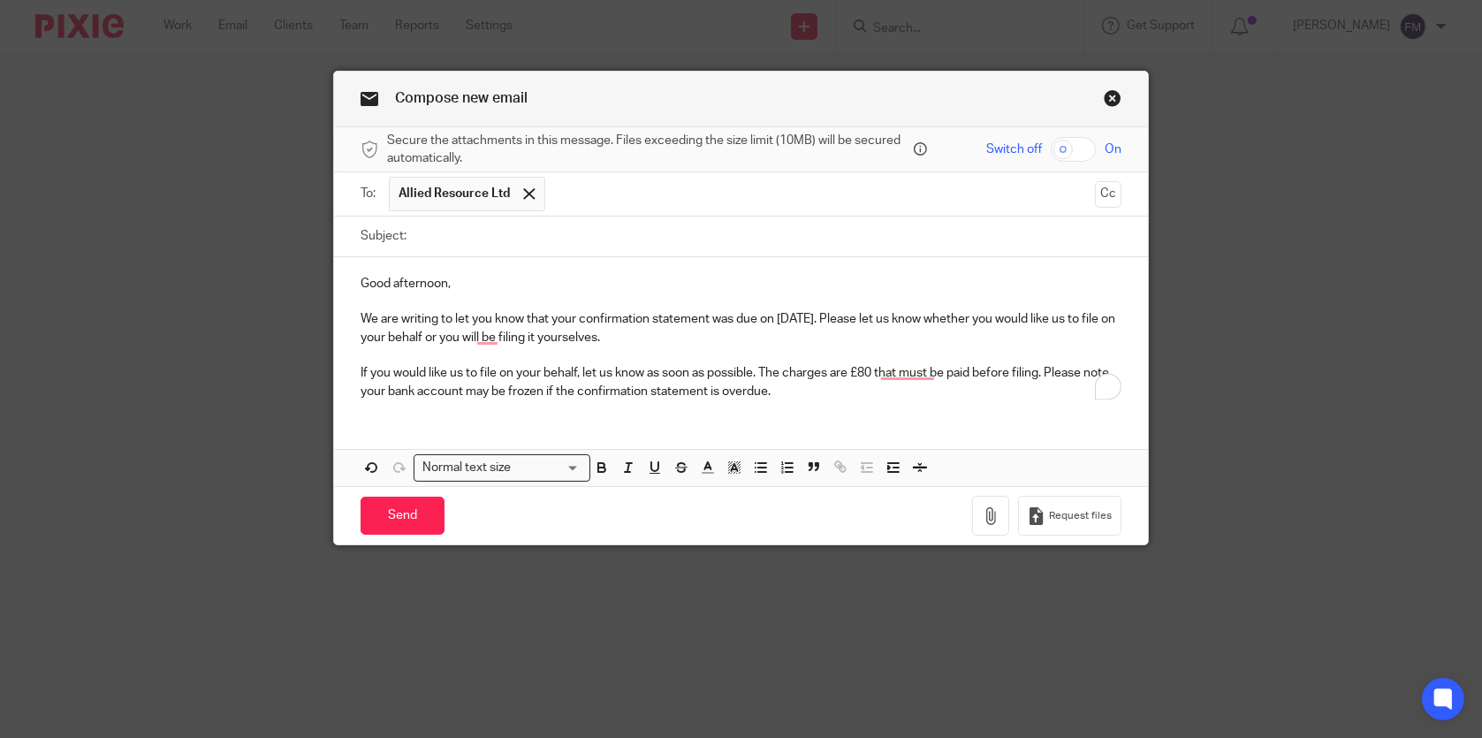
click at [791, 238] on input "Subject:" at bounding box center [767, 237] width 705 height 40
type input "C"
type input "Confirmation Statement"
click at [796, 313] on p "We are writing to let you know that your confirmation statement was due on [DAT…" at bounding box center [741, 328] width 760 height 36
click at [788, 317] on p "We are writing to let you know that your confirmation statement was due on [DAT…" at bounding box center [741, 328] width 760 height 36
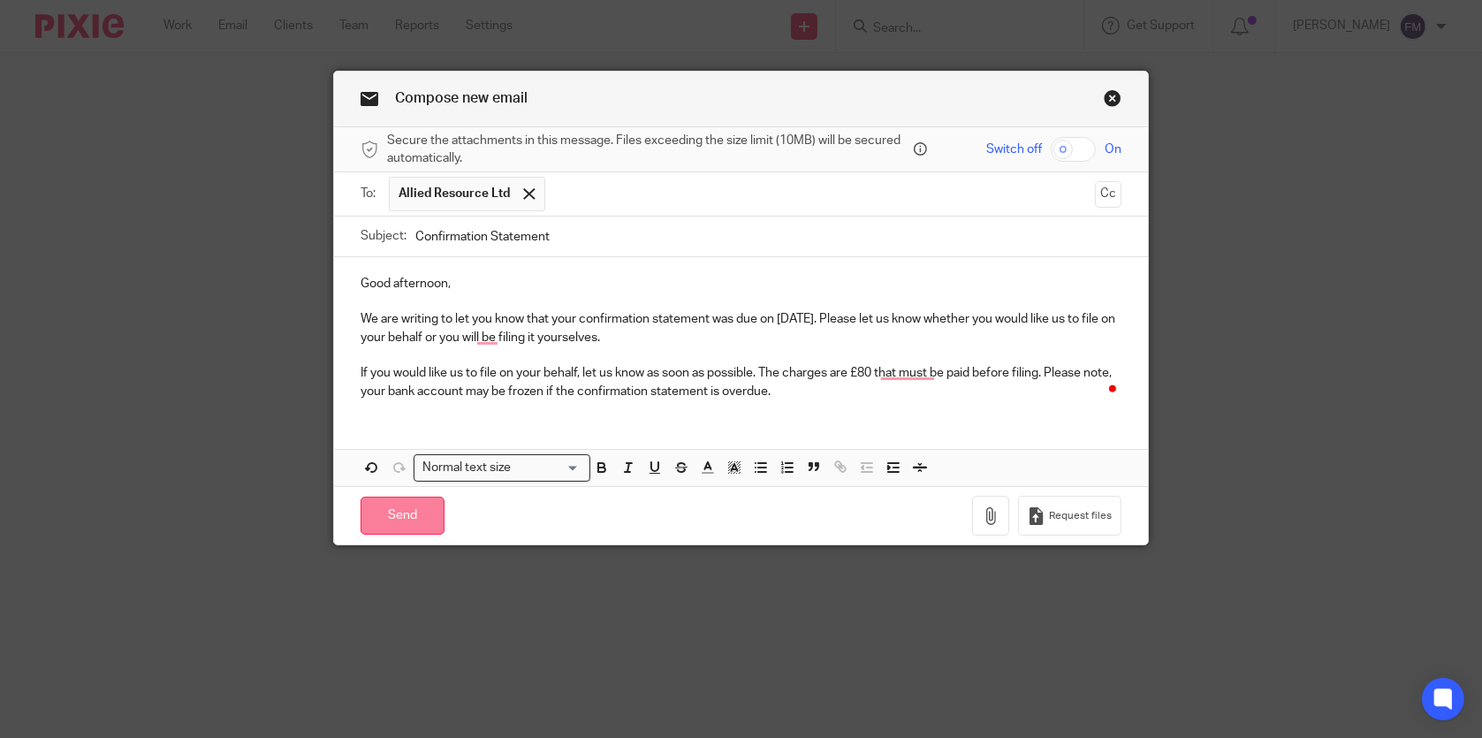
click at [413, 519] on input "Send" at bounding box center [403, 516] width 84 height 38
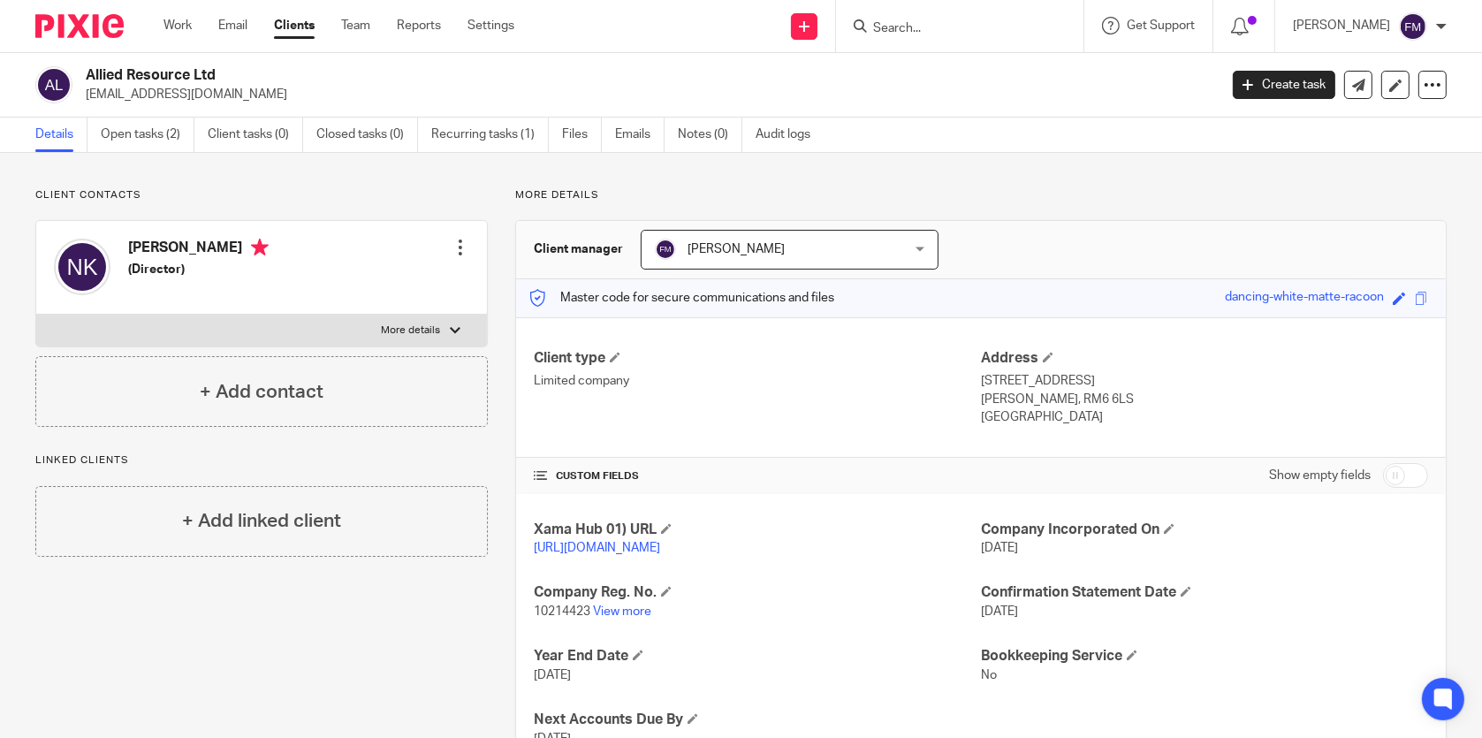
click at [998, 32] on input "Search" at bounding box center [951, 29] width 159 height 16
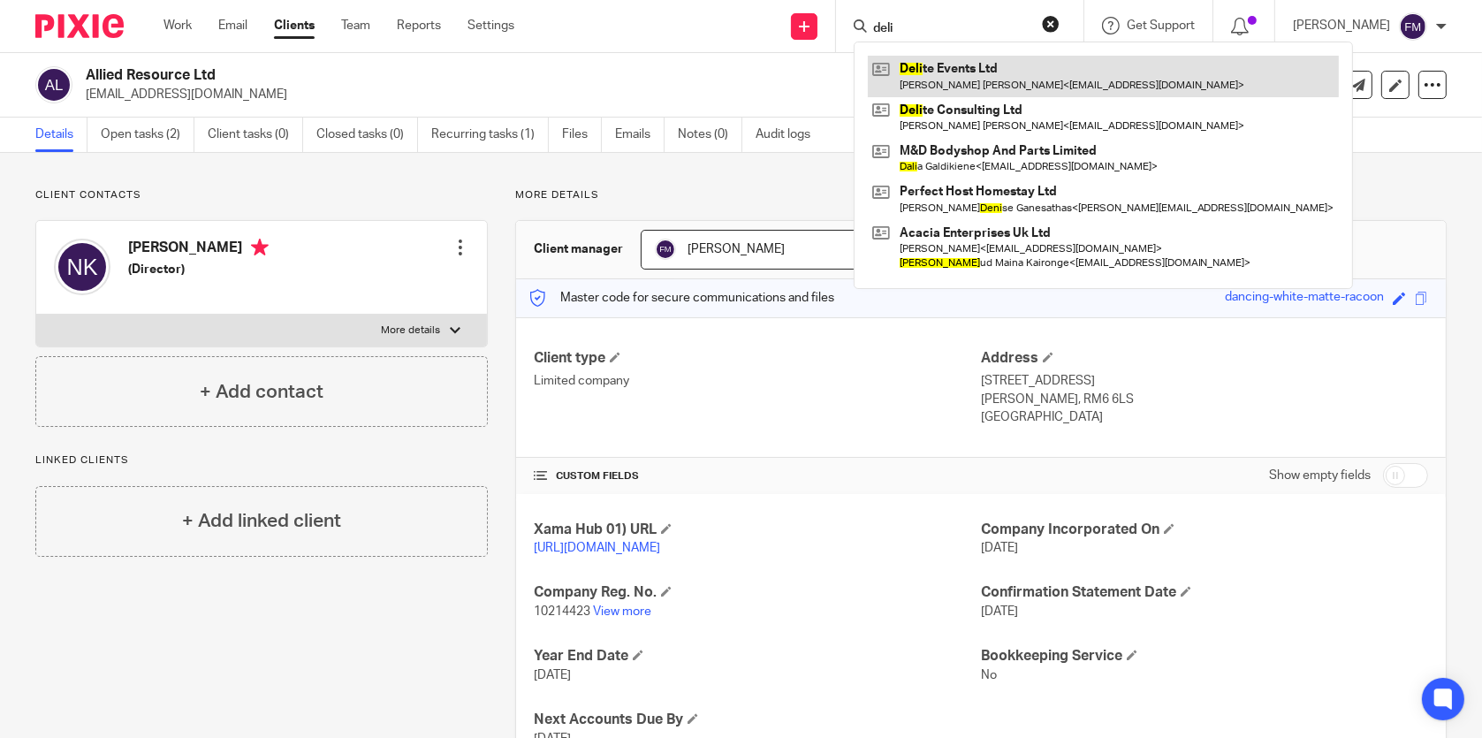
type input "deli"
click at [973, 67] on link at bounding box center [1103, 76] width 471 height 41
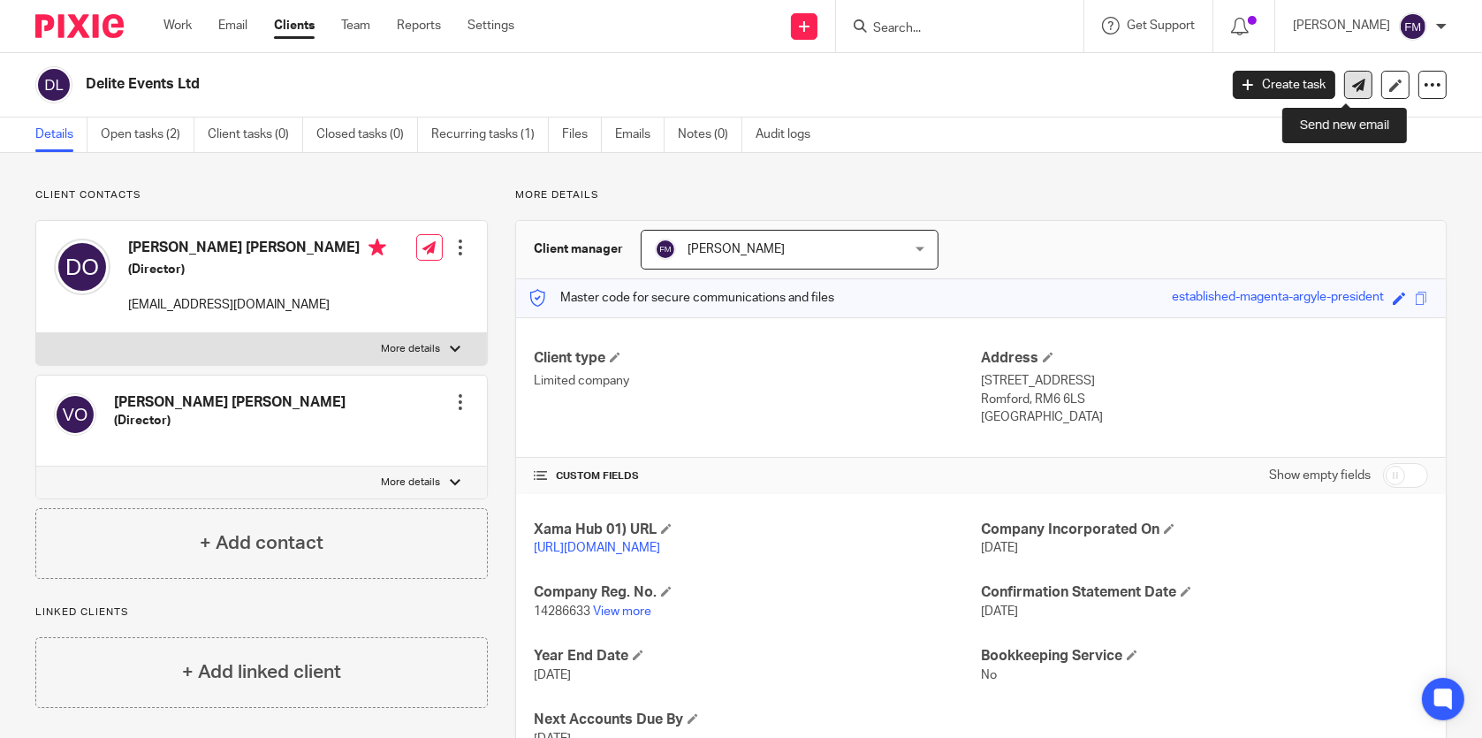
click at [1345, 77] on link at bounding box center [1359, 85] width 28 height 28
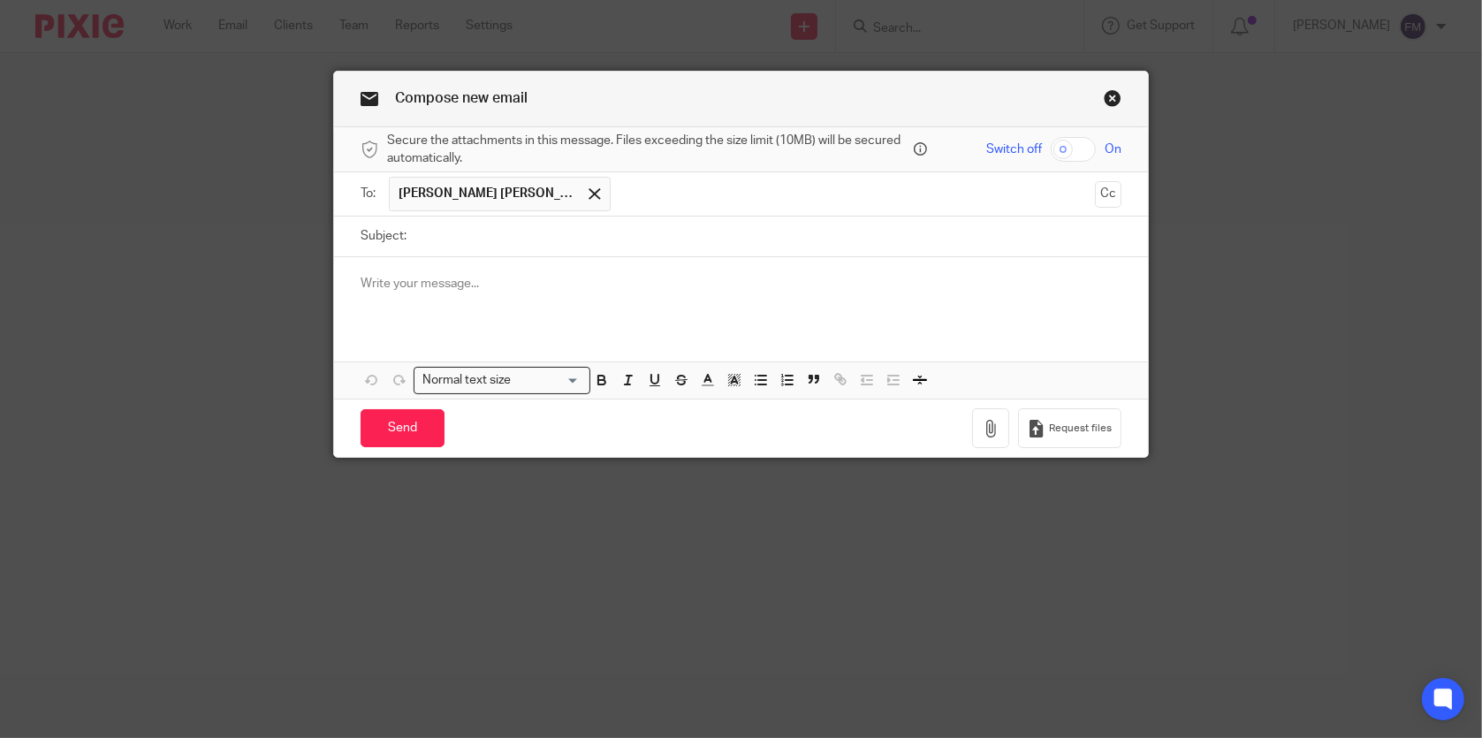
click at [552, 290] on p at bounding box center [741, 284] width 760 height 18
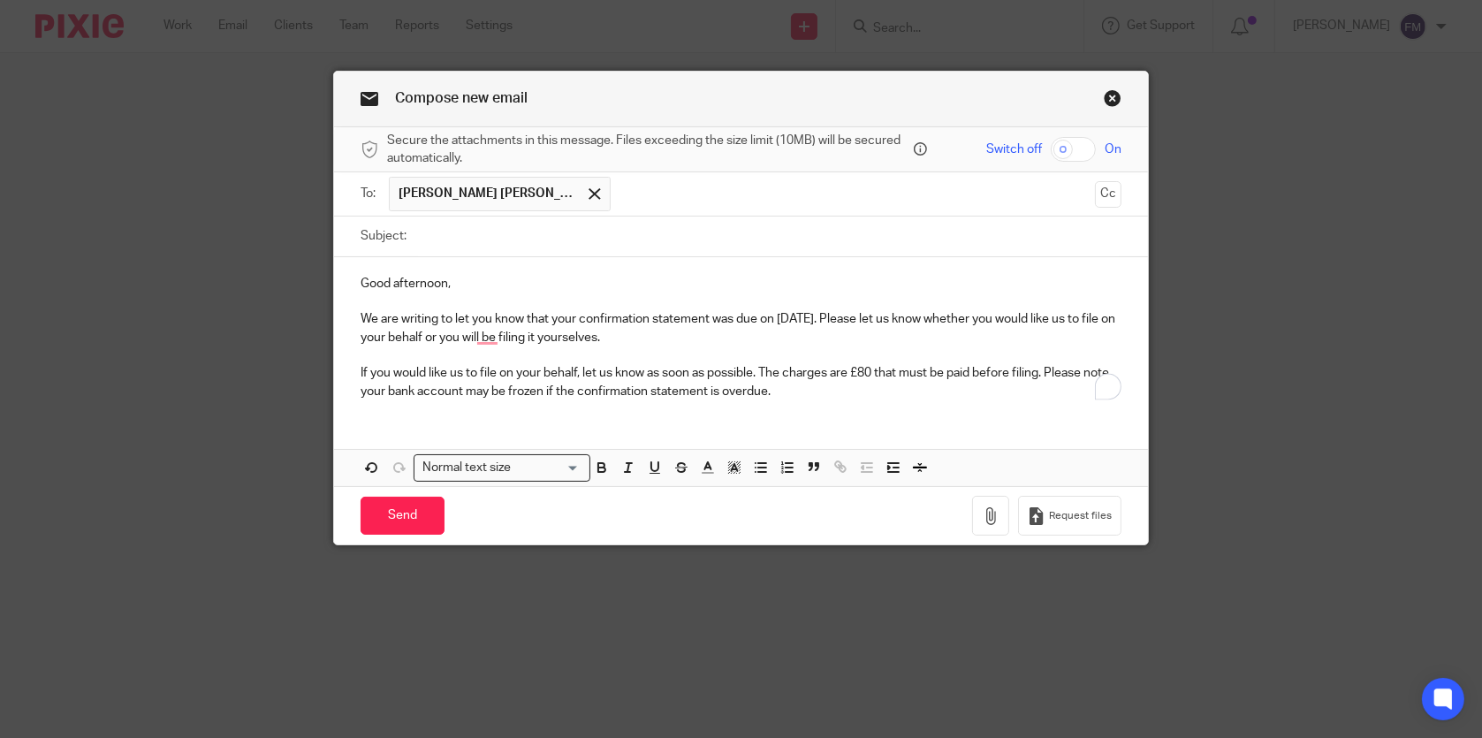
click at [635, 248] on input "Subject:" at bounding box center [767, 237] width 705 height 40
type input "Confirmation Statement"
click at [789, 316] on p "We are writing to let you know that your confirmation statement was due on [DAT…" at bounding box center [741, 328] width 760 height 36
click at [408, 504] on input "Send" at bounding box center [403, 516] width 84 height 38
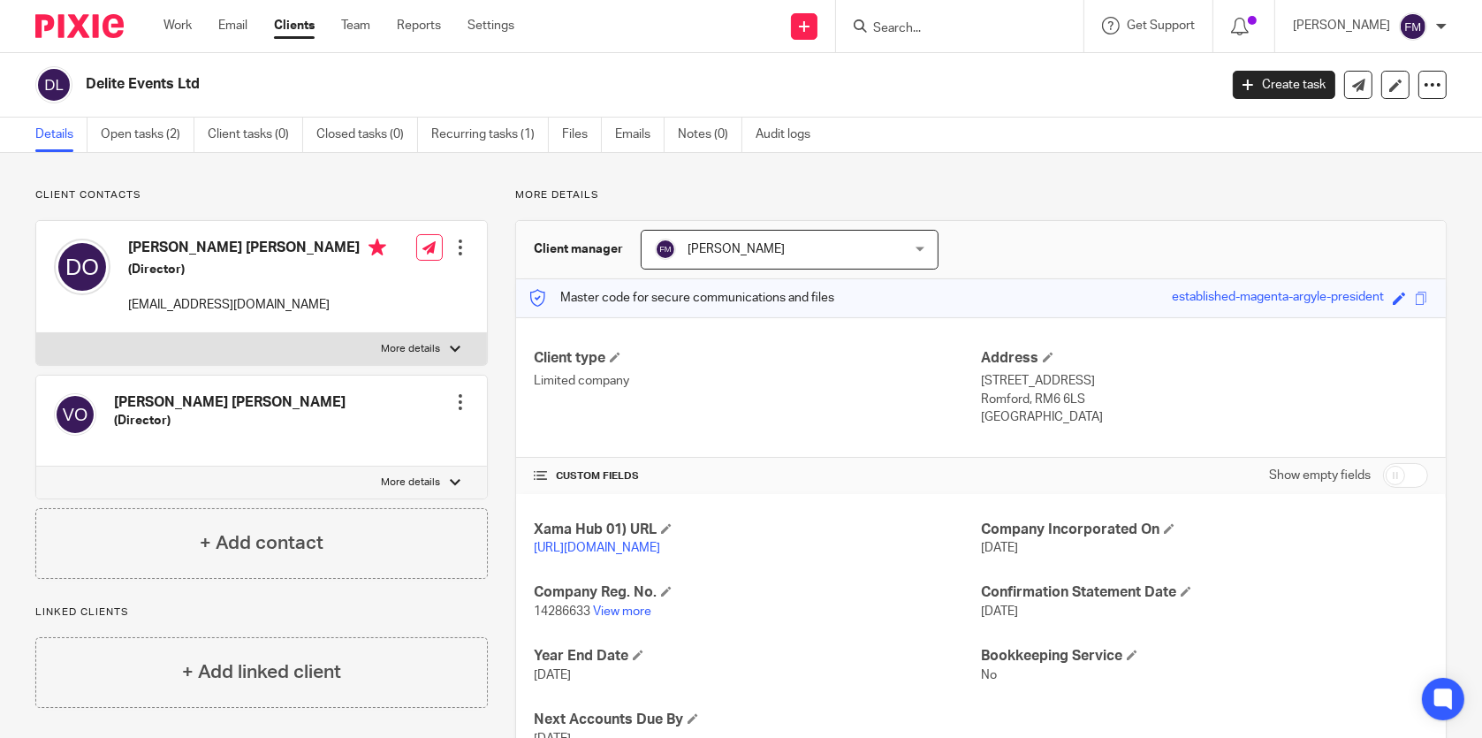
click at [908, 32] on input "Search" at bounding box center [951, 29] width 159 height 16
click at [940, 30] on input "Search" at bounding box center [951, 29] width 159 height 16
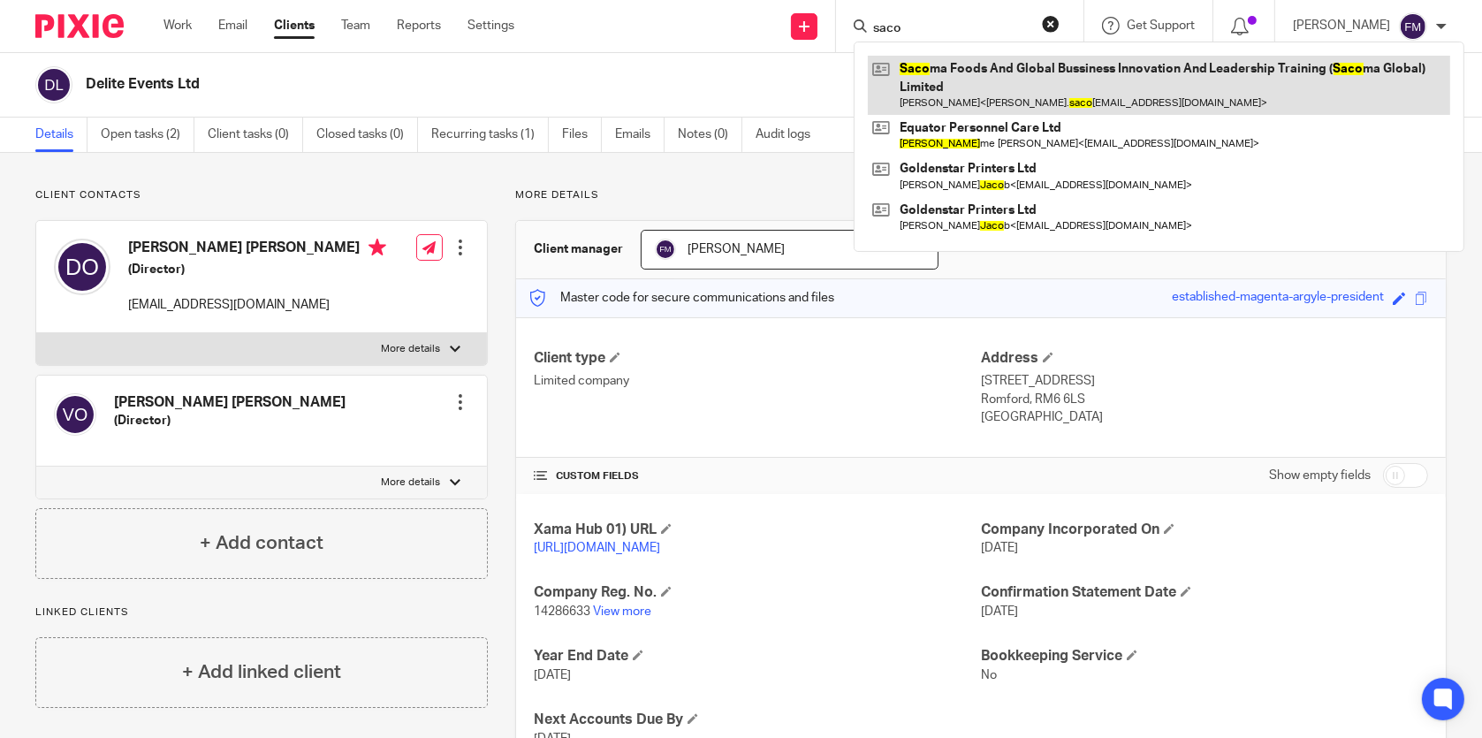
type input "saco"
click at [1002, 95] on link at bounding box center [1159, 85] width 583 height 59
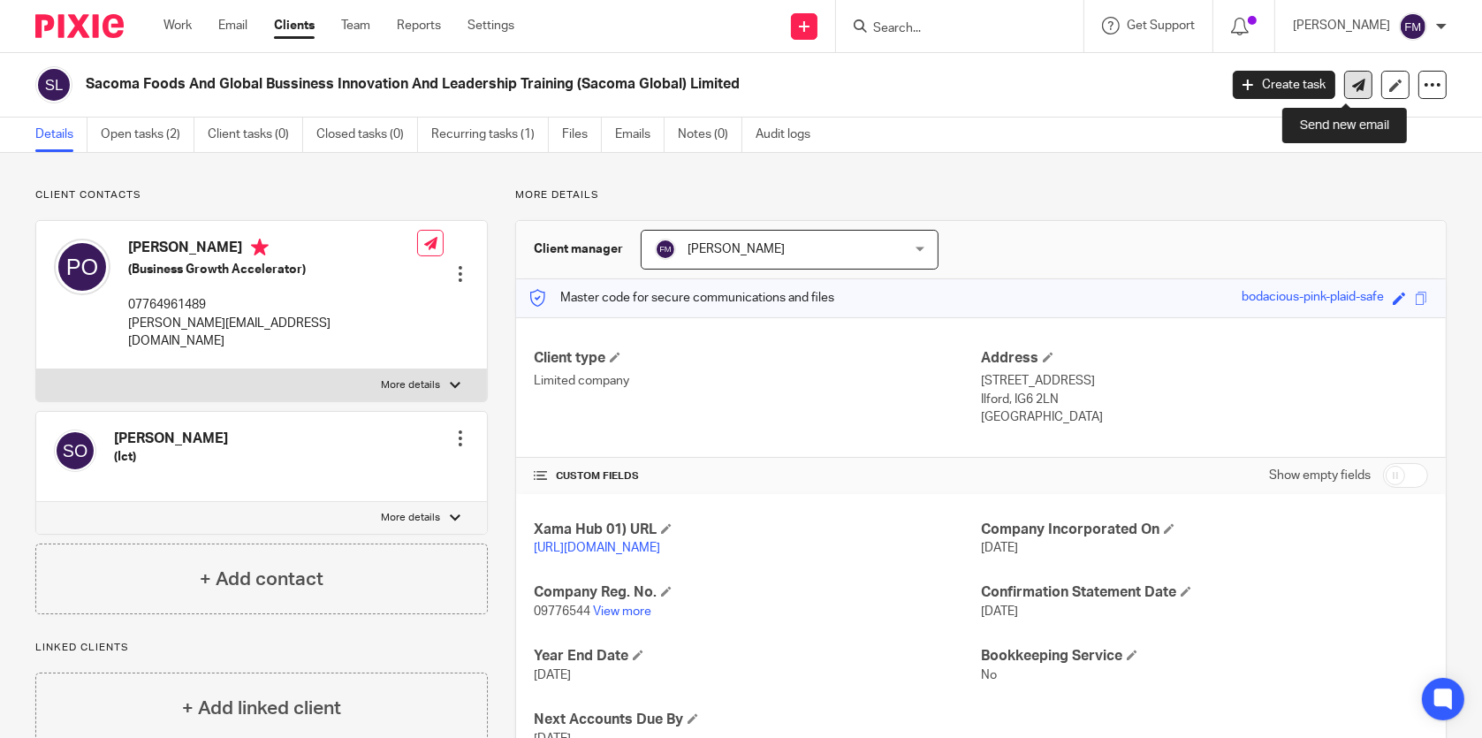
click at [1353, 79] on icon at bounding box center [1359, 85] width 13 height 13
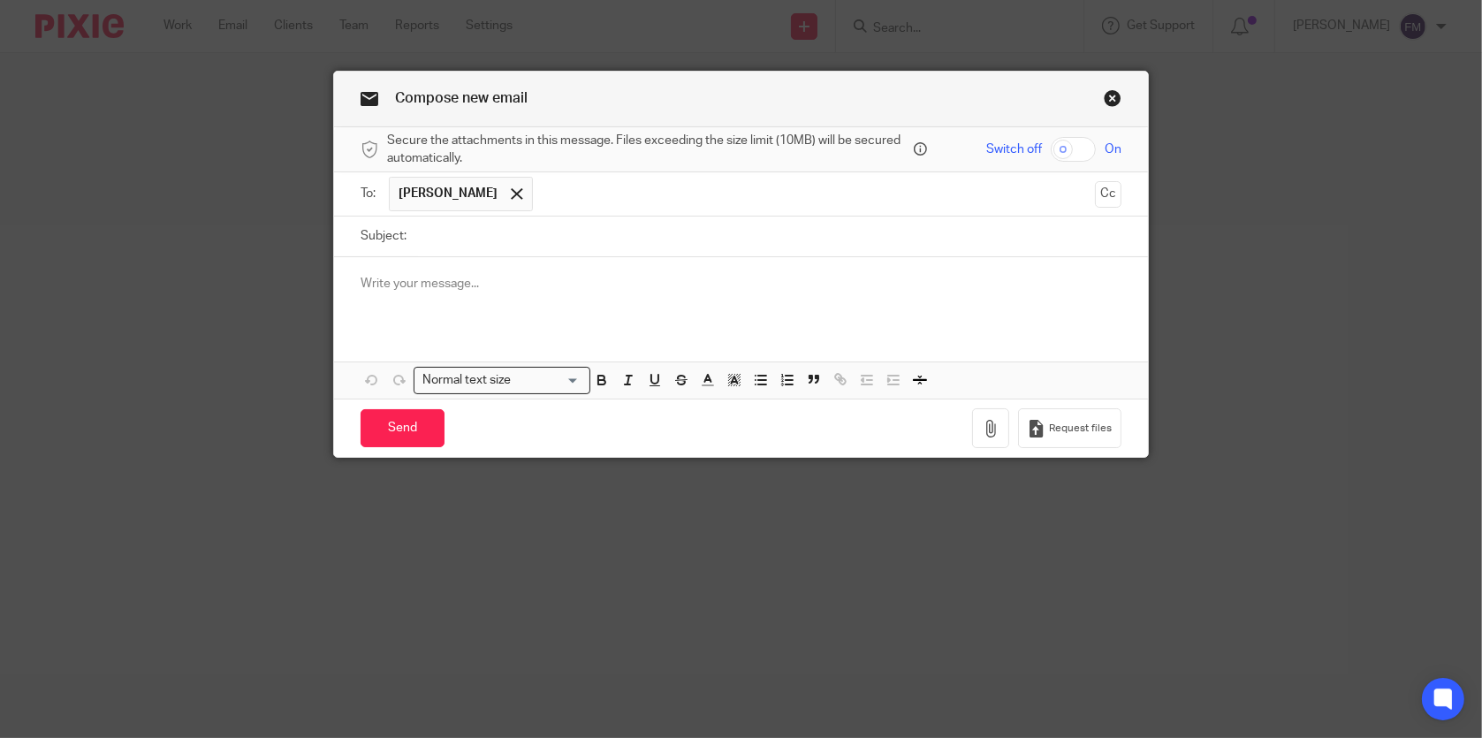
click at [611, 280] on p at bounding box center [741, 284] width 760 height 18
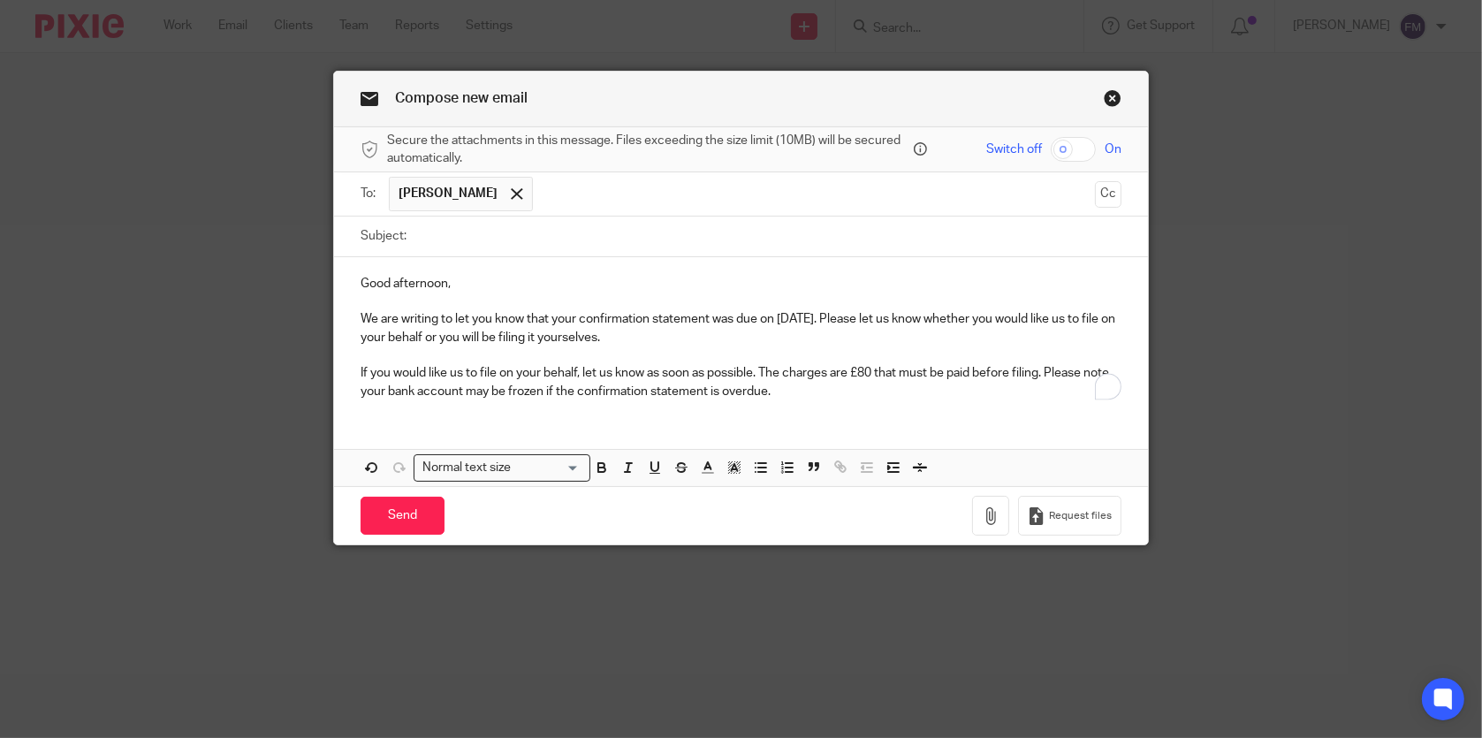
click at [717, 248] on input "Subject:" at bounding box center [767, 237] width 705 height 40
type input "Confirmation Statement"
click at [785, 311] on p "We are writing to let you know that your confirmation statement was due on 11/0…" at bounding box center [741, 328] width 760 height 36
click at [407, 516] on input "Send" at bounding box center [403, 516] width 84 height 38
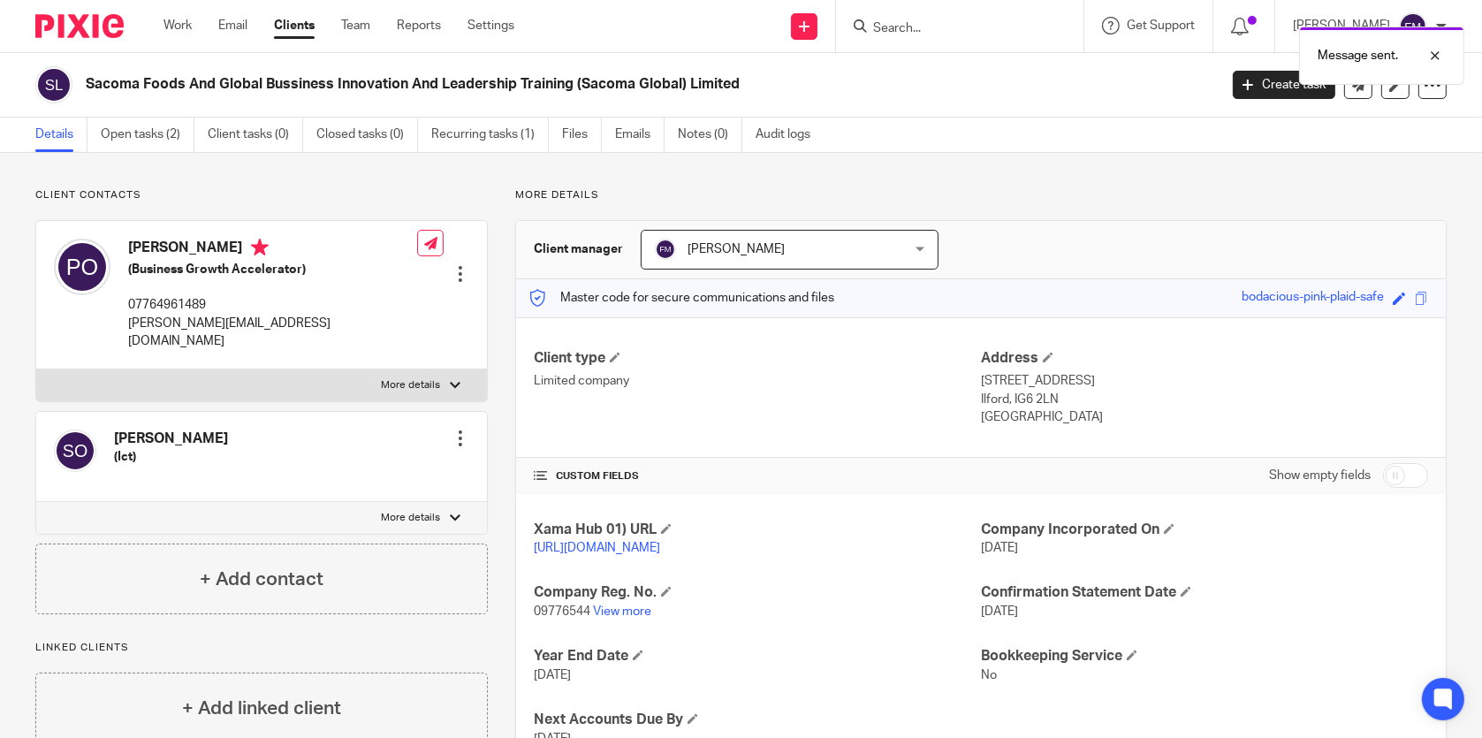
click at [911, 21] on div "Message sent." at bounding box center [1104, 51] width 724 height 67
click at [903, 31] on div "Message sent." at bounding box center [1104, 51] width 724 height 67
click at [904, 30] on input "Search" at bounding box center [951, 29] width 159 height 16
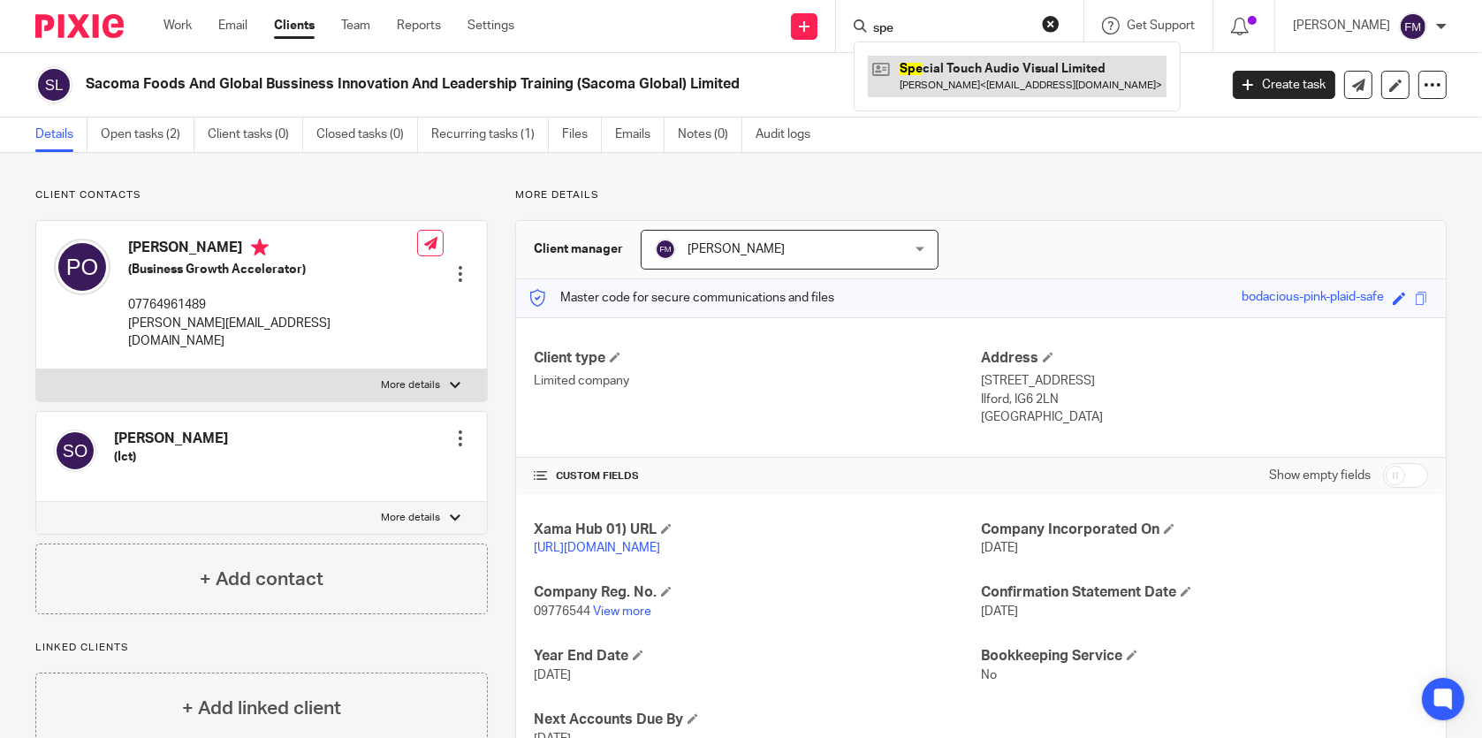
type input "spe"
click at [969, 73] on link at bounding box center [1017, 76] width 299 height 41
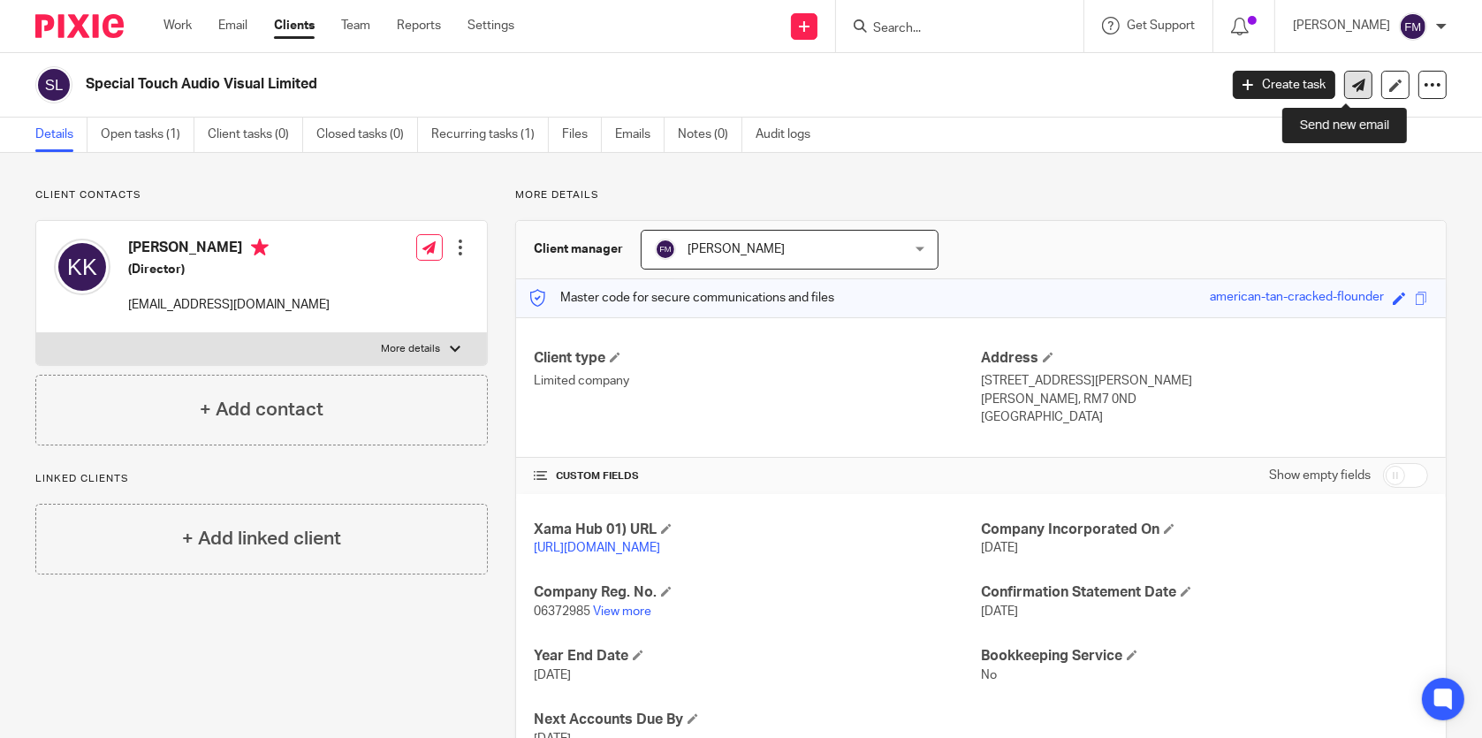
click at [1345, 86] on link at bounding box center [1359, 85] width 28 height 28
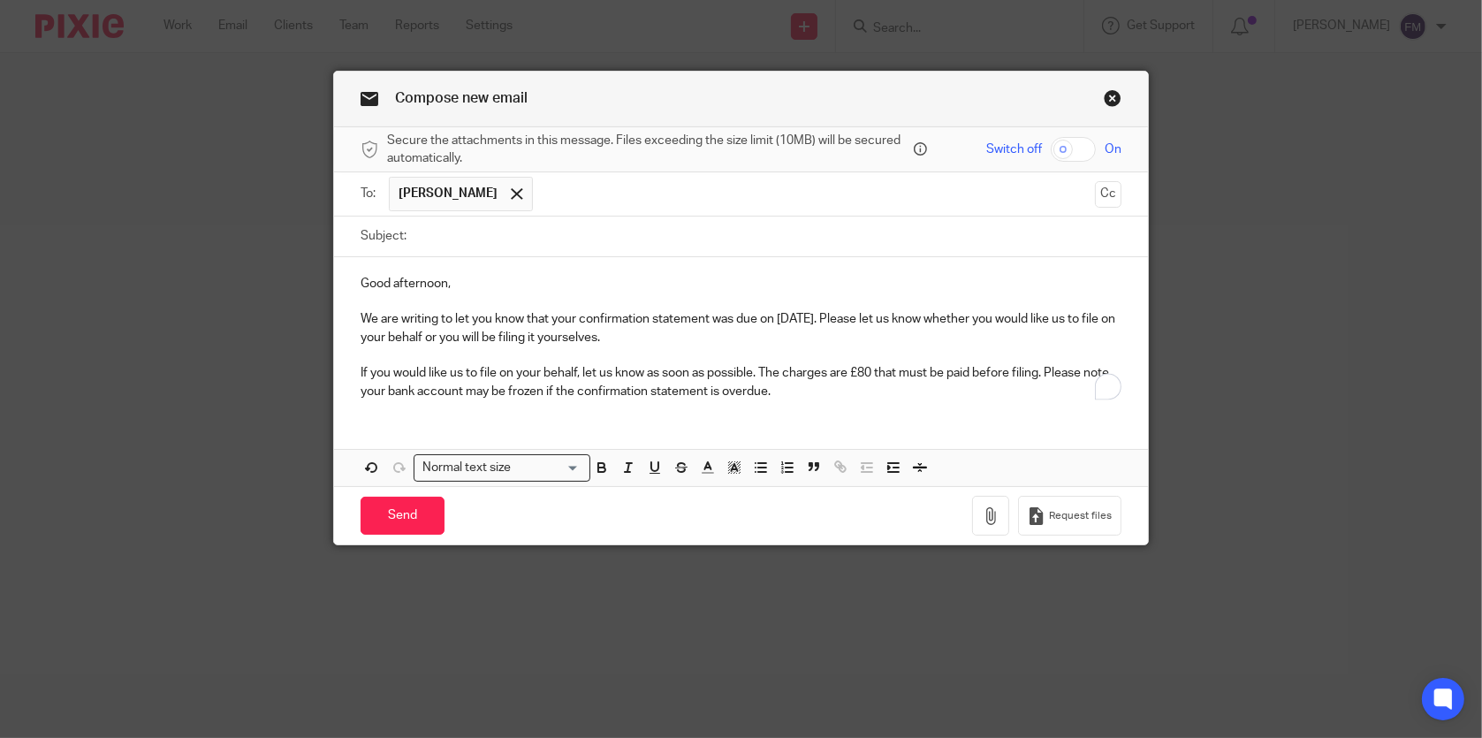
click at [657, 238] on input "Subject:" at bounding box center [767, 237] width 705 height 40
type input "Confirmation Statement"
click at [785, 317] on p "We are writing to let you know that your confirmation statement was due on [DAT…" at bounding box center [741, 328] width 760 height 36
click at [404, 508] on input "Send" at bounding box center [403, 516] width 84 height 38
